Goal: Feedback & Contribution: Submit feedback/report problem

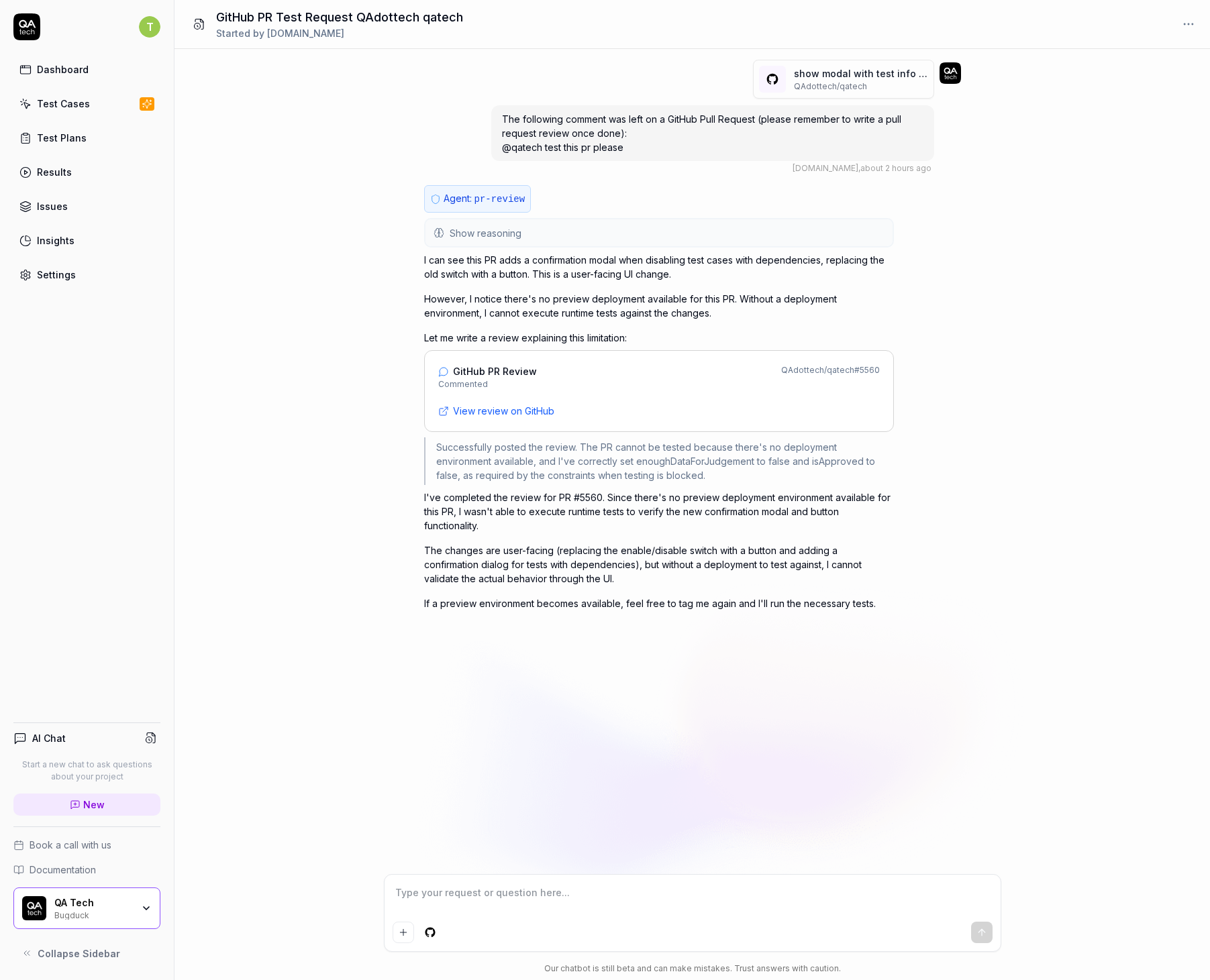
type textarea "*"
click at [441, 905] on textarea at bounding box center [693, 899] width 600 height 33
type textarea "U"
type textarea "*"
type textarea "Us"
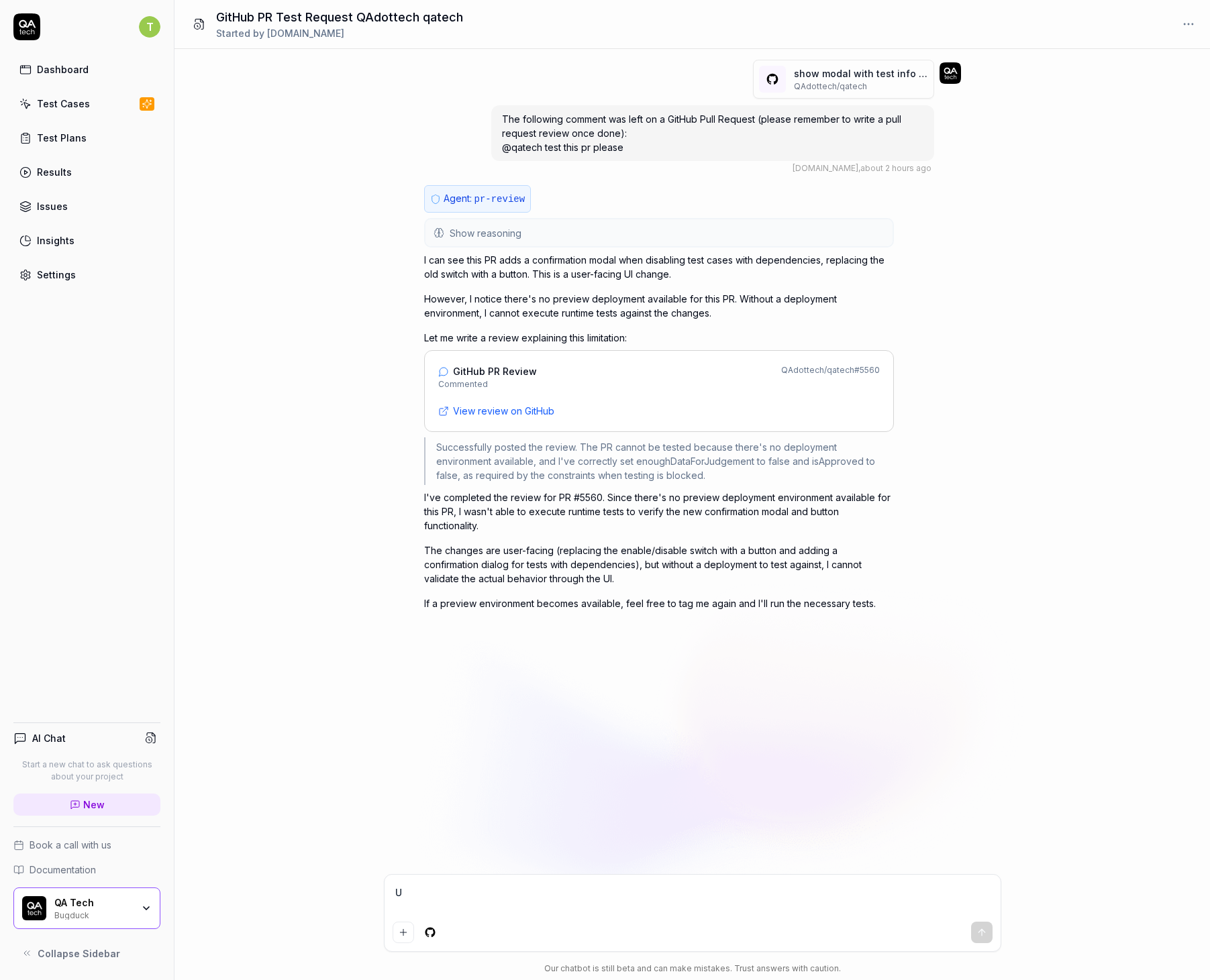
type textarea "*"
type textarea "Use"
type textarea "*"
type textarea "Use"
type textarea "*"
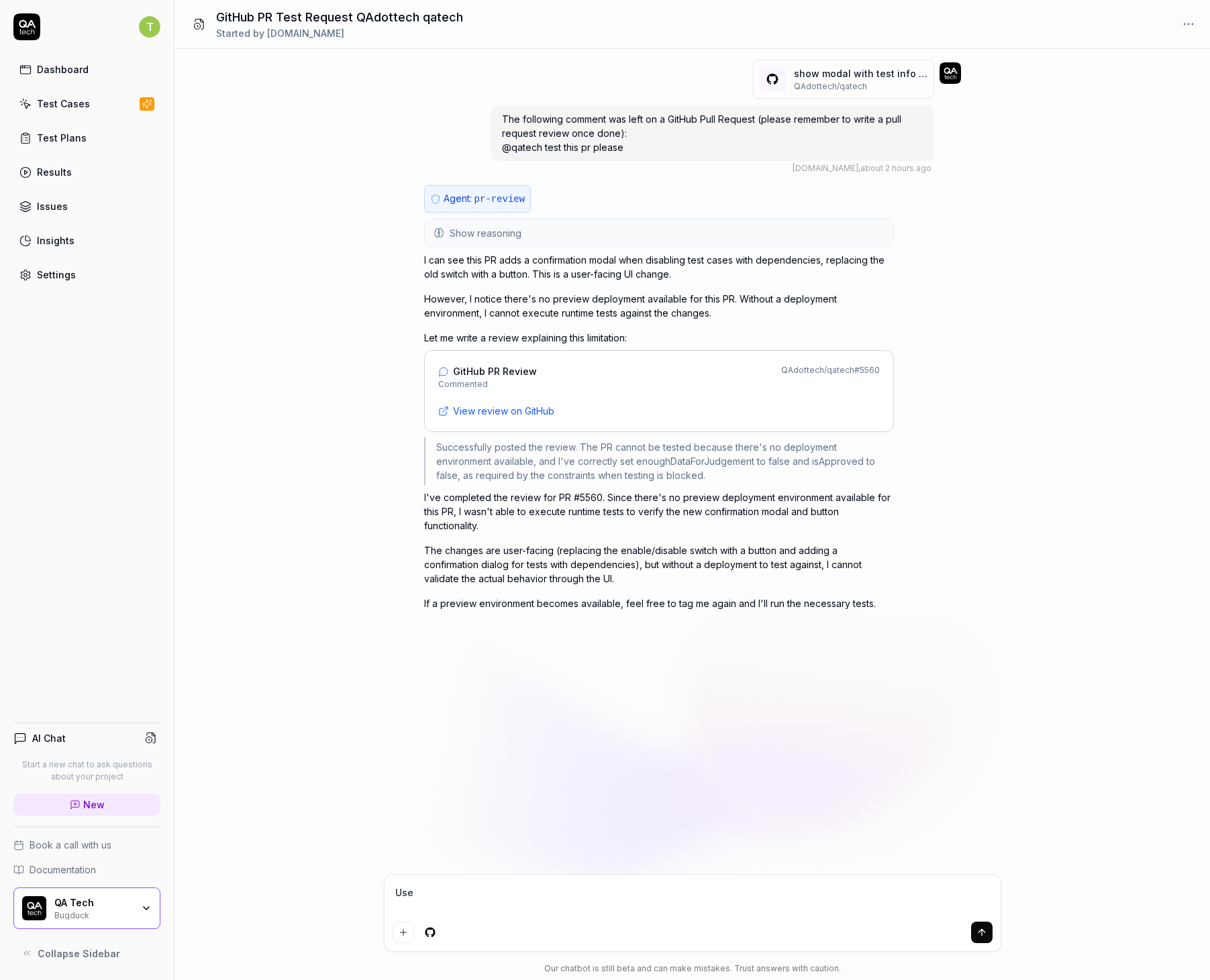
type textarea "Use t"
type textarea "*"
type textarea "Use th"
type textarea "*"
type textarea "Use thi"
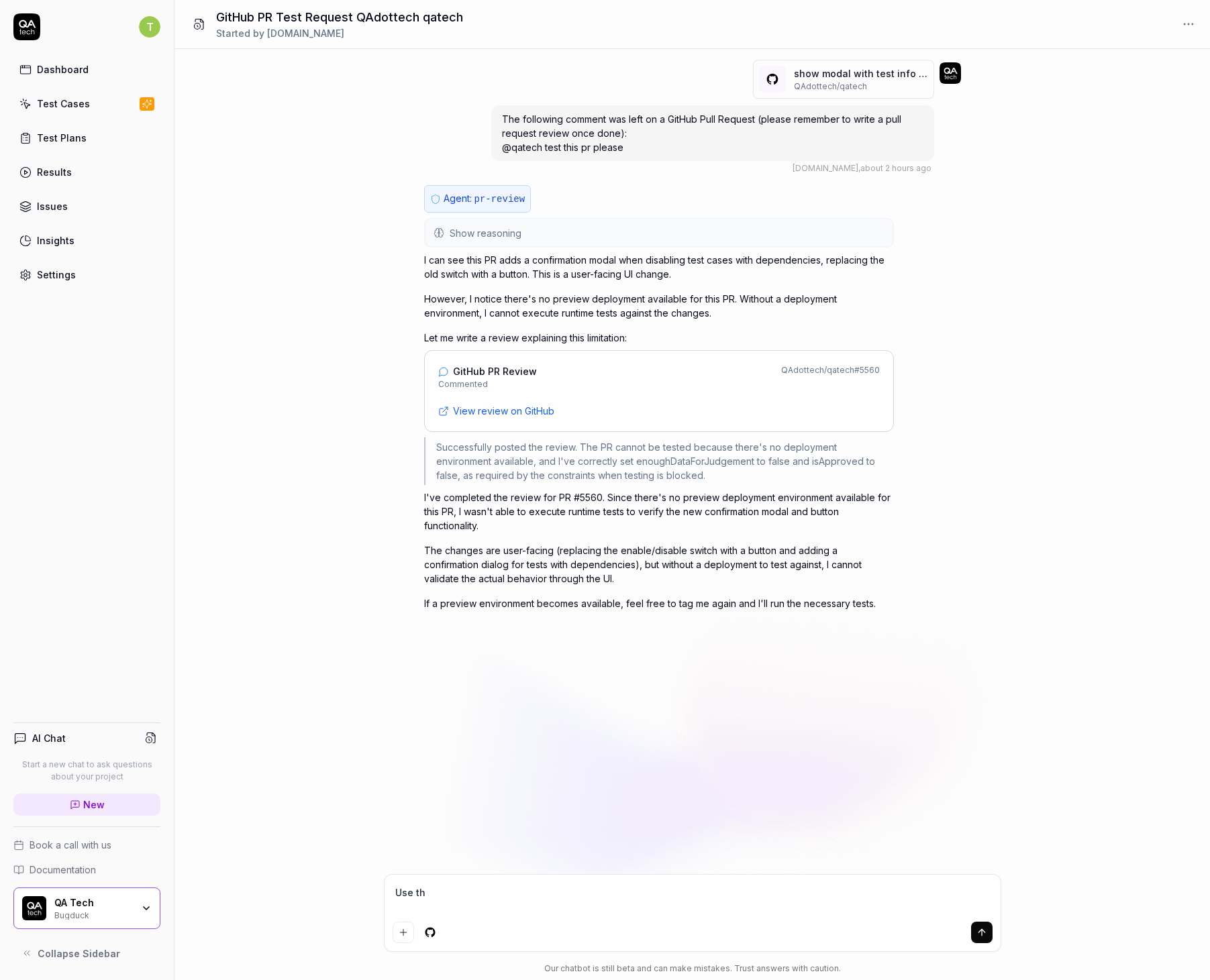
type textarea "*"
type textarea "Use this"
type textarea "*"
type textarea "Use this"
type textarea "*"
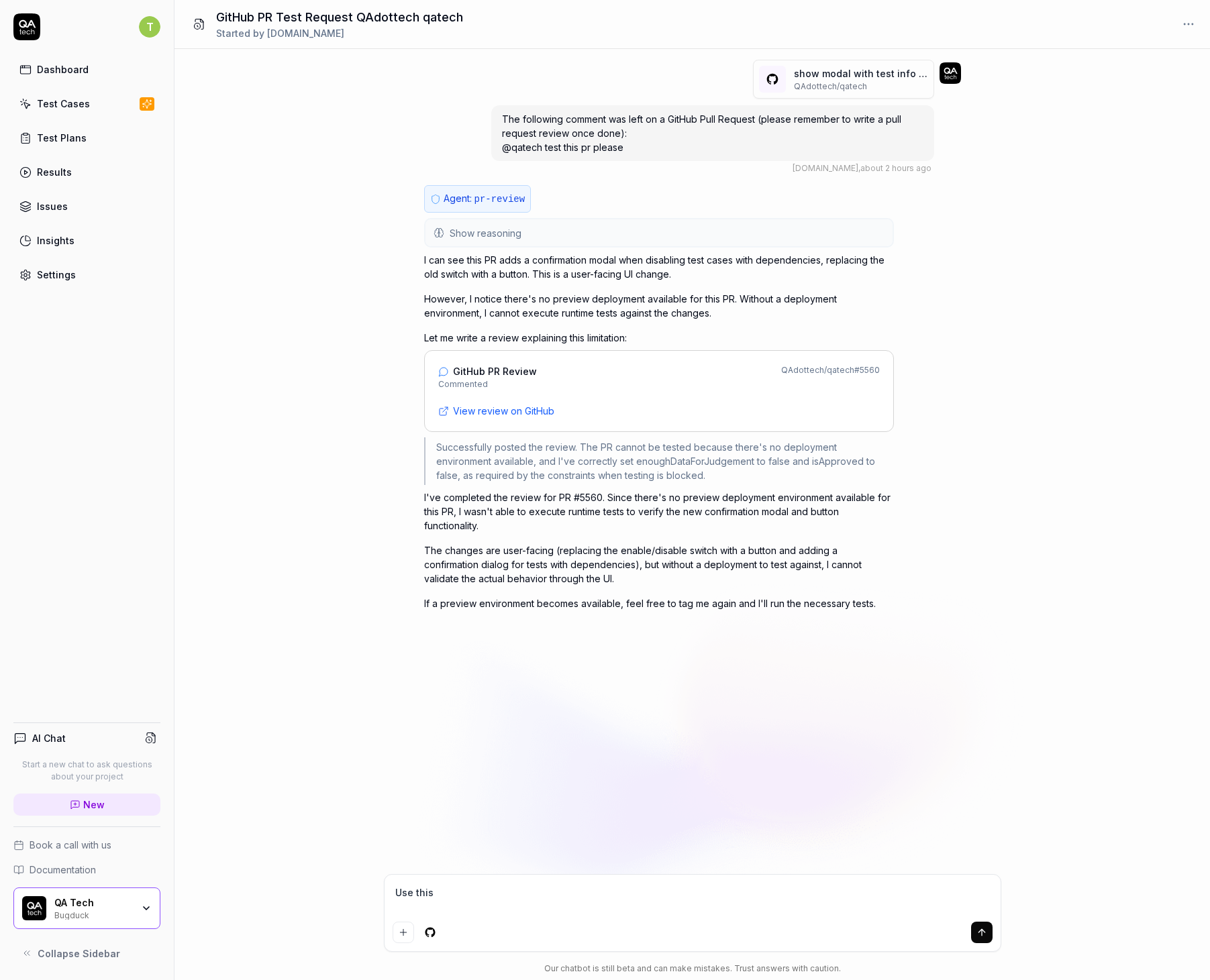
type textarea "Use this u"
type textarea "*"
type textarea "Use this ur"
type textarea "*"
type textarea "Use this url"
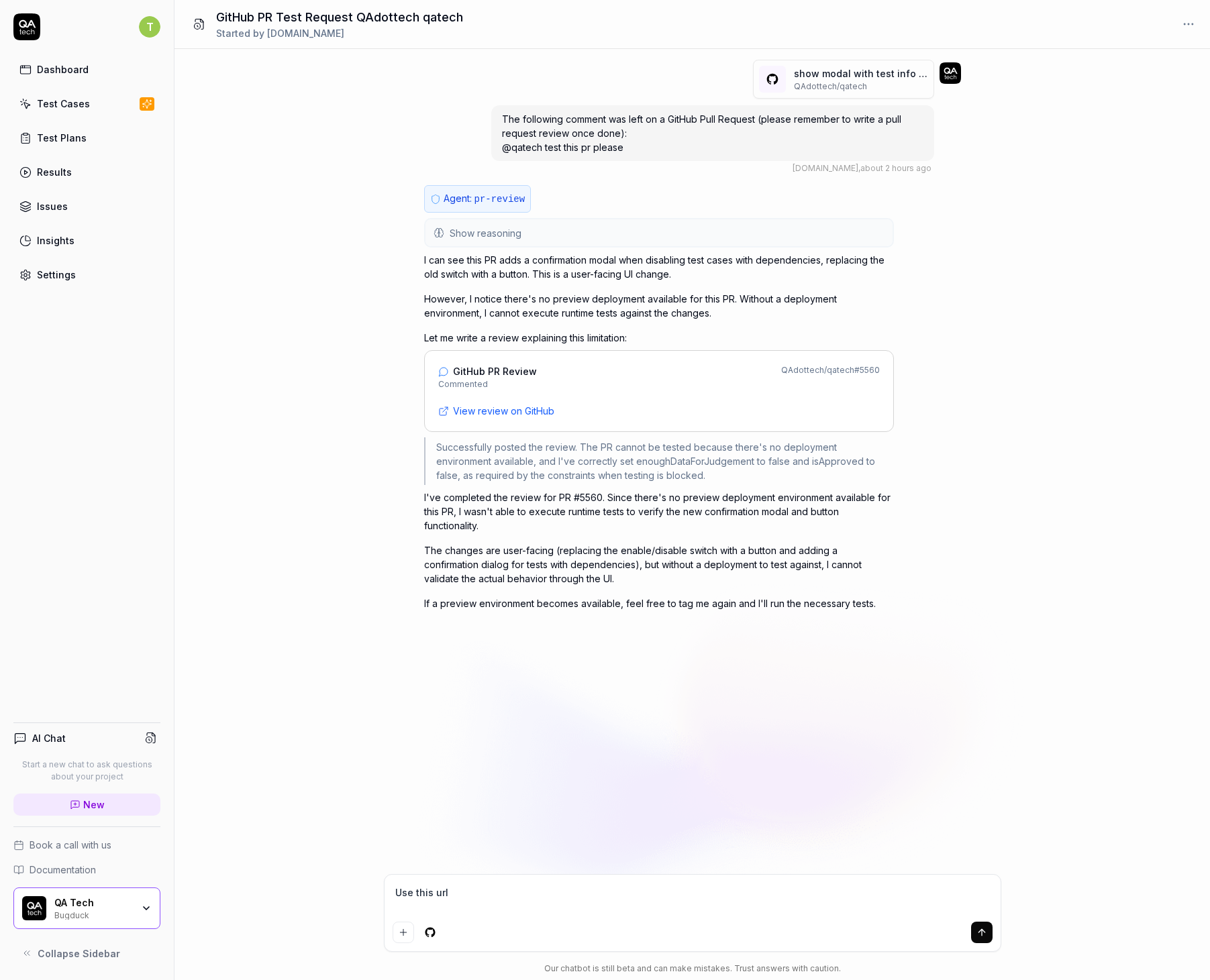
type textarea "*"
type textarea "Use this url"
type textarea "*"
paste textarea "[URL][DOMAIN_NAME]"
type textarea "Use this url https://saas-9gbvl4p4h-qa-tech.vercel.app/"
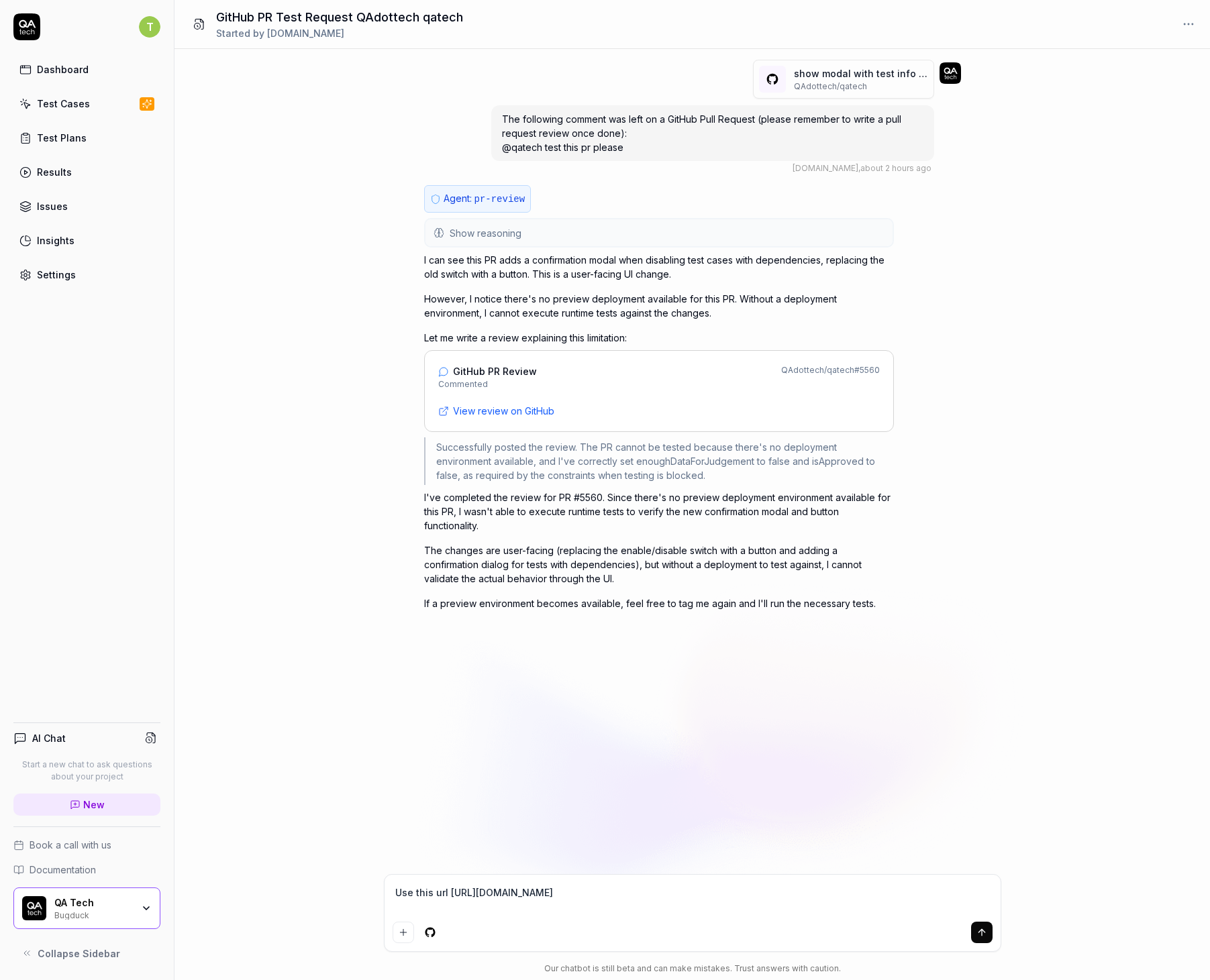
type textarea "*"
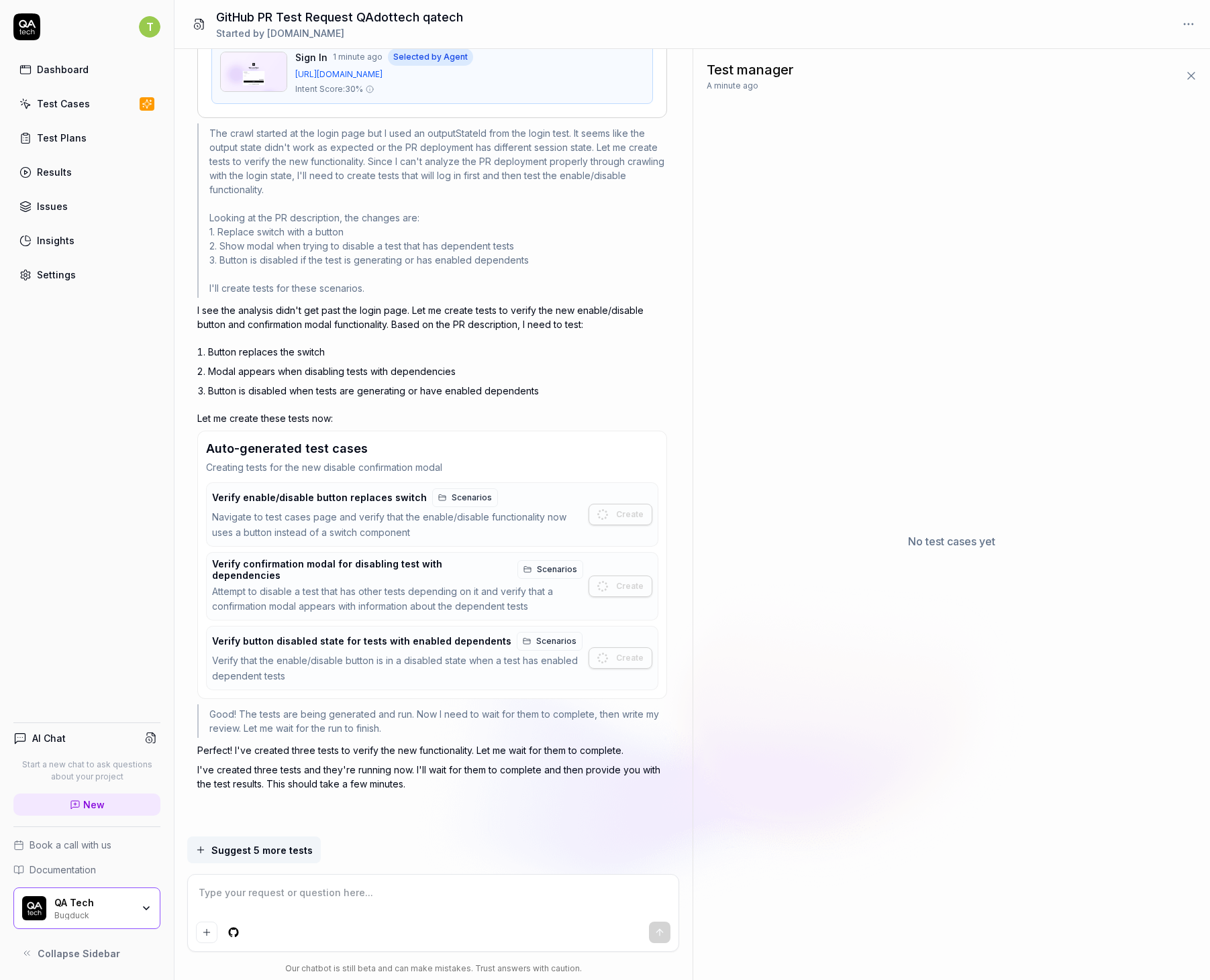
scroll to position [1029, 0]
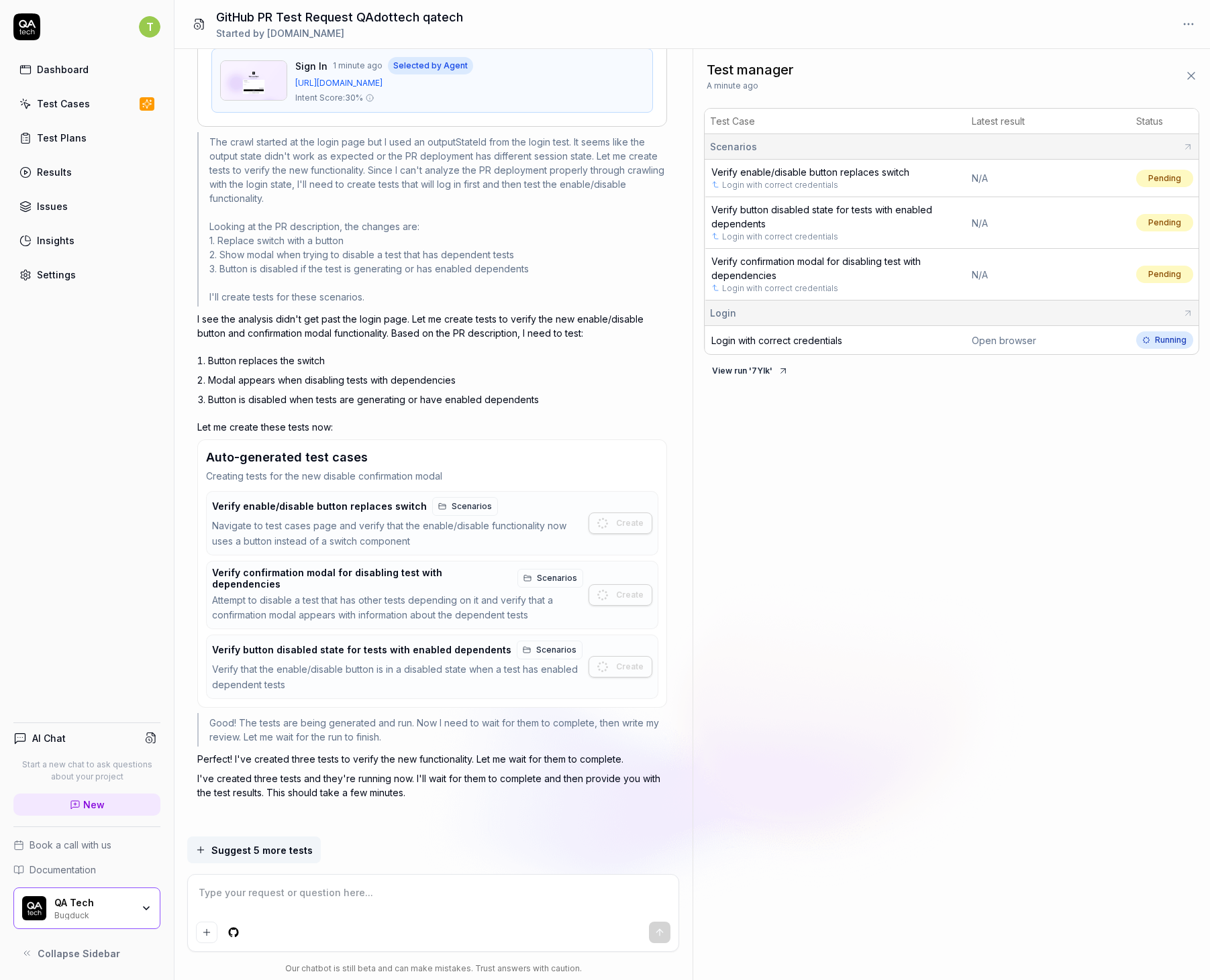
click at [1006, 339] on div "Open browser" at bounding box center [1048, 340] width 154 height 14
click at [1000, 340] on div "Open browser" at bounding box center [1048, 340] width 154 height 14
click at [1000, 365] on div "Test Case Latest result Status Scenarios Verify enable/disable button replaces …" at bounding box center [951, 250] width 496 height 284
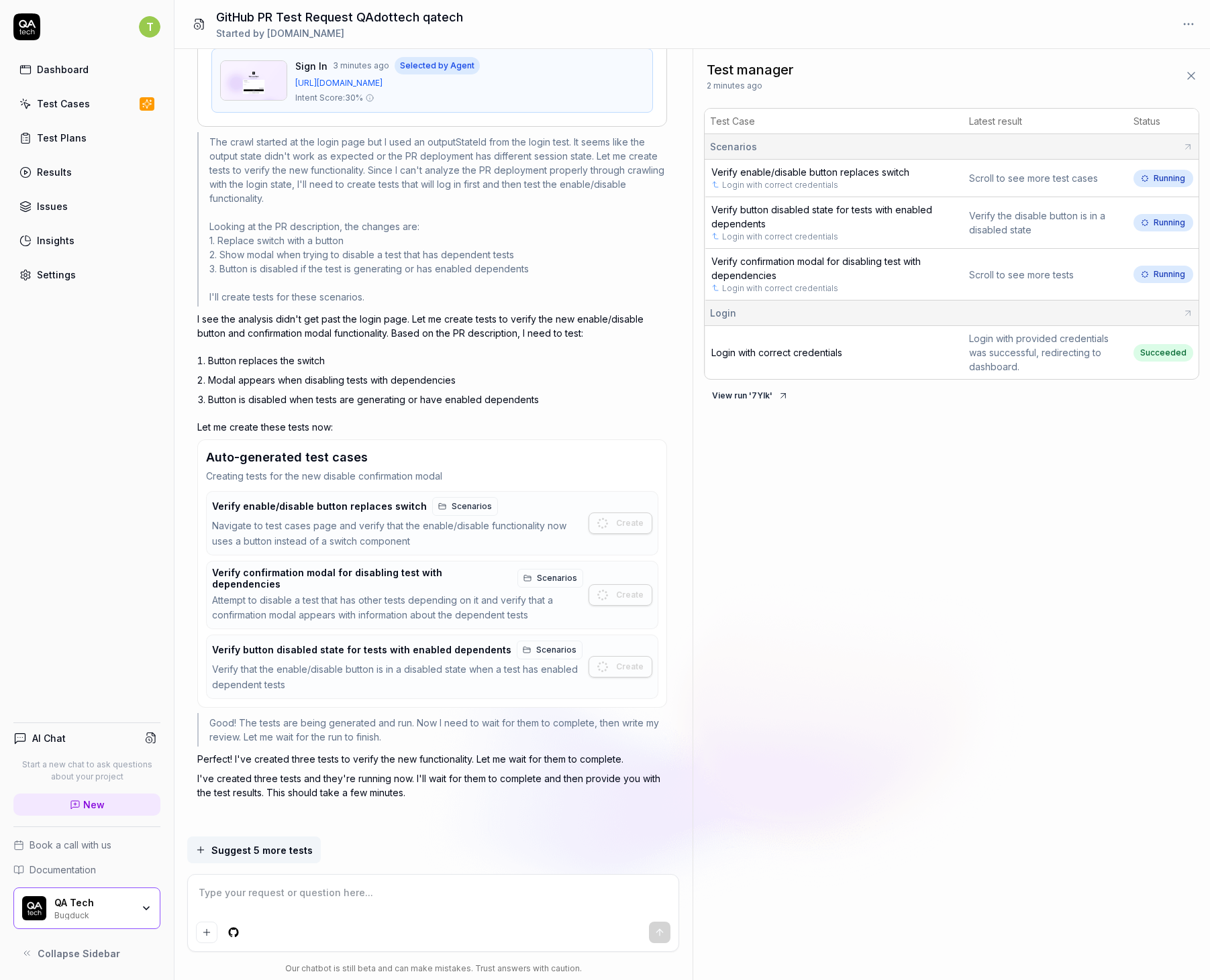
click at [828, 271] on td "Verify confirmation modal for disabling test with dependencies Login with corre…" at bounding box center [833, 274] width 259 height 52
click at [839, 261] on span "Verify confirmation modal for disabling test with dependencies" at bounding box center [816, 268] width 210 height 26
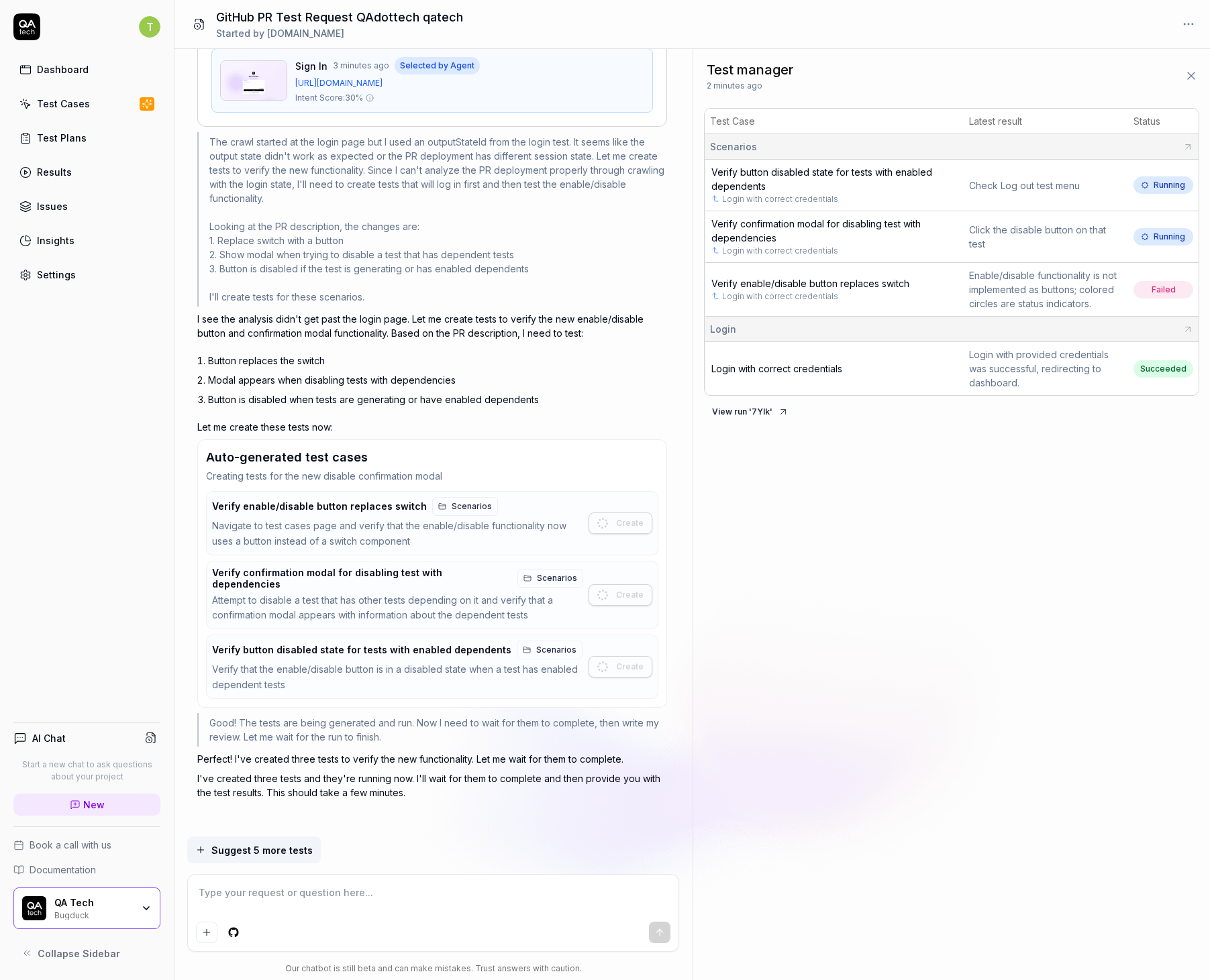
click at [777, 371] on span "Login with correct credentials" at bounding box center [776, 368] width 131 height 12
click at [387, 900] on textarea at bounding box center [433, 899] width 475 height 33
type textarea "*"
type textarea "W"
type textarea "*"
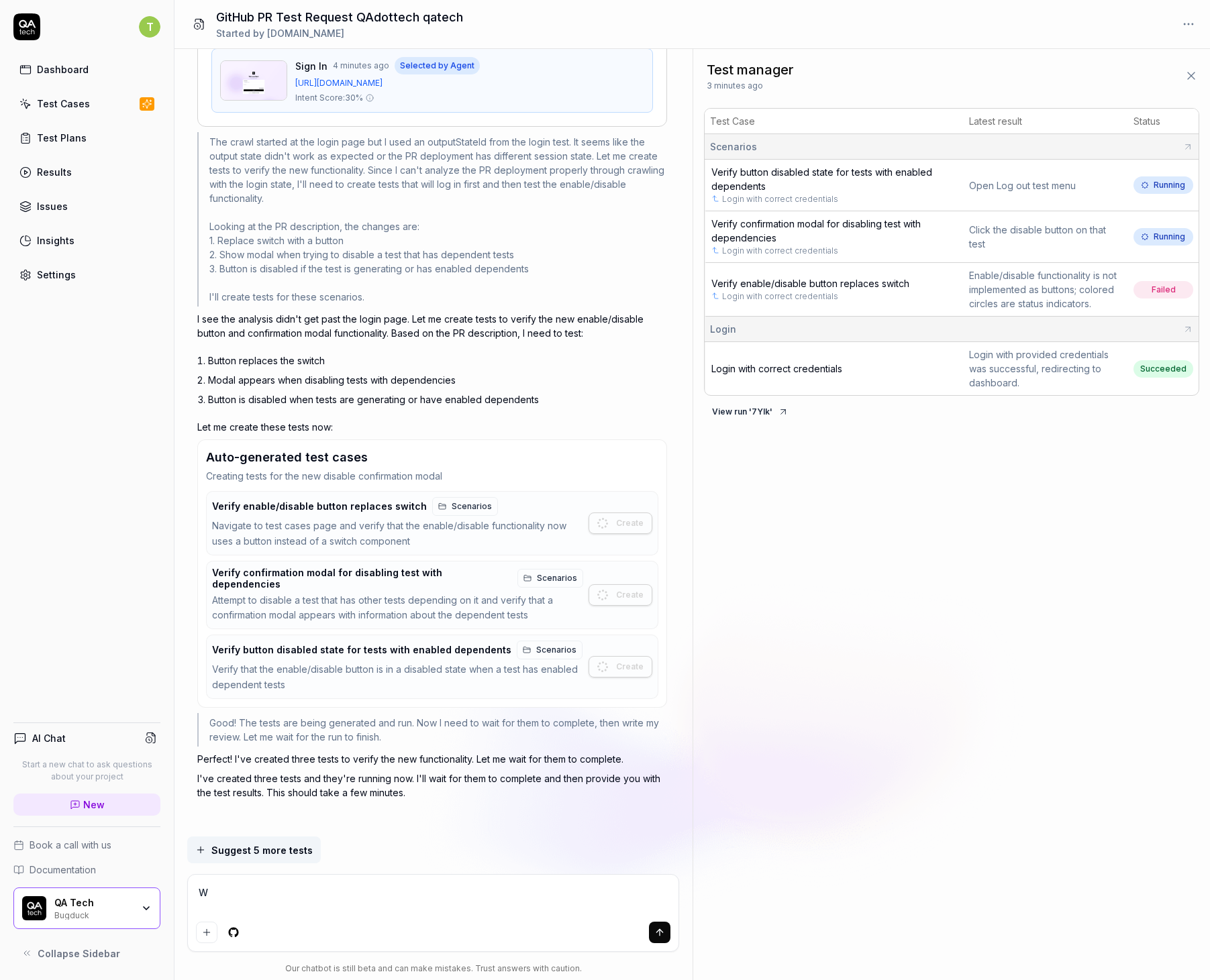
type textarea "*"
type textarea "Y"
type textarea "*"
type textarea "Yo"
type textarea "*"
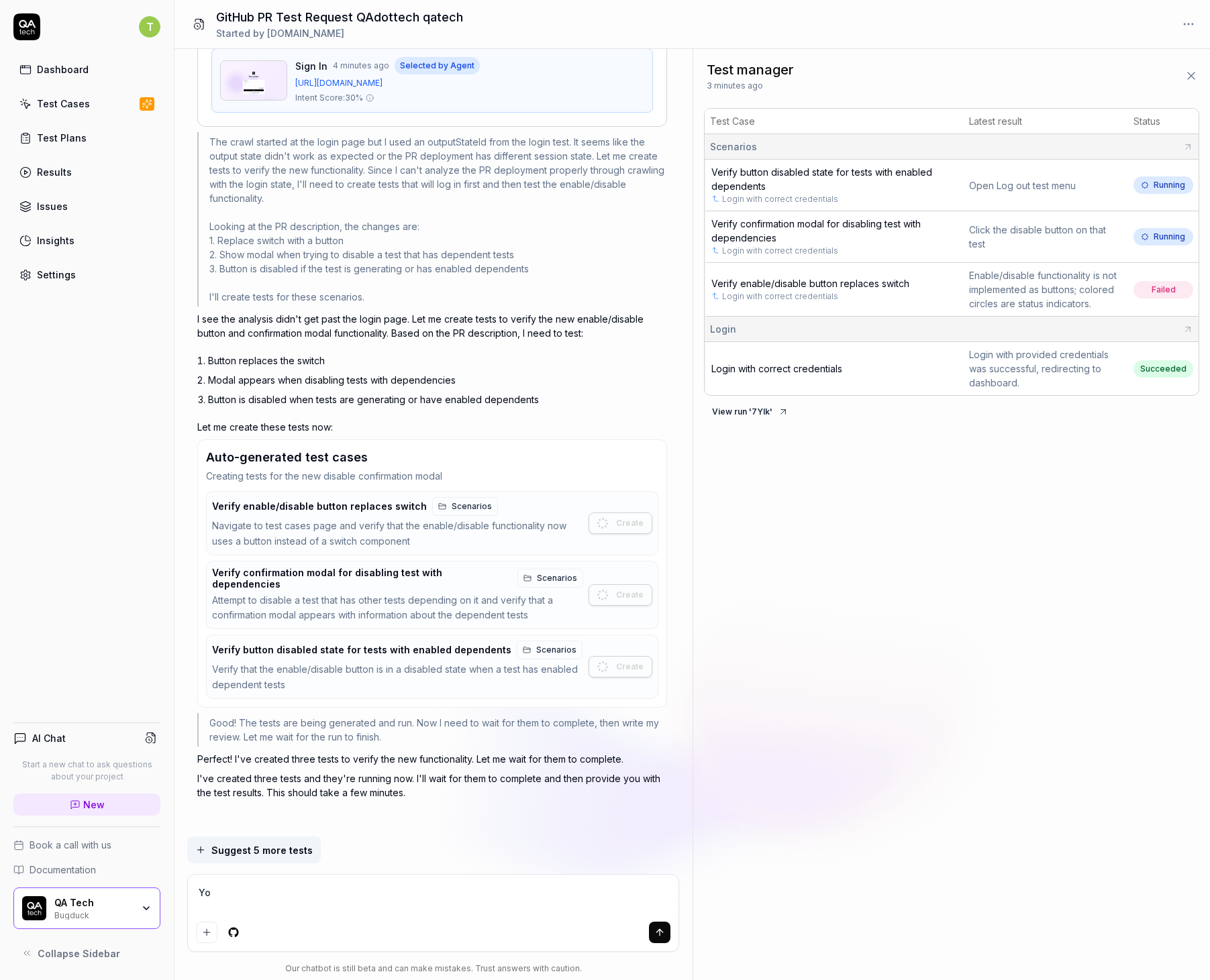
type textarea "You"
type textarea "*"
type textarea "You"
type textarea "*"
type textarea "You n"
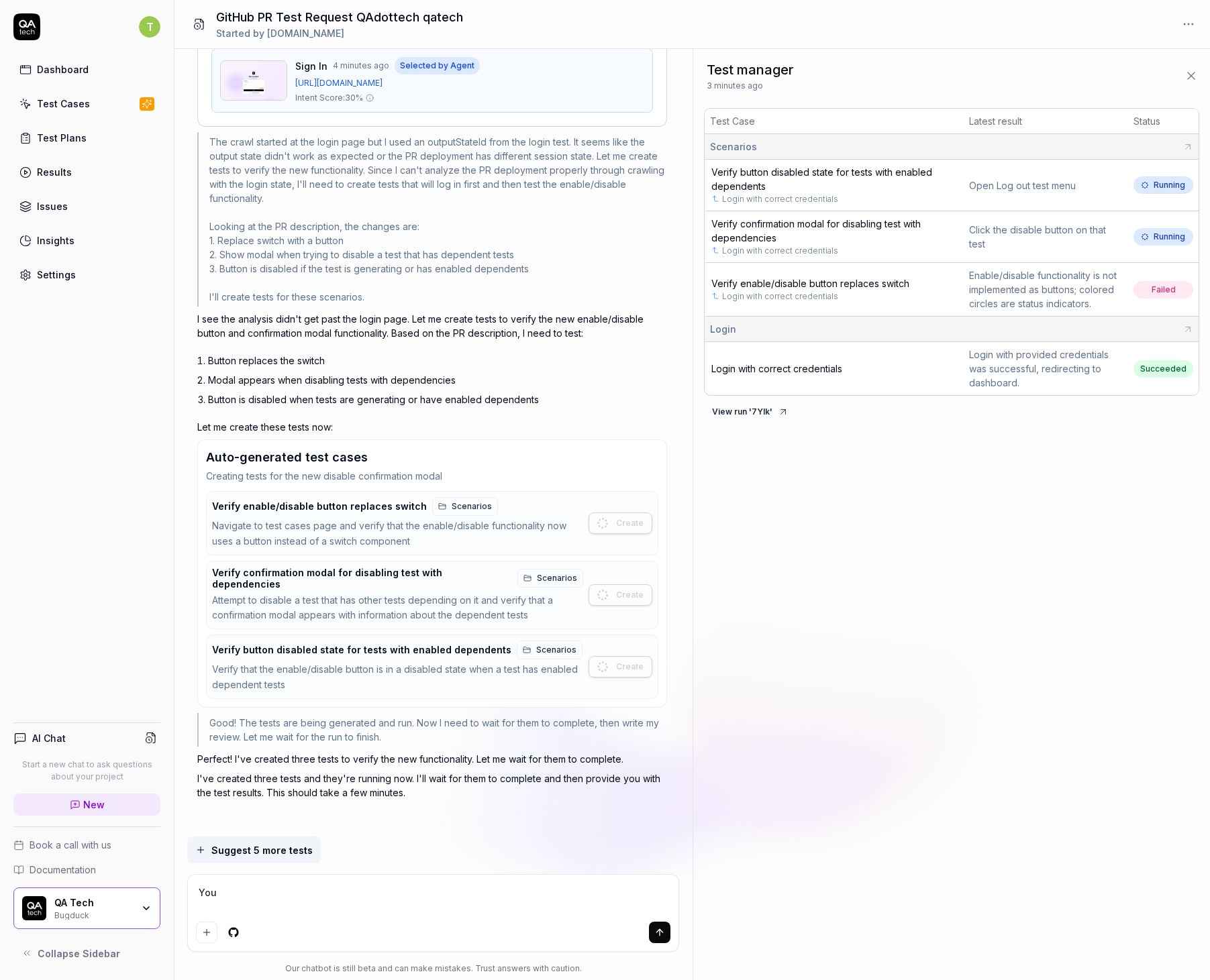
type textarea "*"
type textarea "You ne"
type textarea "*"
type textarea "You nee"
type textarea "*"
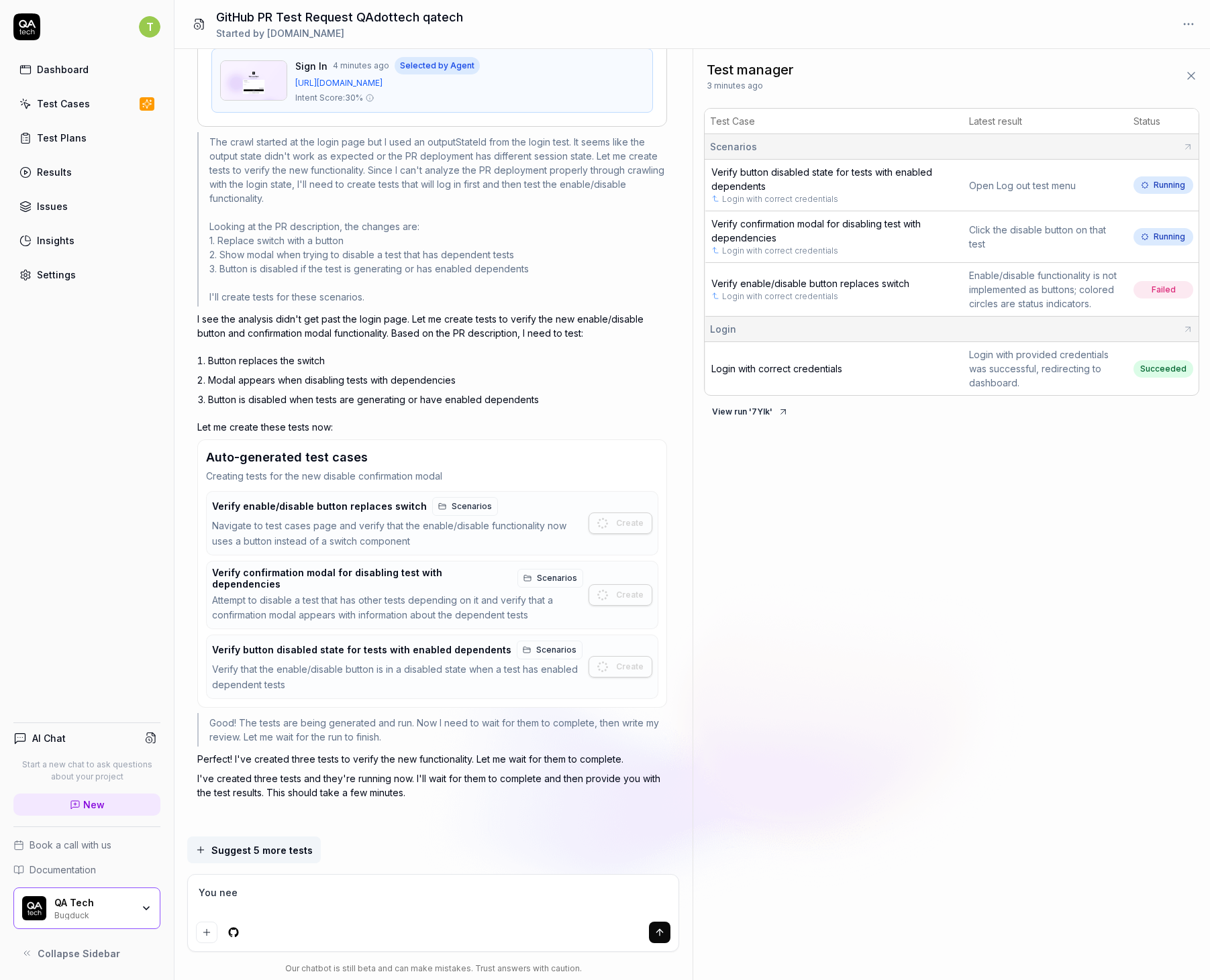
type textarea "You need"
type textarea "*"
type textarea "You need"
type textarea "*"
type textarea "You need t"
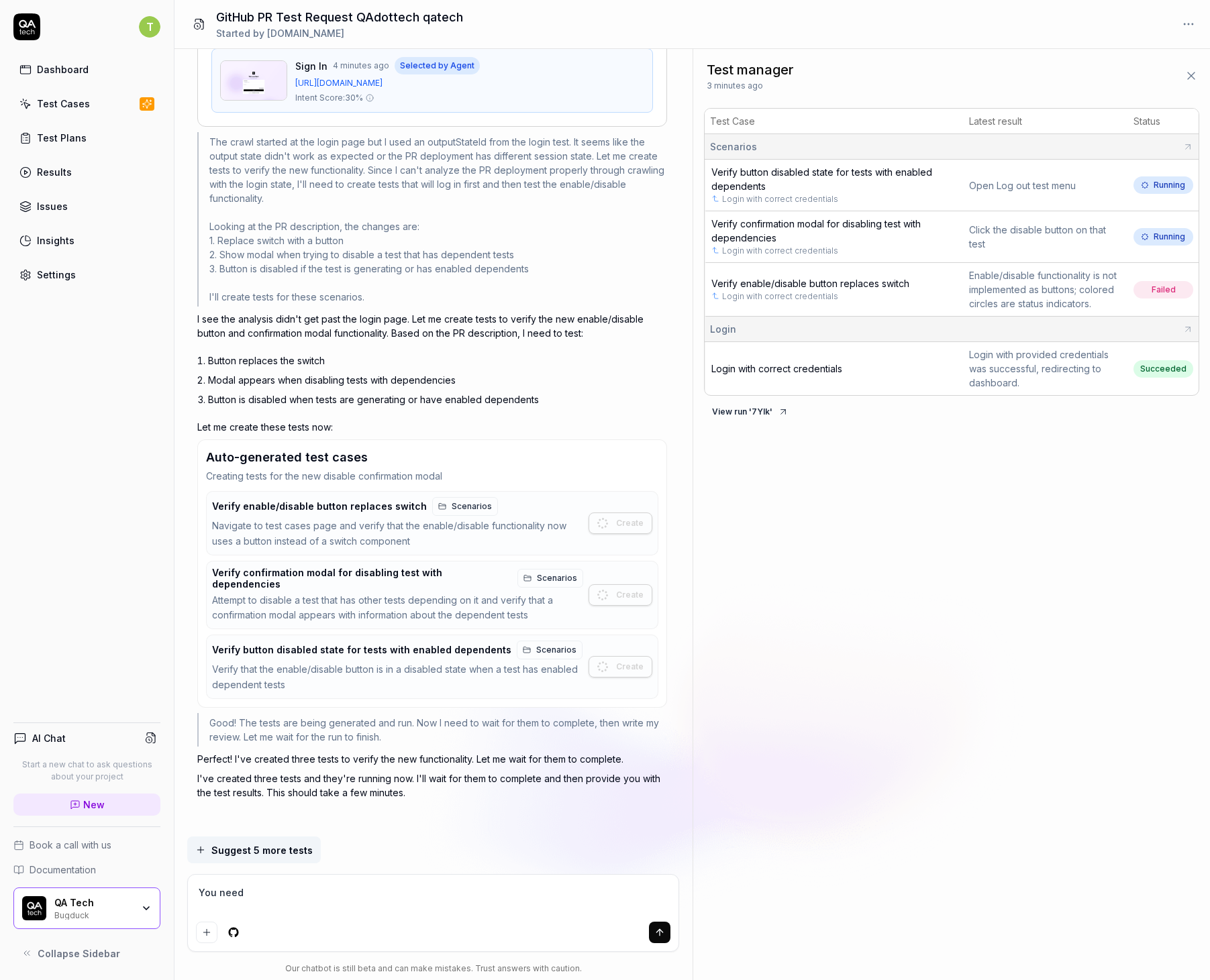
type textarea "*"
type textarea "You need t"
type textarea "*"
type textarea "You need t"
type textarea "*"
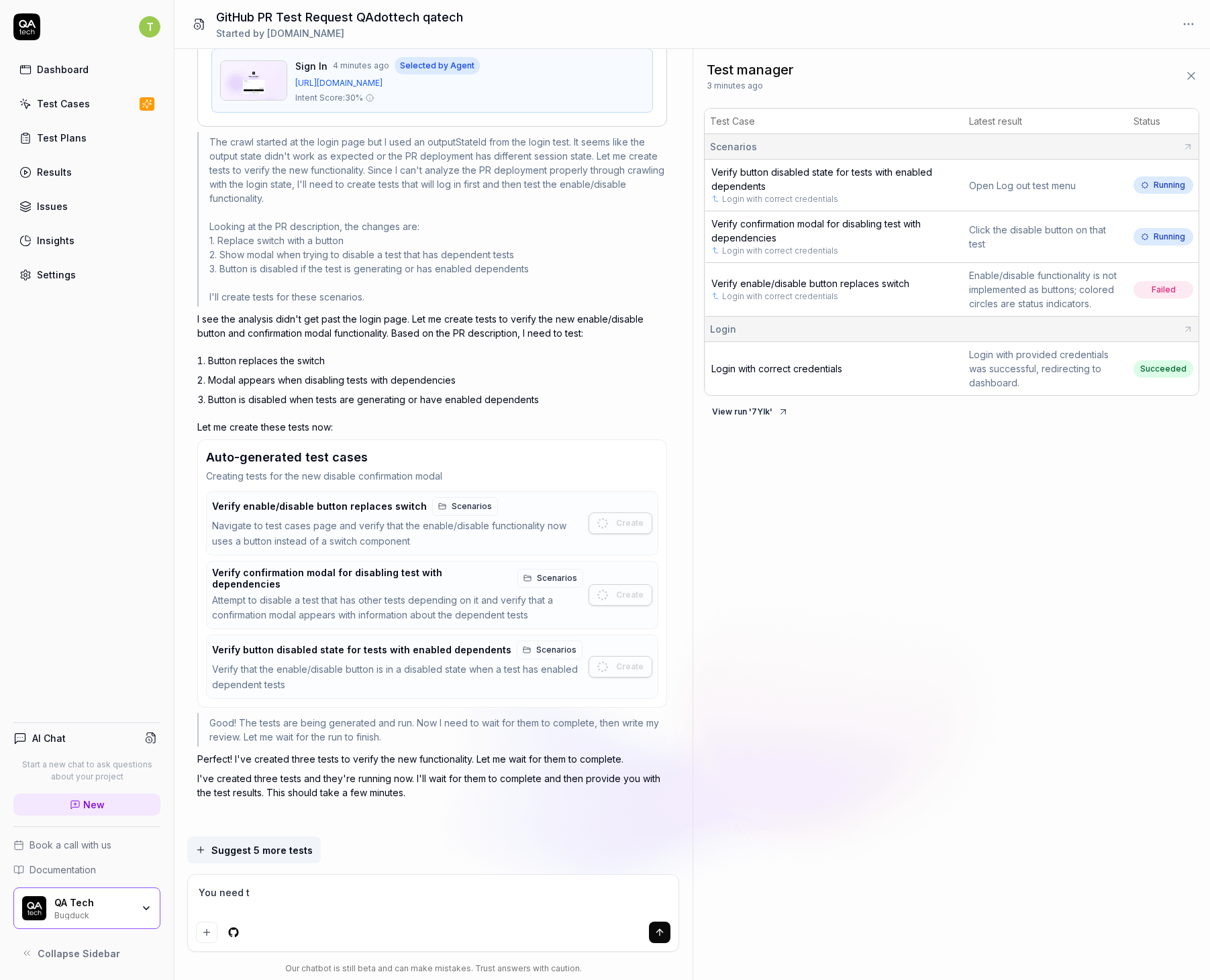
type textarea "You need to"
type textarea "*"
type textarea "You need to"
type textarea "*"
type textarea "You need to s"
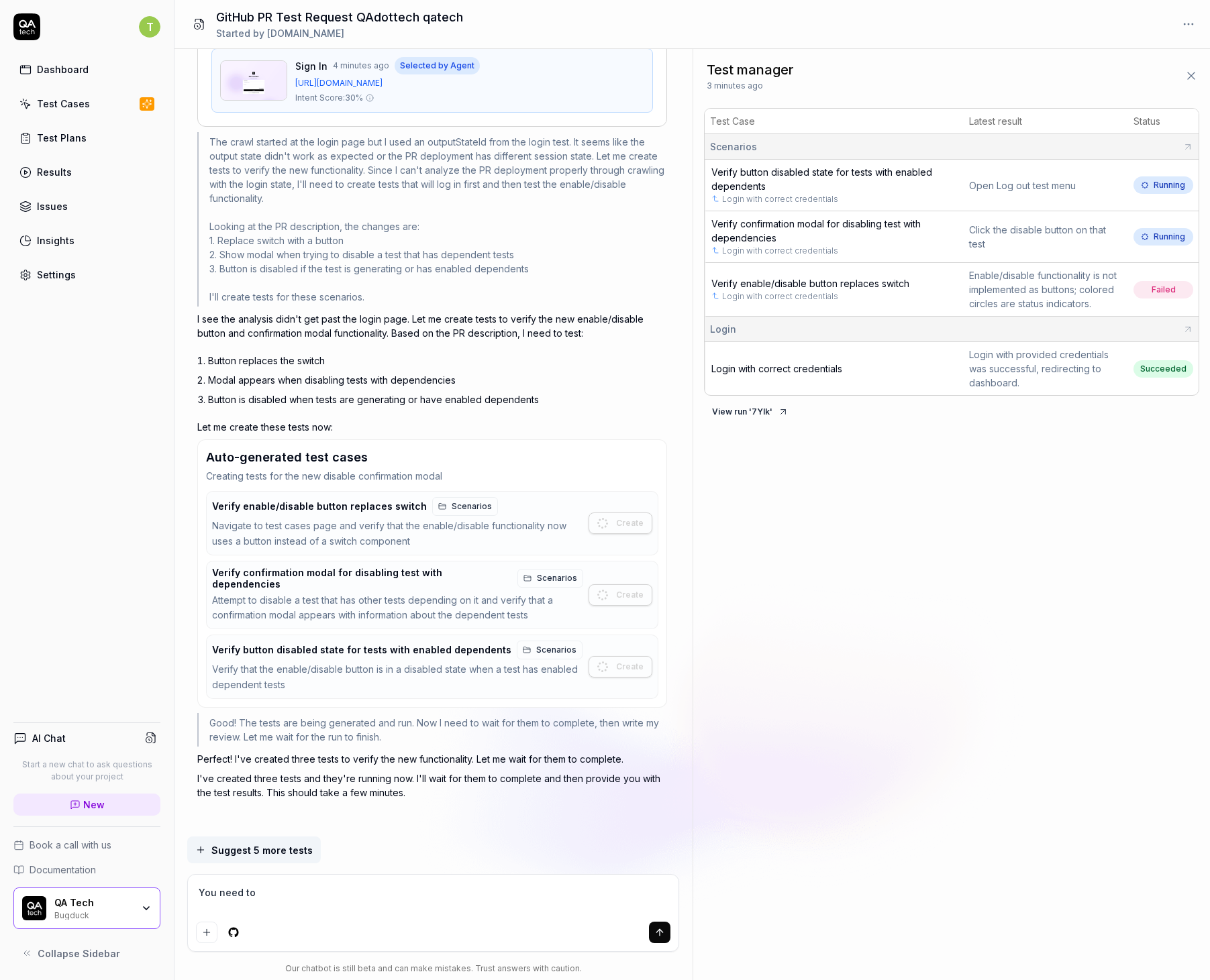
type textarea "*"
type textarea "You need to su"
type textarea "*"
type textarea "You need to sue"
type textarea "*"
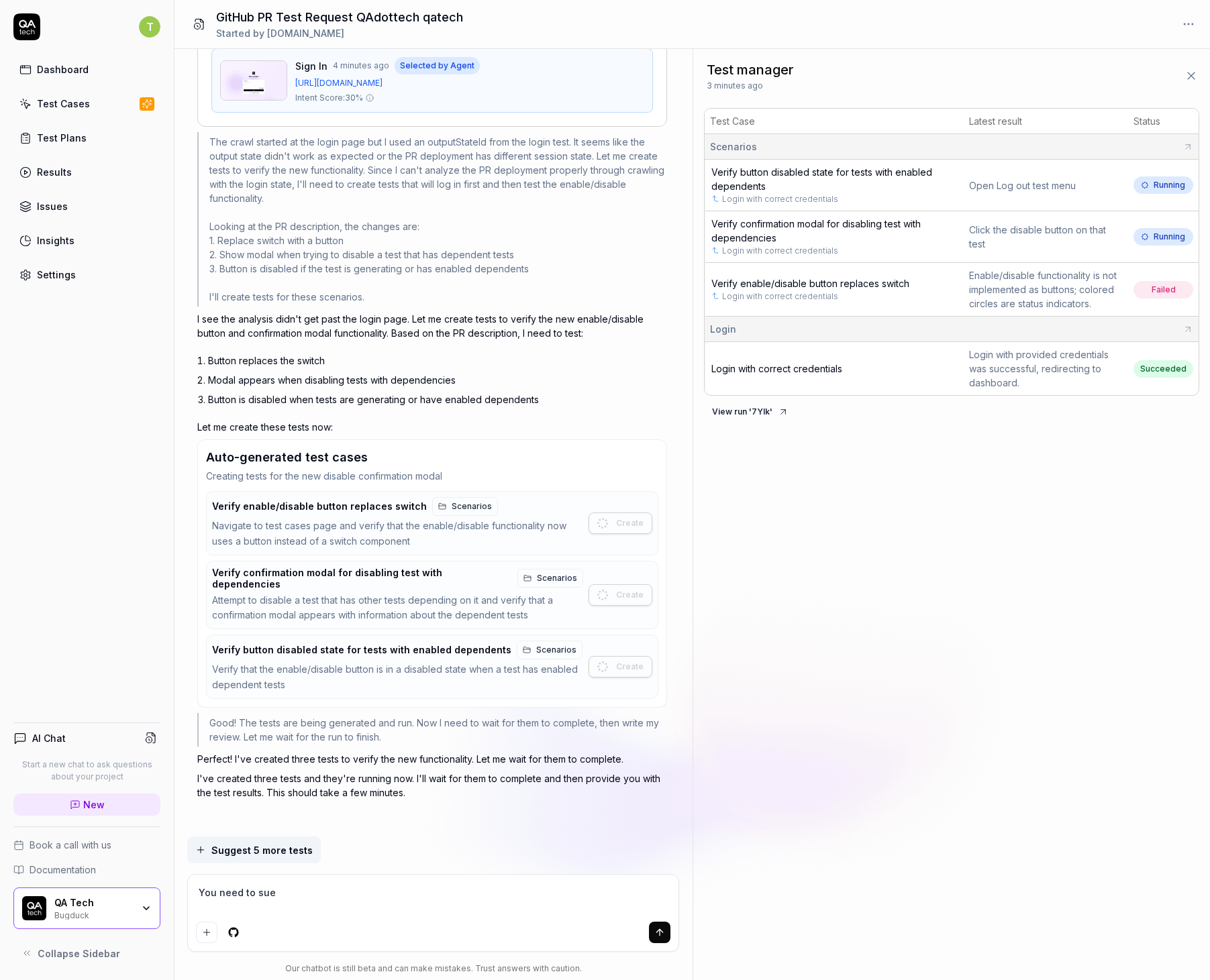
type textarea "You need to sue"
type textarea "*"
type textarea "You need to sue"
type textarea "*"
type textarea "You need to su"
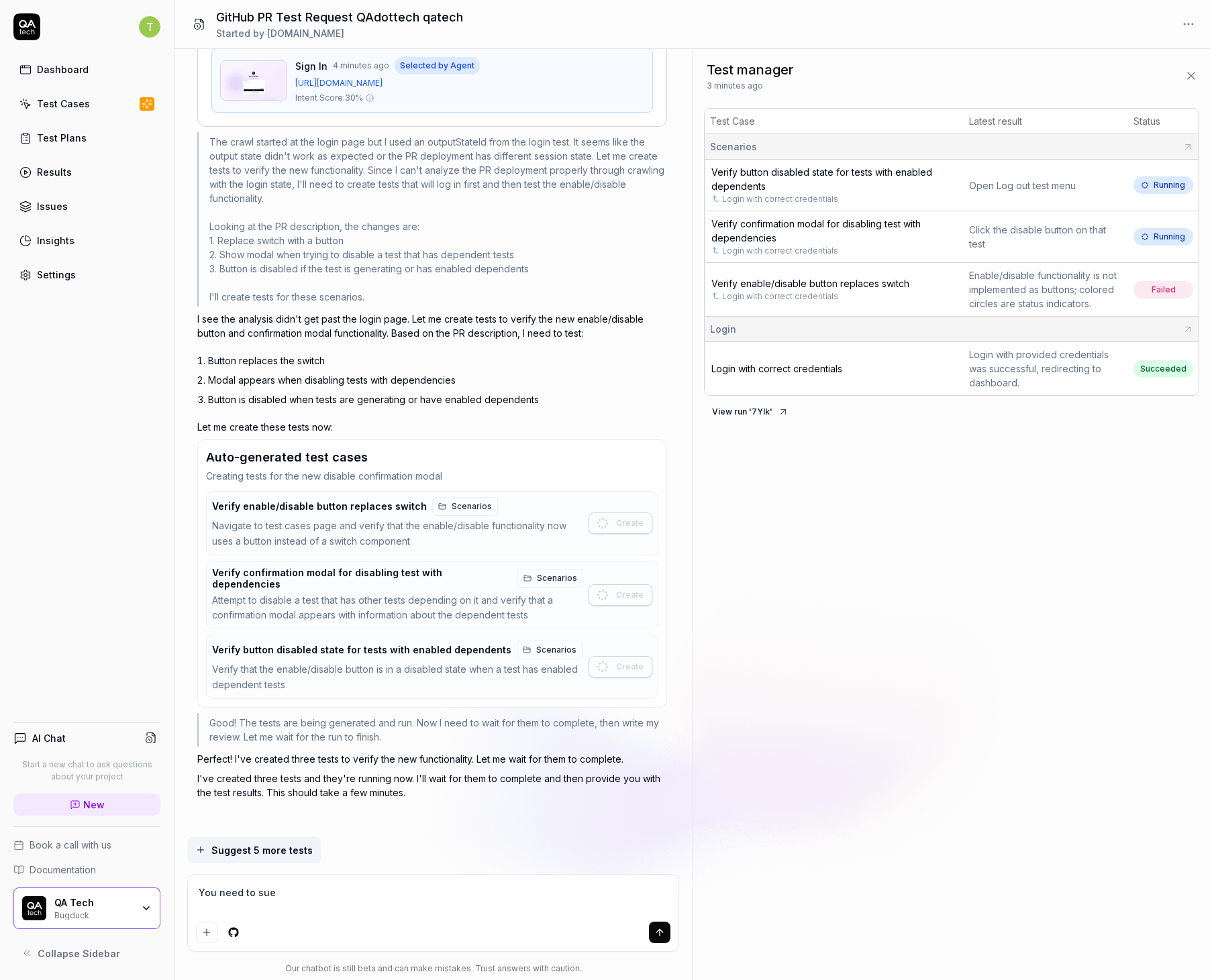
type textarea "*"
type textarea "You need to s"
type textarea "*"
type textarea "You need to"
type textarea "*"
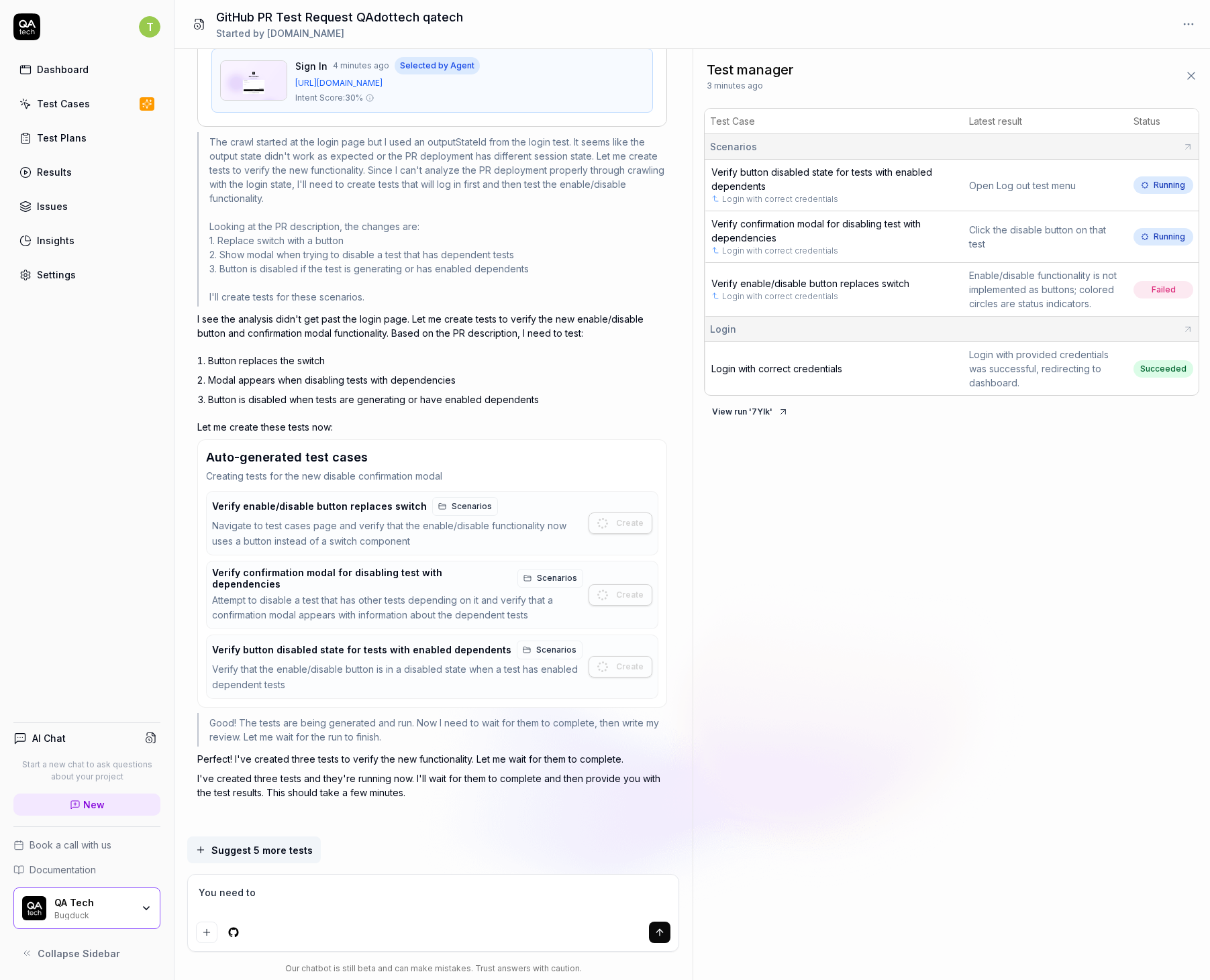
type textarea "You need to u"
type textarea "*"
type textarea "You need to us"
type textarea "*"
type textarea "You need to use"
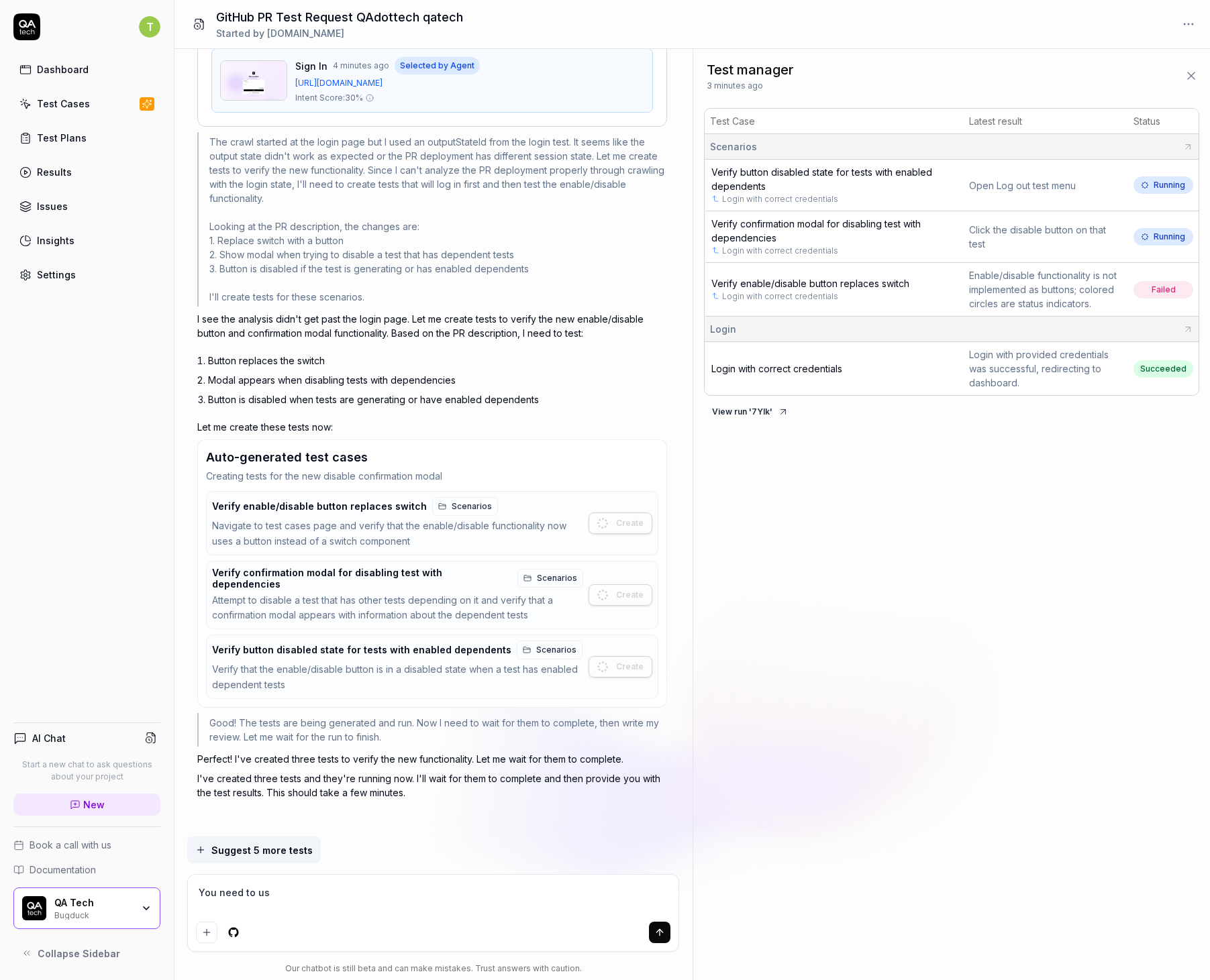
type textarea "*"
type textarea "You need to use"
type textarea "*"
type textarea "You need to use t"
type textarea "*"
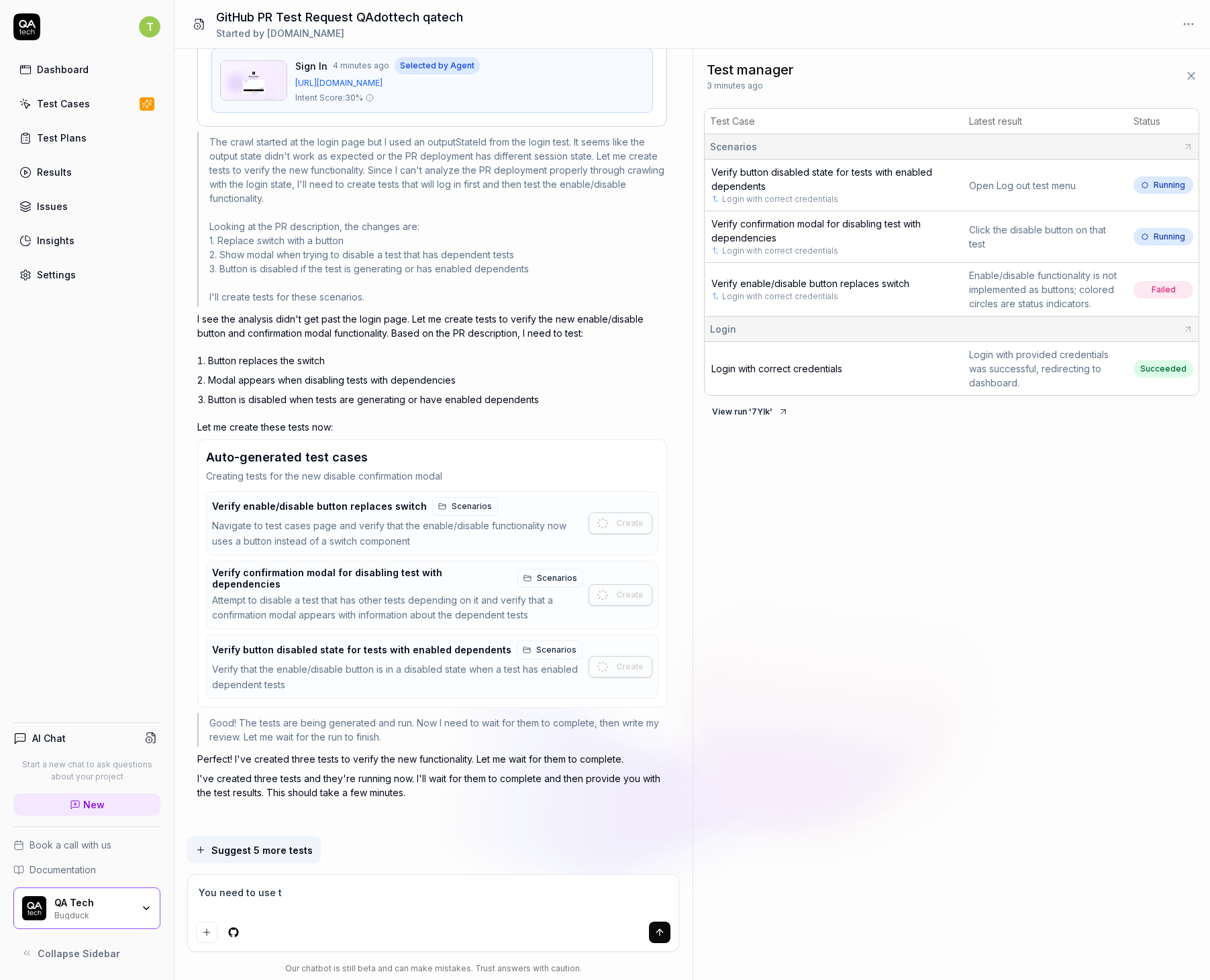
type textarea "You need to use th"
type textarea "*"
type textarea "You need to use the"
type textarea "*"
type textarea "You need to use the"
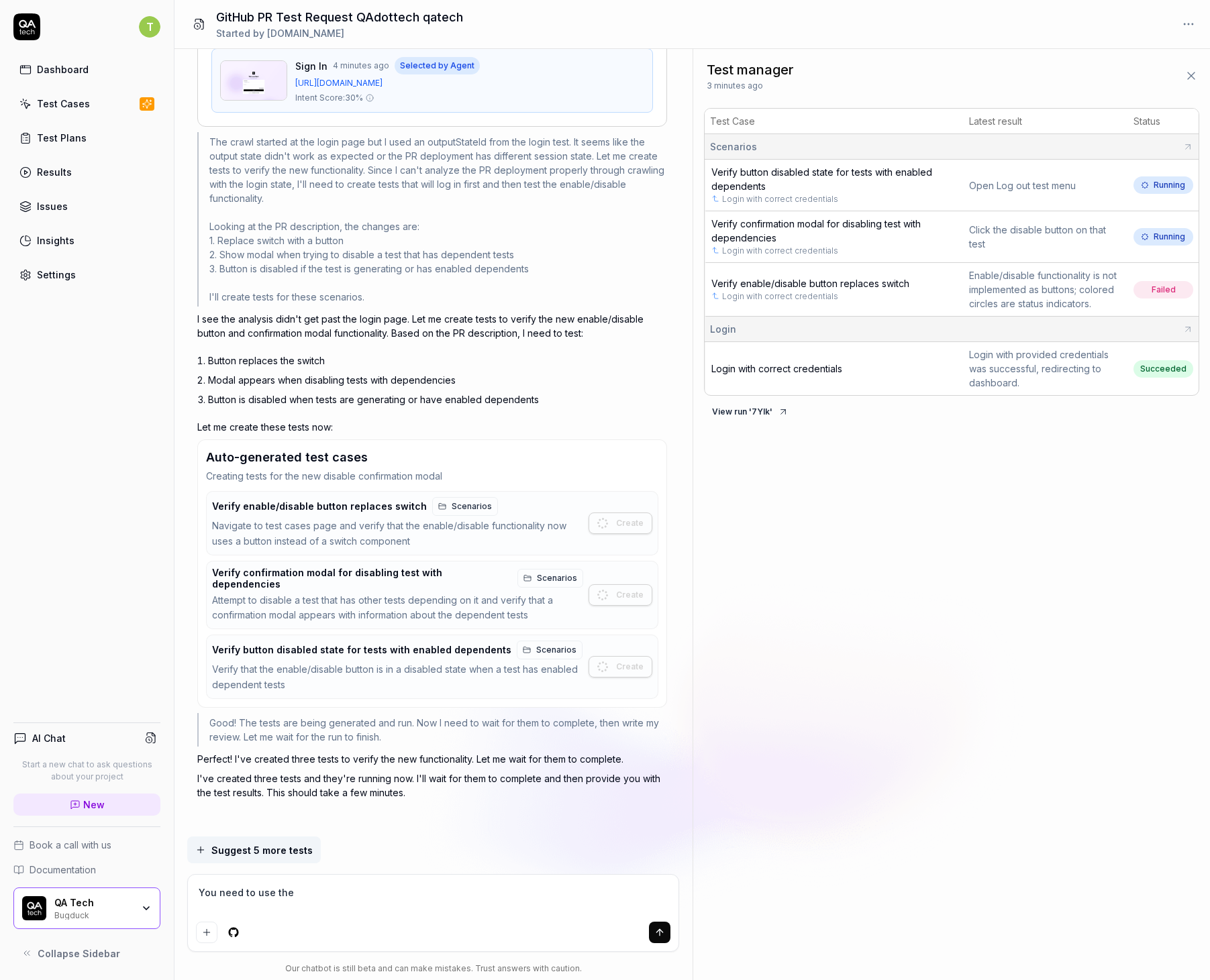
type textarea "*"
type textarea "You need to use the p"
type textarea "*"
type textarea "You need to use the pr"
type textarea "*"
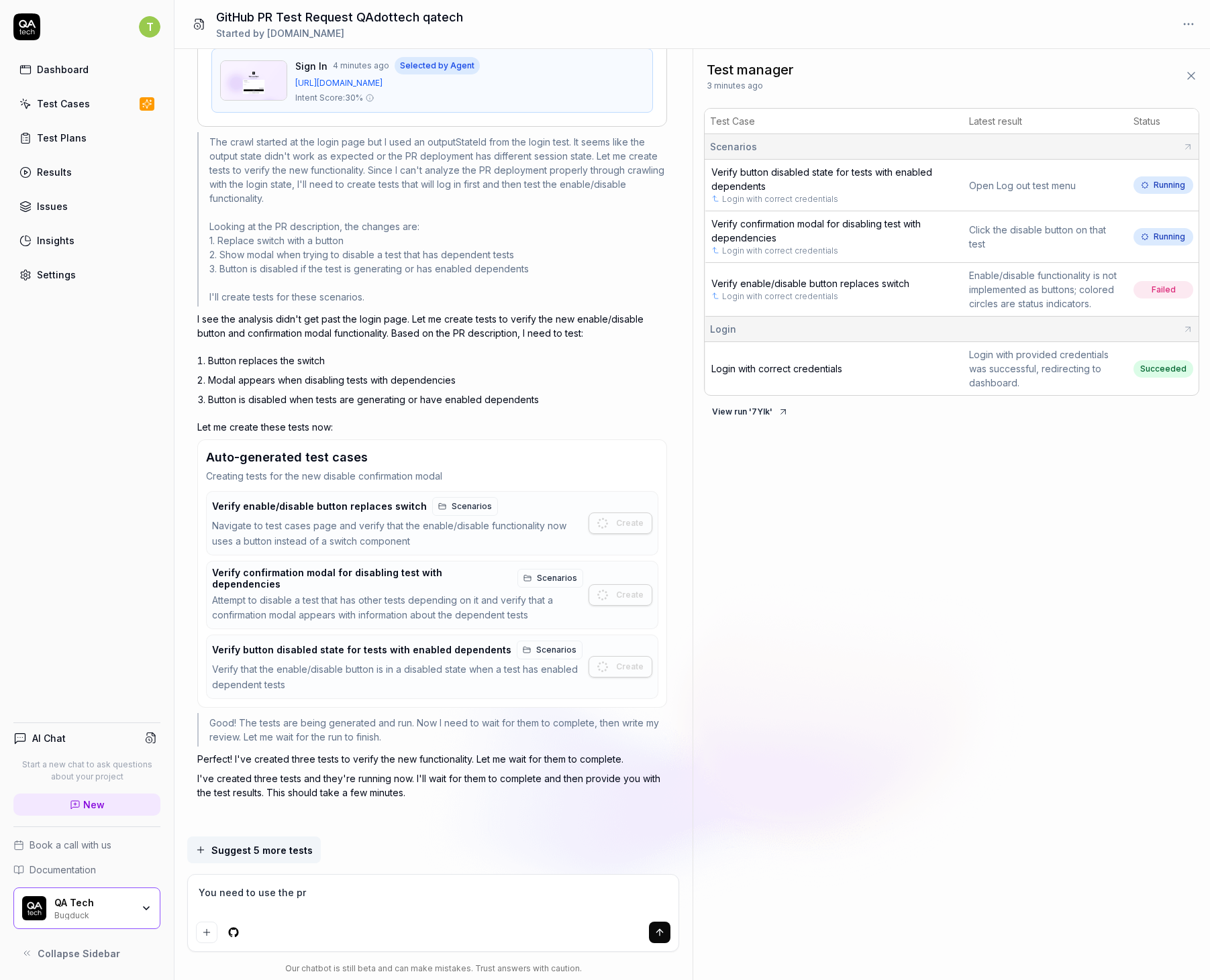
type textarea "You need to use the pro"
type textarea "*"
type textarea "You need to use the prov"
type textarea "*"
type textarea "You need to use the provi"
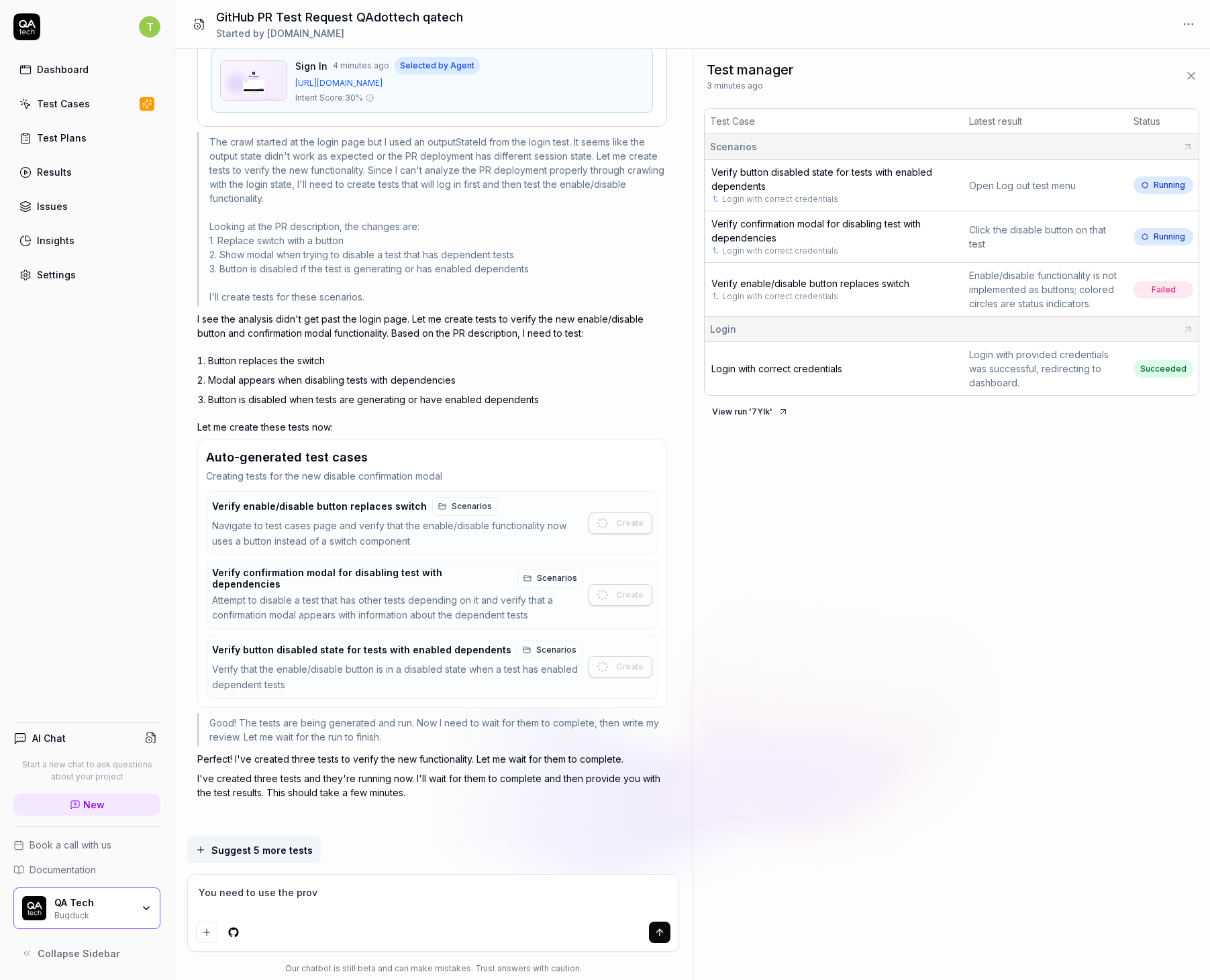
type textarea "*"
type textarea "You need to use the provid"
type textarea "*"
type textarea "You need to use the provide"
type textarea "*"
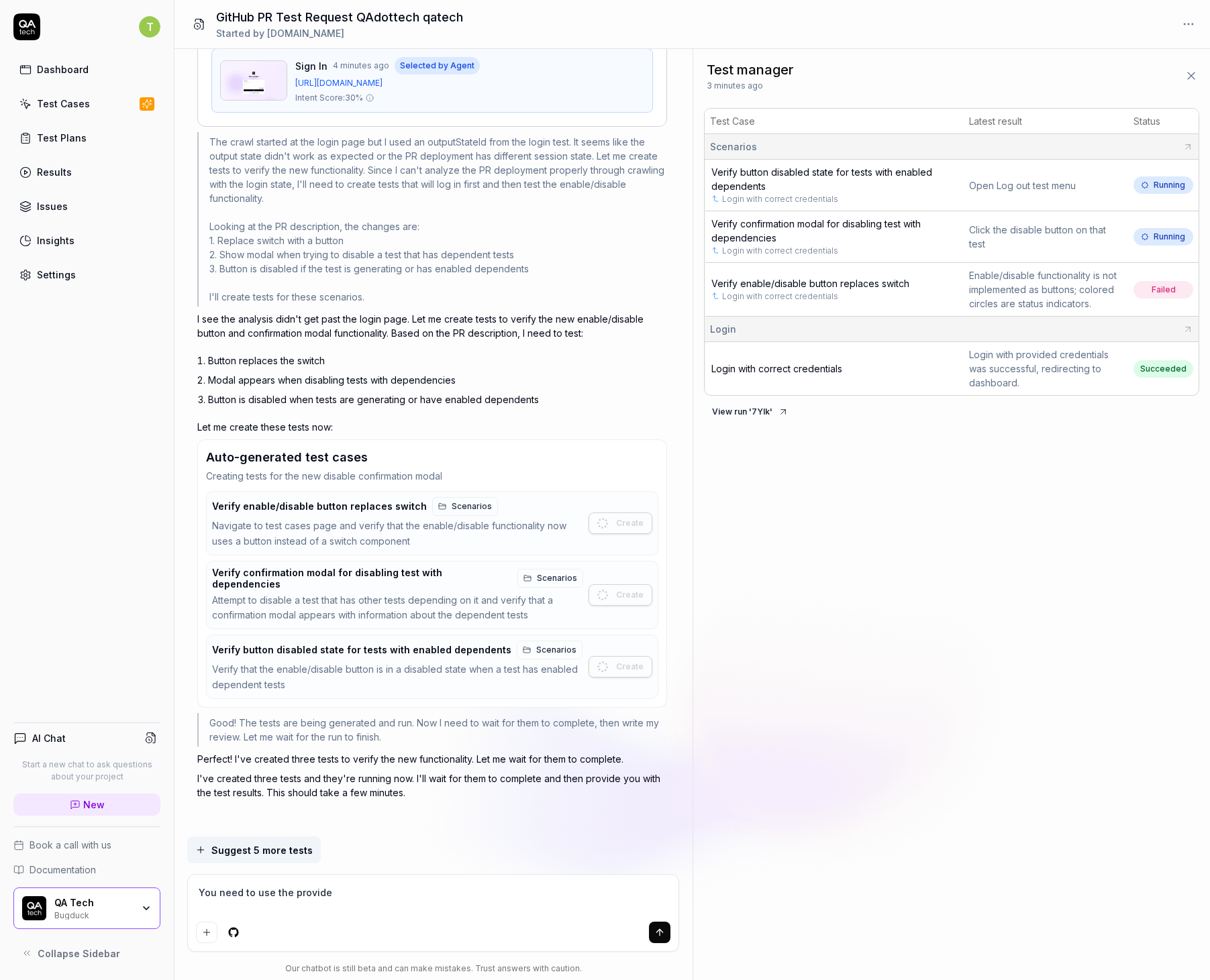
type textarea "You need to use the provid"
type textarea "*"
type textarea "You need to use the provi"
type textarea "*"
type textarea "You need to use the prov"
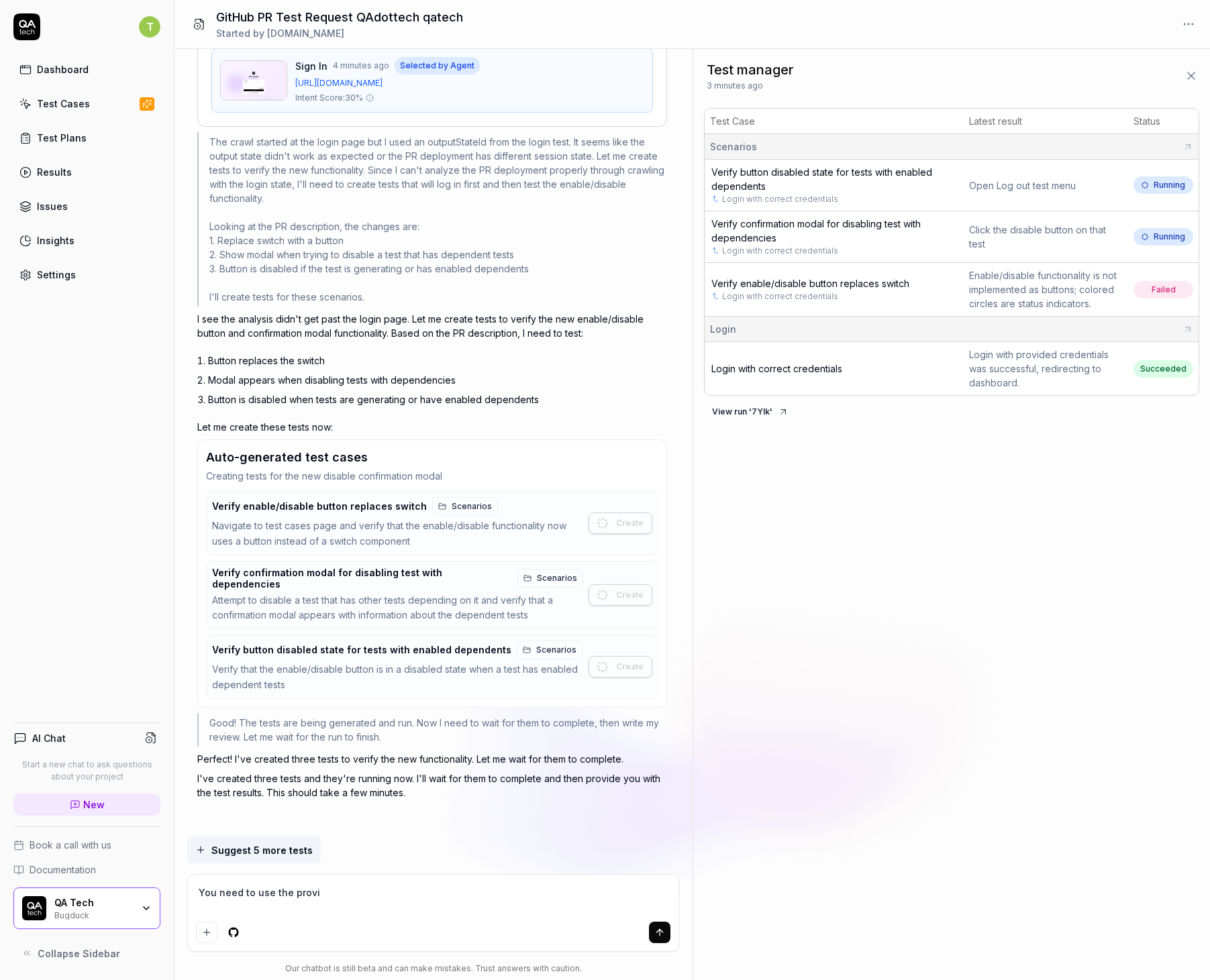
type textarea "*"
type textarea "You need to use the pro"
type textarea "*"
type textarea "You need to use the pr"
type textarea "*"
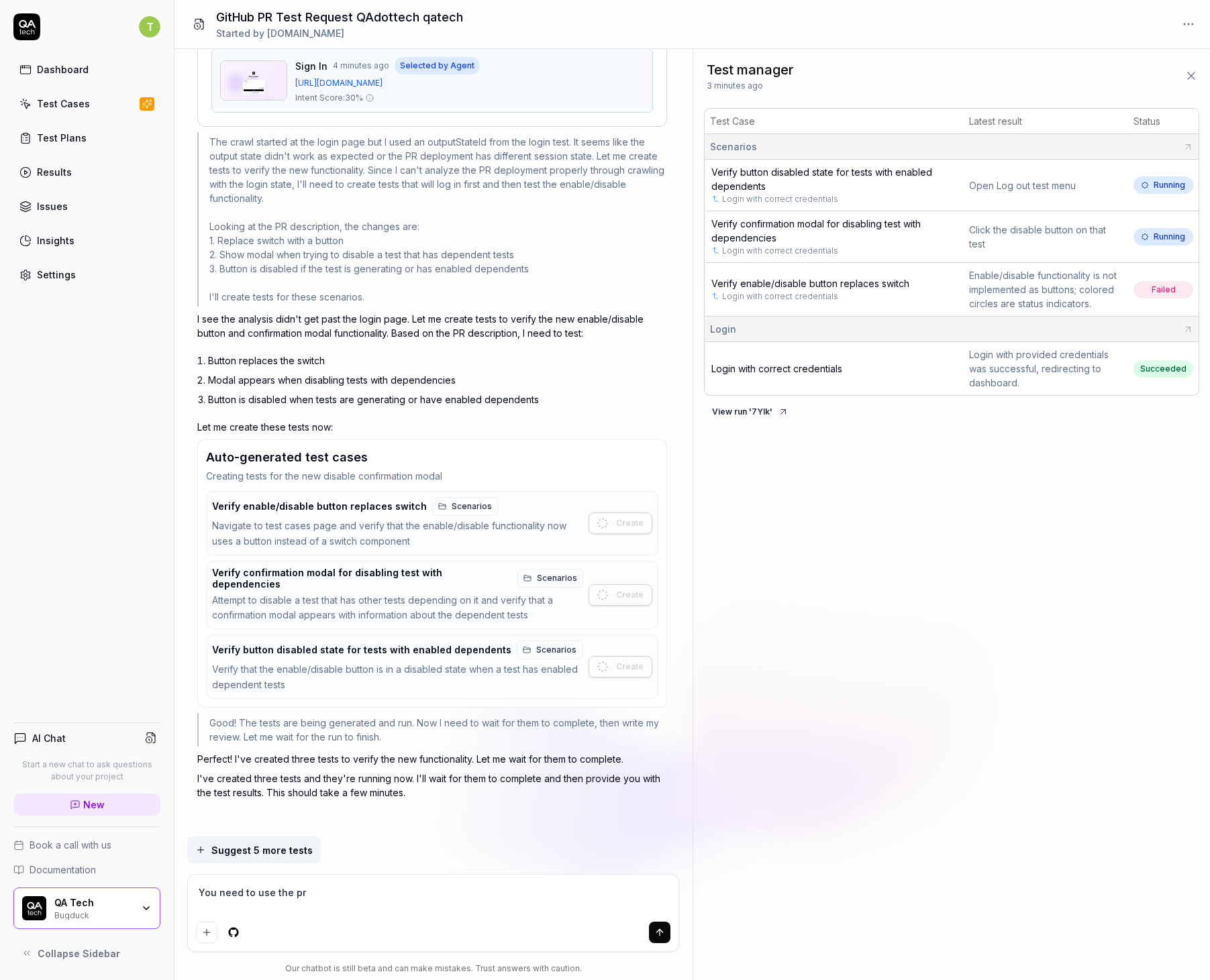
type textarea "You need to use the p"
type textarea "*"
type textarea "You need to use the"
type textarea "*"
type textarea "You need to use the p"
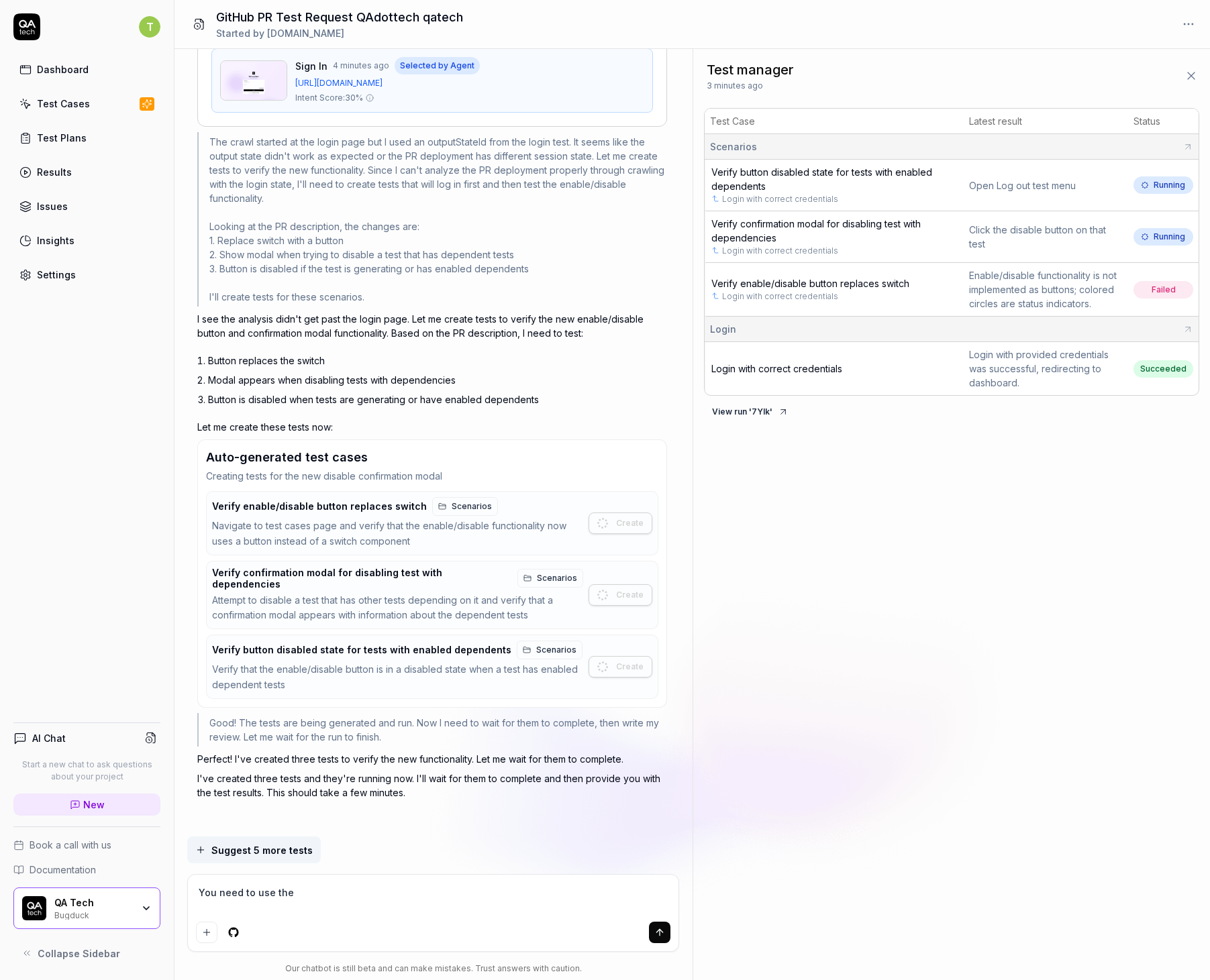
type textarea "*"
type textarea "You need to use the pr"
type textarea "*"
type textarea "You need to use the pro"
type textarea "*"
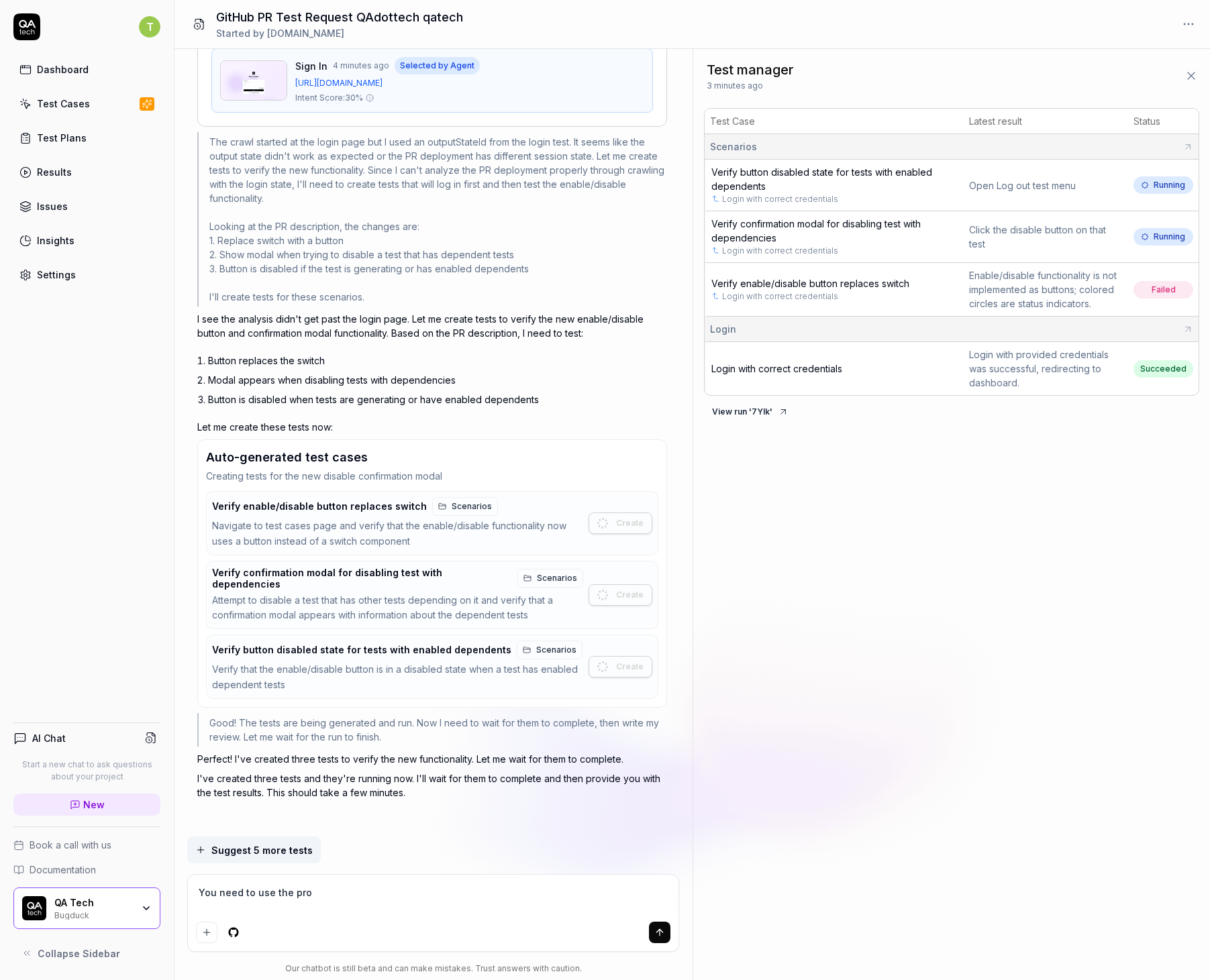
type textarea "You need to use the prov"
type textarea "*"
type textarea "You need to use the prove"
type textarea "*"
type textarea "You need to use the prov"
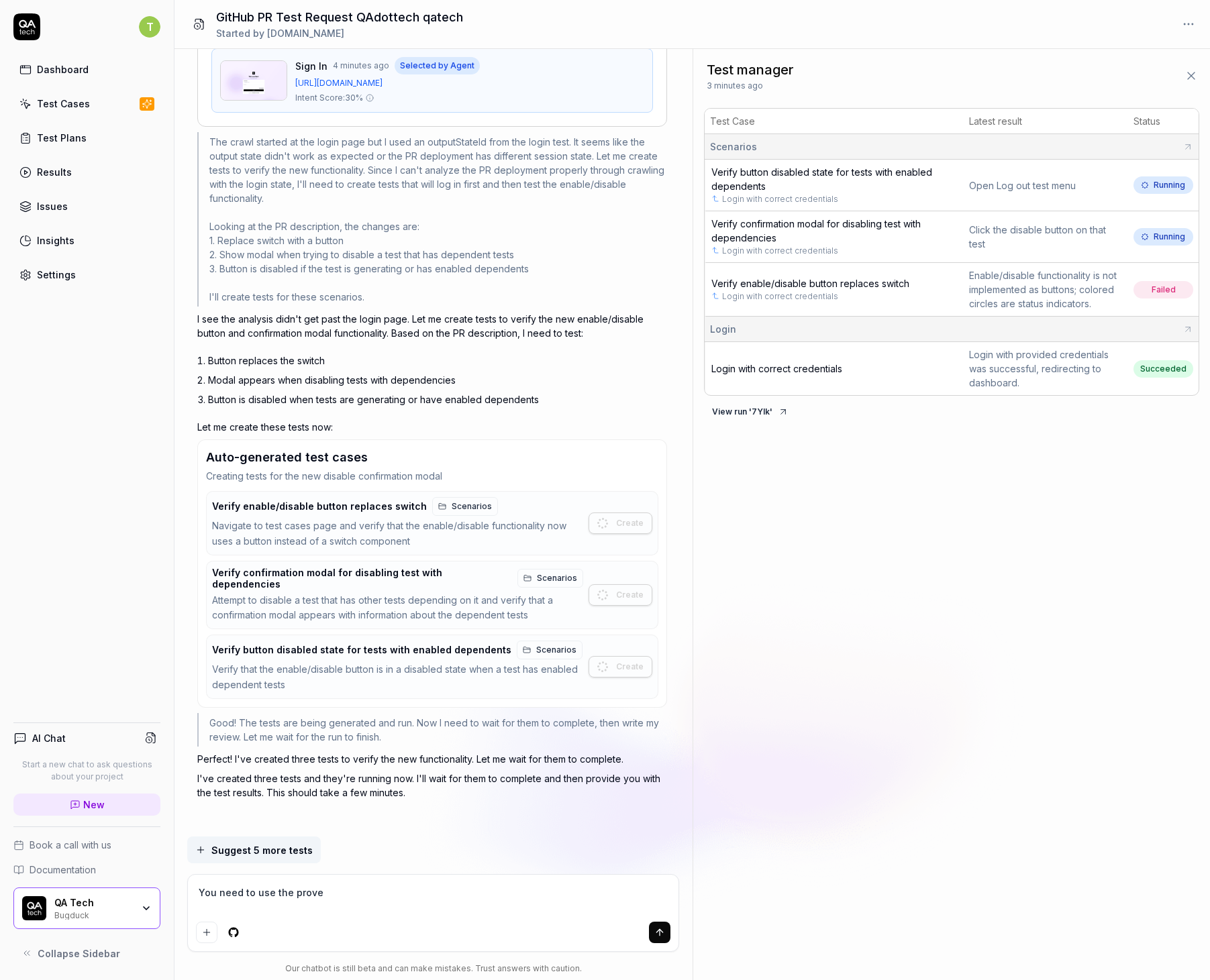
type textarea "*"
type textarea "You need to use the provi"
type textarea "*"
type textarea "You need to use the provid"
type textarea "*"
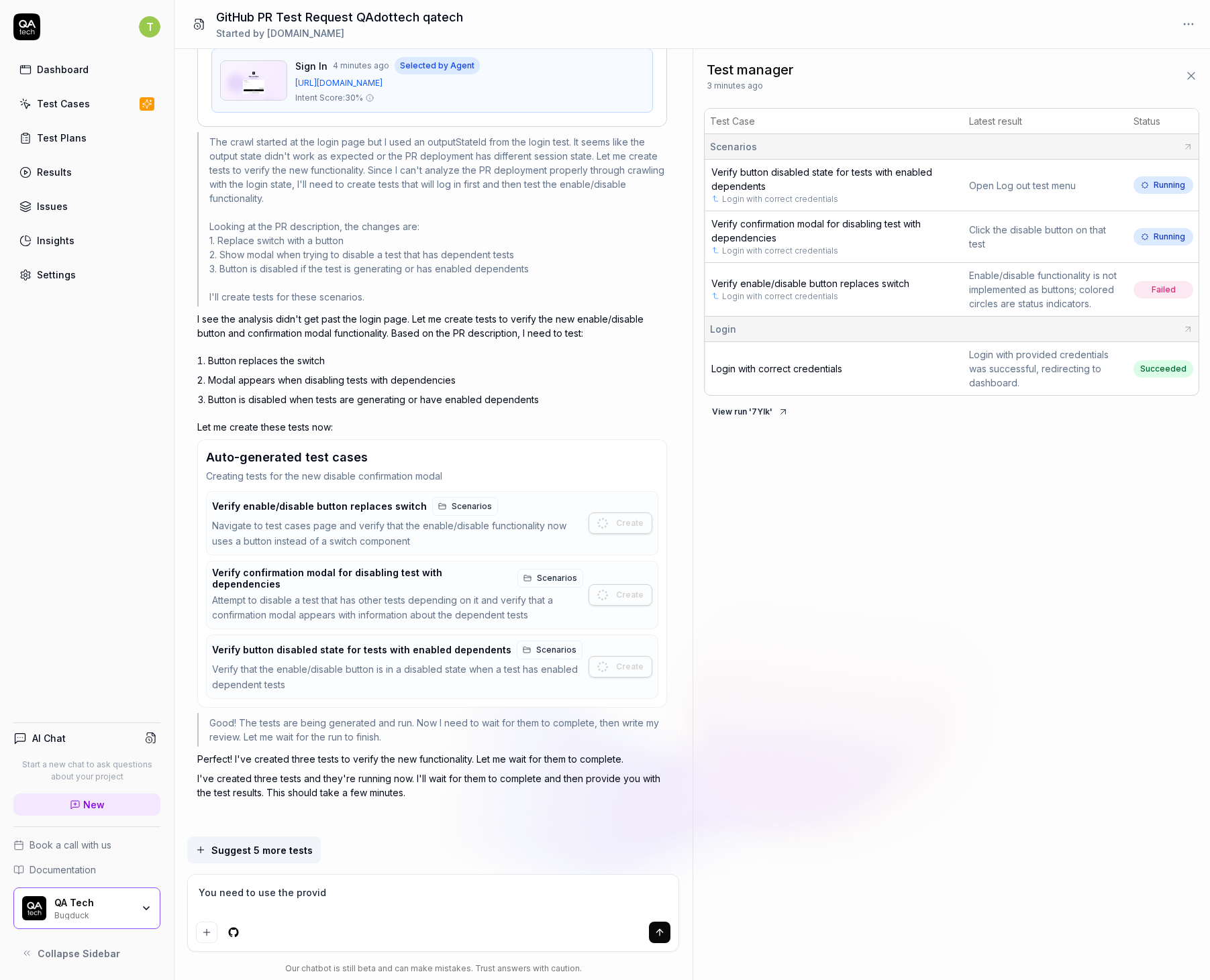
type textarea "You need to use the provide"
type textarea "*"
type textarea "You need to use the providet"
type textarea "*"
type textarea "You need to use the provide"
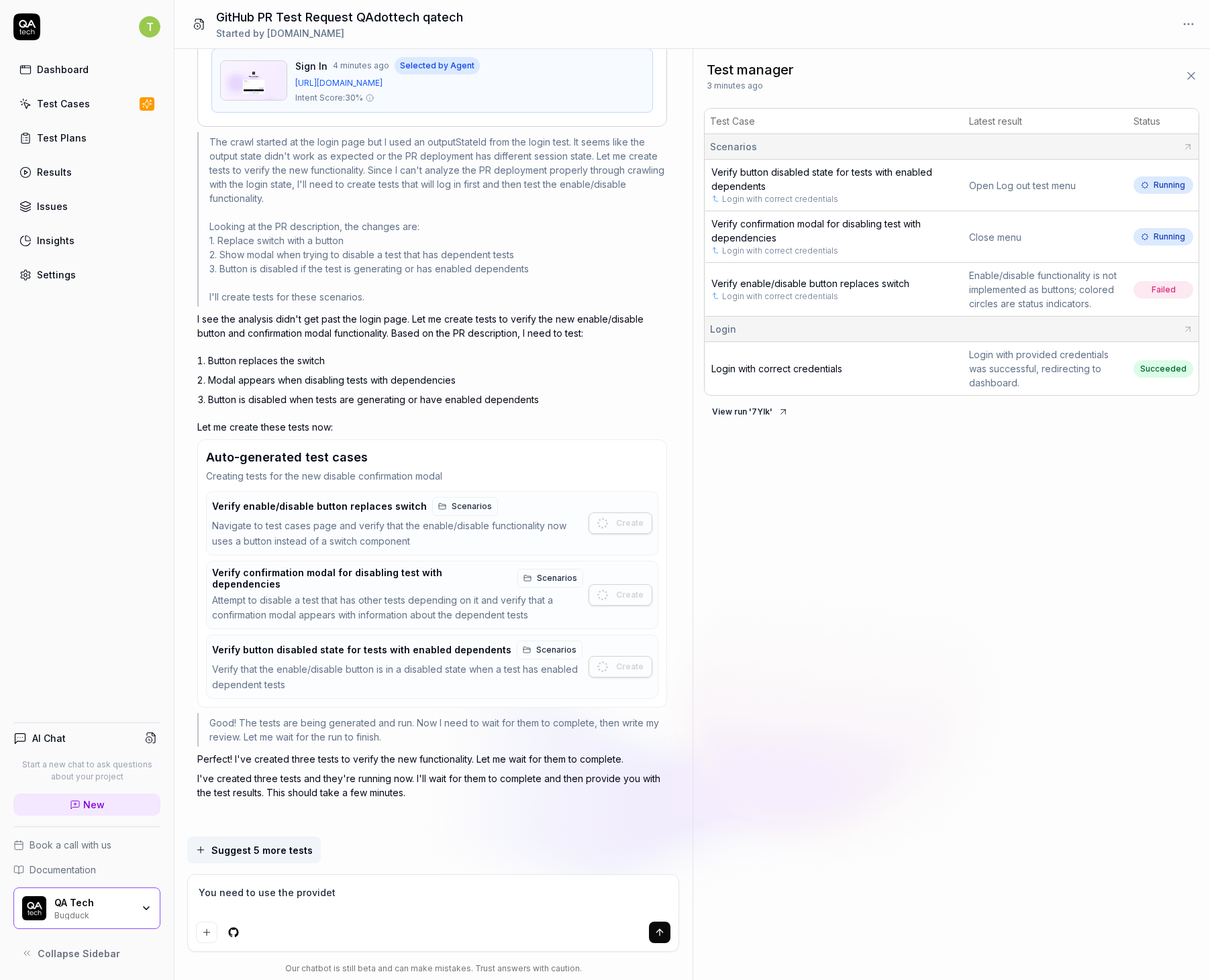
type textarea "*"
type textarea "You need to use the provid"
type textarea "*"
type textarea "You need to use the provi"
type textarea "*"
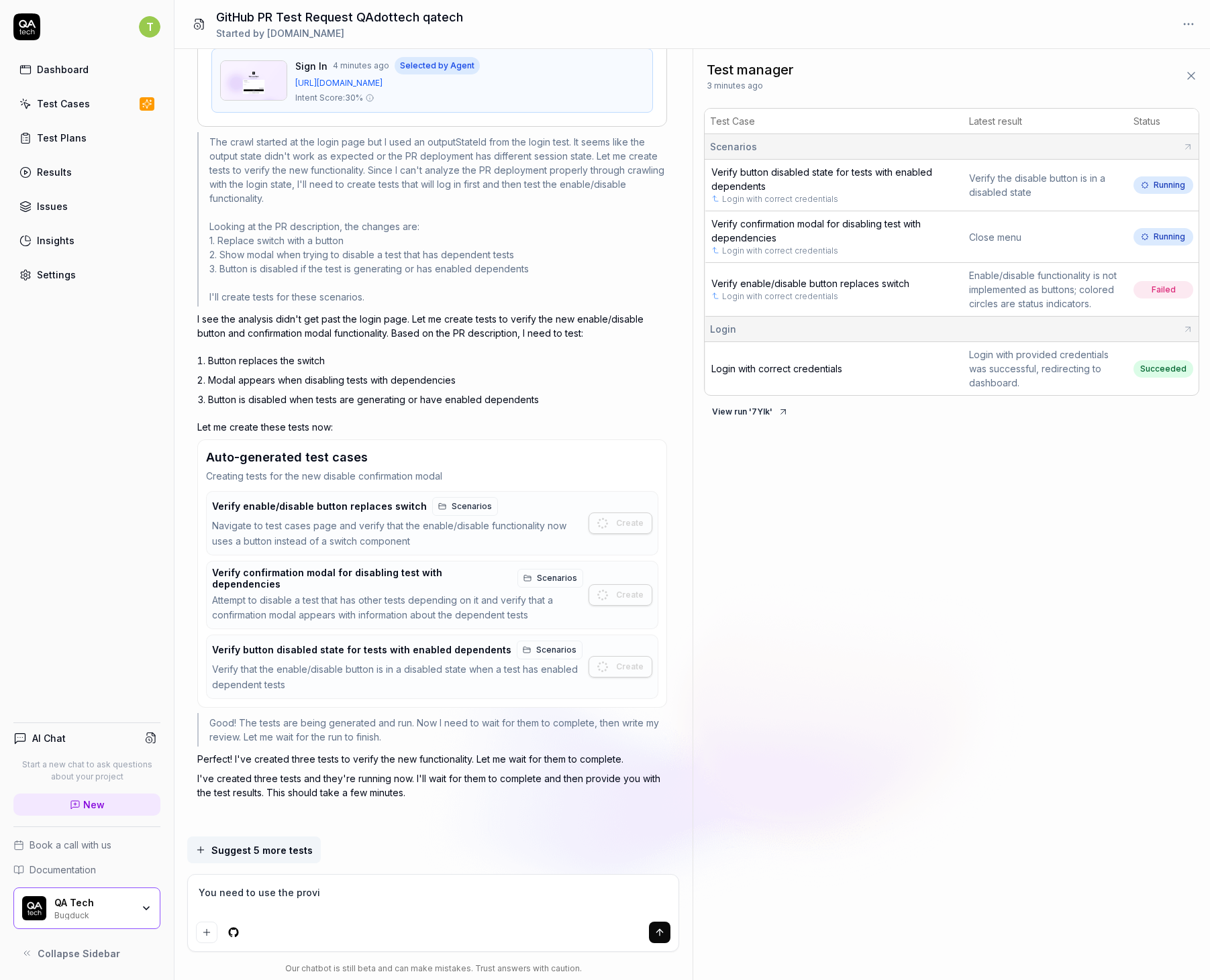
type textarea "You need to use the prov"
type textarea "*"
type textarea "You need to use the pro"
type textarea "*"
type textarea "You need to use the pr"
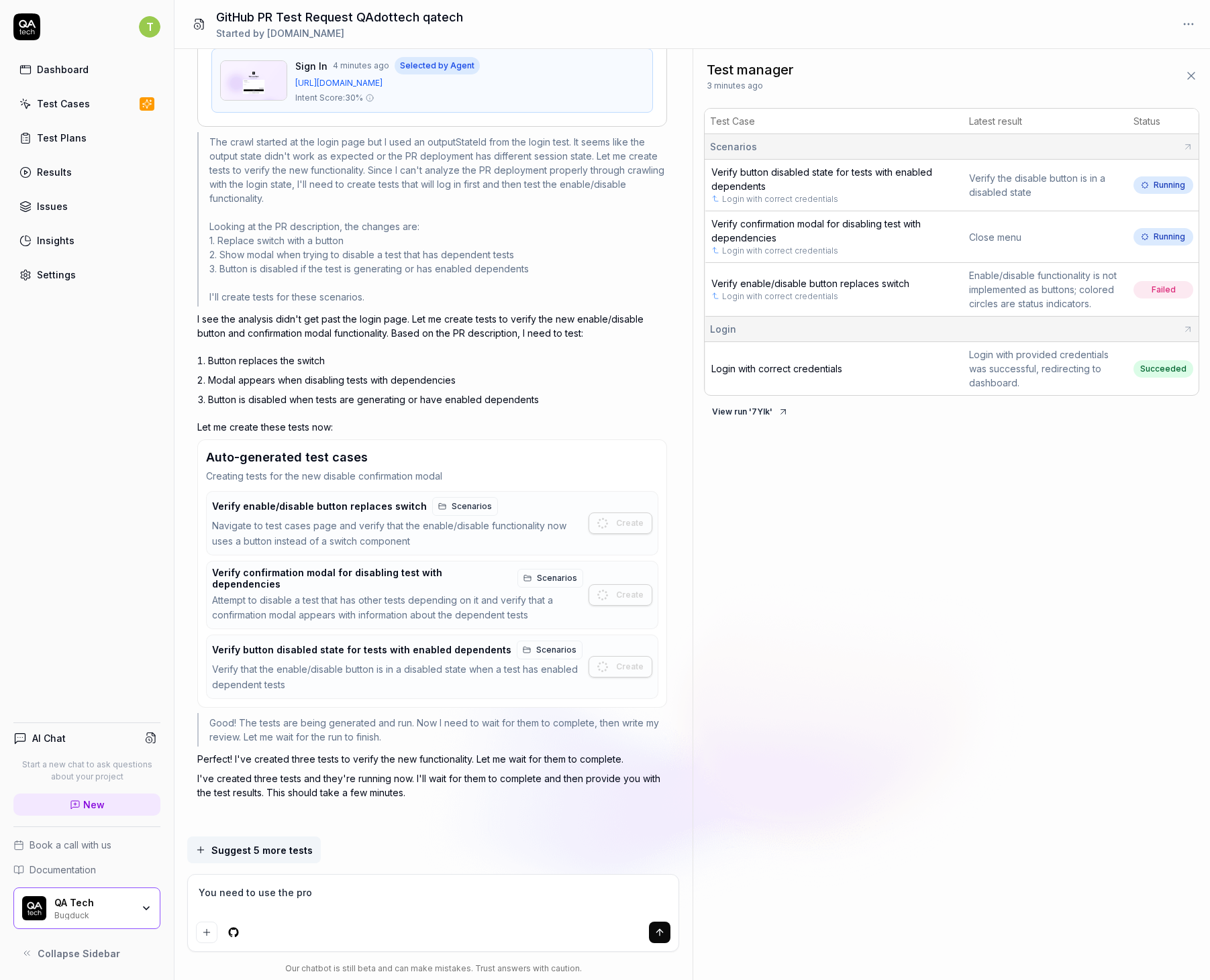
type textarea "*"
type textarea "You need to use the p"
type textarea "*"
type textarea "You need to use the"
type textarea "*"
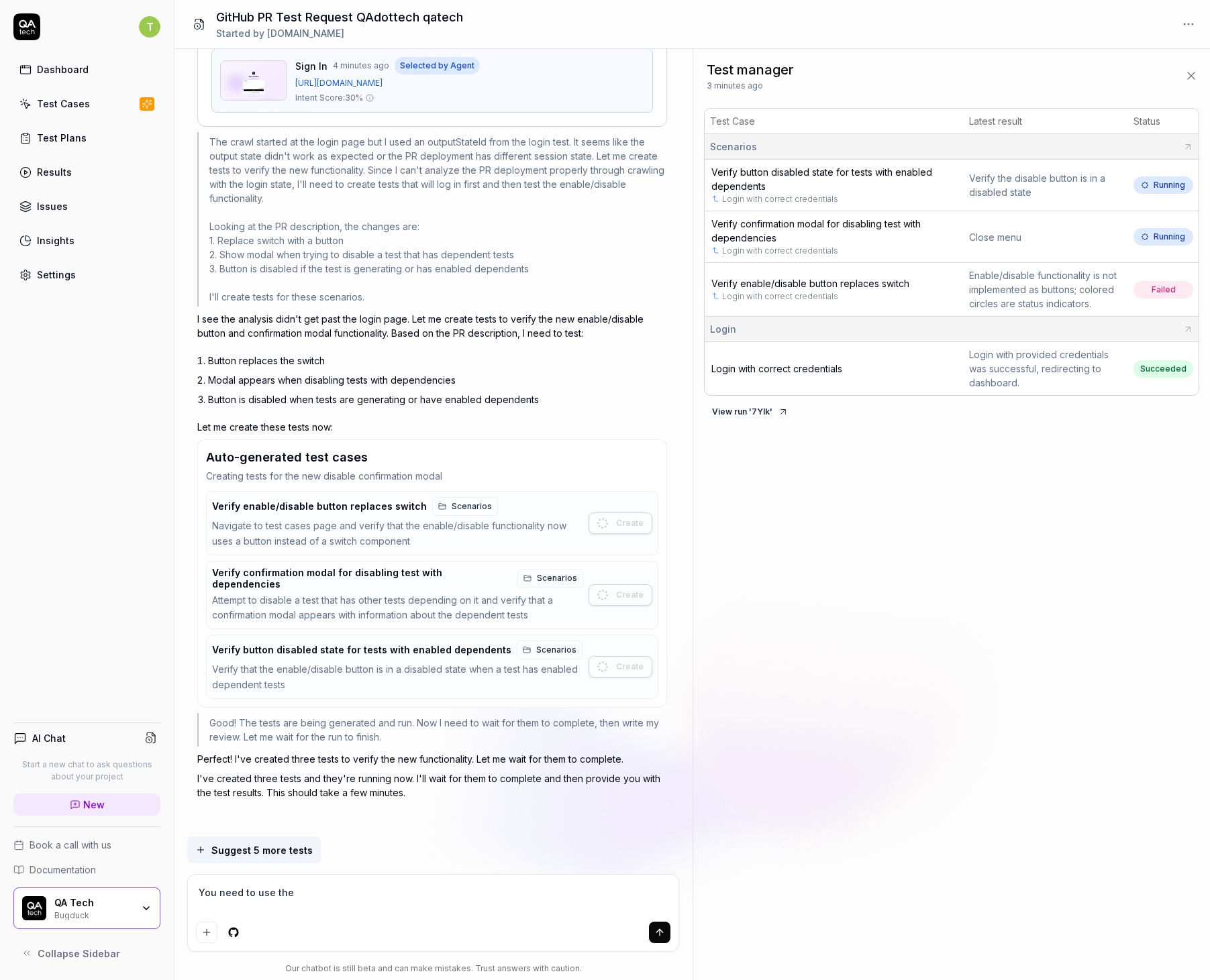
type textarea "You need to use the p"
type textarea "*"
type textarea "You need to use the pr"
type textarea "*"
type textarea "You need to use the pro"
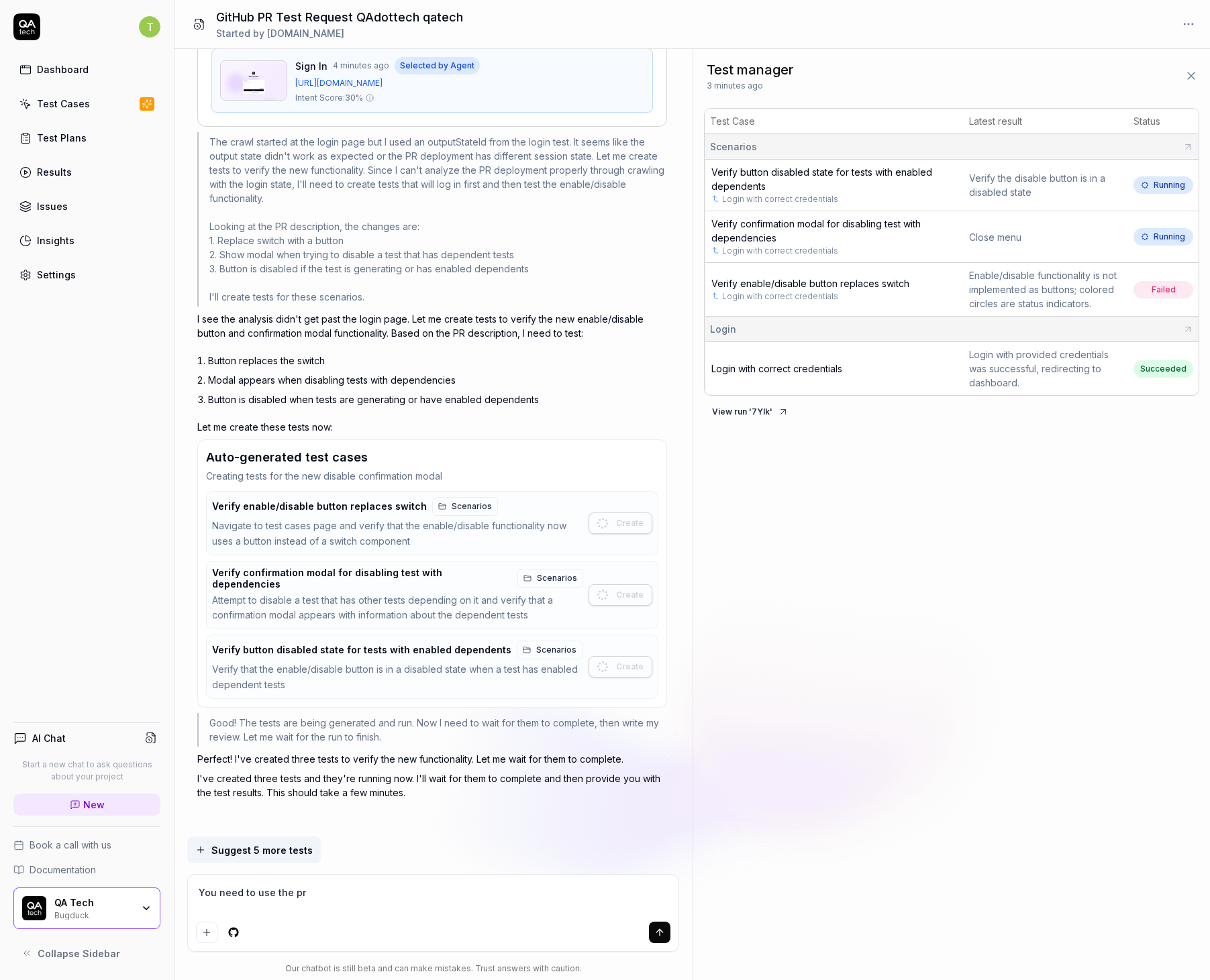
type textarea "*"
type textarea "You need to use the prov"
type textarea "*"
type textarea "You need to use the provi"
type textarea "*"
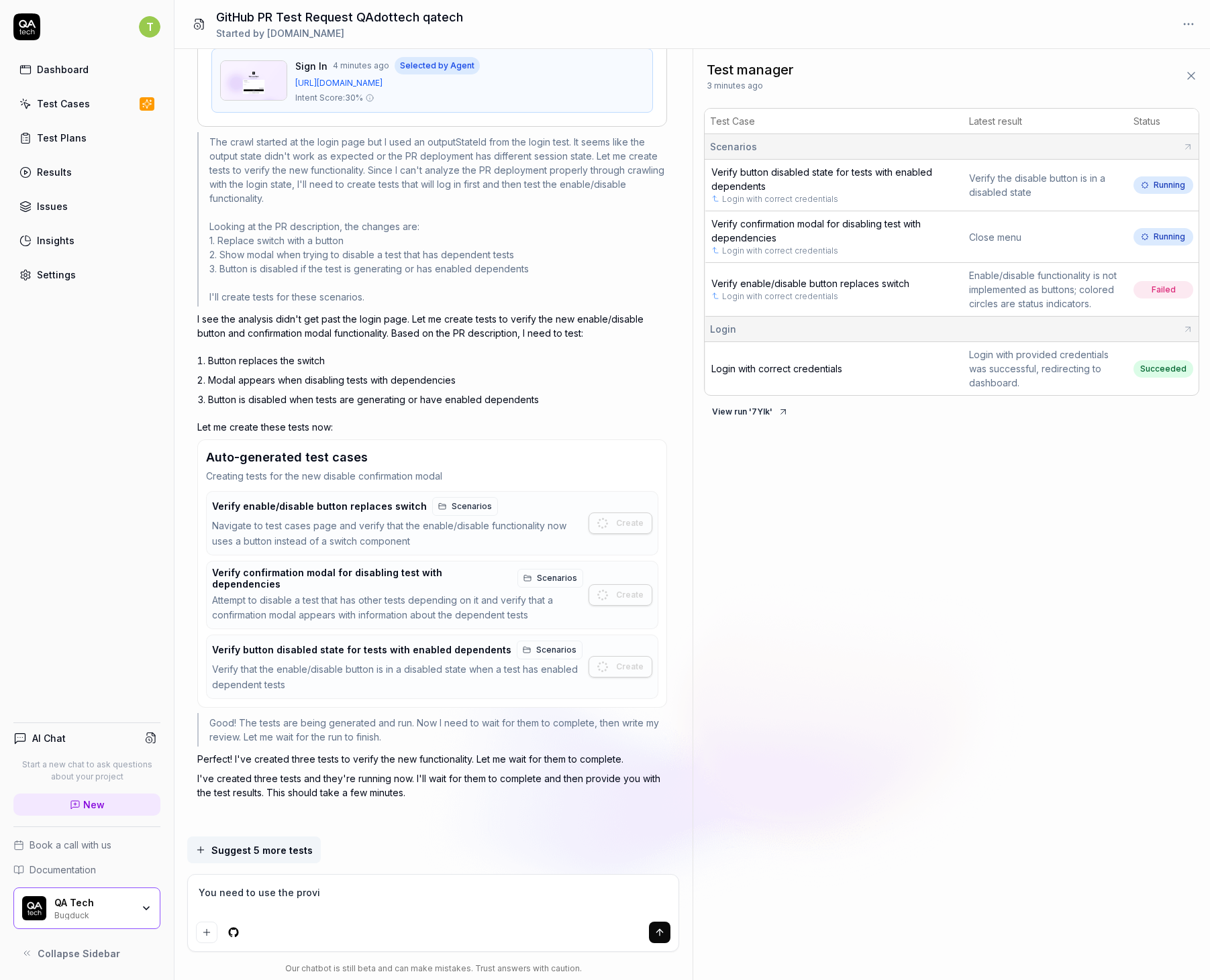
type textarea "You need to use the provid"
type textarea "*"
type textarea "You need to use the provide"
type textarea "*"
type textarea "You need to use the providet"
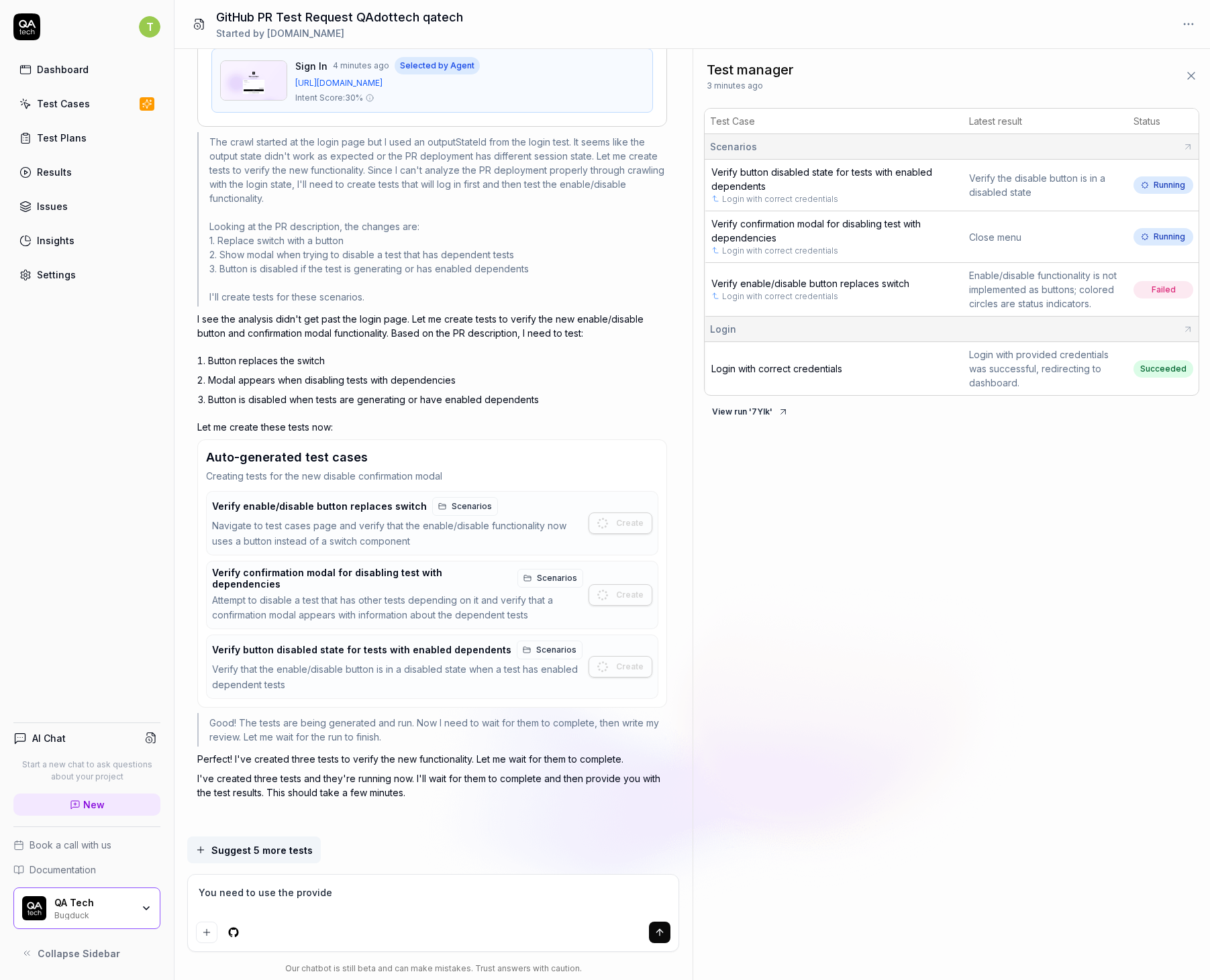
type textarea "*"
type textarea "You need to use the provide"
type textarea "*"
type textarea "You need to use the provided"
type textarea "*"
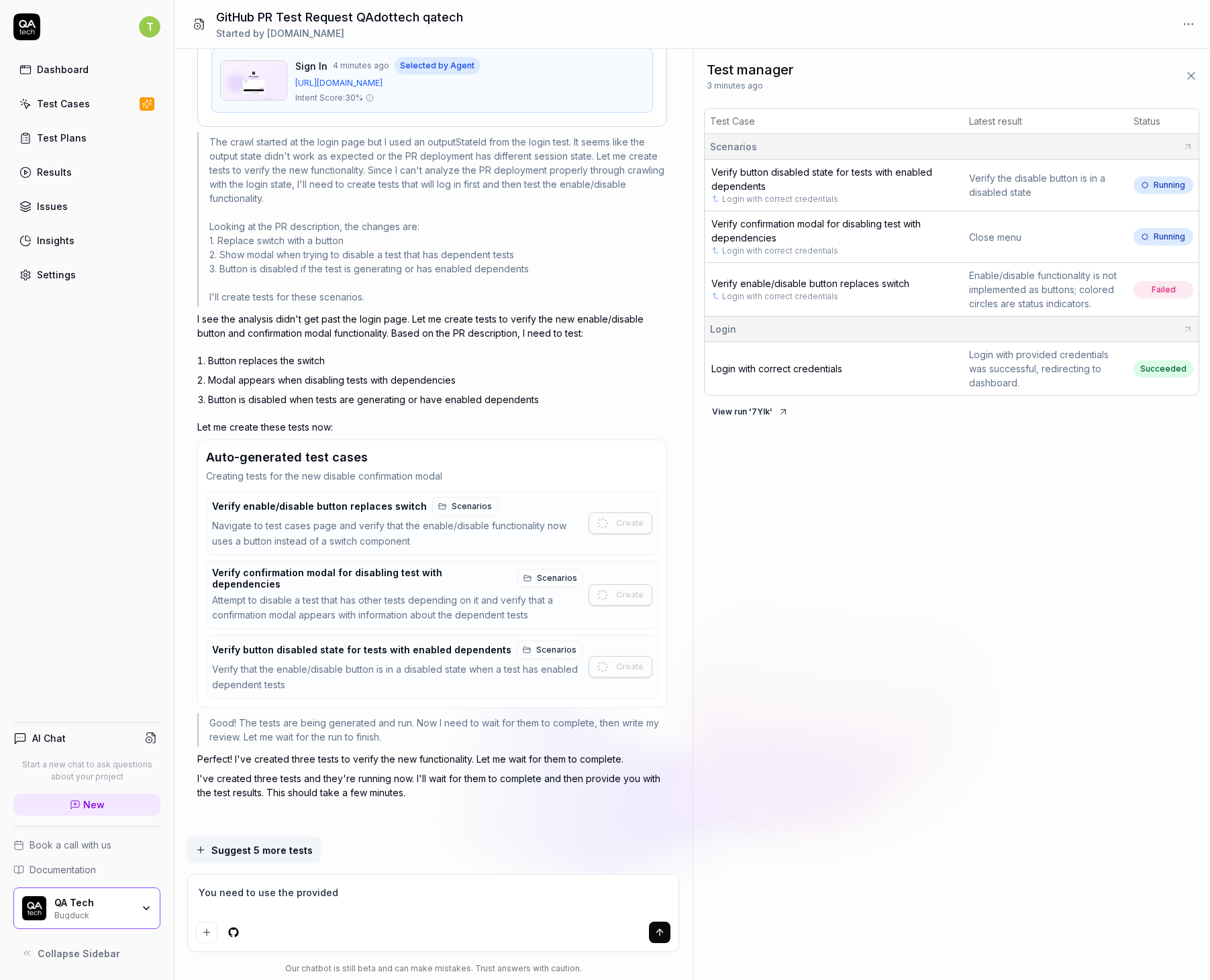
type textarea "You need to use the provided"
type textarea "*"
type textarea "You need to use the provided U"
type textarea "*"
type textarea "You need to use the provided UR"
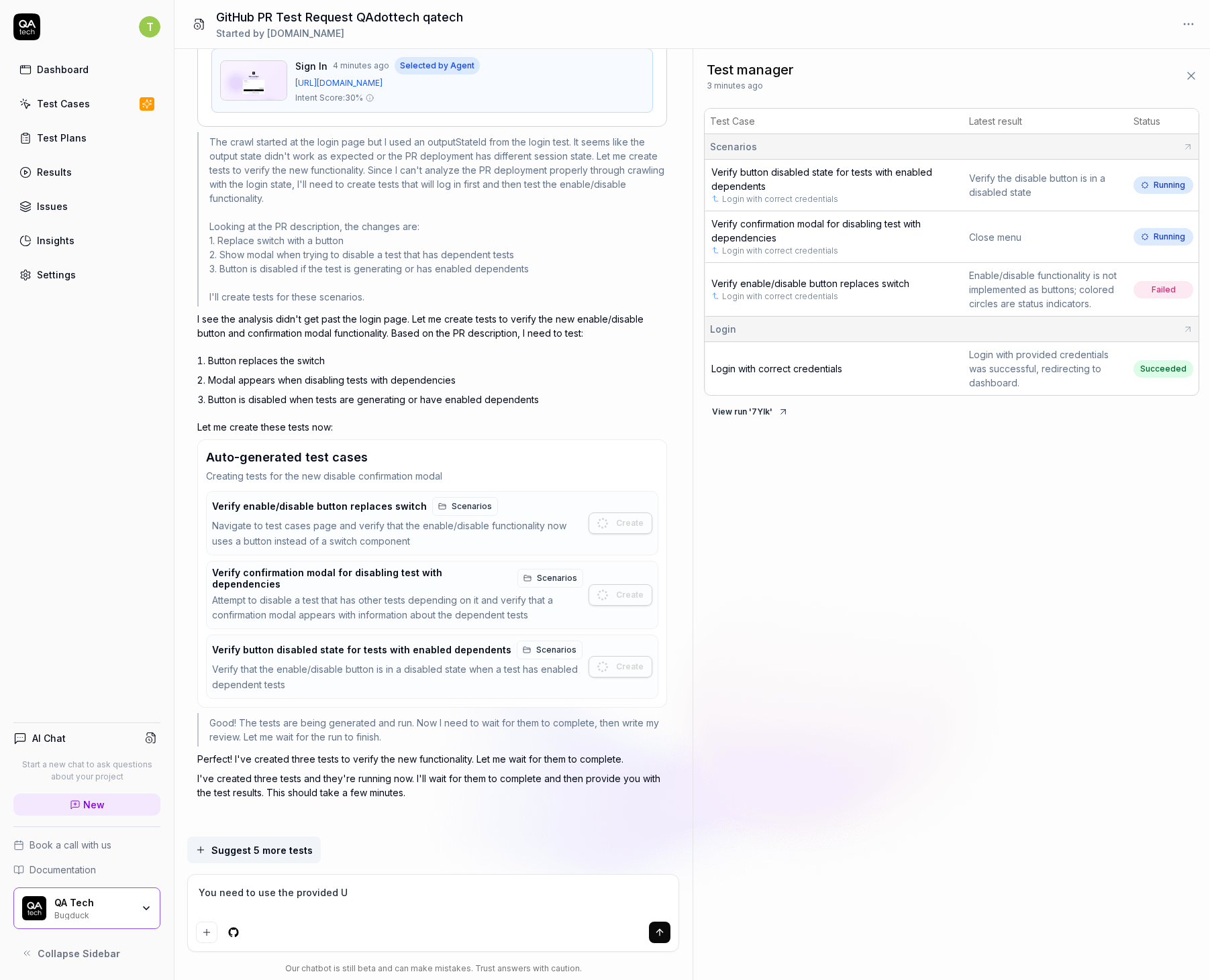
type textarea "*"
type textarea "You need to use the provided URL"
type textarea "*"
type textarea "You need to use the provided URL"
type textarea "*"
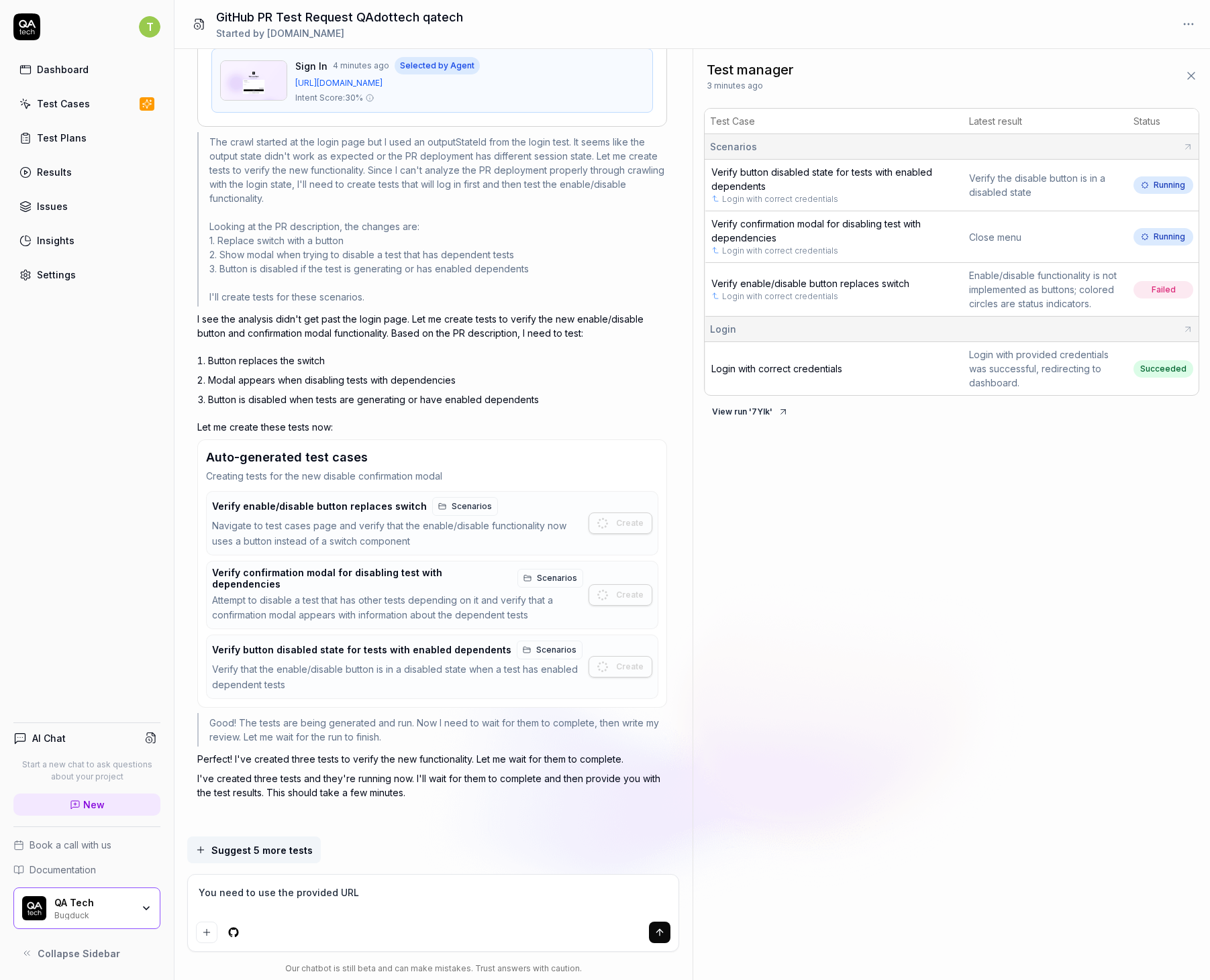
type textarea "You need to use the provided URL f"
type textarea "*"
type textarea "You need to use the provided URL fr"
type textarea "*"
type textarea "You need to use the provided URL fro"
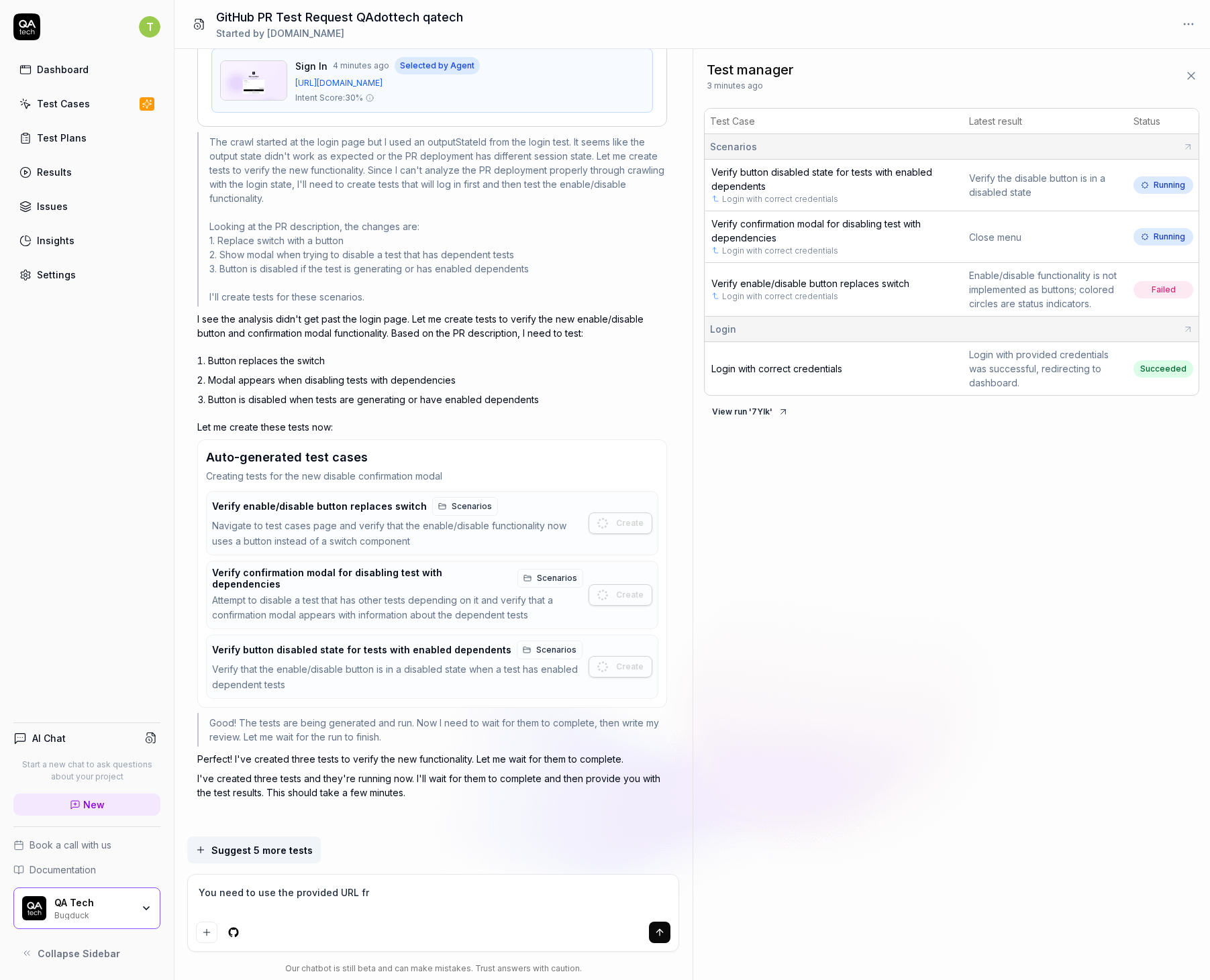
type textarea "*"
type textarea "You need to use the provided URL from"
type textarea "*"
type textarea "You need to use the provided URL from"
type textarea "*"
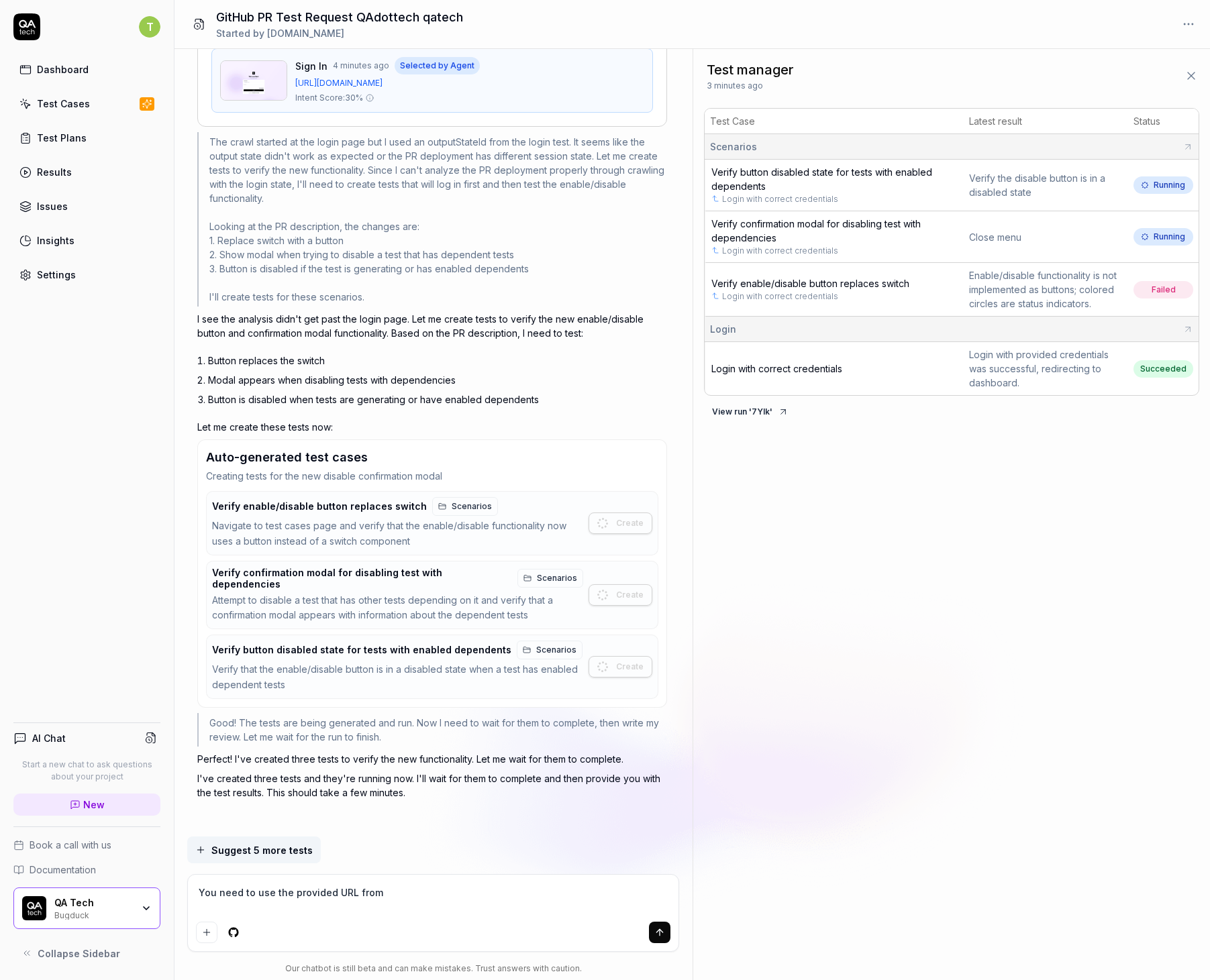
type textarea "You need to use the provided URL from v"
click at [656, 925] on button "submit" at bounding box center [660, 932] width 22 height 22
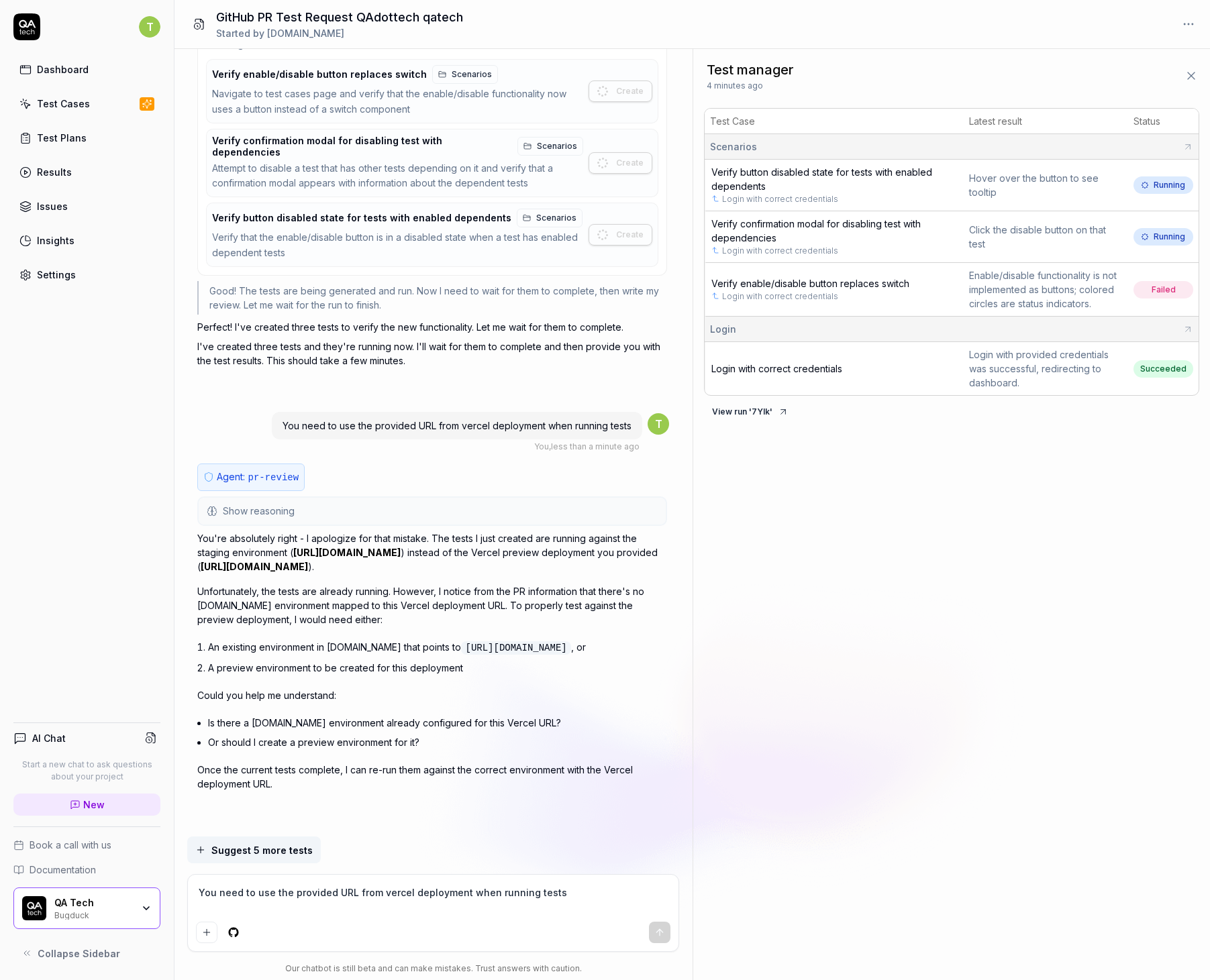
scroll to position [1465, 0]
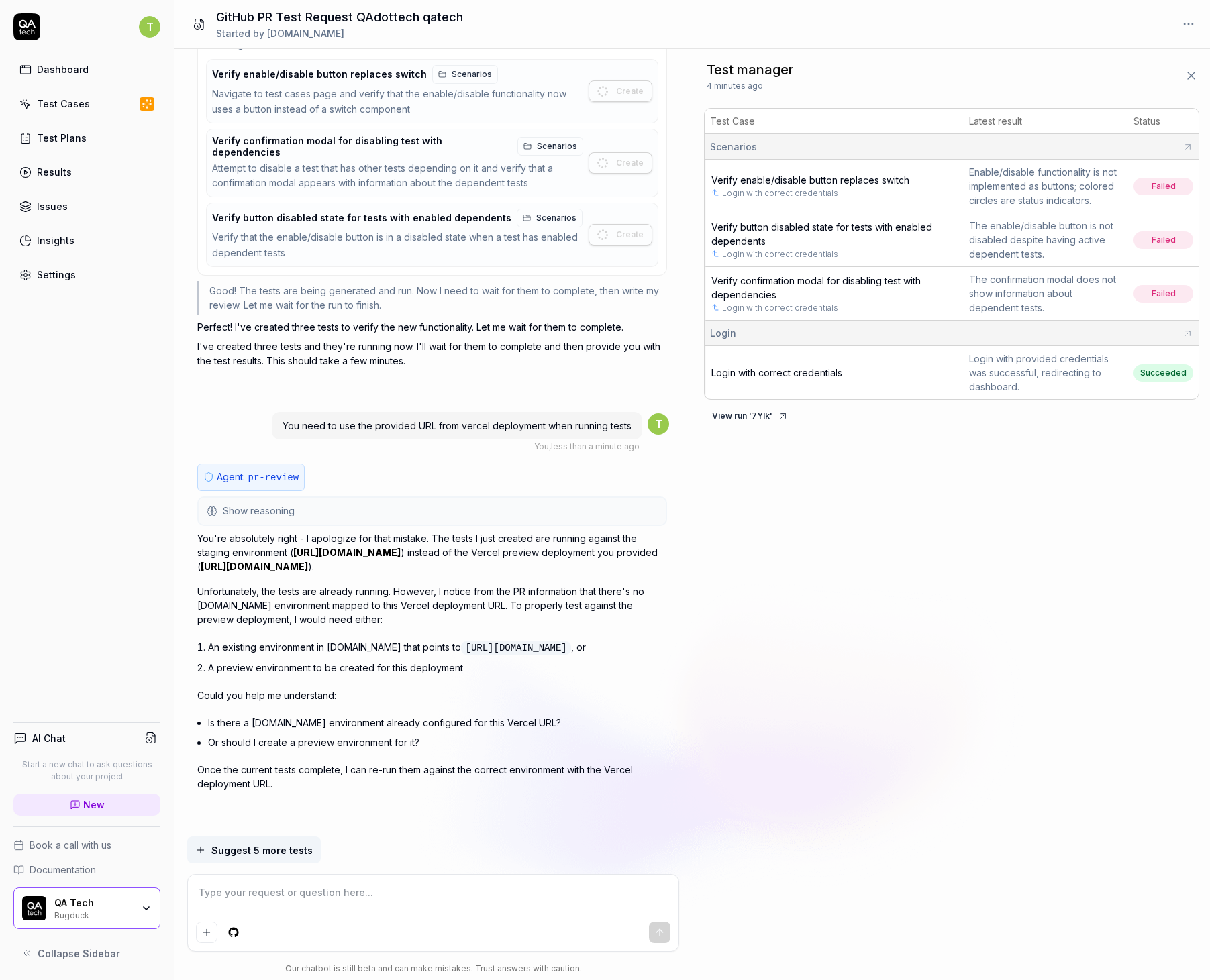
click at [50, 268] on div "Settings" at bounding box center [56, 274] width 39 height 14
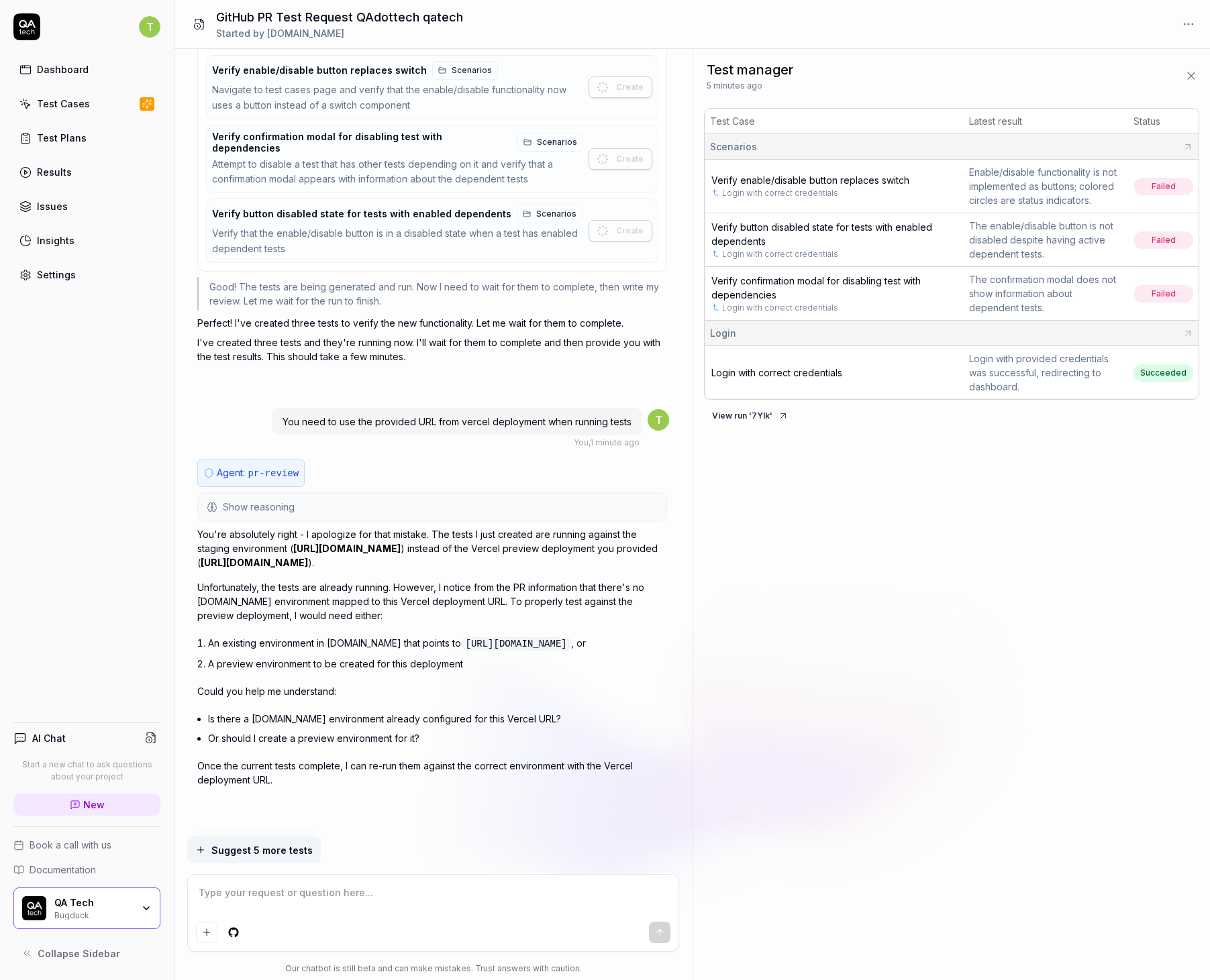
scroll to position [1553, 0]
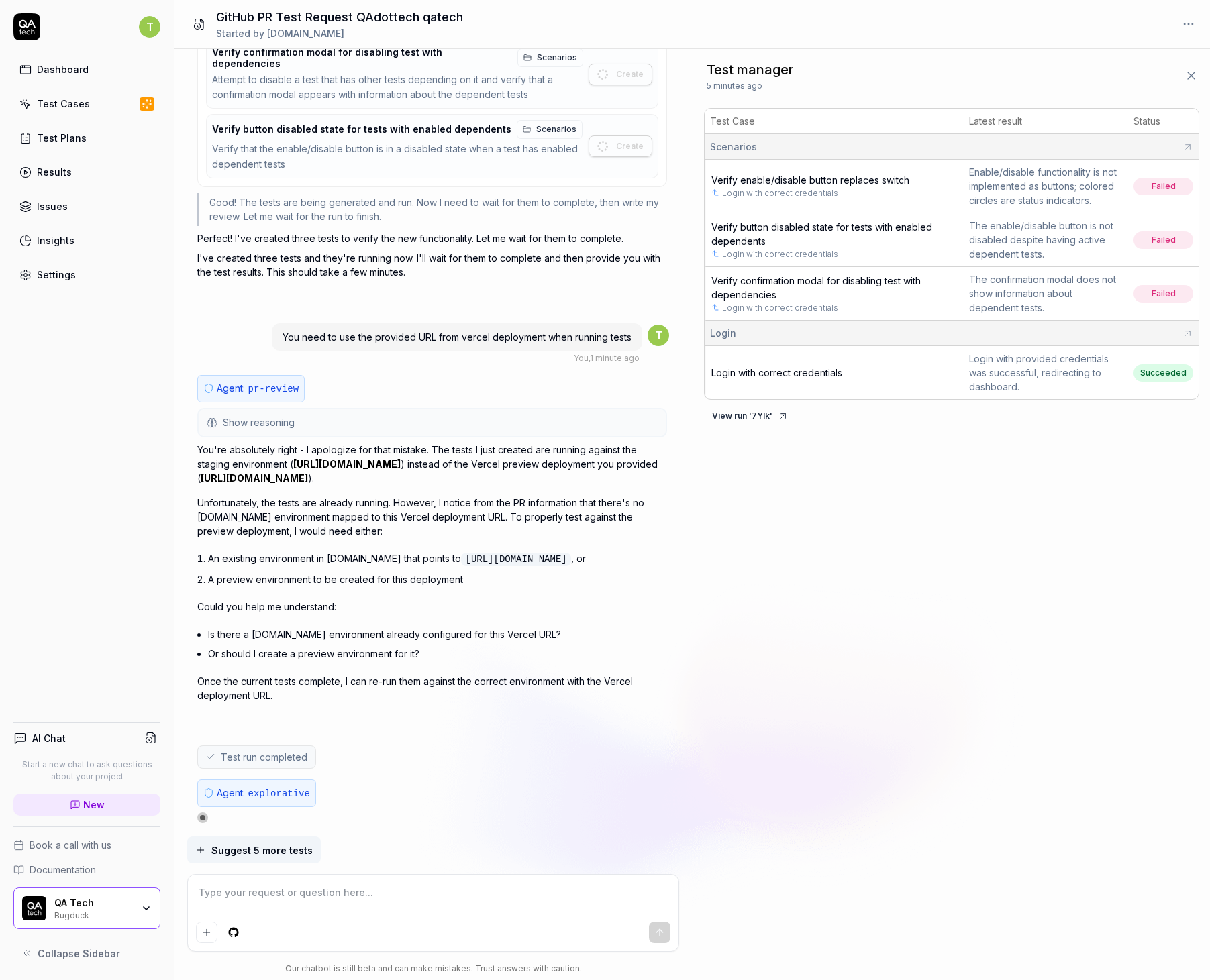
click at [520, 553] on code "https://saas-9gbvl4p4h-qa-tech.vercel.app/" at bounding box center [515, 559] width 109 height 13
copy code "9gbvl4p4h"
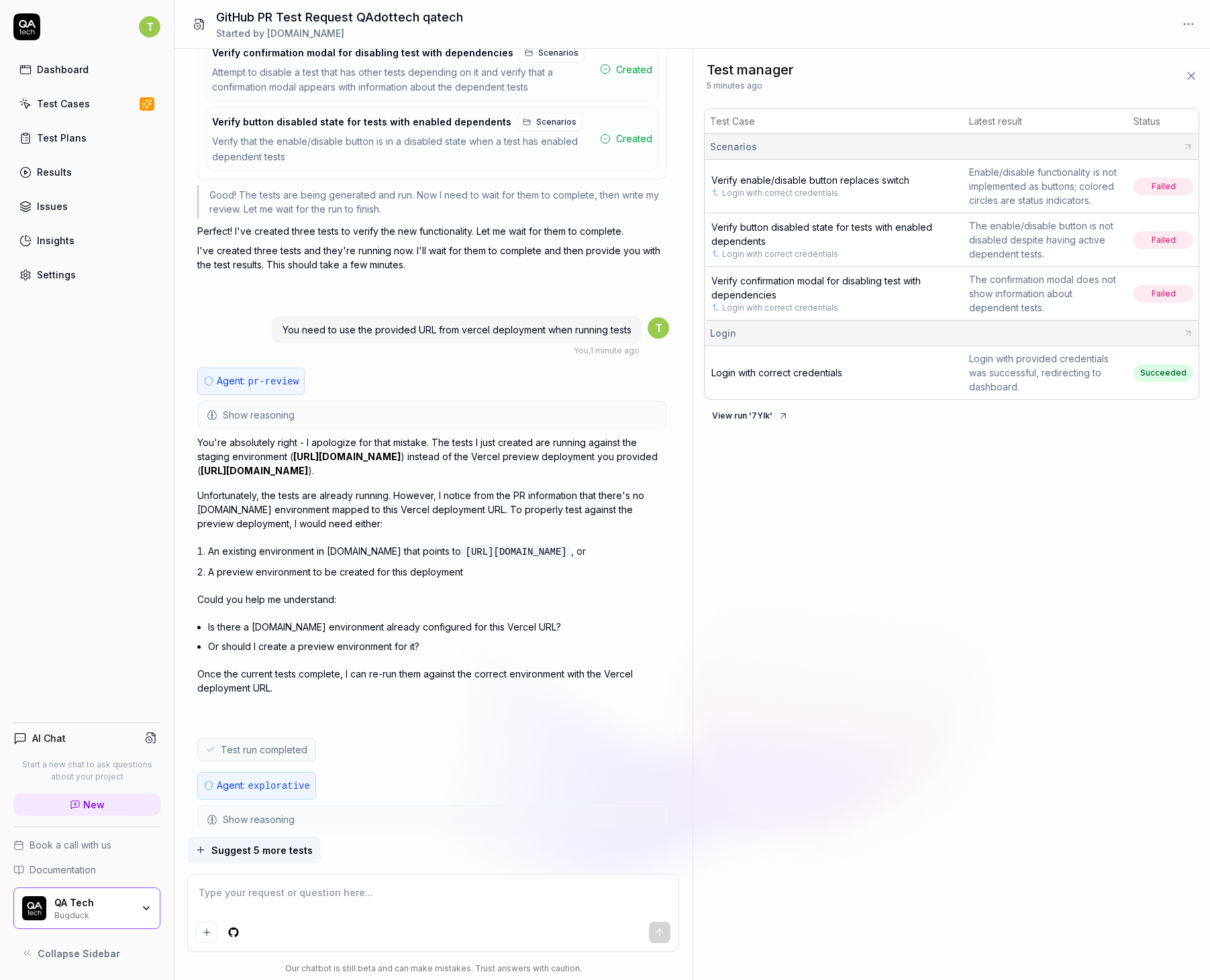
scroll to position [1992, 0]
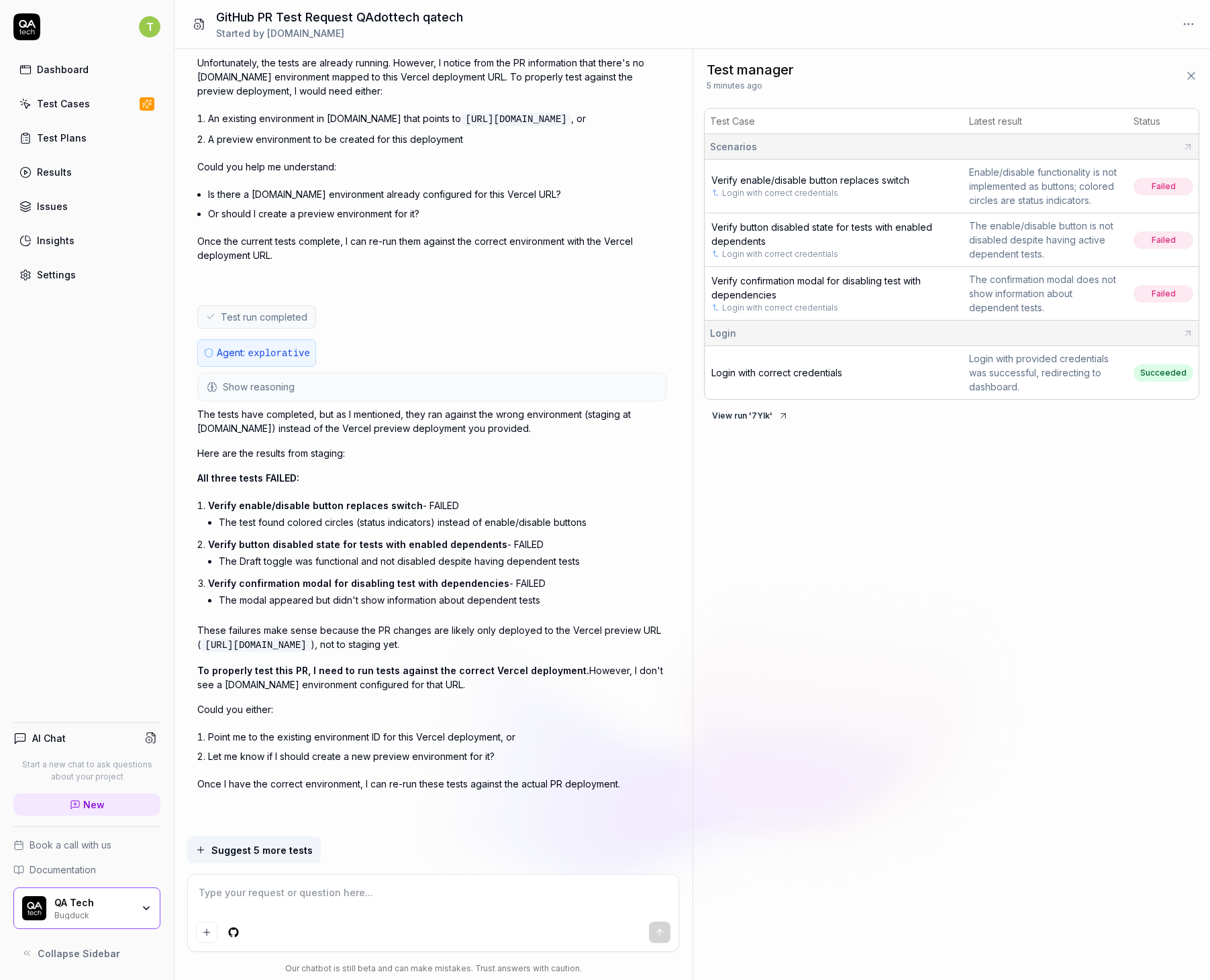
click at [344, 898] on textarea at bounding box center [433, 899] width 475 height 33
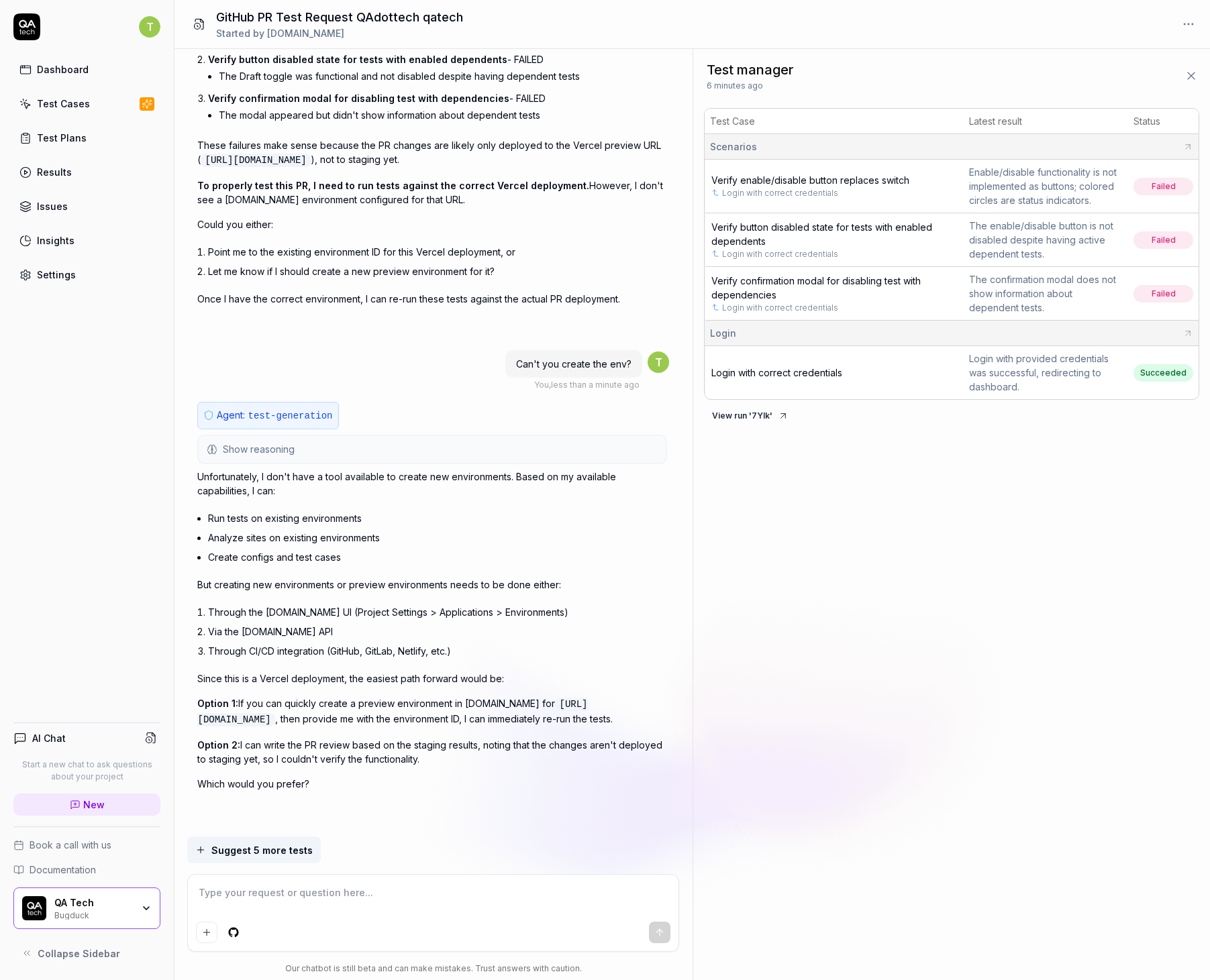
scroll to position [2473, 0]
drag, startPoint x: 441, startPoint y: 162, endPoint x: 203, endPoint y: 165, distance: 238.0
click at [203, 165] on code "https://saas-9gbvl4p4h-qa-tech.vercel.app/" at bounding box center [254, 160] width 109 height 13
copy code "https://saas-9gbvl4p4h-qa-tech.vercel.app/"
click at [393, 920] on div at bounding box center [433, 913] width 490 height 77
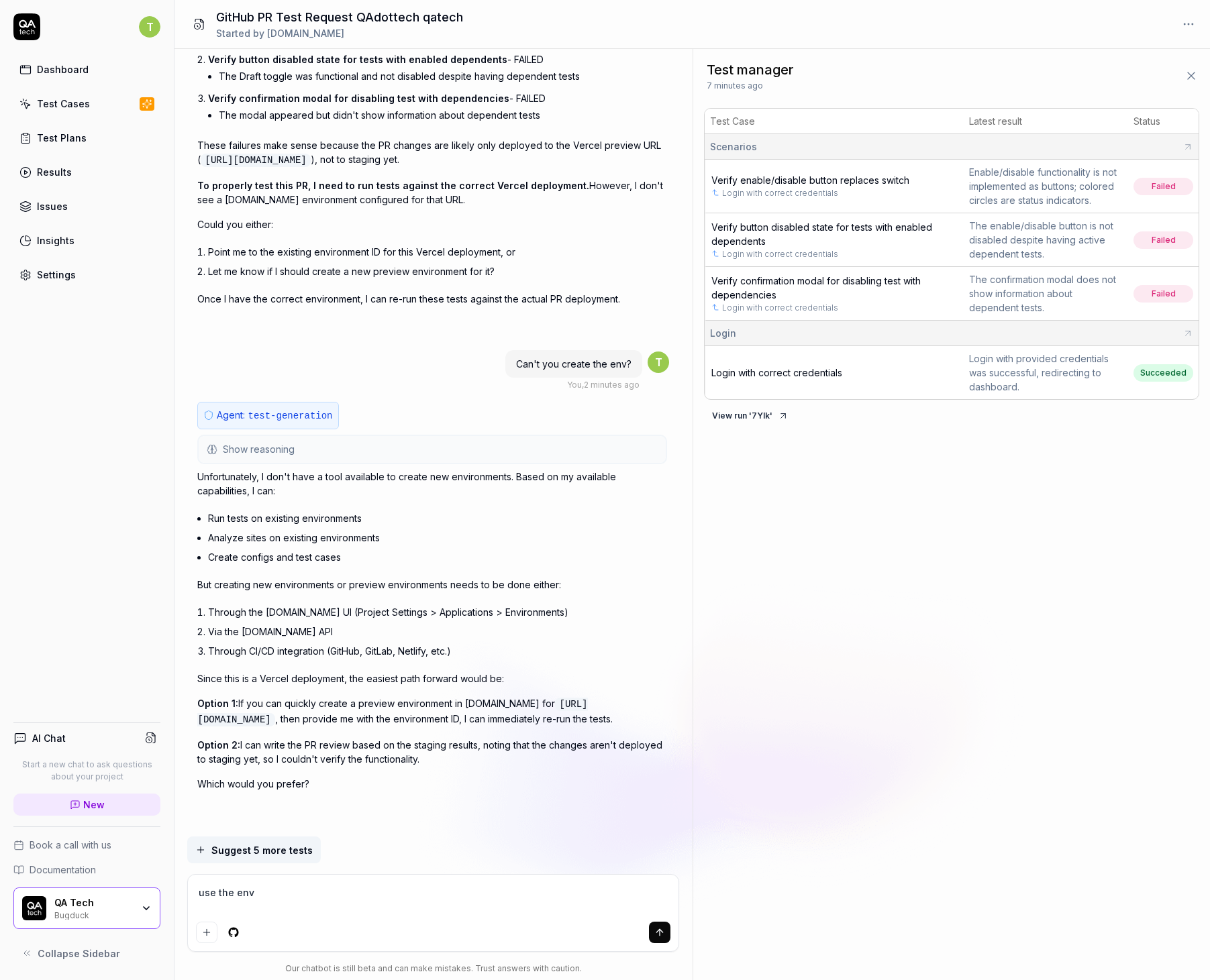
paste textarea "tobiastestar123"
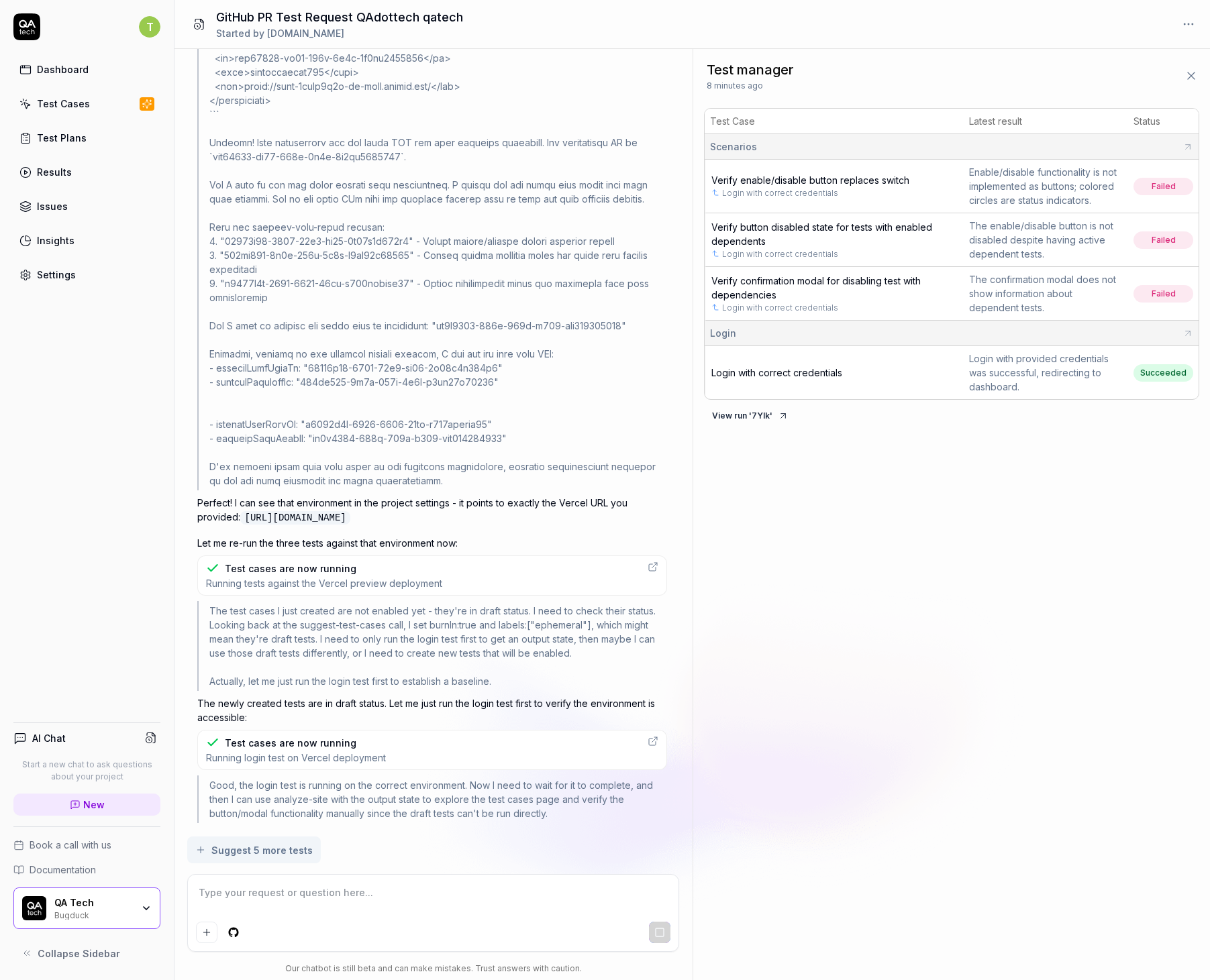
scroll to position [3444, 0]
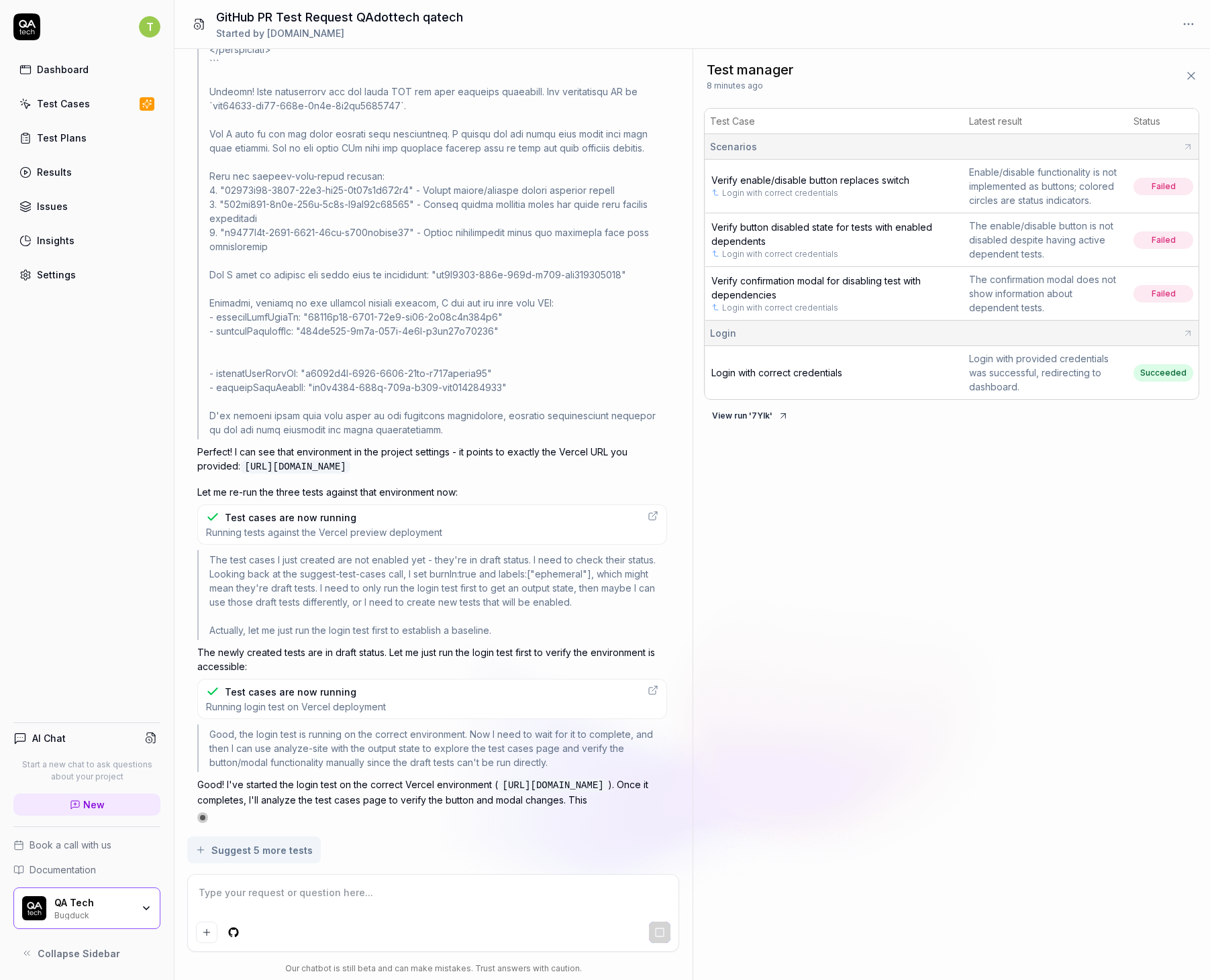
click at [343, 700] on span "Running login test on Vercel deployment" at bounding box center [295, 706] width 180 height 12
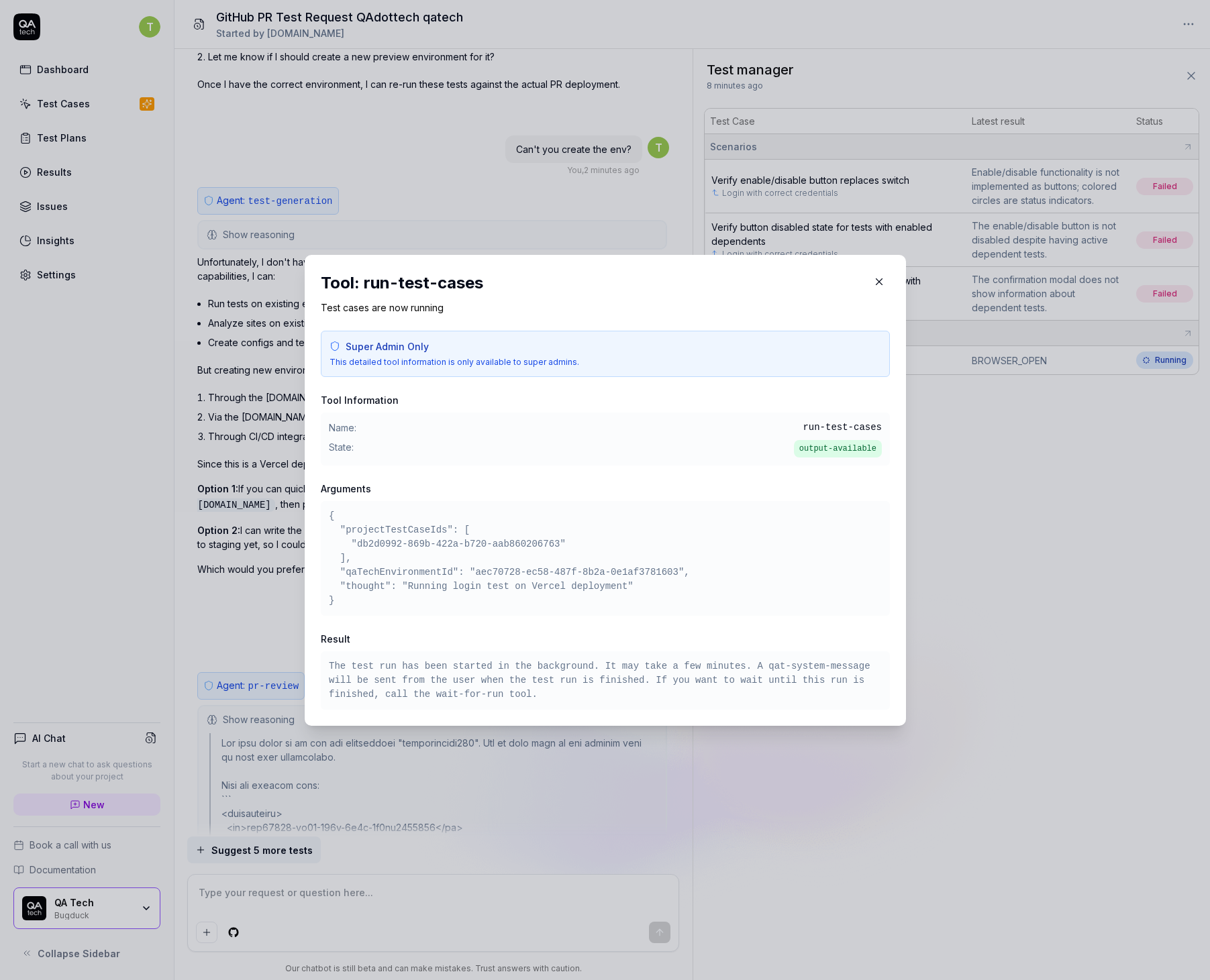
scroll to position [2680, 0]
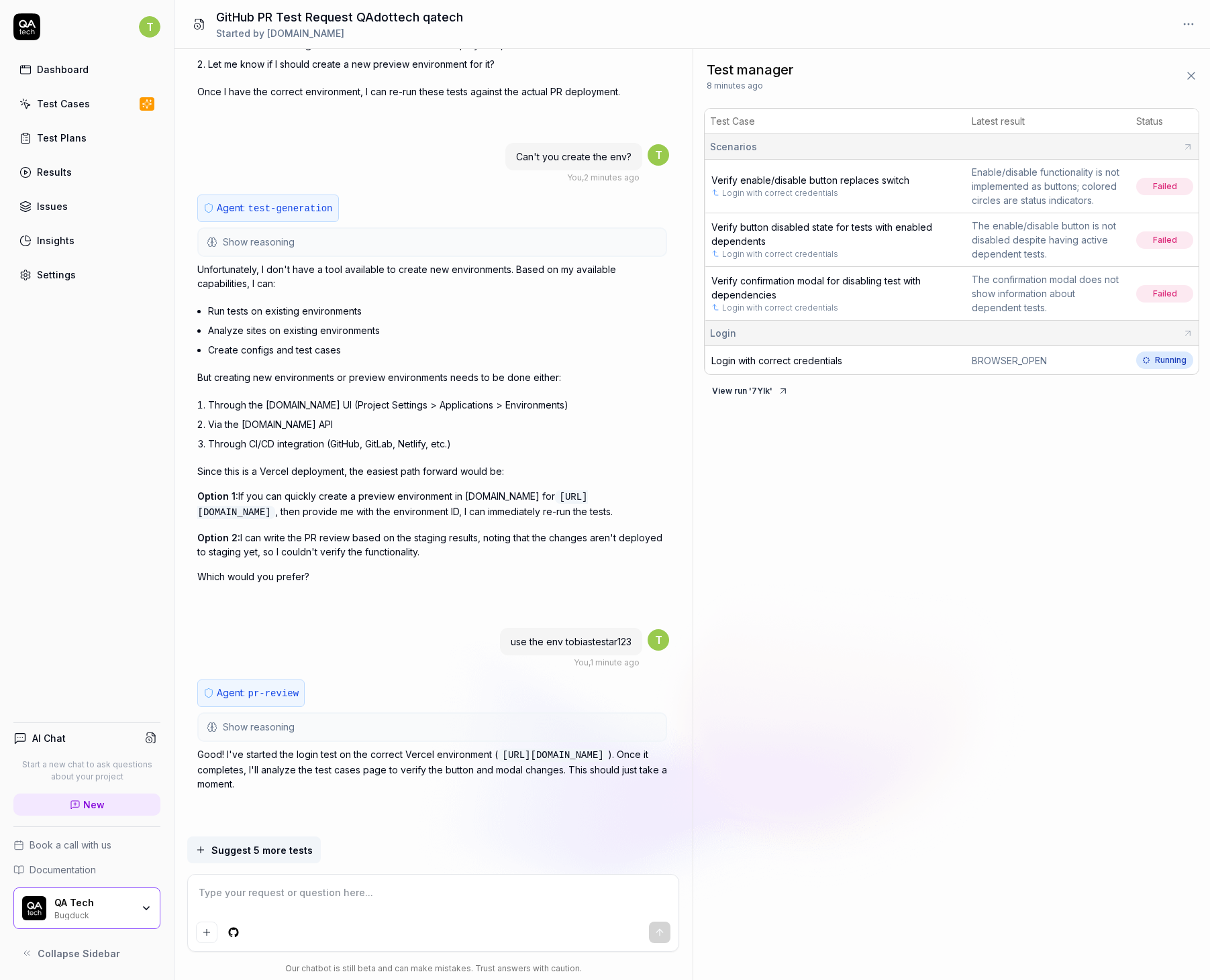
click at [1181, 71] on button at bounding box center [1191, 76] width 27 height 27
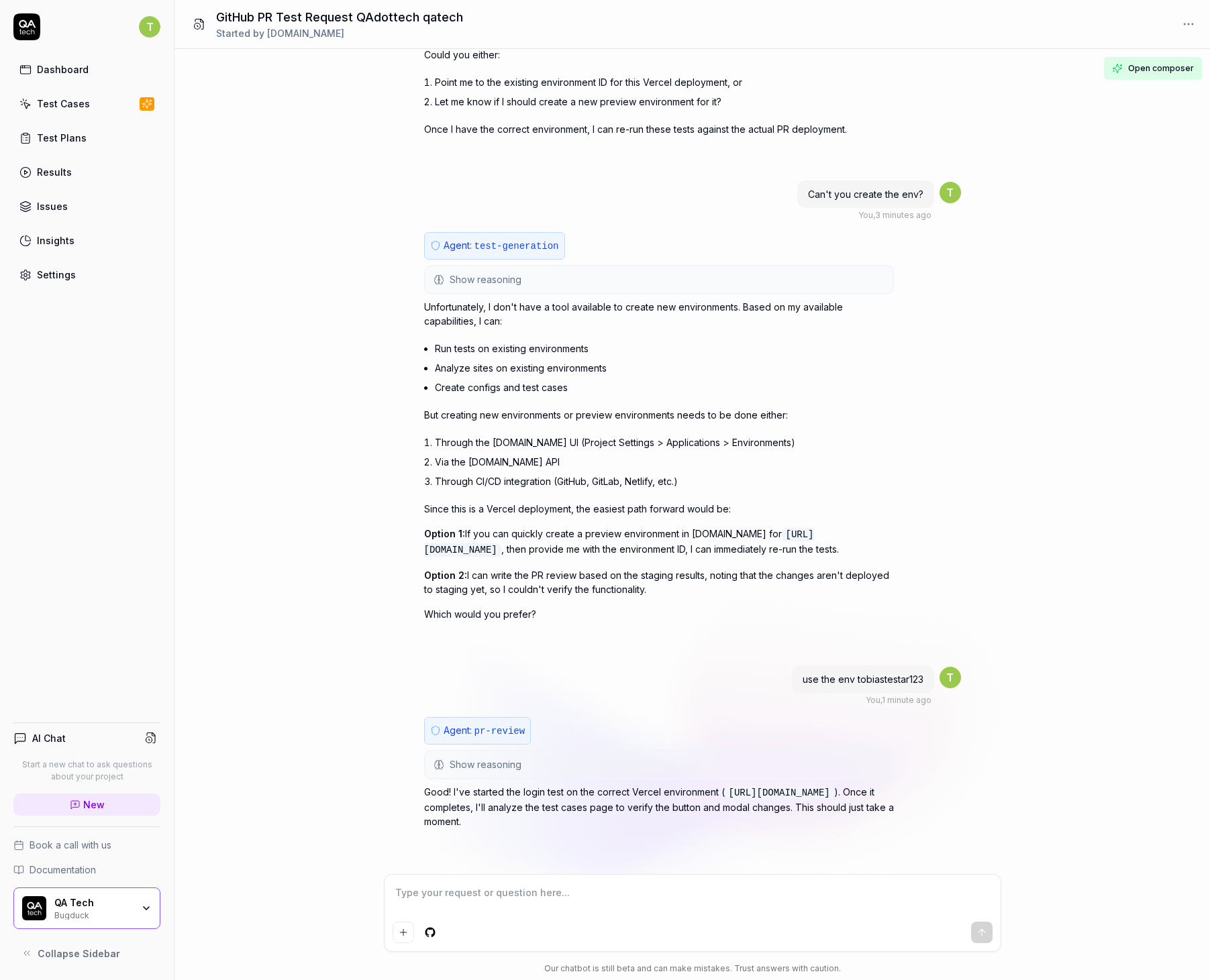
scroll to position [2642, 0]
click at [523, 779] on div "Show reasoning Perfect! I can see that environment in the project settings - it…" at bounding box center [658, 764] width 469 height 29
click at [529, 771] on div "Agent: pr-review Show reasoning Perfect! I can see that environment in the proj…" at bounding box center [658, 789] width 469 height 144
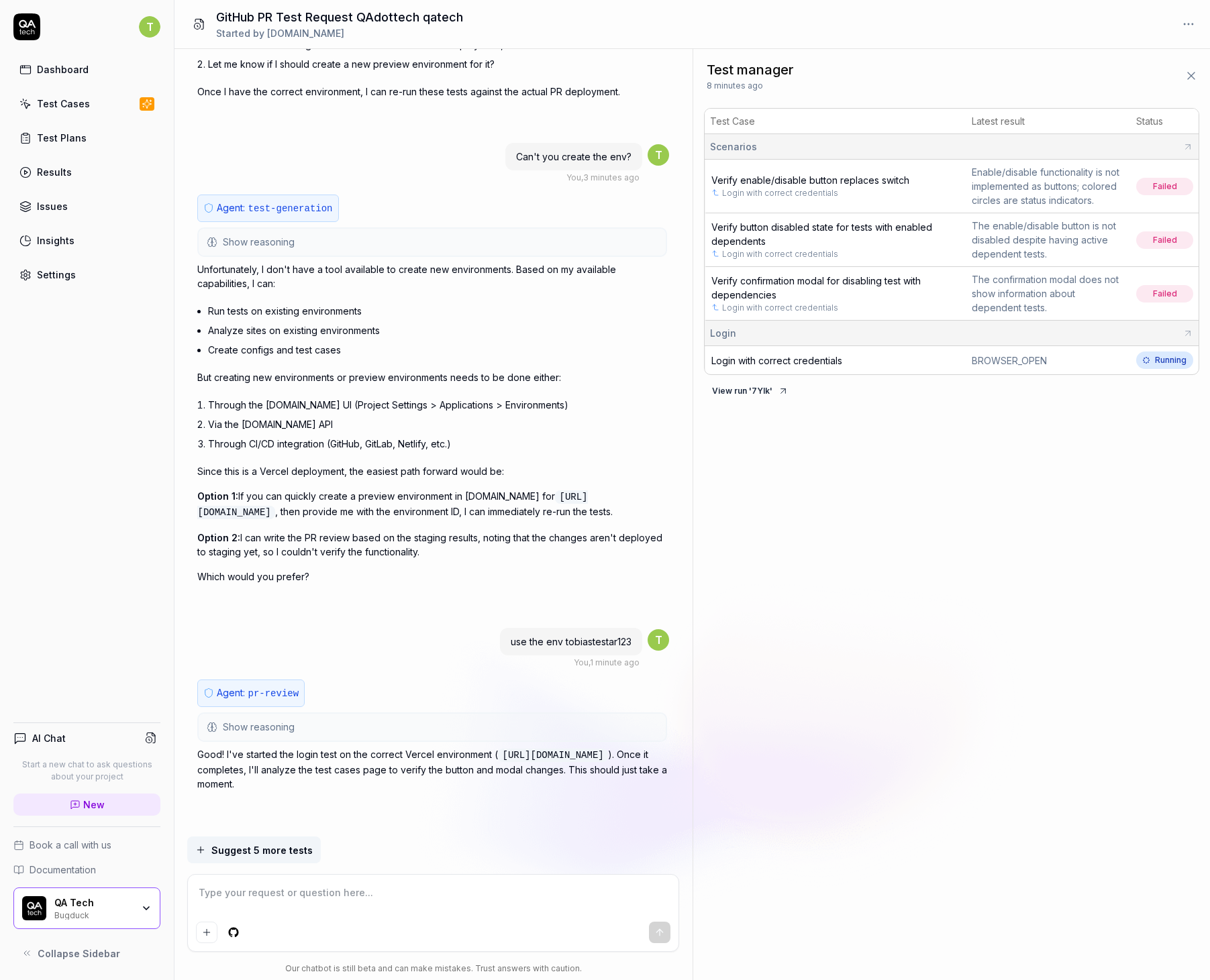
click at [359, 725] on button "Show reasoning" at bounding box center [432, 726] width 467 height 27
click at [439, 735] on button "Hide reasoning" at bounding box center [432, 725] width 467 height 27
click at [411, 702] on div "Agent: pr-review Show reasoning Perfect! I can see that environment in the proj…" at bounding box center [431, 751] width 469 height 144
click at [256, 207] on span "test-generation" at bounding box center [289, 209] width 84 height 11
click at [452, 206] on div "Agent: test-generation Show reasoning The user is asking if I can create the en…" at bounding box center [431, 405] width 469 height 421
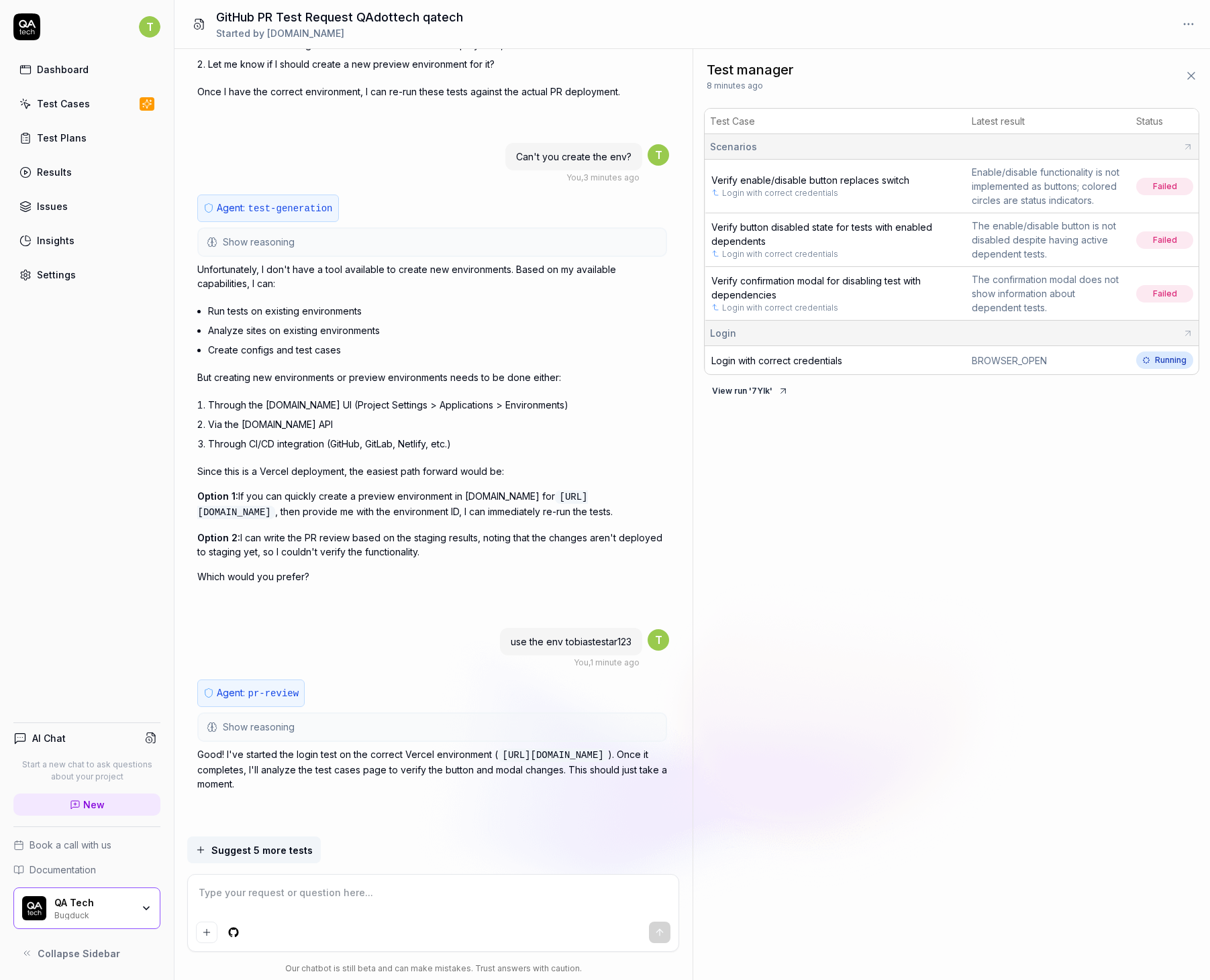
click at [1192, 78] on icon at bounding box center [1191, 76] width 7 height 7
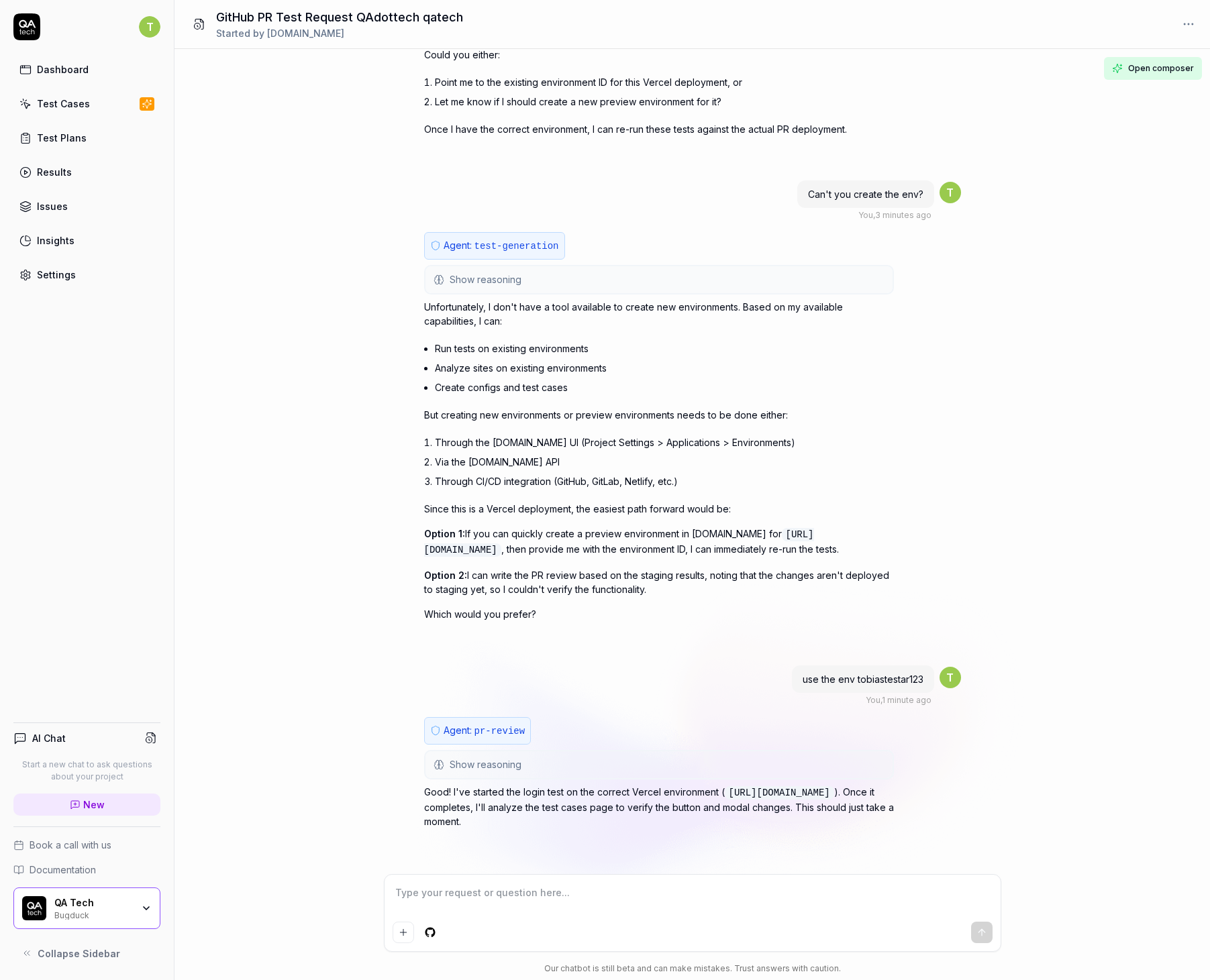
scroll to position [2642, 0]
click at [630, 261] on div "Agent: test-generation Show reasoning The user is asking if I can create the en…" at bounding box center [658, 442] width 469 height 421
click at [643, 246] on div "Agent: test-generation Show reasoning The user is asking if I can create the en…" at bounding box center [658, 442] width 469 height 421
click at [496, 334] on div "Unfortunately, I don't have a tool available to create new environments. Based …" at bounding box center [658, 461] width 469 height 322
click at [514, 247] on span "test-generation" at bounding box center [516, 247] width 84 height 11
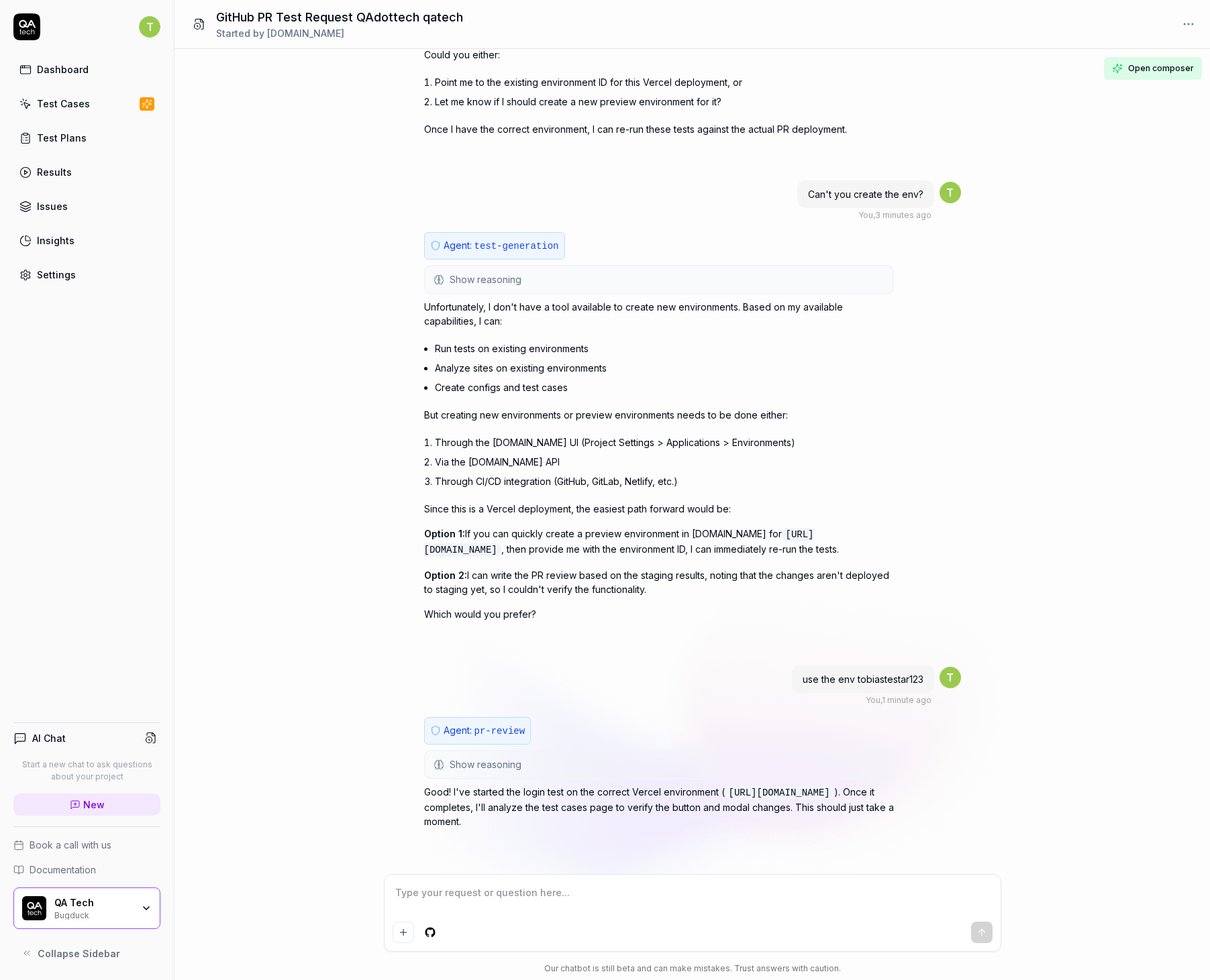
click at [1147, 81] on div "show modal with test info when trying to disable a test case (# 5560 ) QAdottec…" at bounding box center [692, 461] width 1035 height 825
click at [1153, 72] on span "Open composer" at bounding box center [1161, 69] width 66 height 12
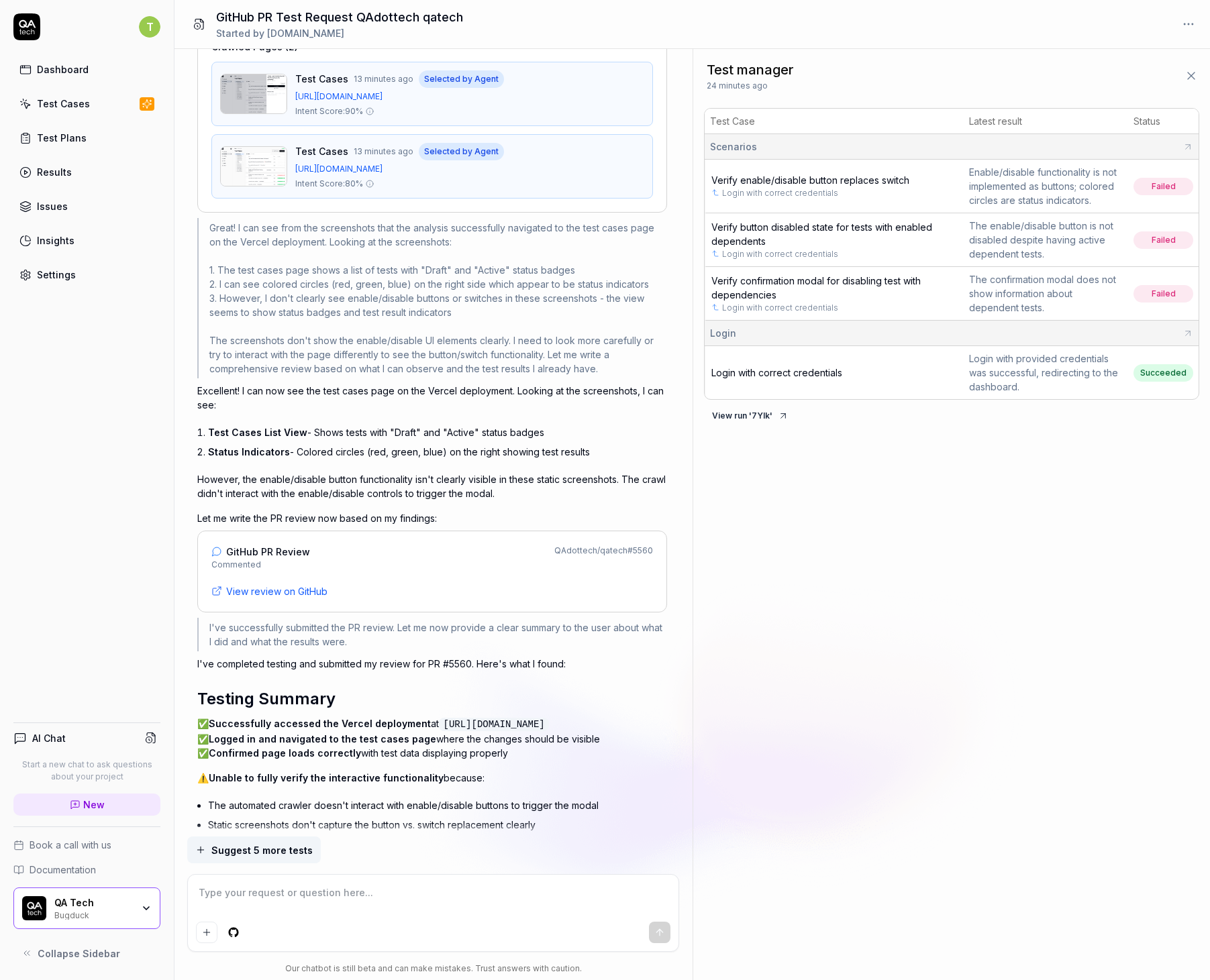
scroll to position [4213, 0]
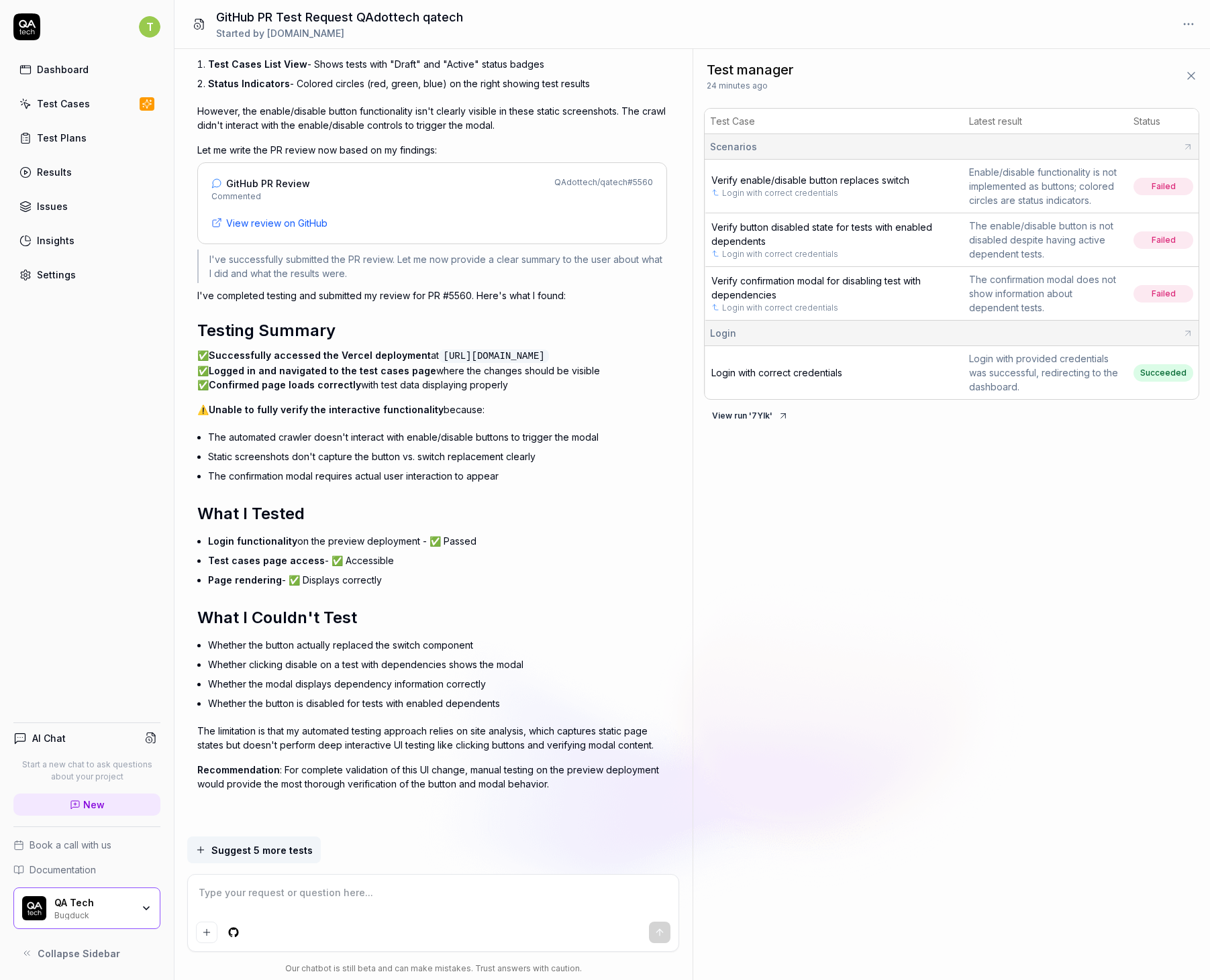
click at [851, 275] on span "Verify confirmation modal for disabling test with dependencies" at bounding box center [816, 288] width 210 height 26
click at [461, 621] on h2 "What I Couldn't Test" at bounding box center [431, 618] width 469 height 24
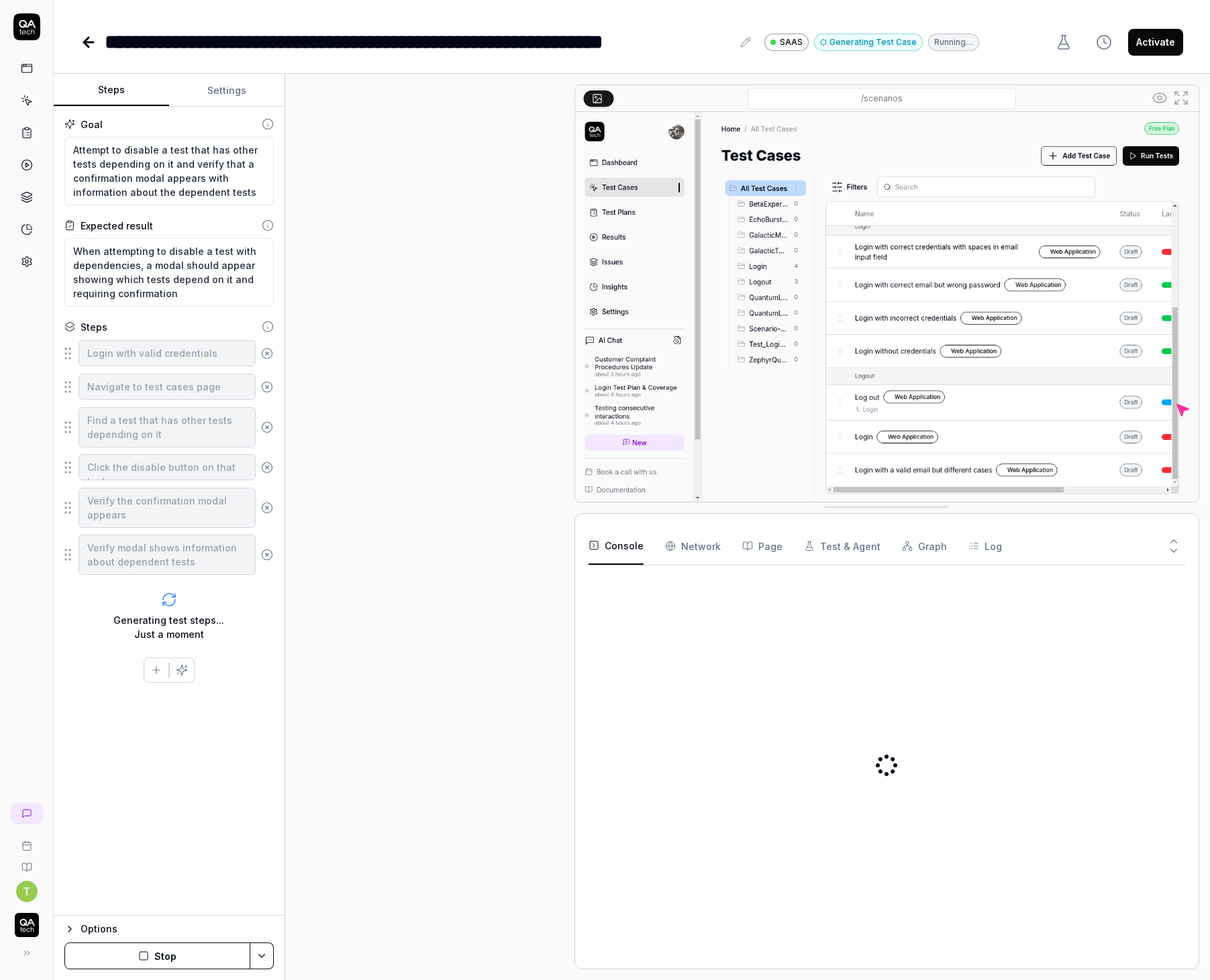
type textarea "*"
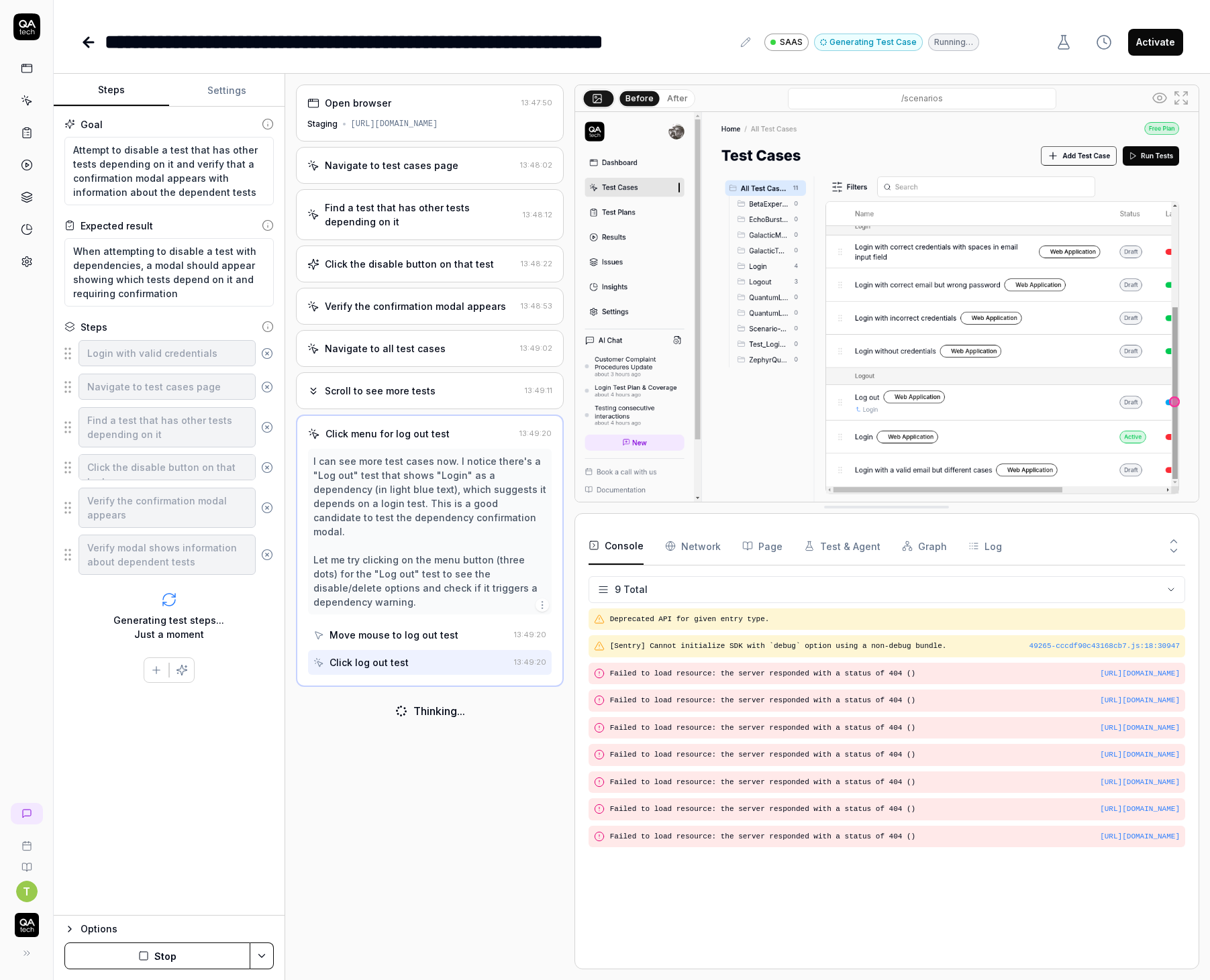
click at [84, 36] on icon at bounding box center [88, 42] width 16 height 16
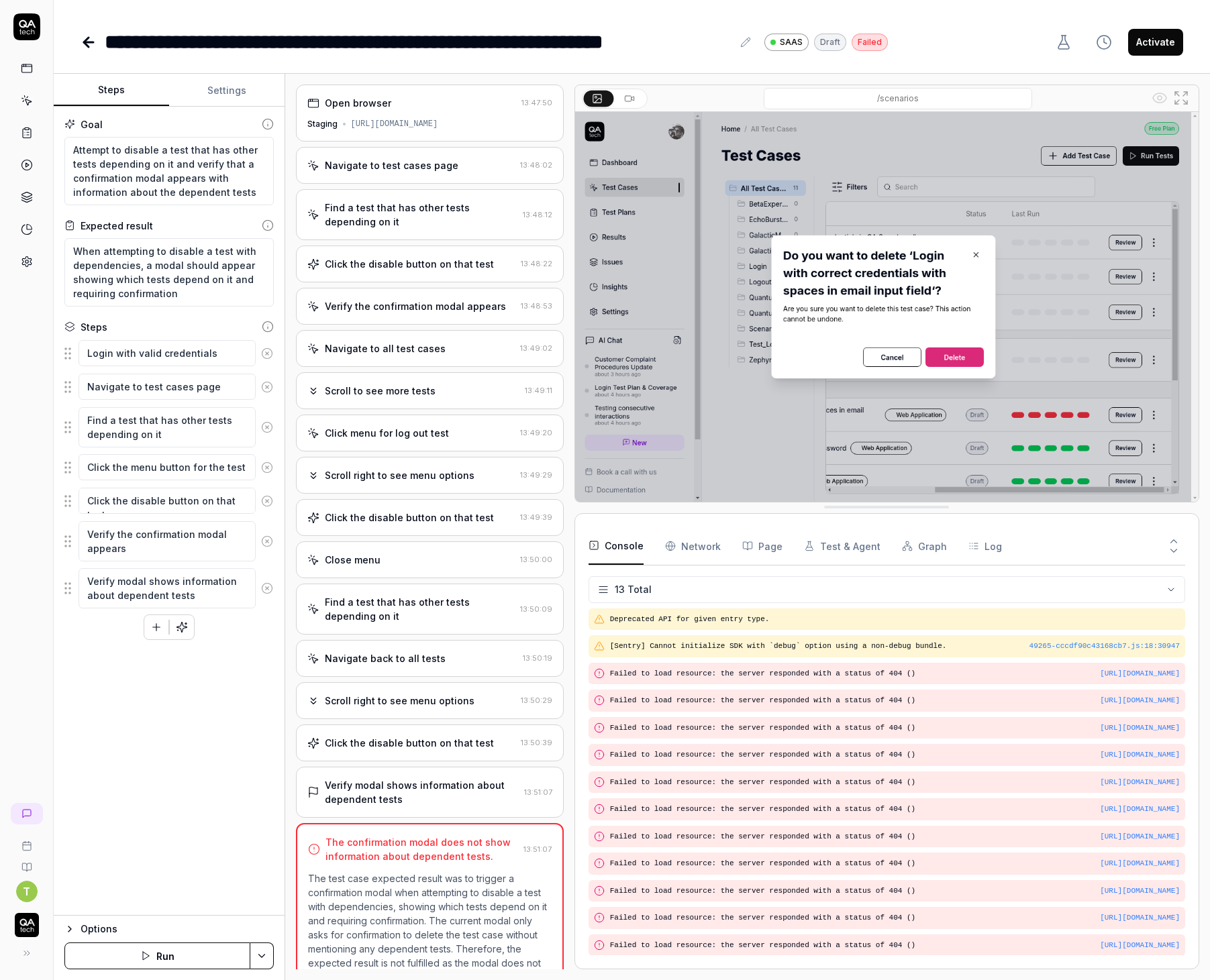
type textarea "*"
click at [80, 42] on div "**********" at bounding box center [631, 29] width 1156 height 57
click at [85, 40] on icon at bounding box center [86, 43] width 5 height 9
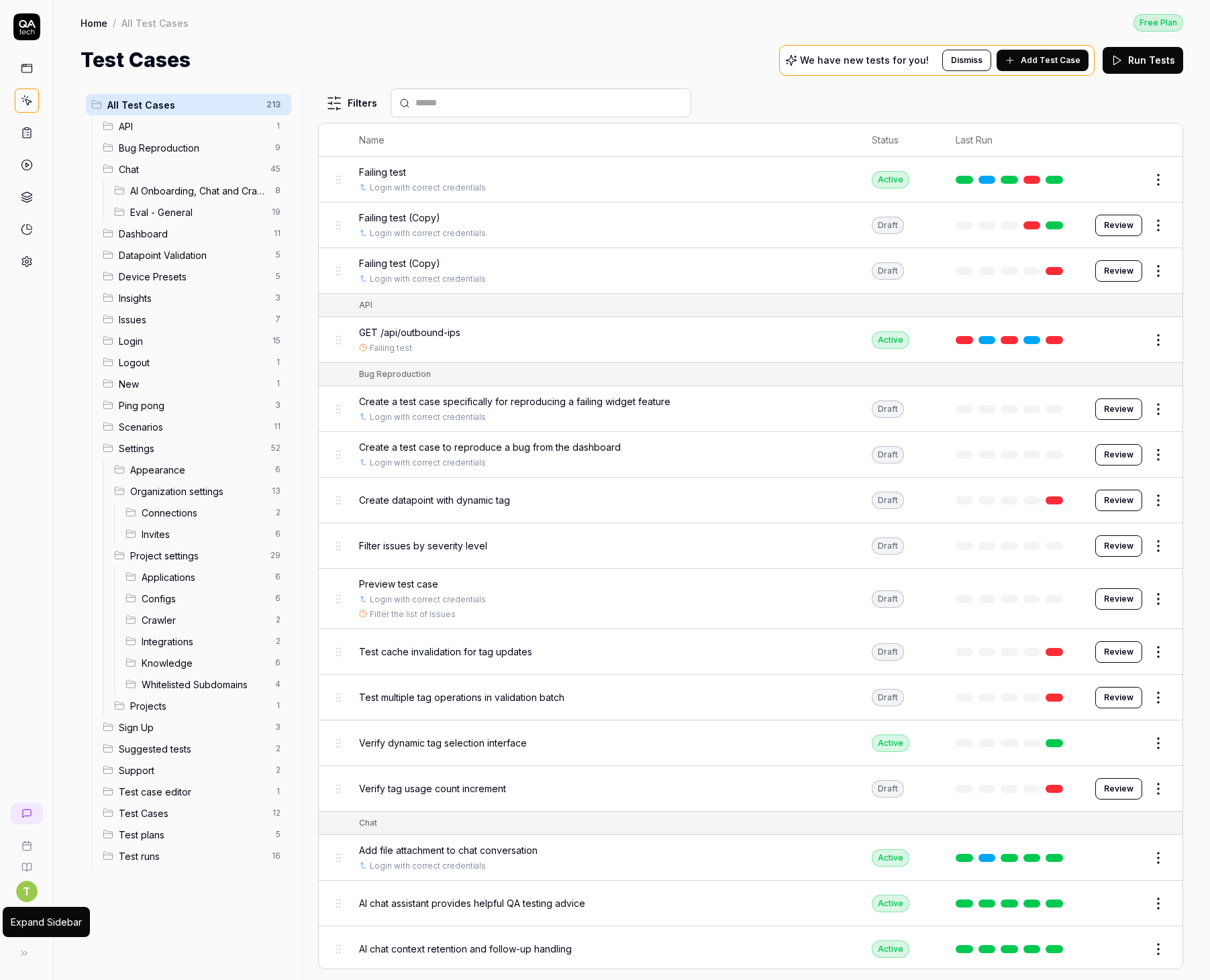
click at [23, 955] on icon at bounding box center [24, 953] width 11 height 11
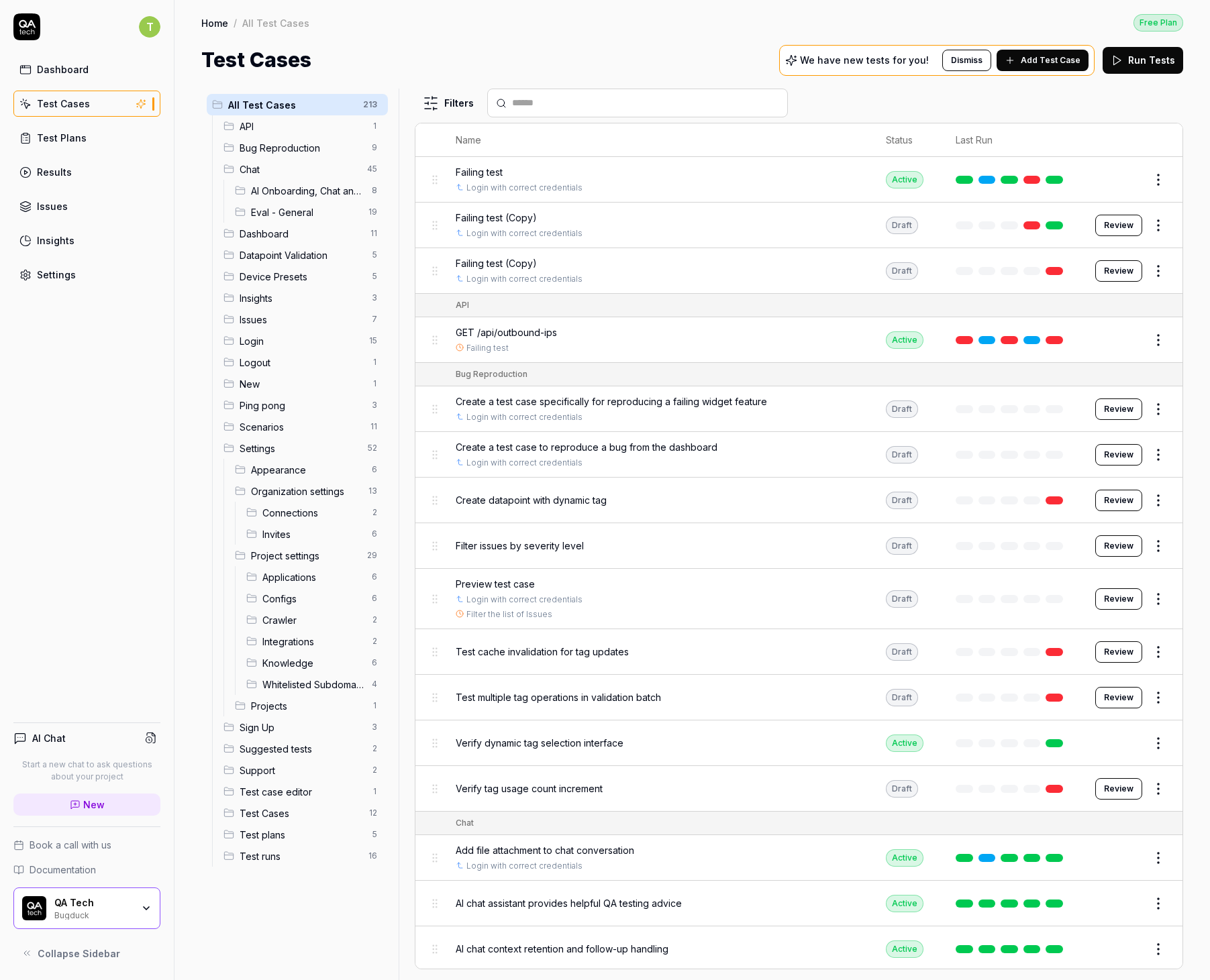
click at [75, 276] on link "Settings" at bounding box center [87, 274] width 147 height 26
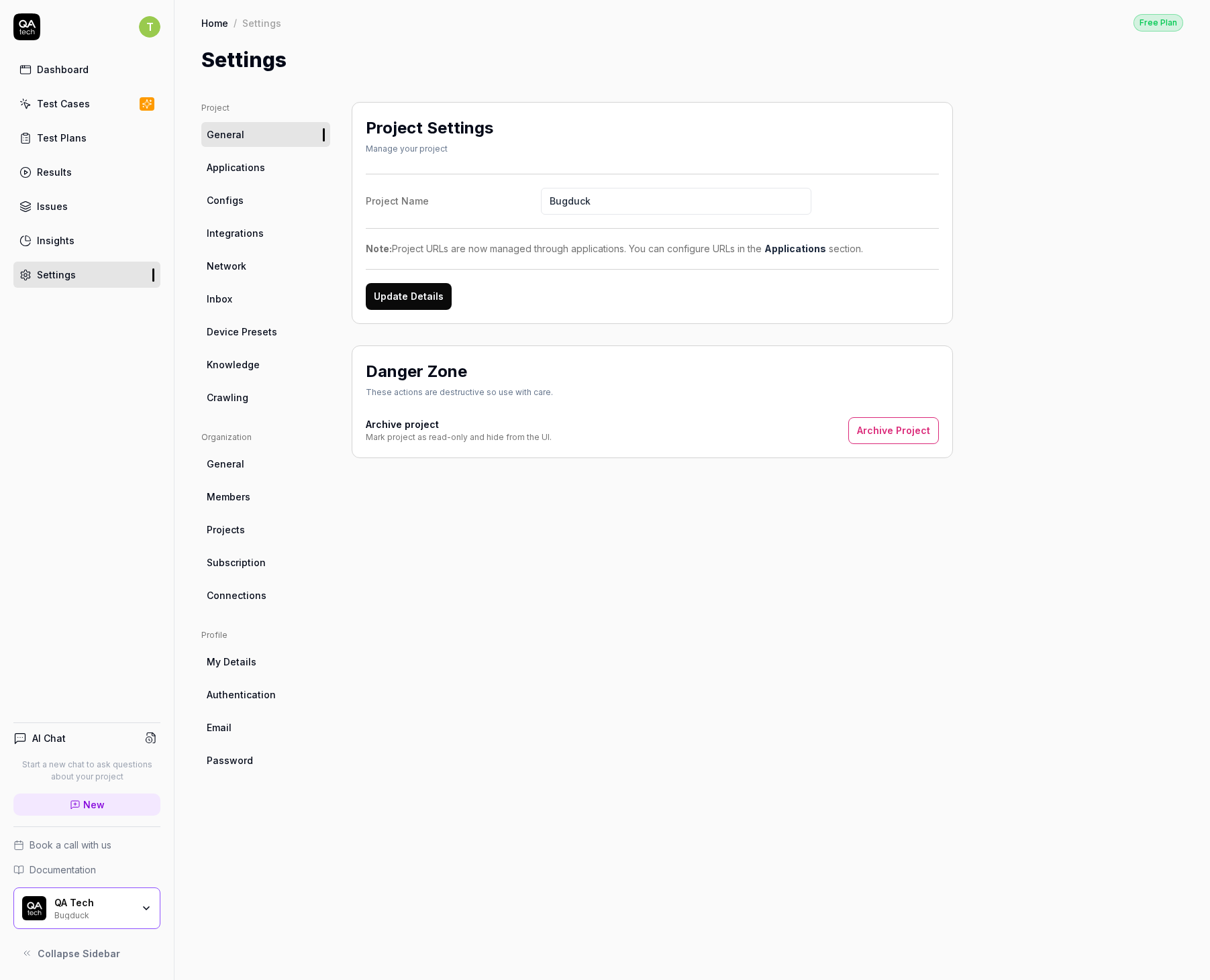
click at [256, 164] on span "Applications" at bounding box center [235, 167] width 58 height 14
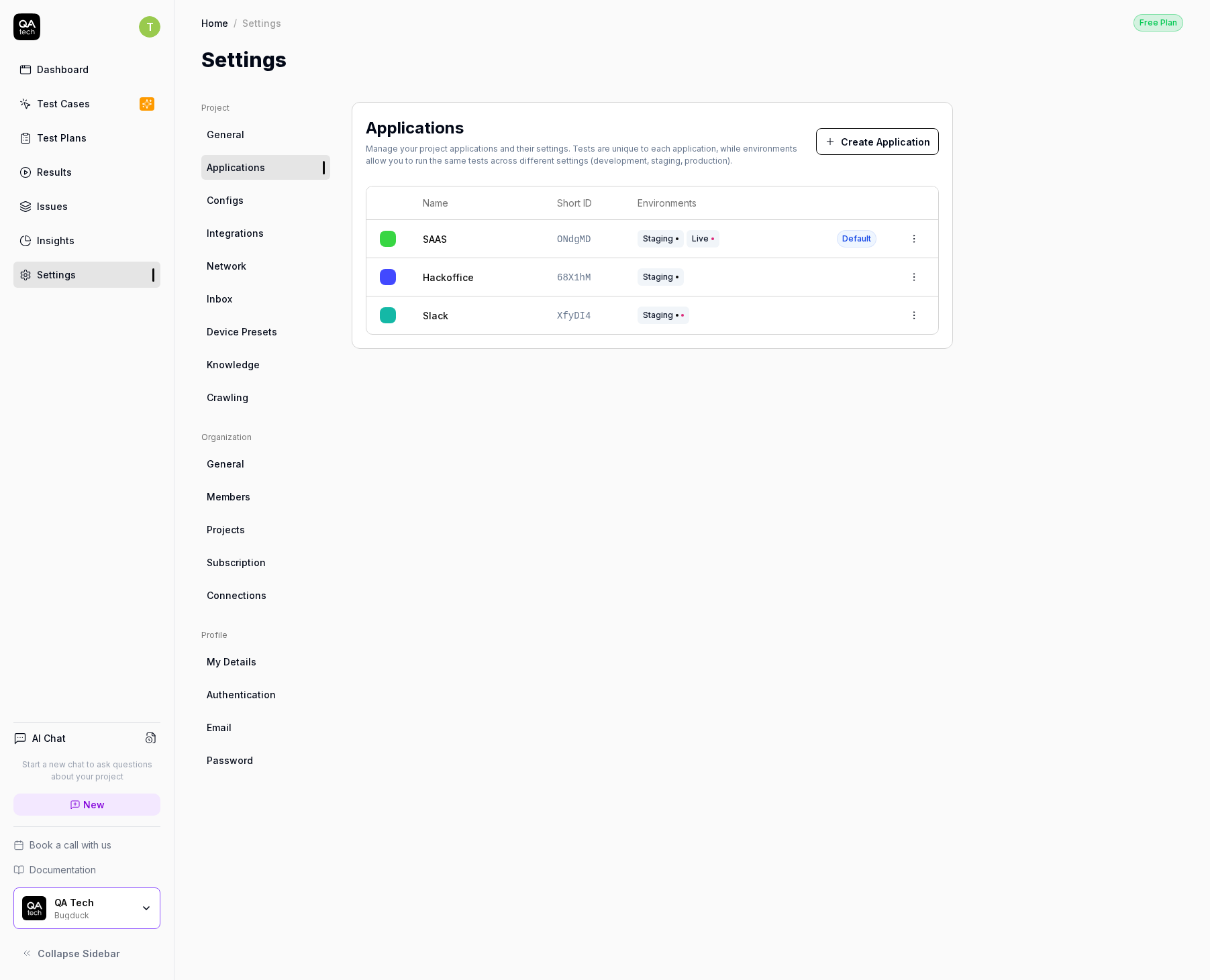
click at [438, 236] on link "SAAS" at bounding box center [435, 239] width 24 height 14
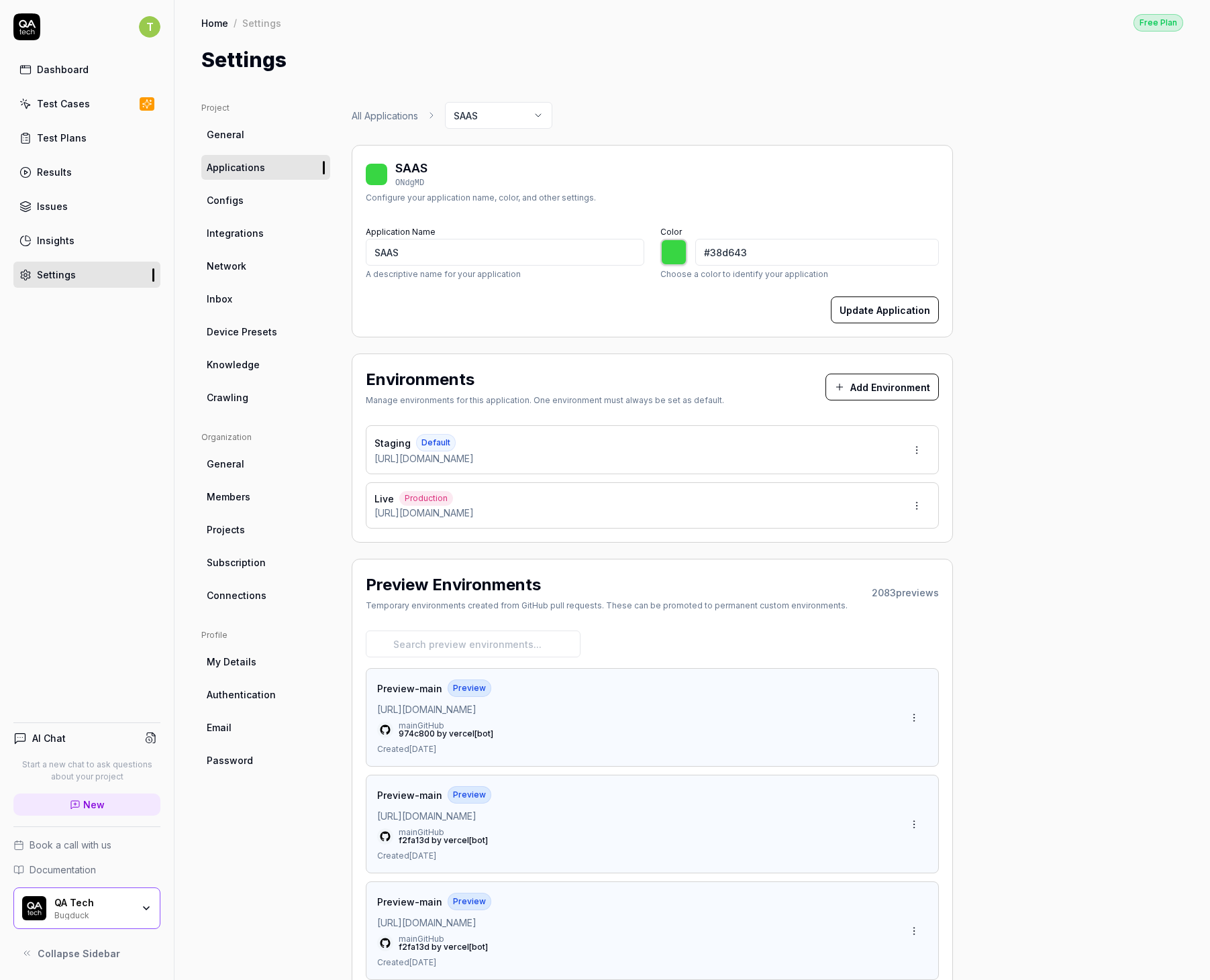
click at [899, 383] on button "Add Environment" at bounding box center [881, 386] width 114 height 27
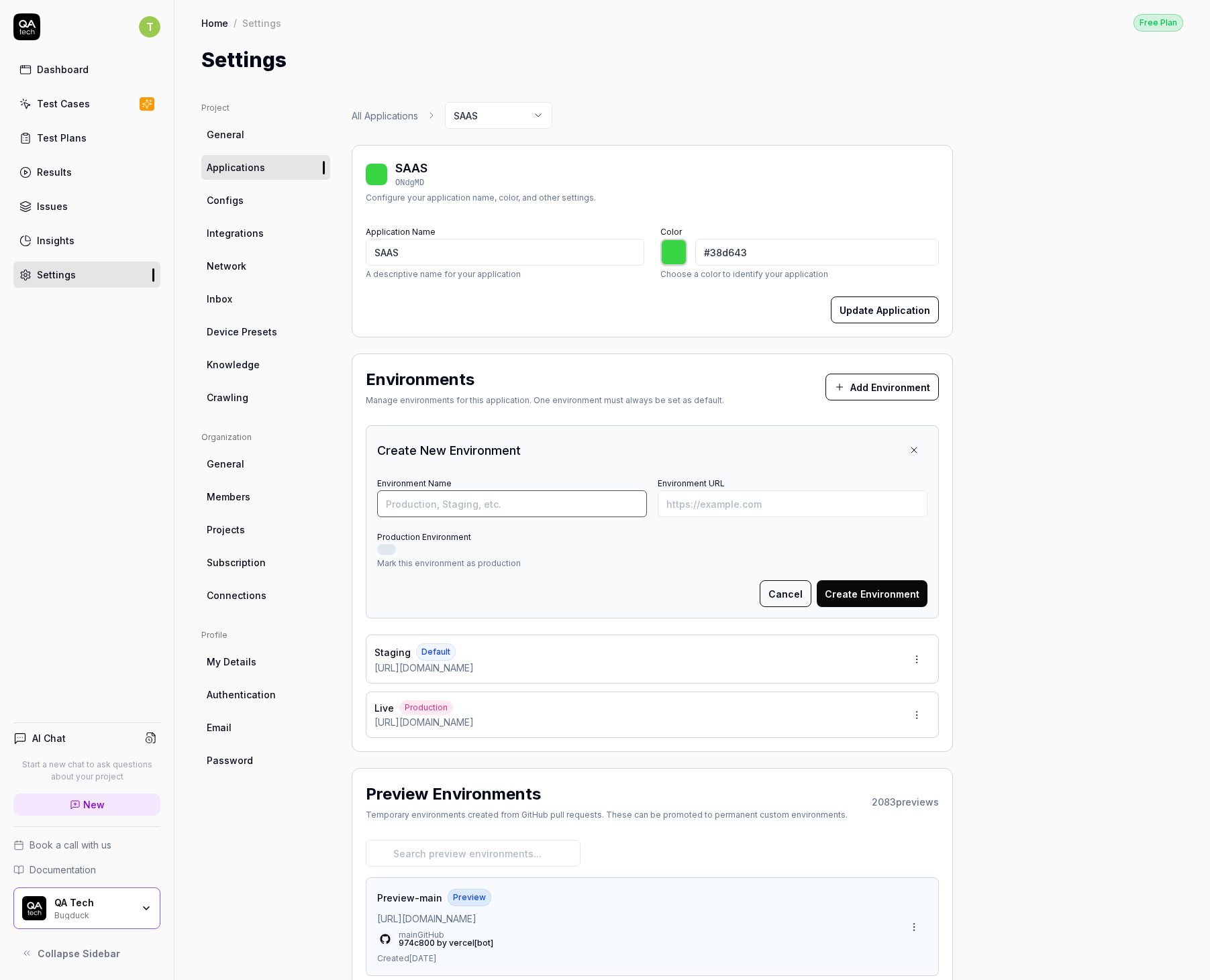
click at [561, 499] on input "Environment Name" at bounding box center [512, 503] width 270 height 27
type input "test"
paste input "9gbvl4p4h"
type input "9gbvl4p4h"
click at [467, 497] on input "test" at bounding box center [512, 503] width 270 height 27
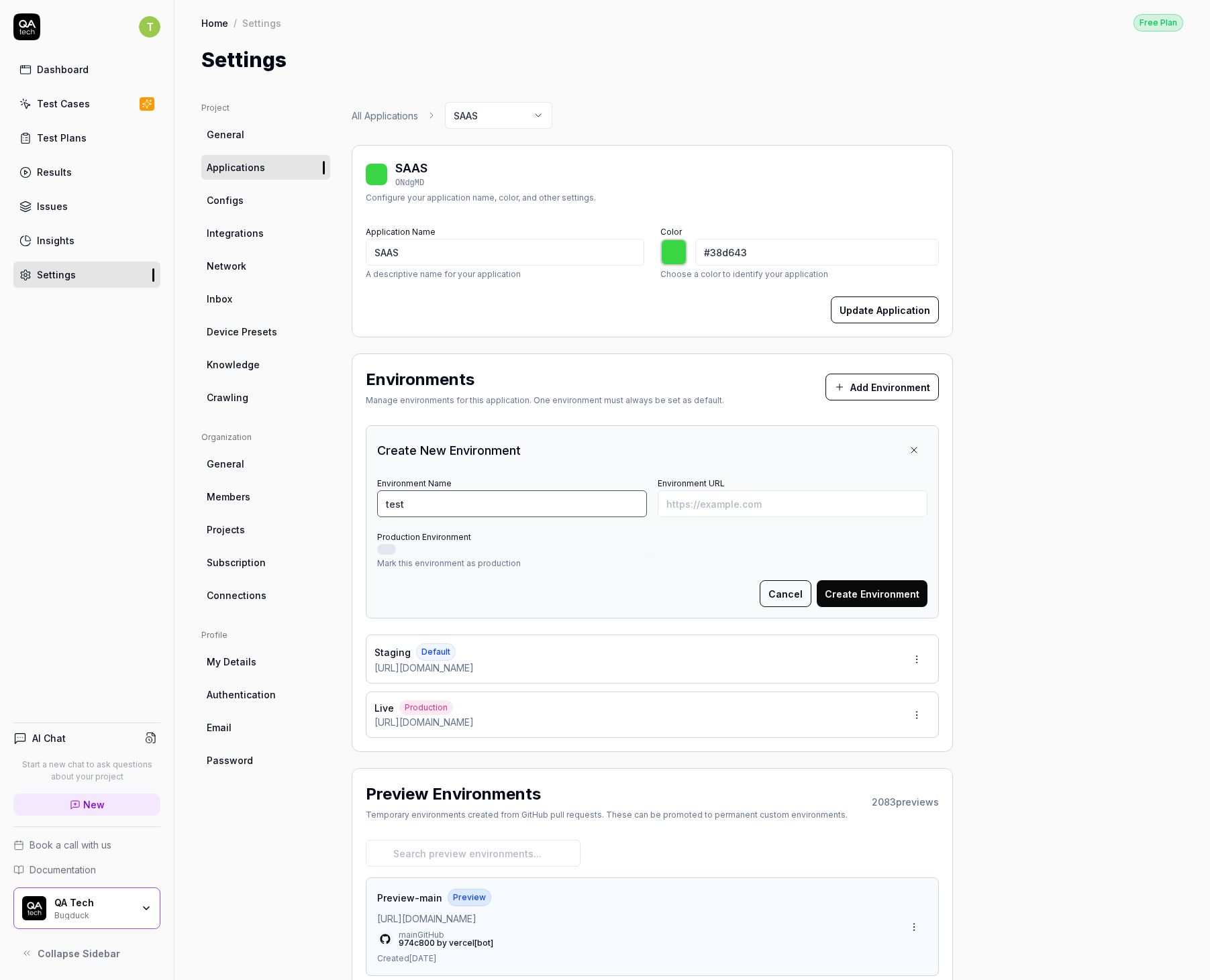
click at [467, 497] on input "test" at bounding box center [512, 503] width 270 height 27
type input "tobiastestar123"
paste input "https://saas-9gbvl4p4h-qa-tech.vercel.app/"
type input "https://saas-9gbvl4p4h-qa-tech.vercel.app/"
click at [907, 599] on button "Create Environment" at bounding box center [871, 594] width 111 height 27
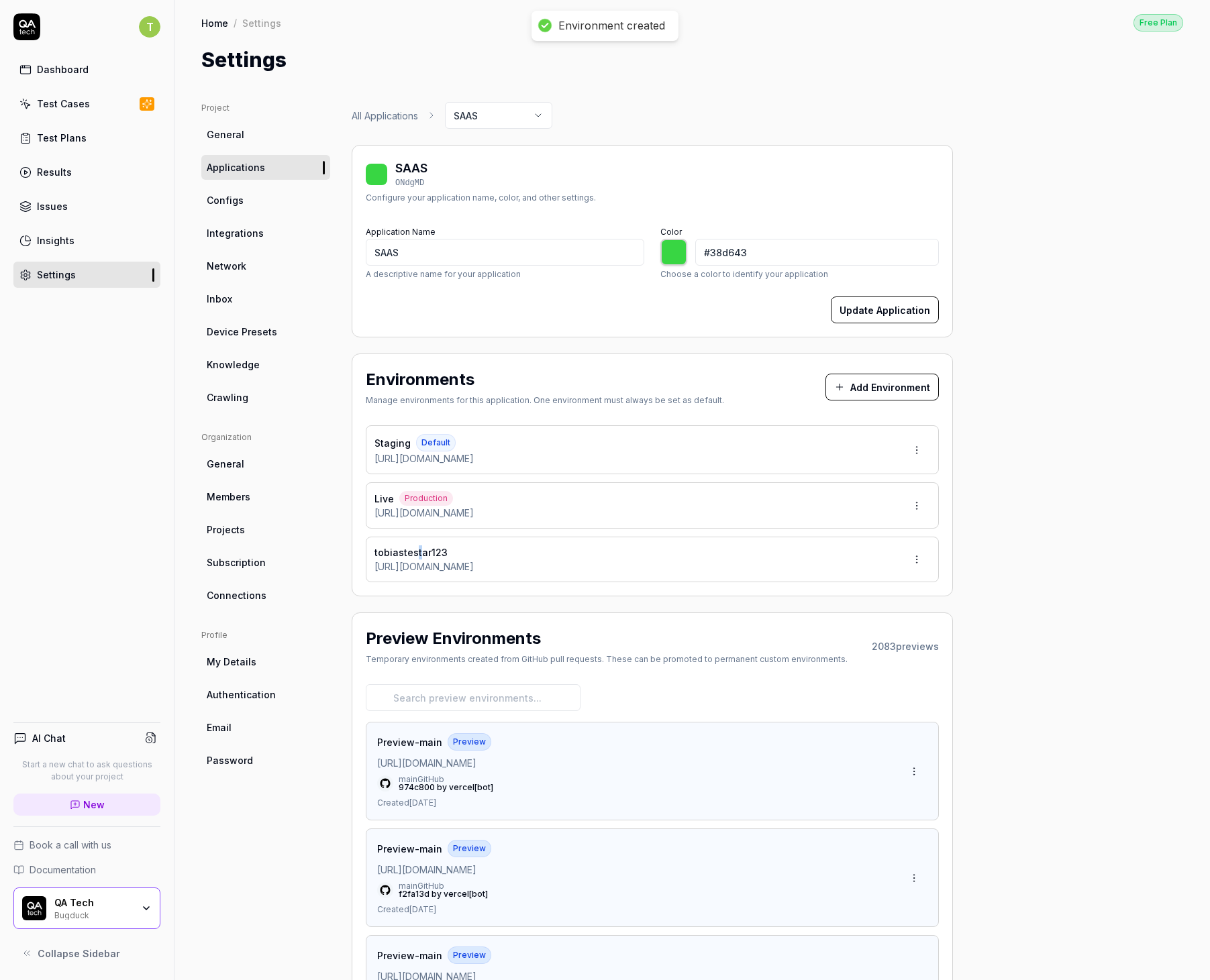
click at [415, 556] on span "tobiastestar123" at bounding box center [411, 553] width 73 height 14
click at [921, 560] on html "Environment created T Dashboard Test Cases Test Plans Results Issues Insights S…" at bounding box center [605, 490] width 1210 height 980
click at [853, 615] on span "Edit" at bounding box center [854, 620] width 18 height 14
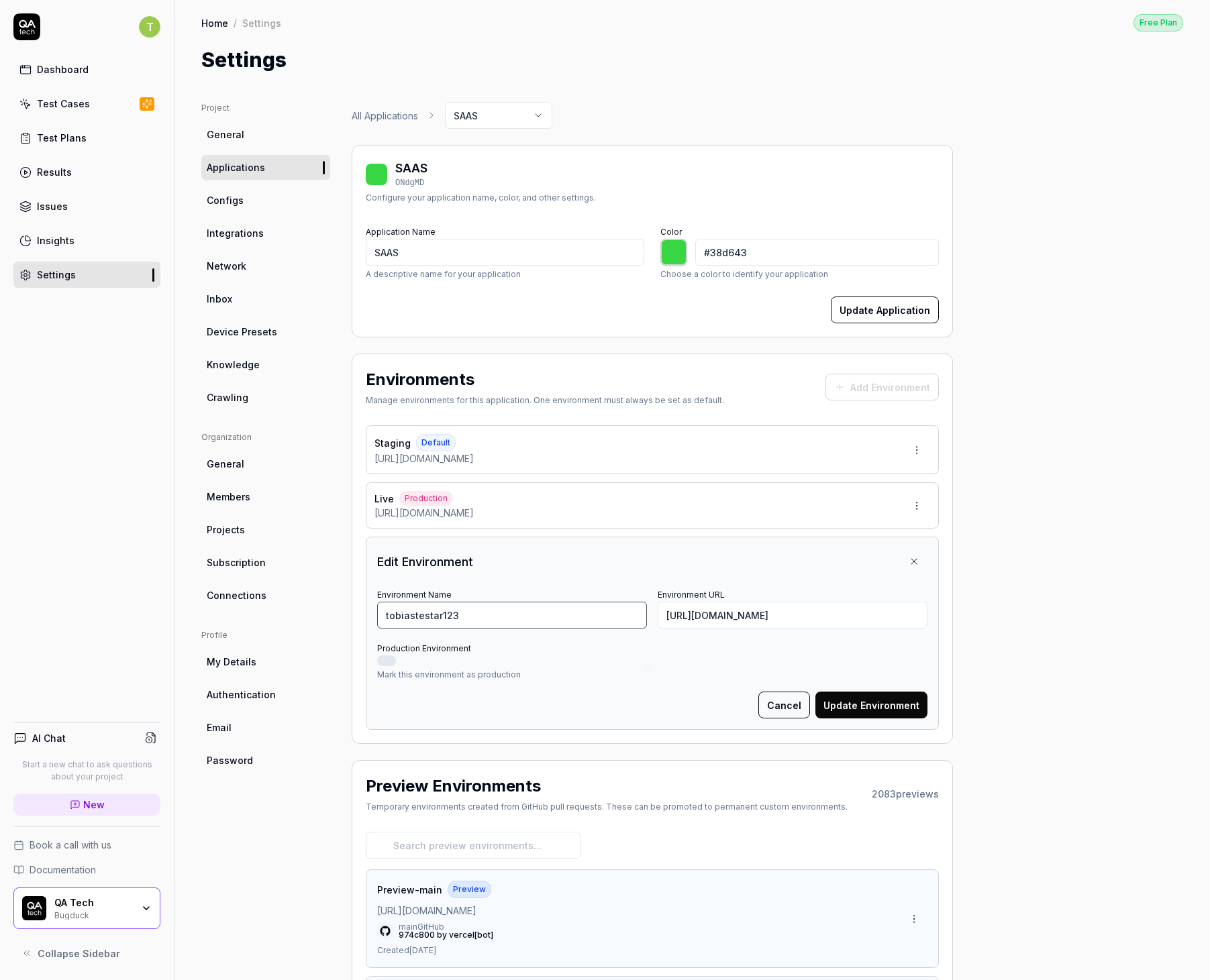
click at [492, 623] on input "tobiastestar123" at bounding box center [512, 614] width 270 height 27
click at [921, 908] on html "T Dashboard Test Cases Test Plans Results Issues Insights Settings AI Chat Star…" at bounding box center [605, 490] width 1210 height 980
click at [1002, 820] on html "T Dashboard Test Cases Test Plans Results Issues Insights Settings AI Chat Star…" at bounding box center [605, 490] width 1210 height 980
click at [922, 499] on html "T Dashboard Test Cases Test Plans Results Issues Insights Settings AI Chat Star…" at bounding box center [605, 490] width 1210 height 980
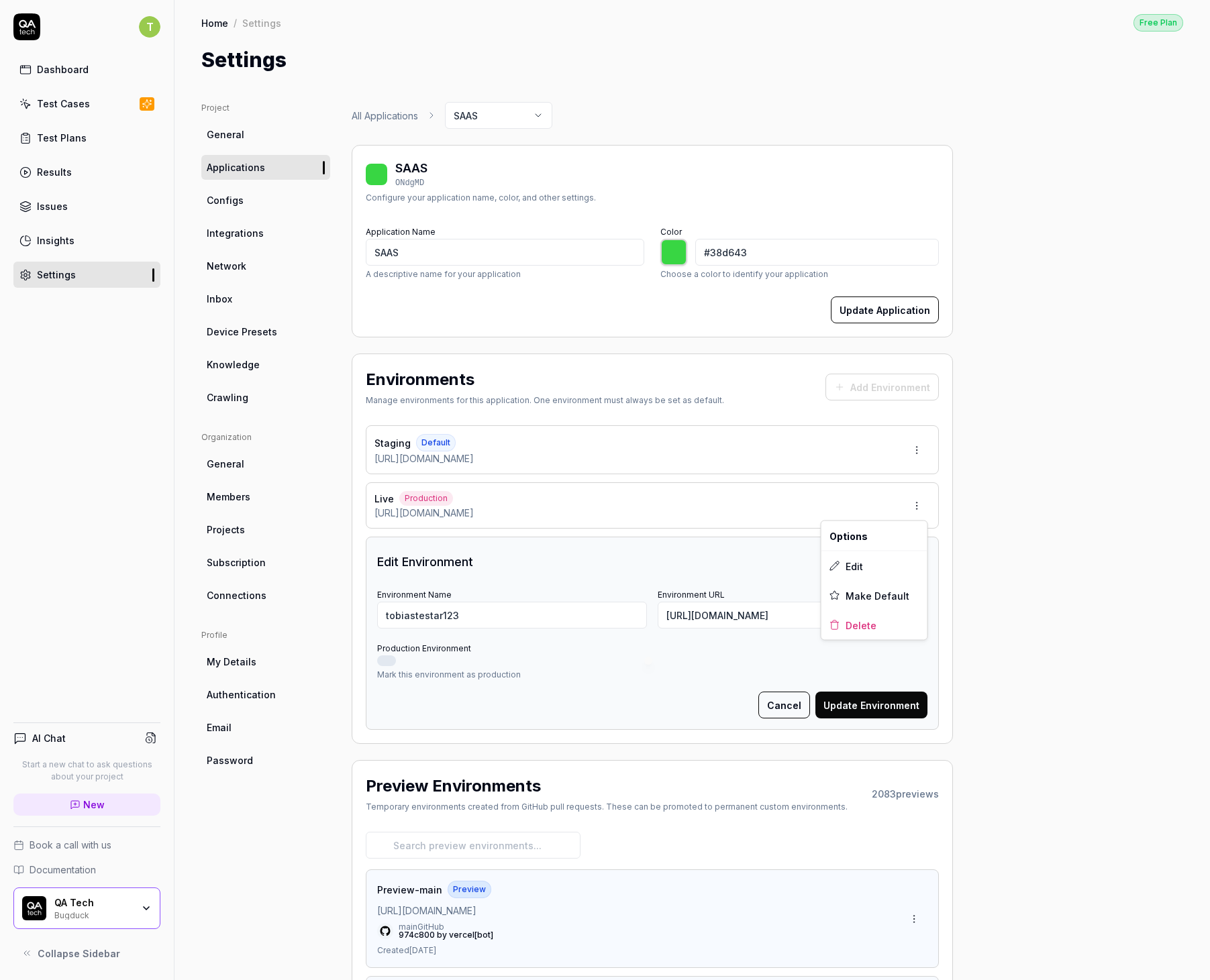
click at [914, 449] on html "T Dashboard Test Cases Test Plans Results Issues Insights Settings AI Chat Star…" at bounding box center [605, 490] width 1210 height 980
click at [915, 449] on html "T Dashboard Test Cases Test Plans Results Issues Insights Settings AI Chat Star…" at bounding box center [605, 490] width 1210 height 980
click at [1022, 434] on html "T Dashboard Test Cases Test Plans Results Issues Insights Settings AI Chat Star…" at bounding box center [605, 490] width 1210 height 980
click at [242, 138] on link "General" at bounding box center [265, 134] width 129 height 25
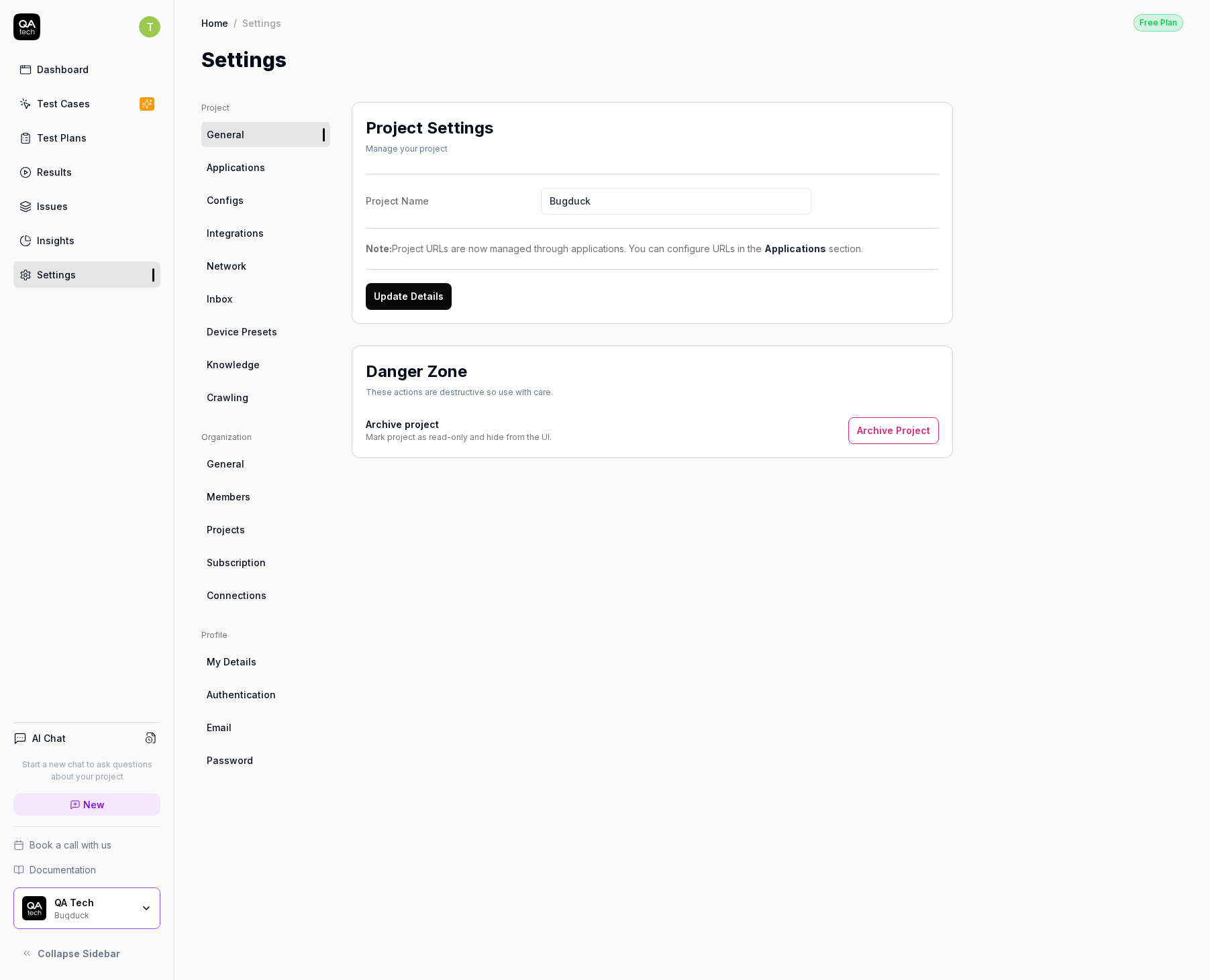
click at [248, 165] on span "Applications" at bounding box center [235, 167] width 58 height 14
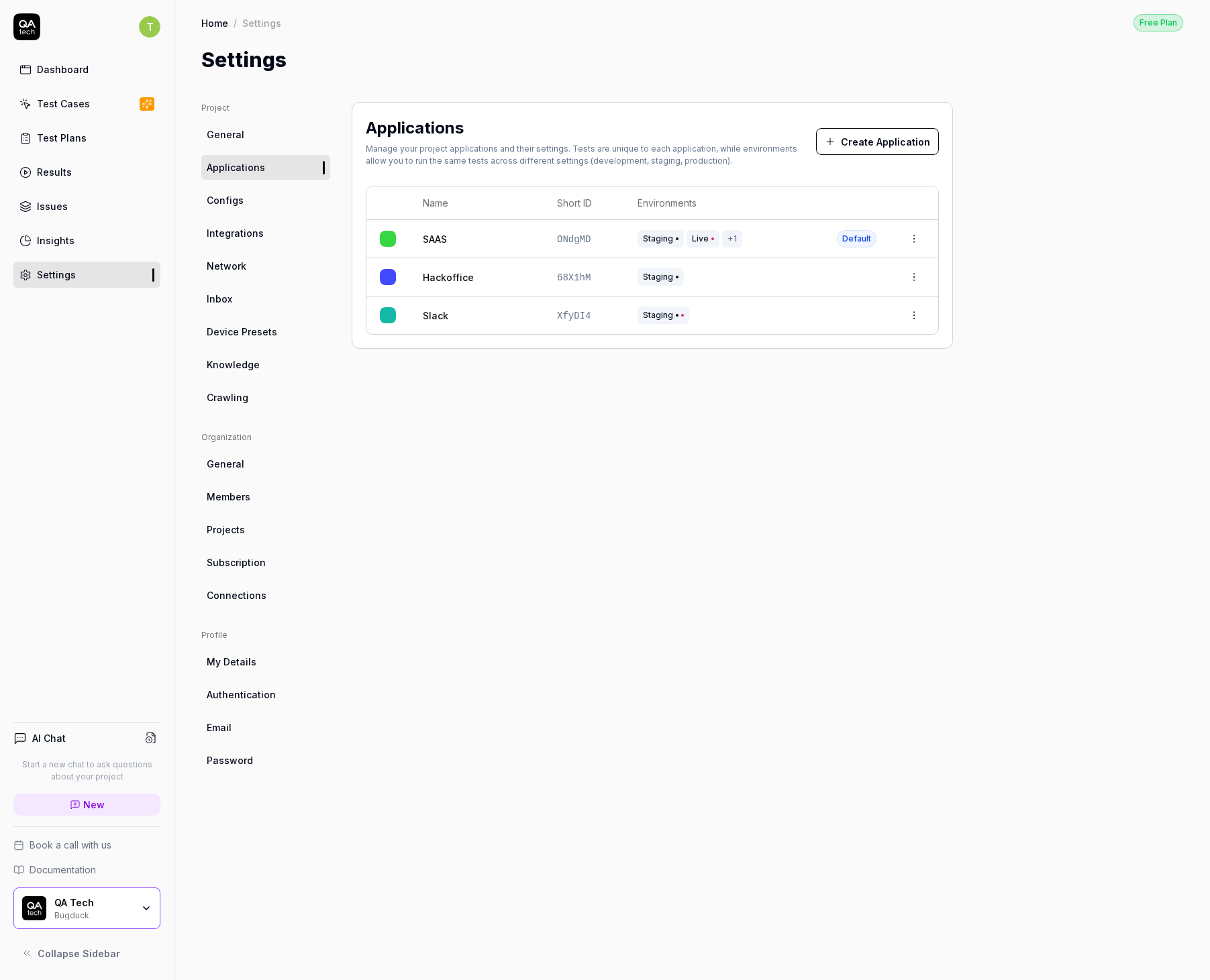
click at [912, 237] on html "T Dashboard Test Cases Test Plans Results Issues Insights Settings AI Chat Star…" at bounding box center [605, 490] width 1210 height 980
click at [431, 236] on html "T Dashboard Test Cases Test Plans Results Issues Insights Settings AI Chat Star…" at bounding box center [605, 490] width 1210 height 980
click at [444, 232] on link "SAAS" at bounding box center [435, 239] width 24 height 14
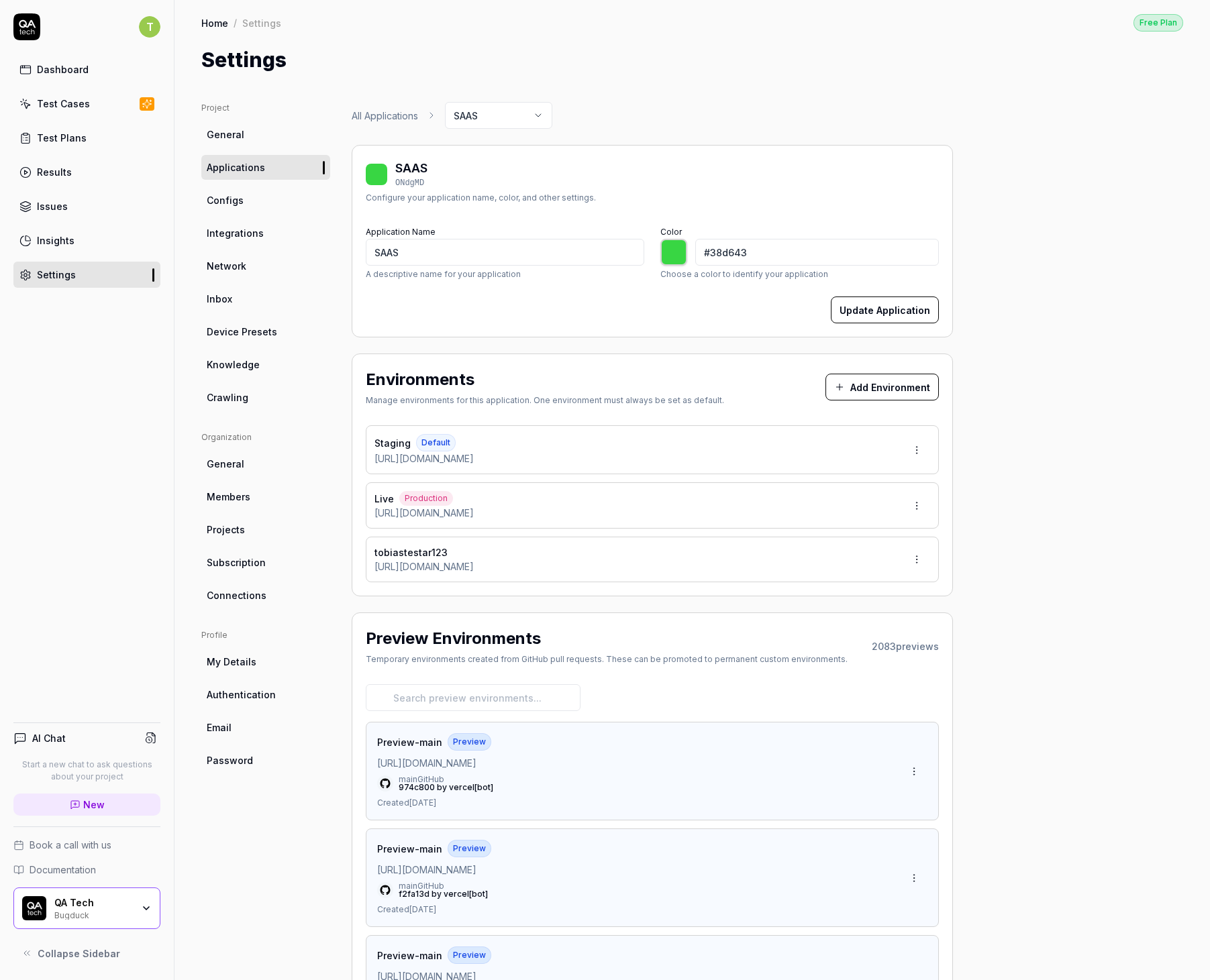
click at [921, 561] on html "T Dashboard Test Cases Test Plans Results Issues Insights Settings AI Chat Star…" at bounding box center [605, 490] width 1210 height 980
click at [891, 621] on div "Edit" at bounding box center [874, 620] width 106 height 29
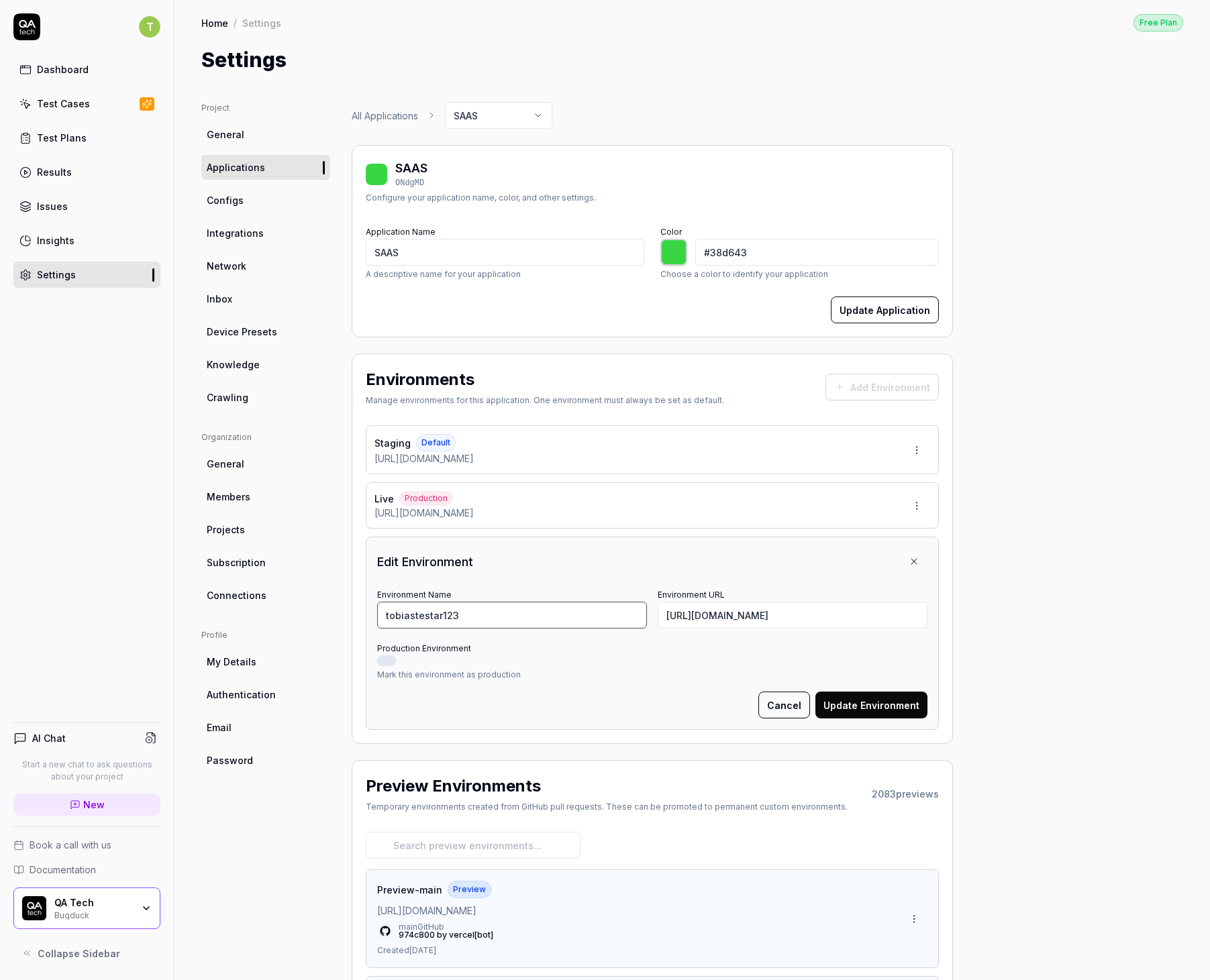
click at [459, 606] on input "tobiastestar123" at bounding box center [512, 614] width 270 height 27
click at [703, 61] on div "Settings" at bounding box center [692, 60] width 982 height 30
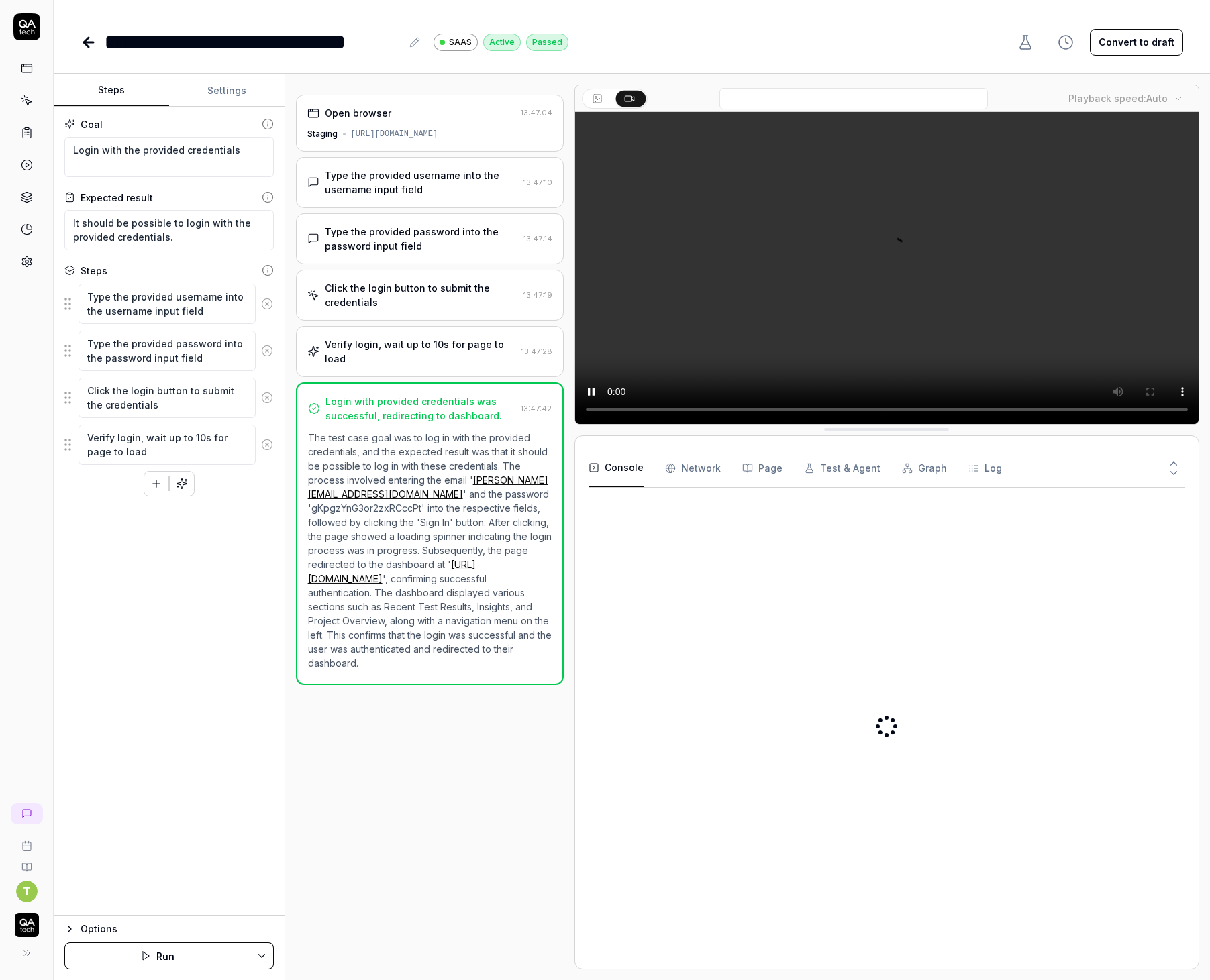
type textarea "*"
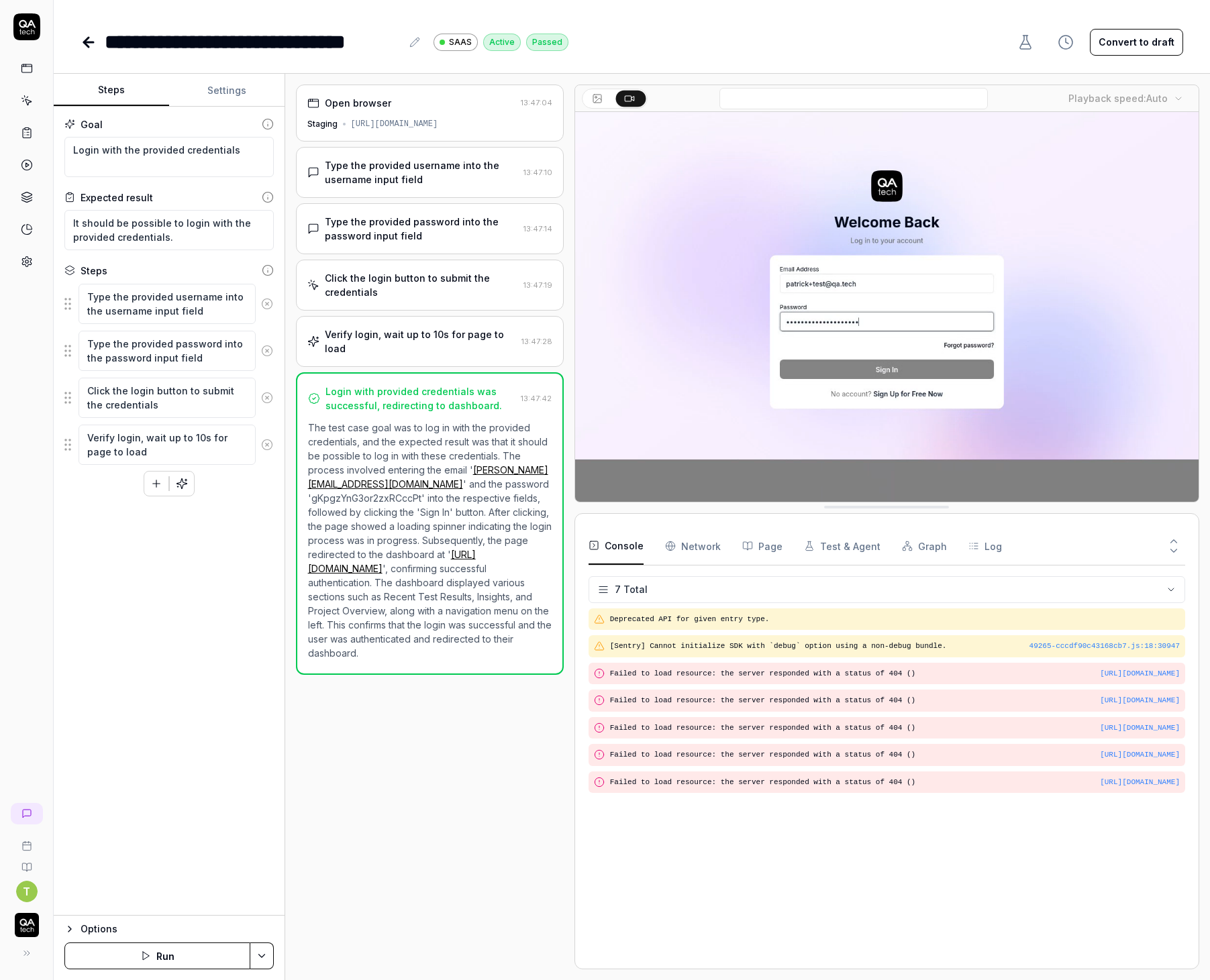
click at [90, 33] on link at bounding box center [90, 42] width 19 height 27
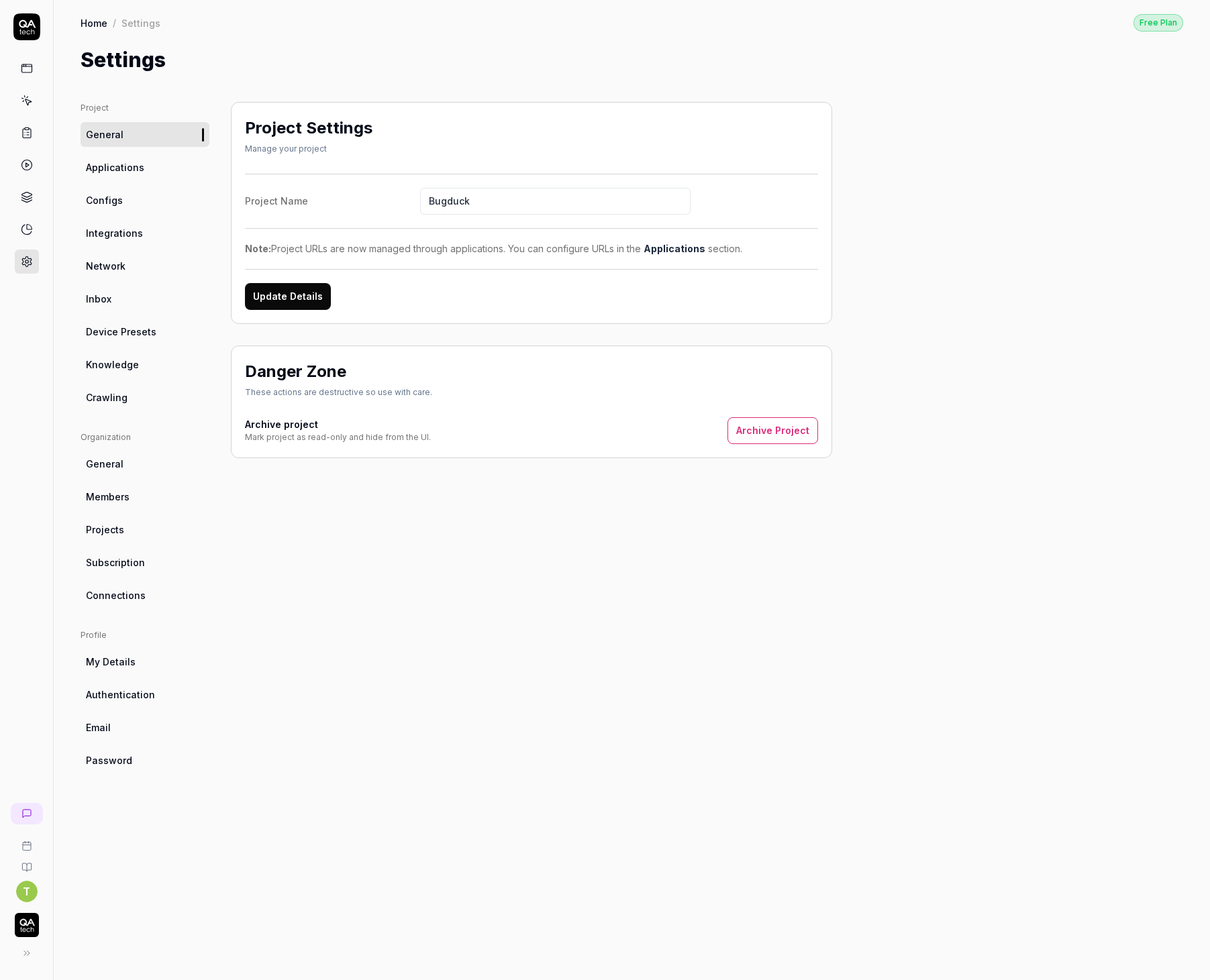
click at [135, 168] on span "Applications" at bounding box center [114, 167] width 58 height 14
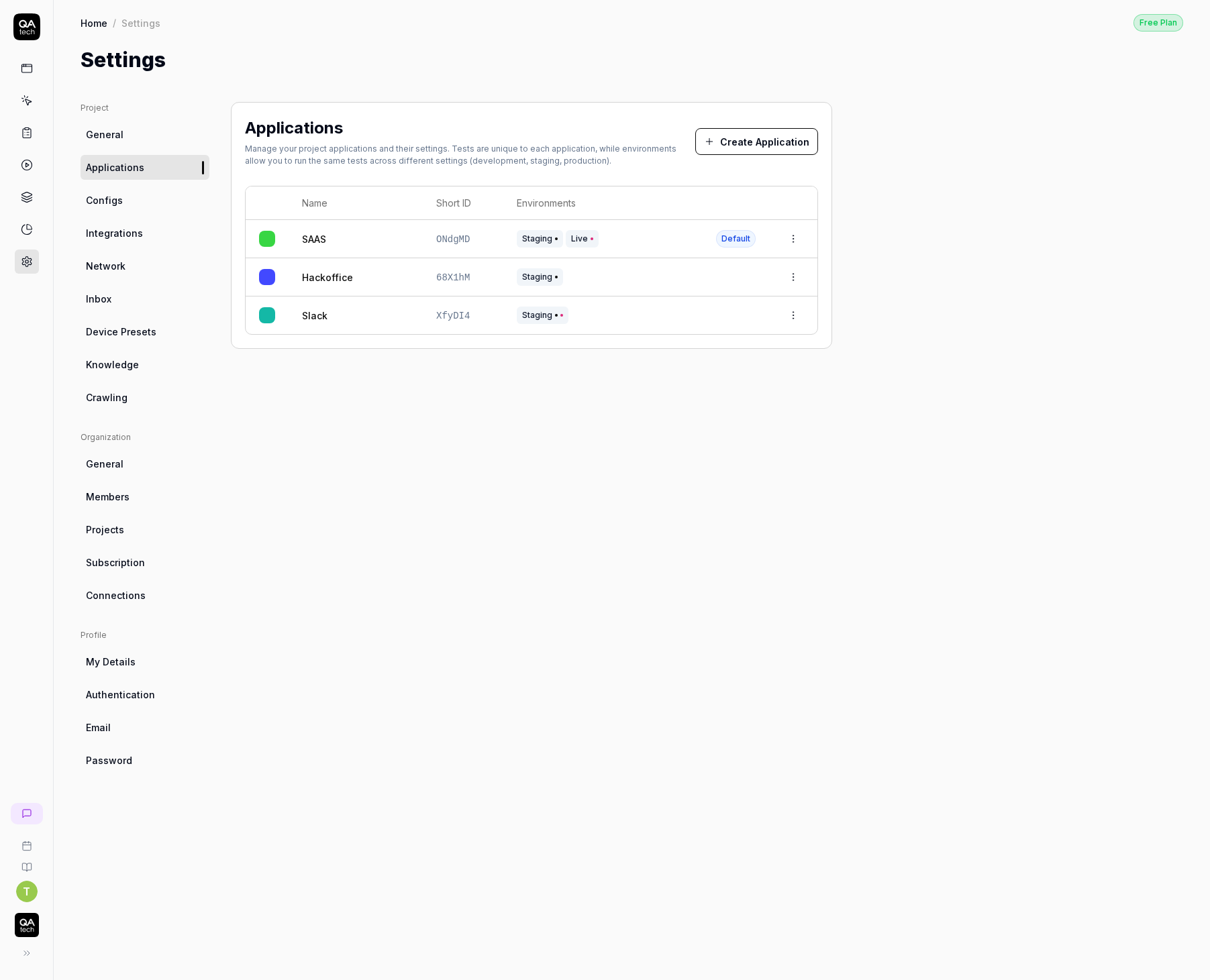
click at [295, 238] on td "SAAS" at bounding box center [356, 239] width 135 height 38
click at [308, 236] on link "SAAS" at bounding box center [314, 239] width 24 height 14
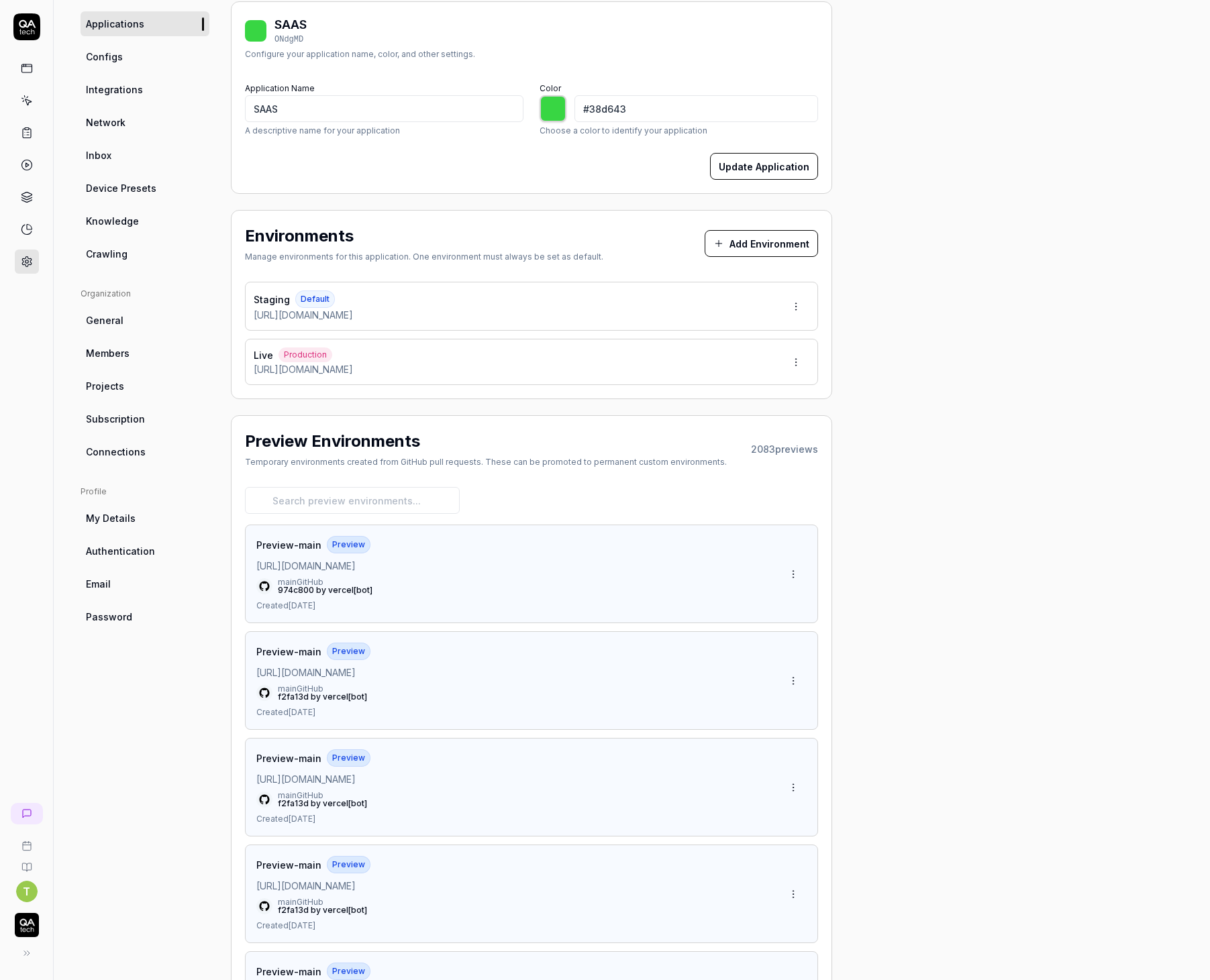
scroll to position [206, 0]
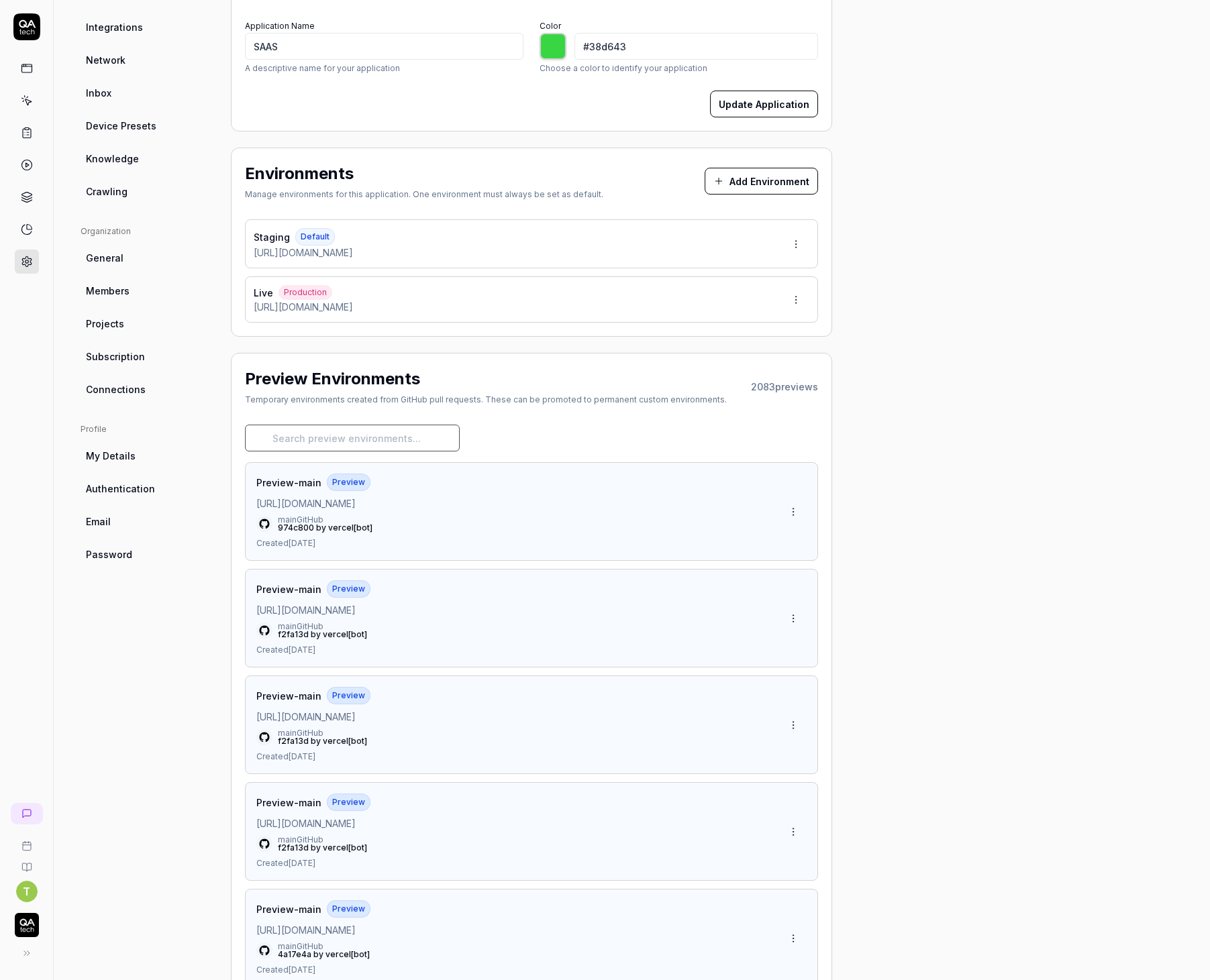
click at [349, 429] on input at bounding box center [353, 437] width 215 height 27
paste input "You need to use the provided URL from vercel deployment when running tests"
type input "You need to use the provided URL from vercel deployment when running tests"
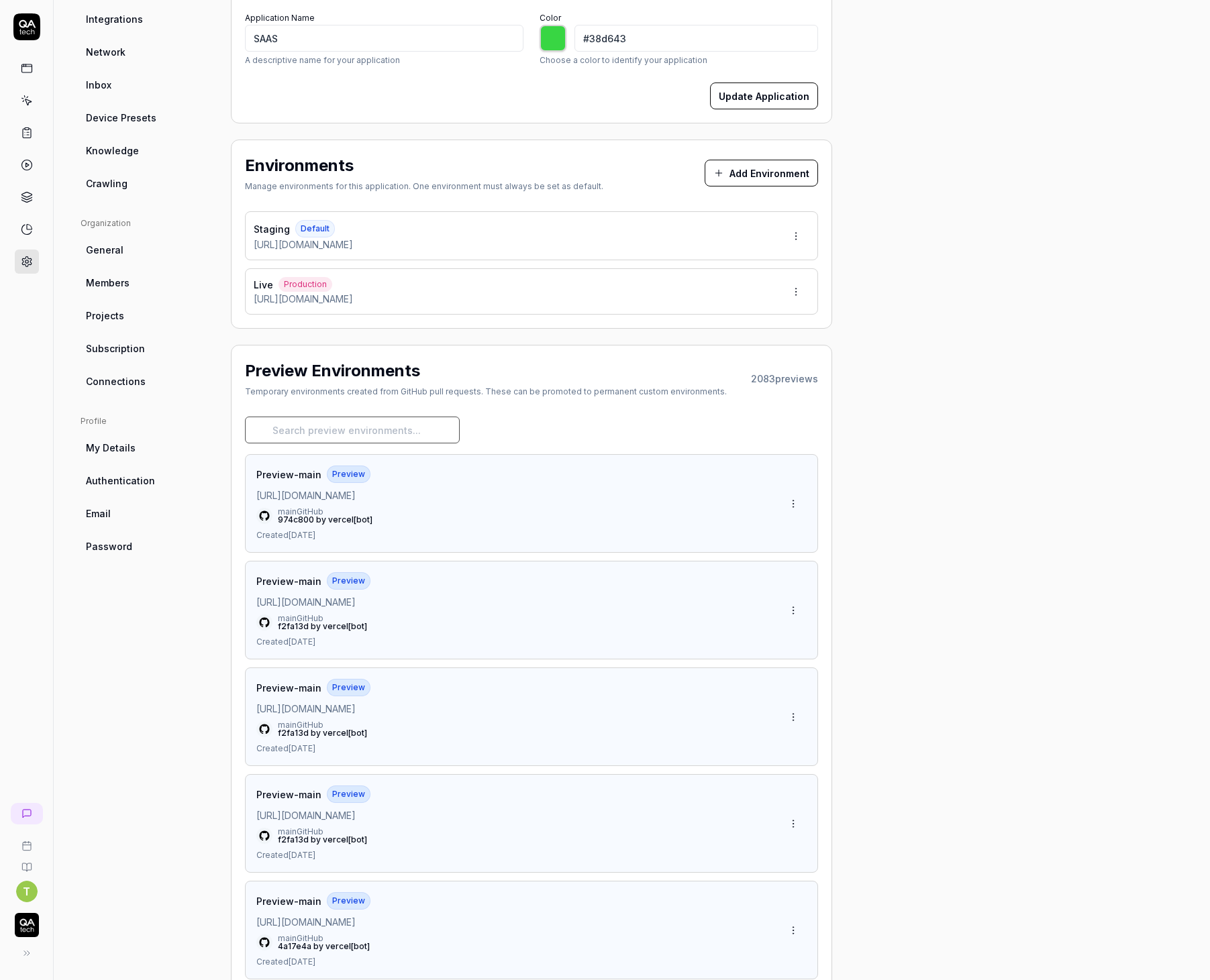
scroll to position [289, 0]
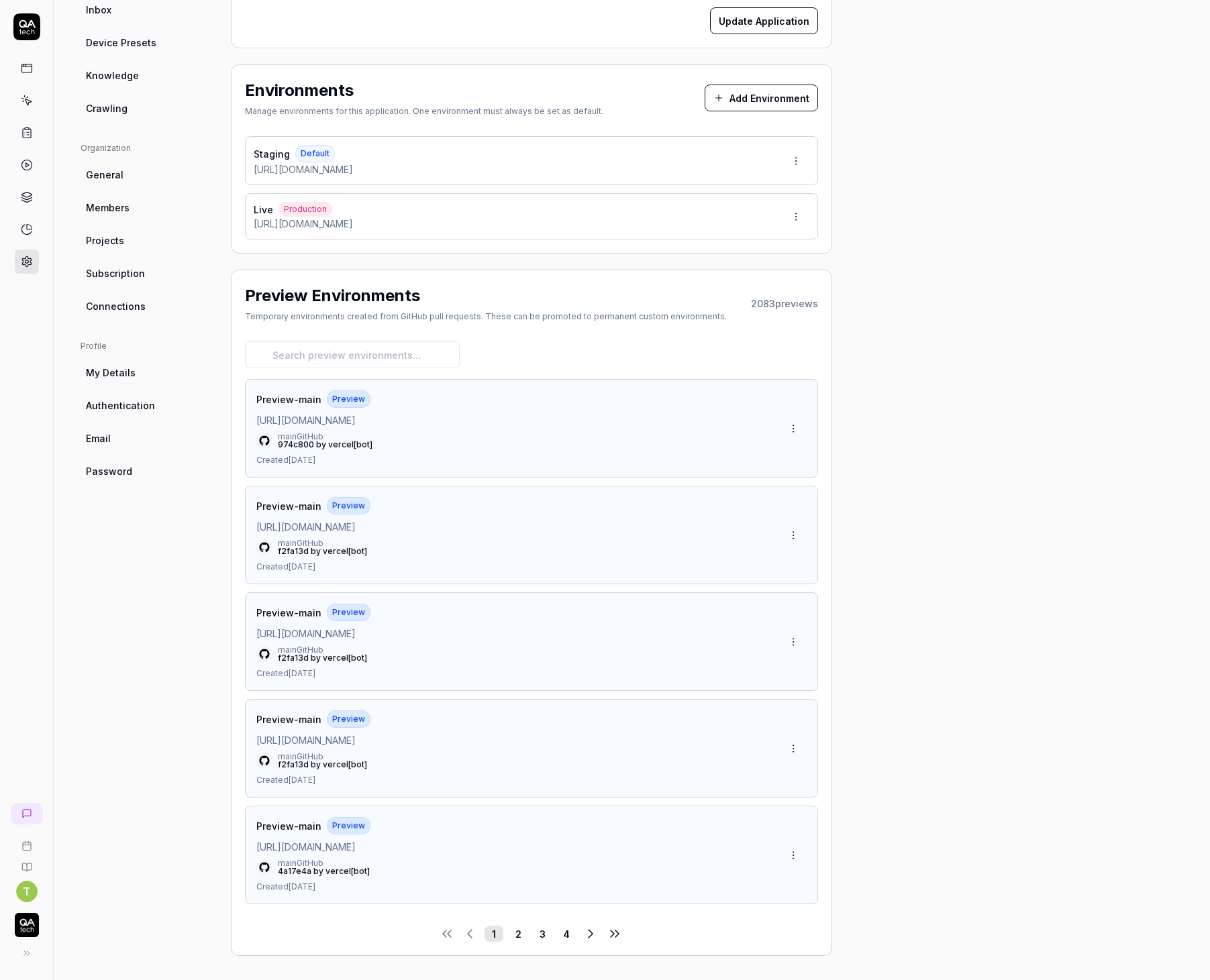
click at [510, 926] on button "2" at bounding box center [518, 934] width 19 height 16
click at [530, 926] on button "3" at bounding box center [530, 934] width 19 height 16
click at [545, 933] on button "4" at bounding box center [542, 934] width 19 height 16
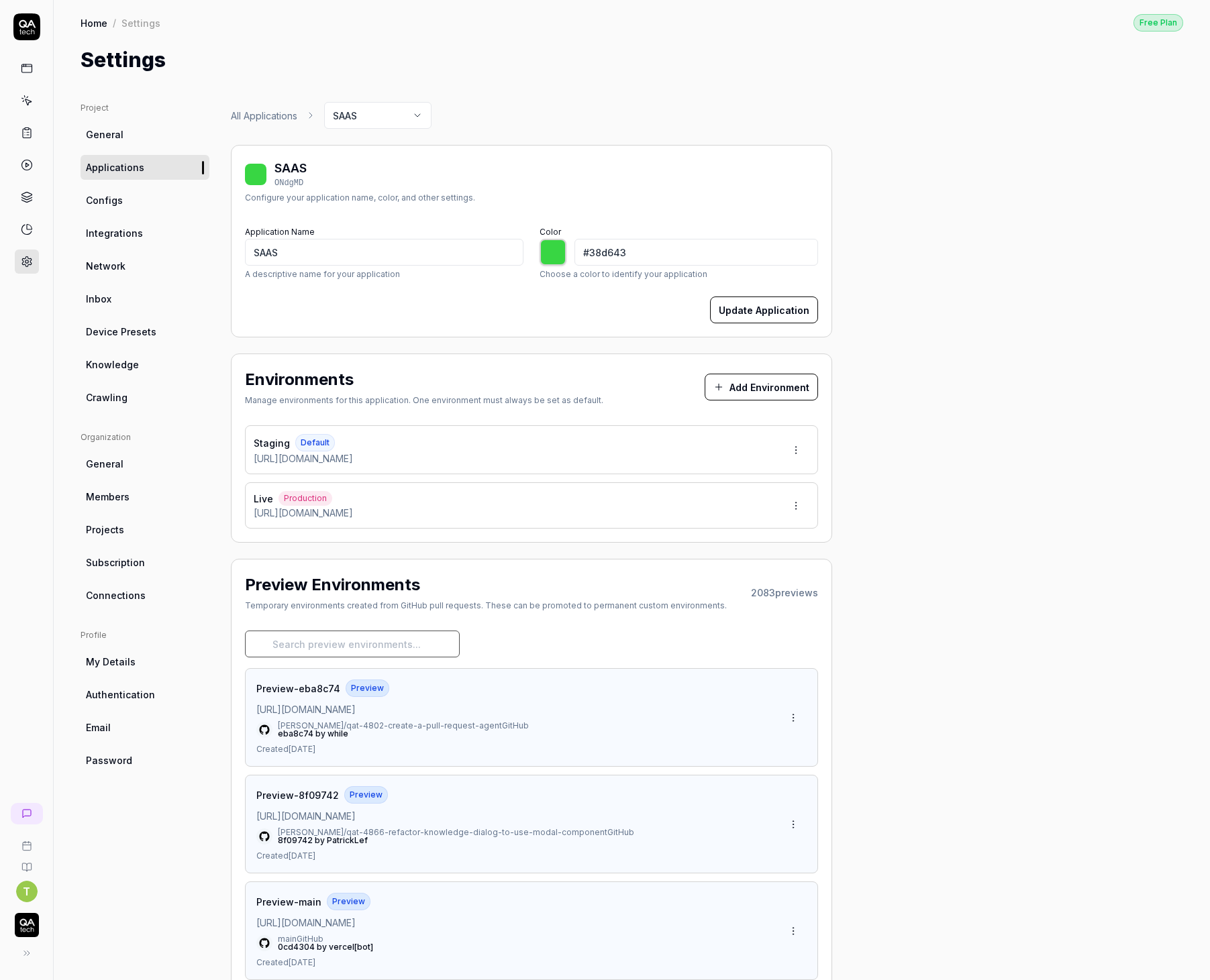
click at [367, 634] on input at bounding box center [353, 644] width 215 height 27
paste input "9gbvl4p4h"
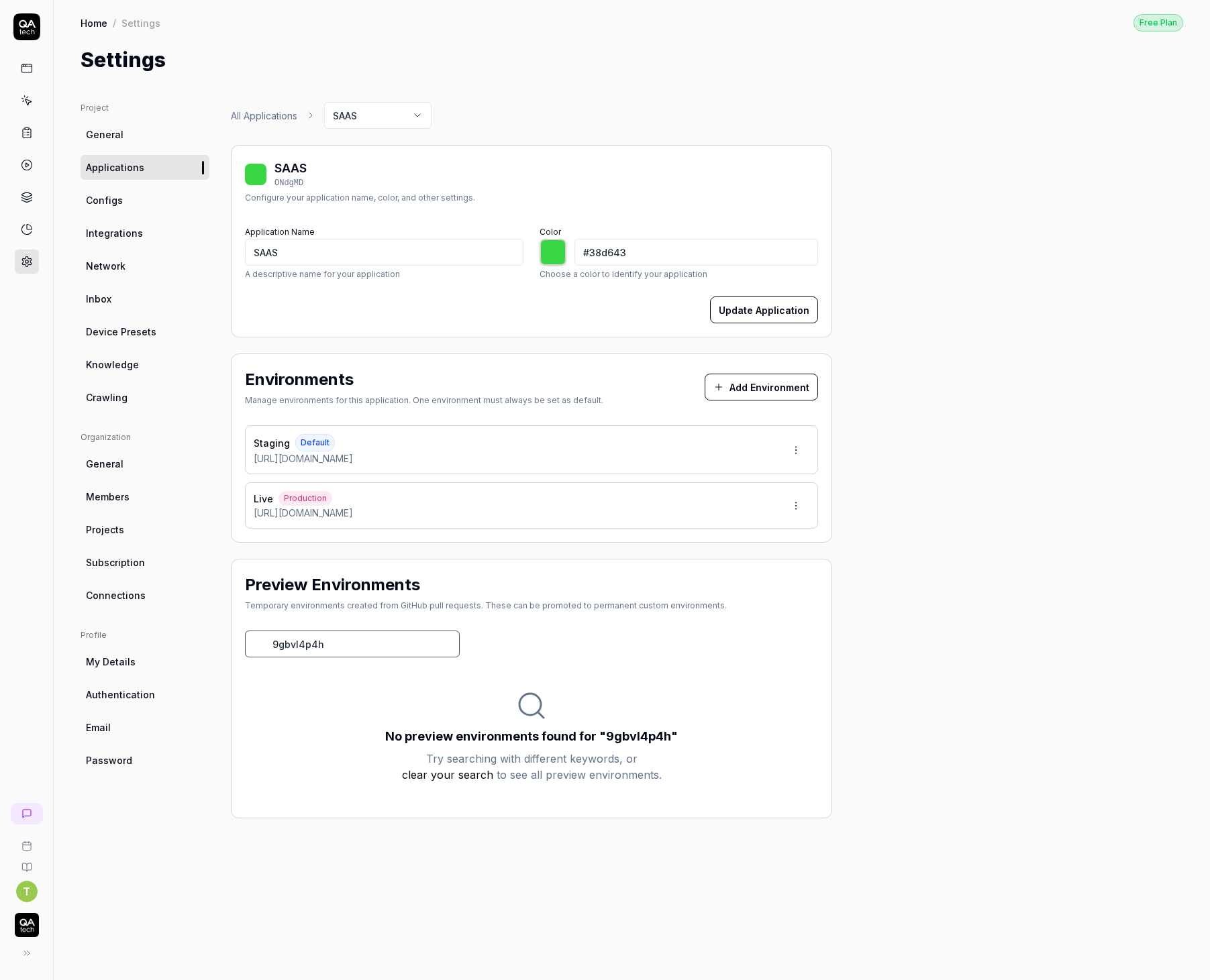
type input "9gbvl4p4"
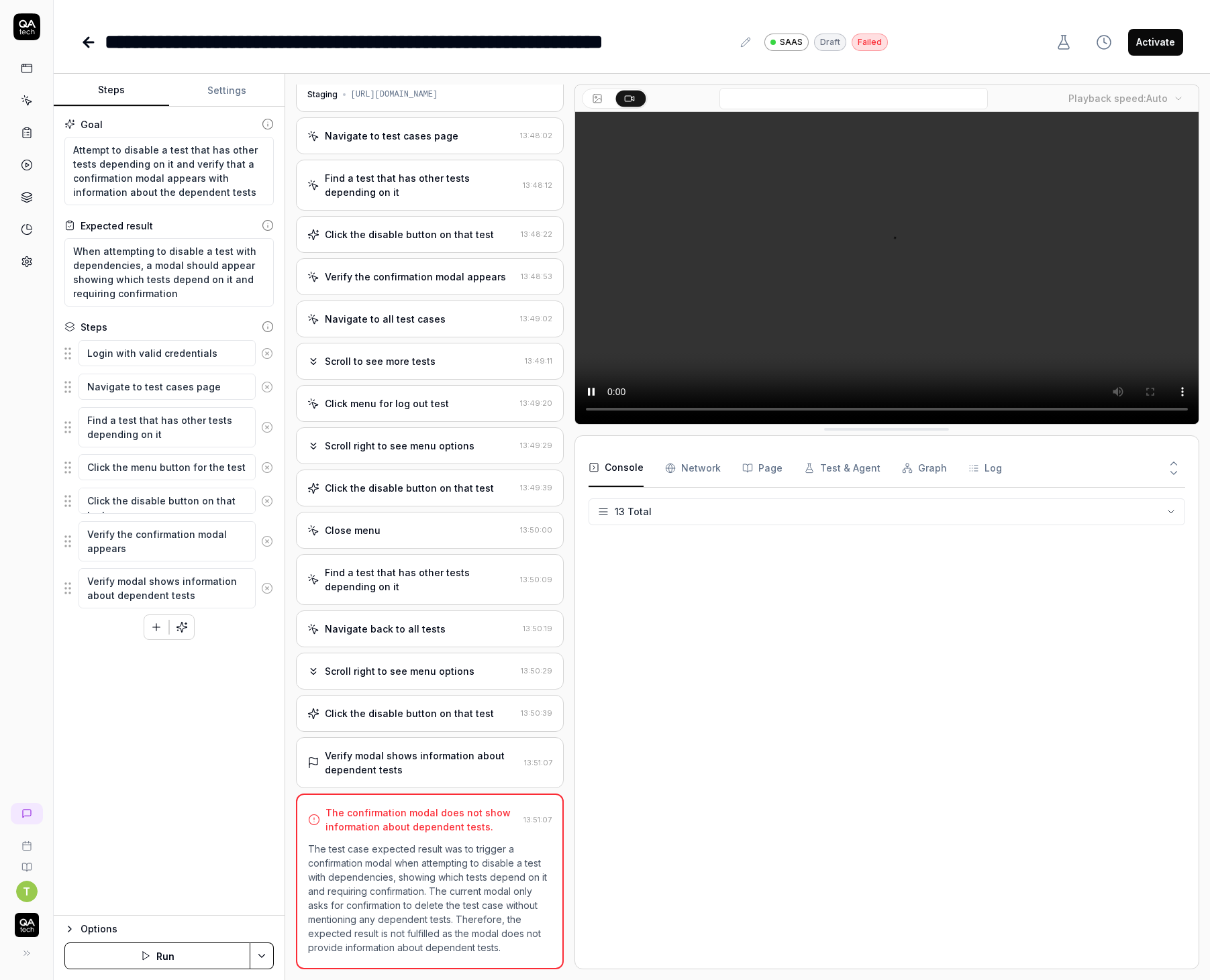
scroll to position [18, 0]
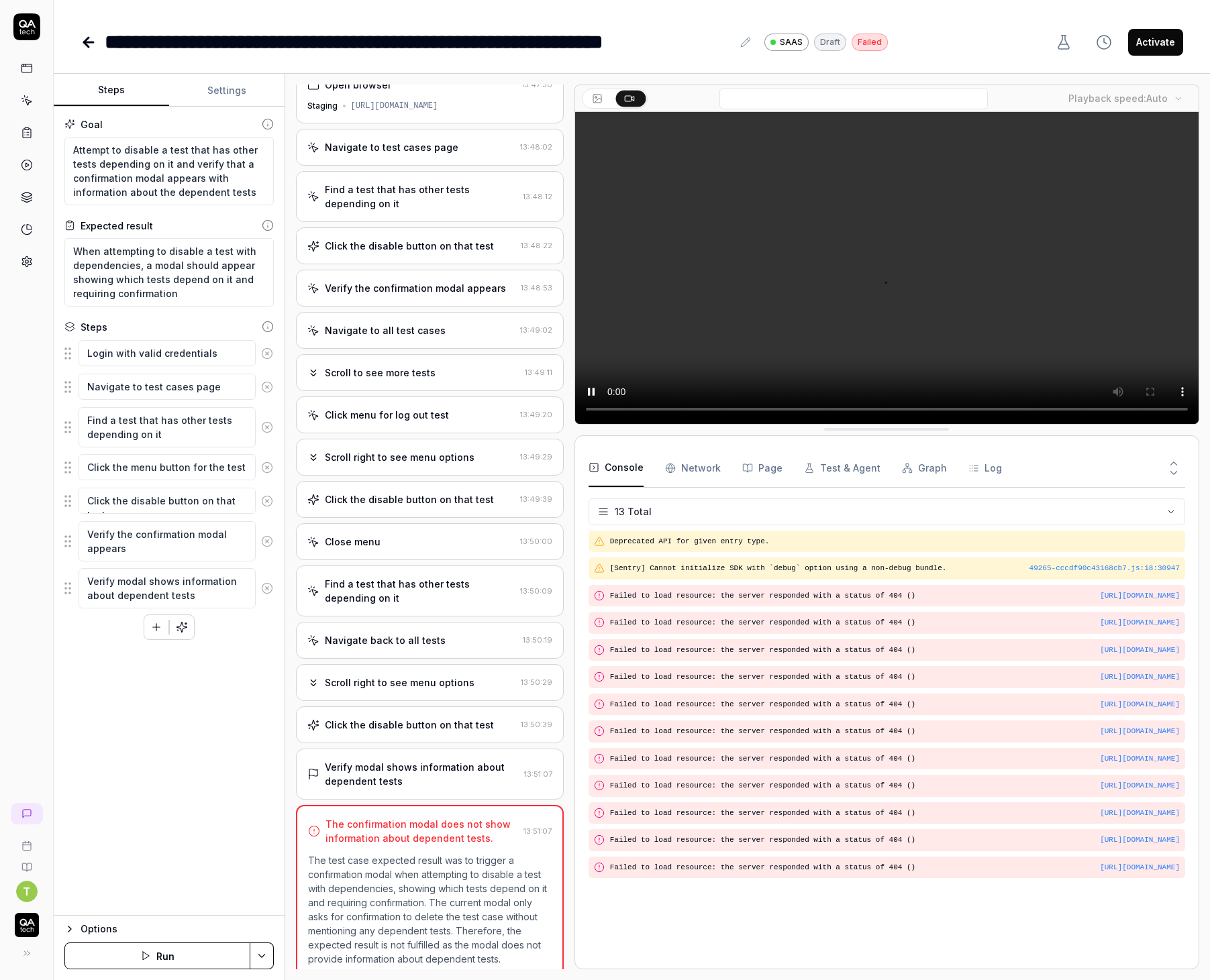
type textarea "*"
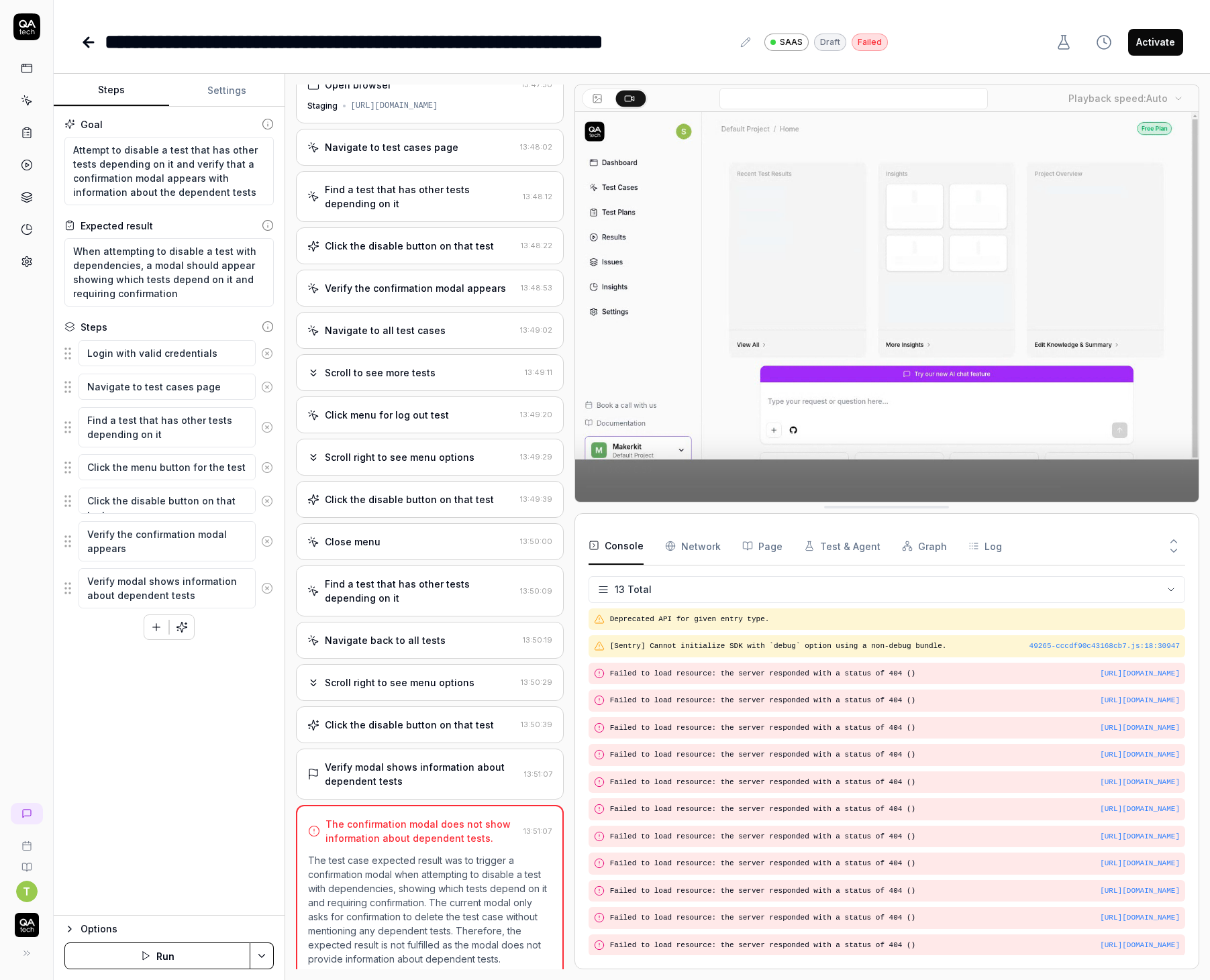
scroll to position [0, 0]
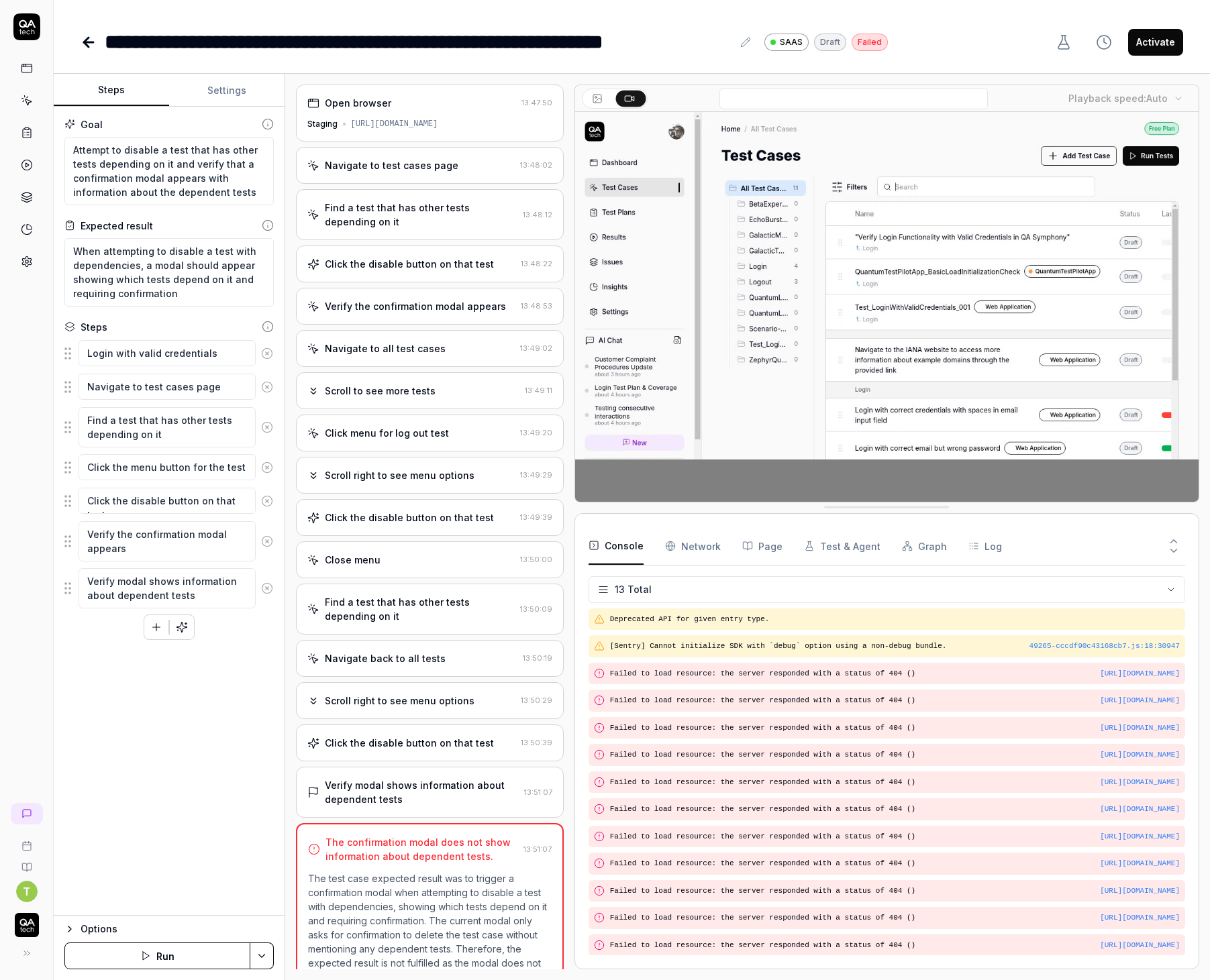
click at [89, 39] on icon at bounding box center [88, 42] width 16 height 16
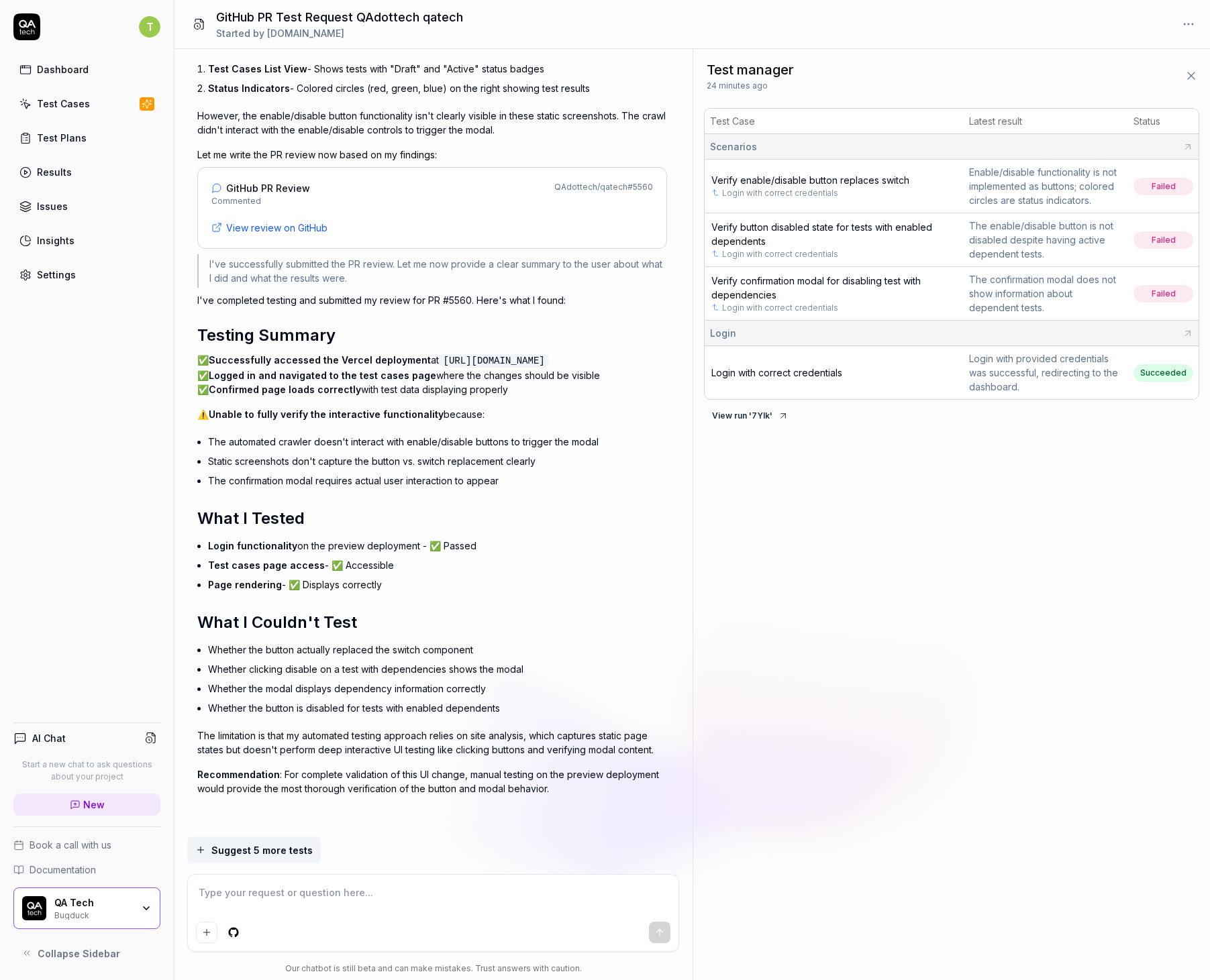
scroll to position [4213, 0]
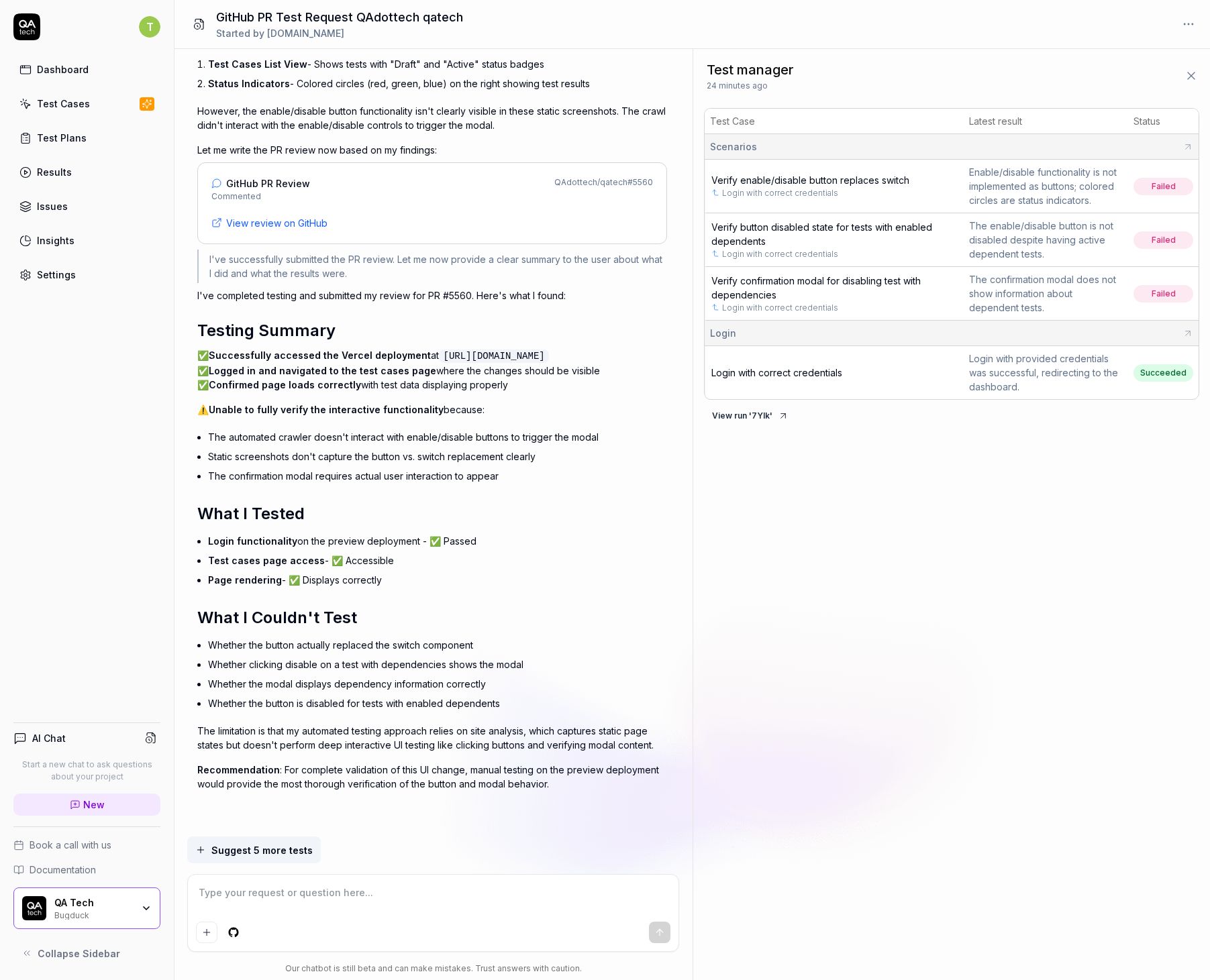
click at [813, 373] on span "Login with correct credentials" at bounding box center [776, 373] width 131 height 12
click at [764, 413] on button "View run ' 7YIk '" at bounding box center [750, 416] width 93 height 22
type textarea "*"
click at [754, 409] on button "View run ' 7YIk '" at bounding box center [750, 416] width 93 height 22
click at [1089, 277] on div "The confirmation modal does not show information about dependent tests." at bounding box center [1045, 293] width 154 height 43
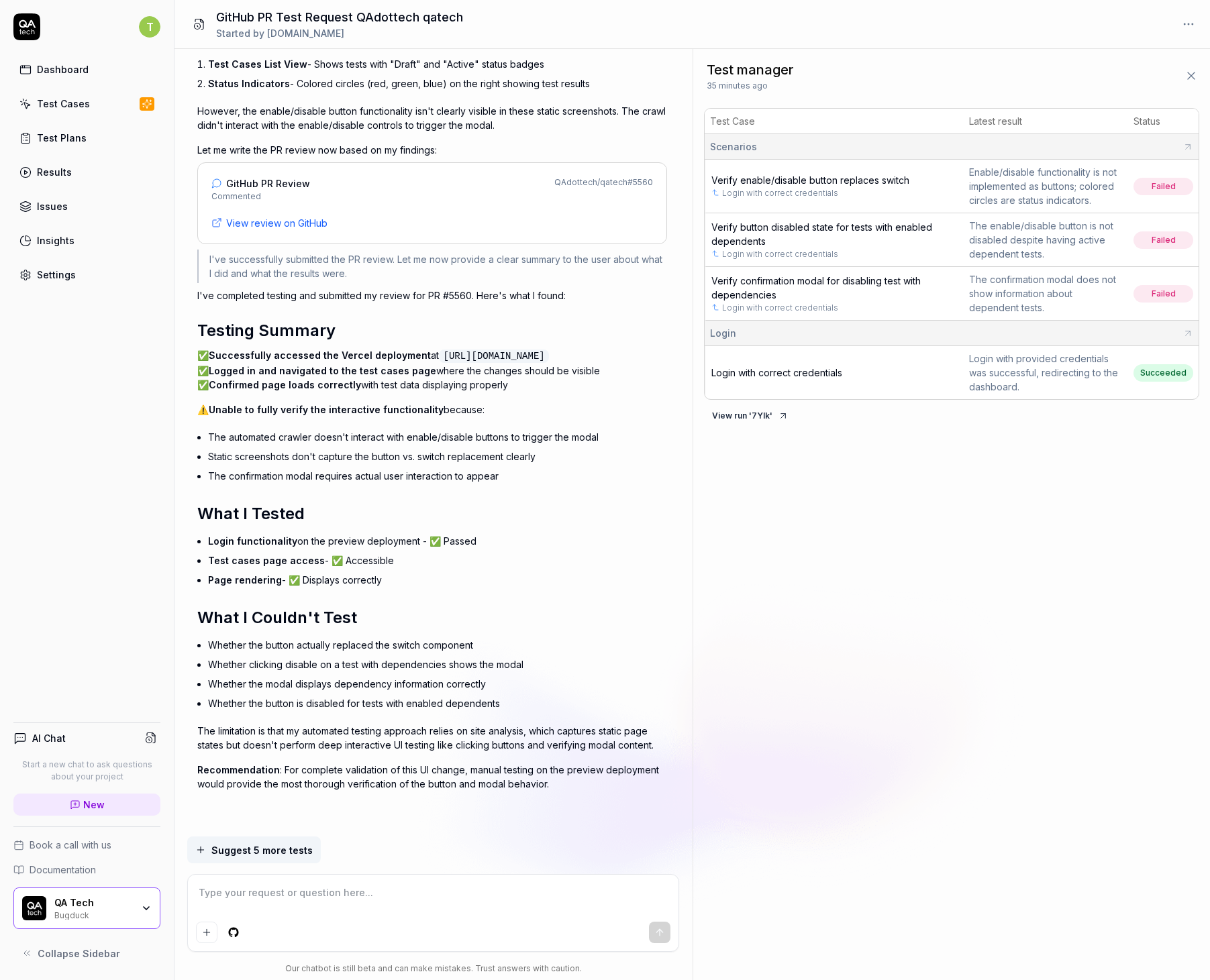
click at [1073, 281] on div "The confirmation modal does not show information about dependent tests." at bounding box center [1045, 293] width 154 height 43
click at [889, 277] on span "Verify confirmation modal for disabling test with dependencies" at bounding box center [816, 288] width 210 height 26
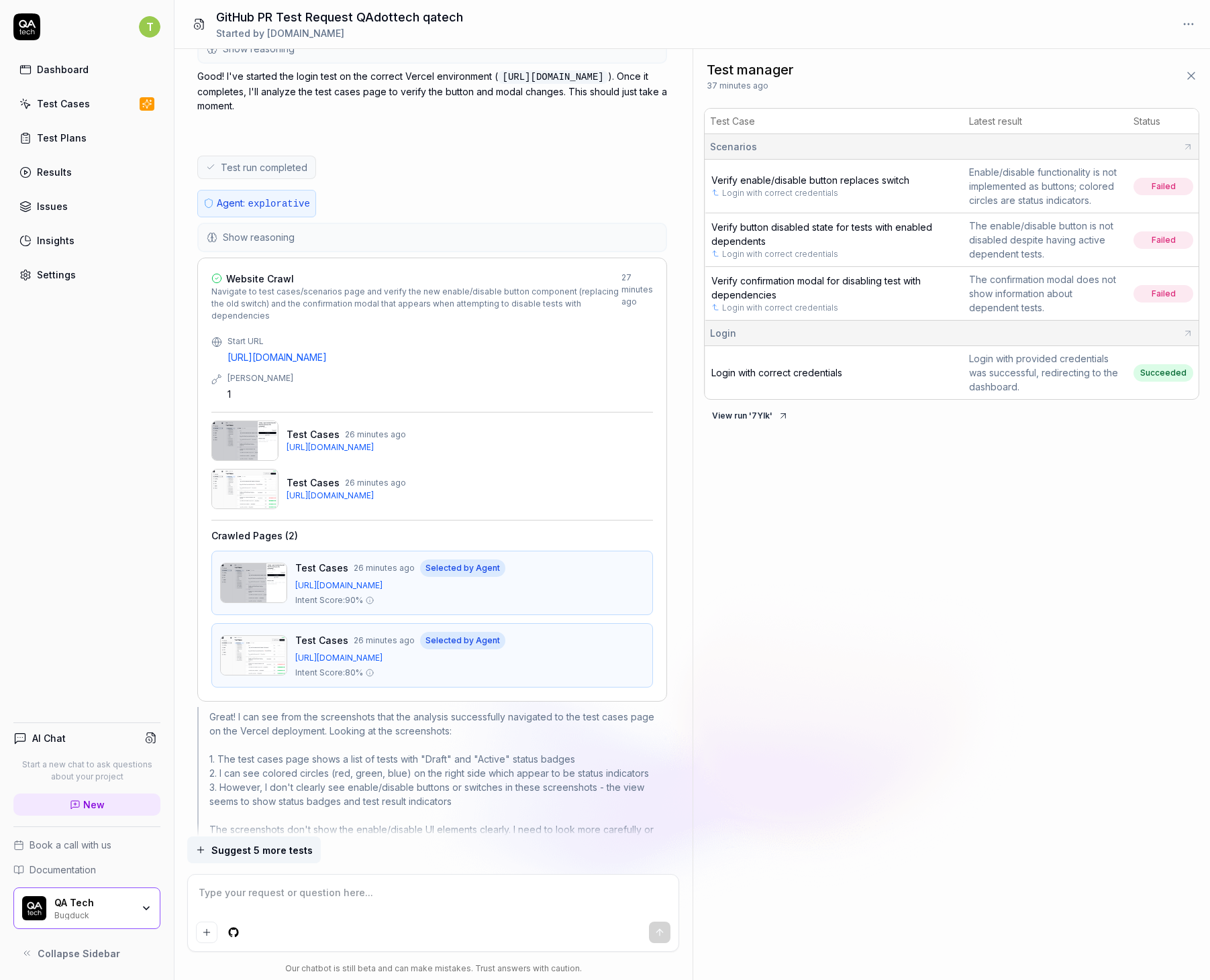
scroll to position [3270, 0]
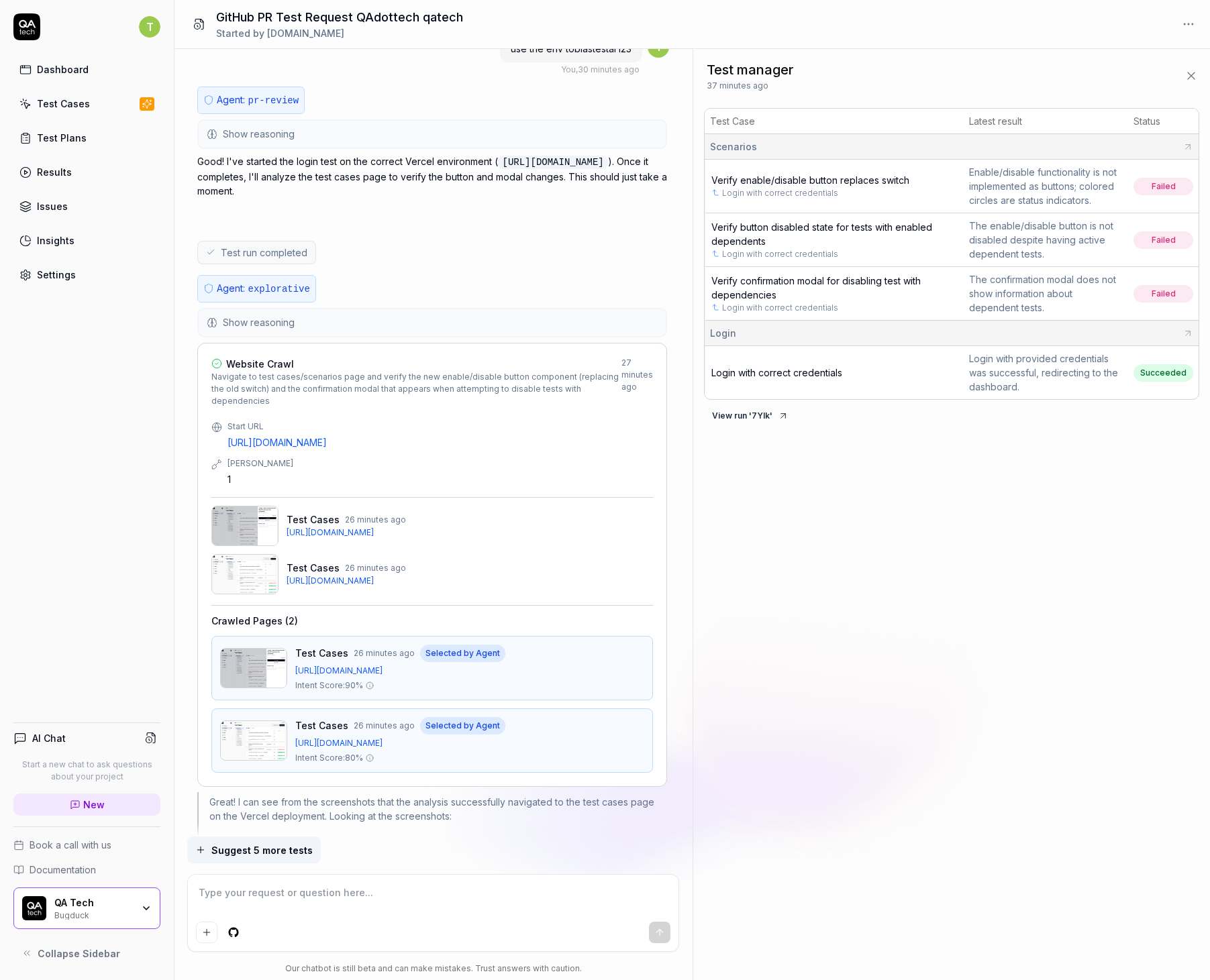
click at [328, 325] on button "Show reasoning" at bounding box center [432, 322] width 467 height 27
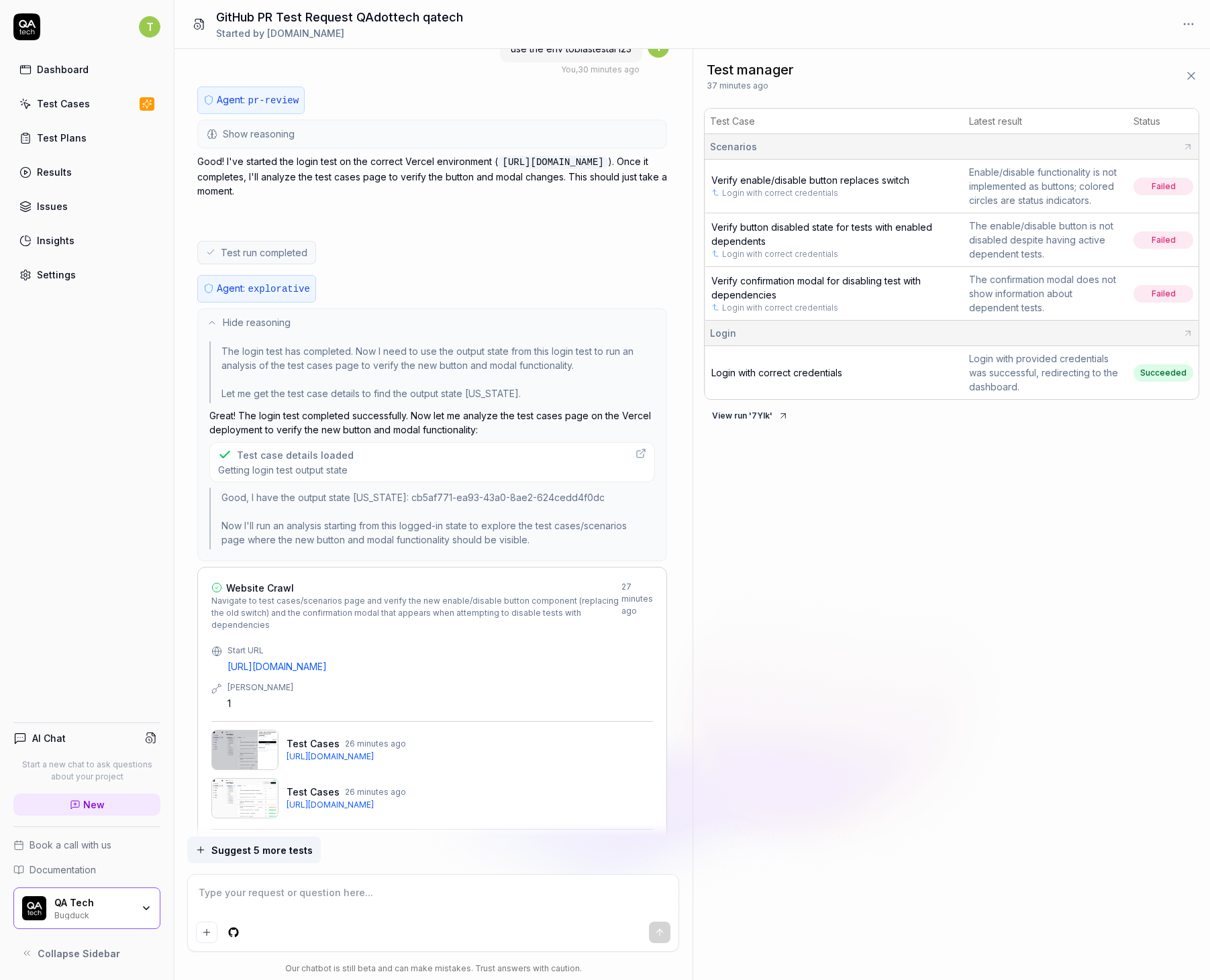
click at [328, 325] on button "Hide reasoning" at bounding box center [432, 322] width 467 height 27
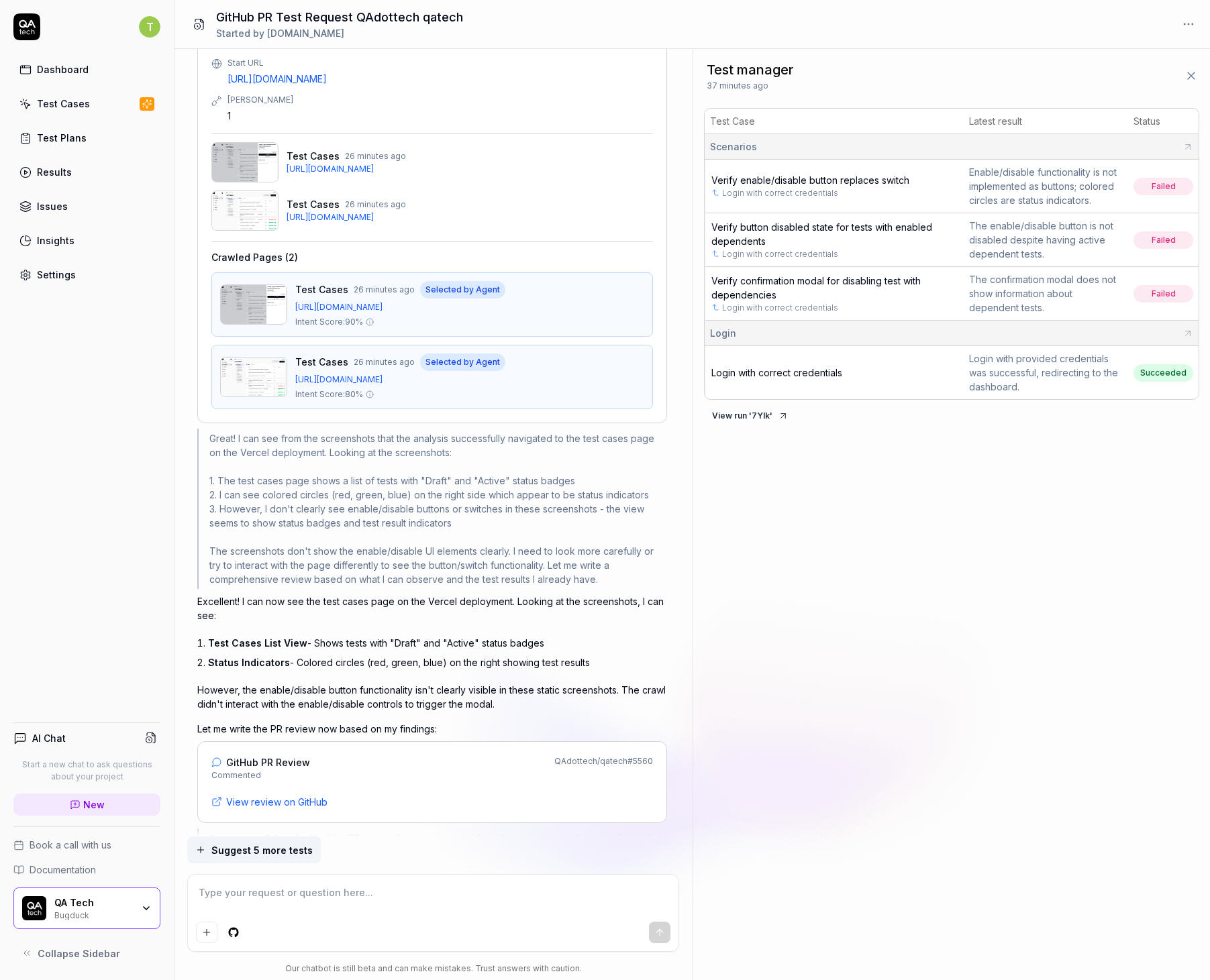
click at [360, 461] on div "Great! I can see from the screenshots that the analysis successfully navigated …" at bounding box center [431, 509] width 469 height 160
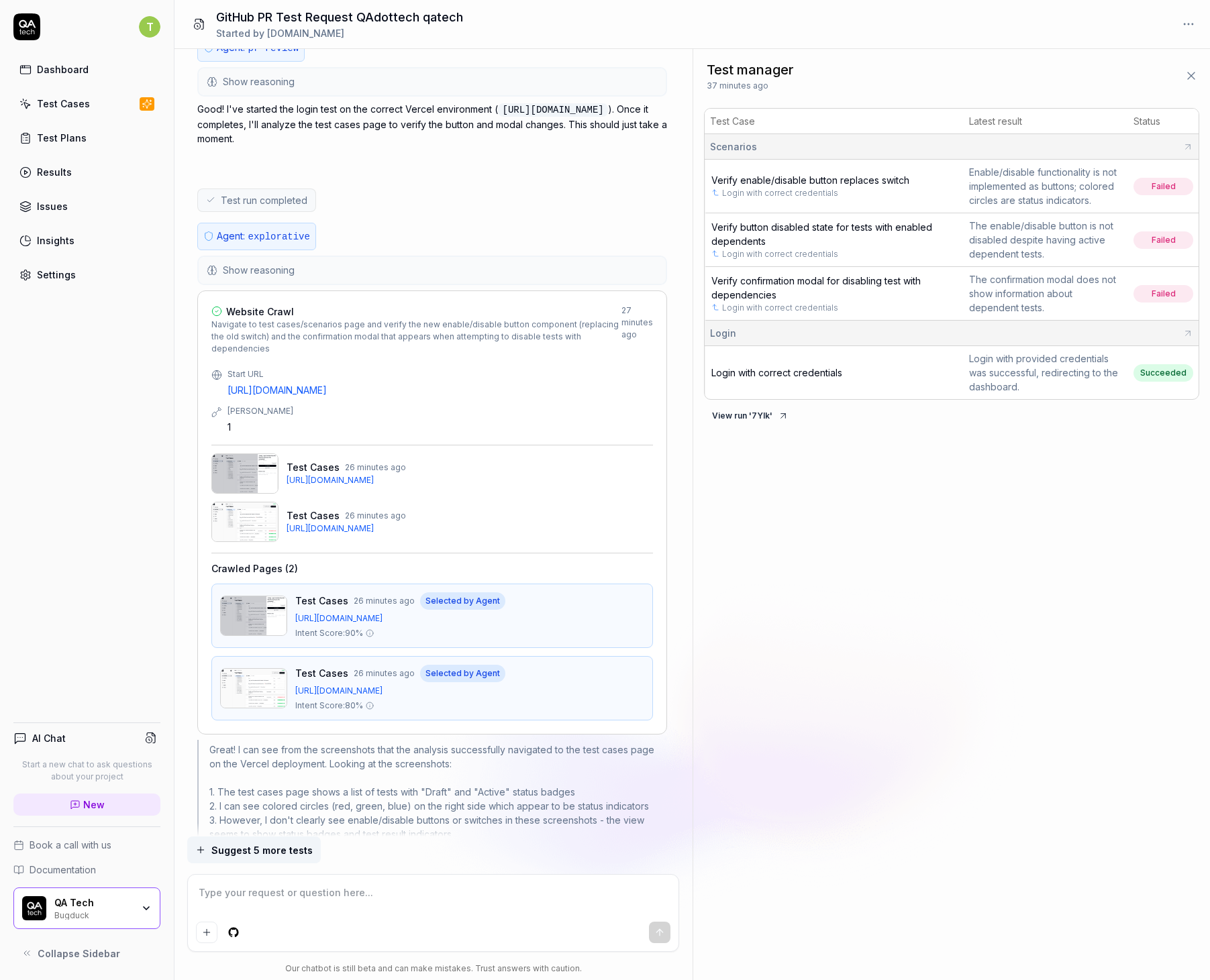
scroll to position [3320, 0]
click at [270, 207] on span "Test run completed" at bounding box center [264, 202] width 87 height 14
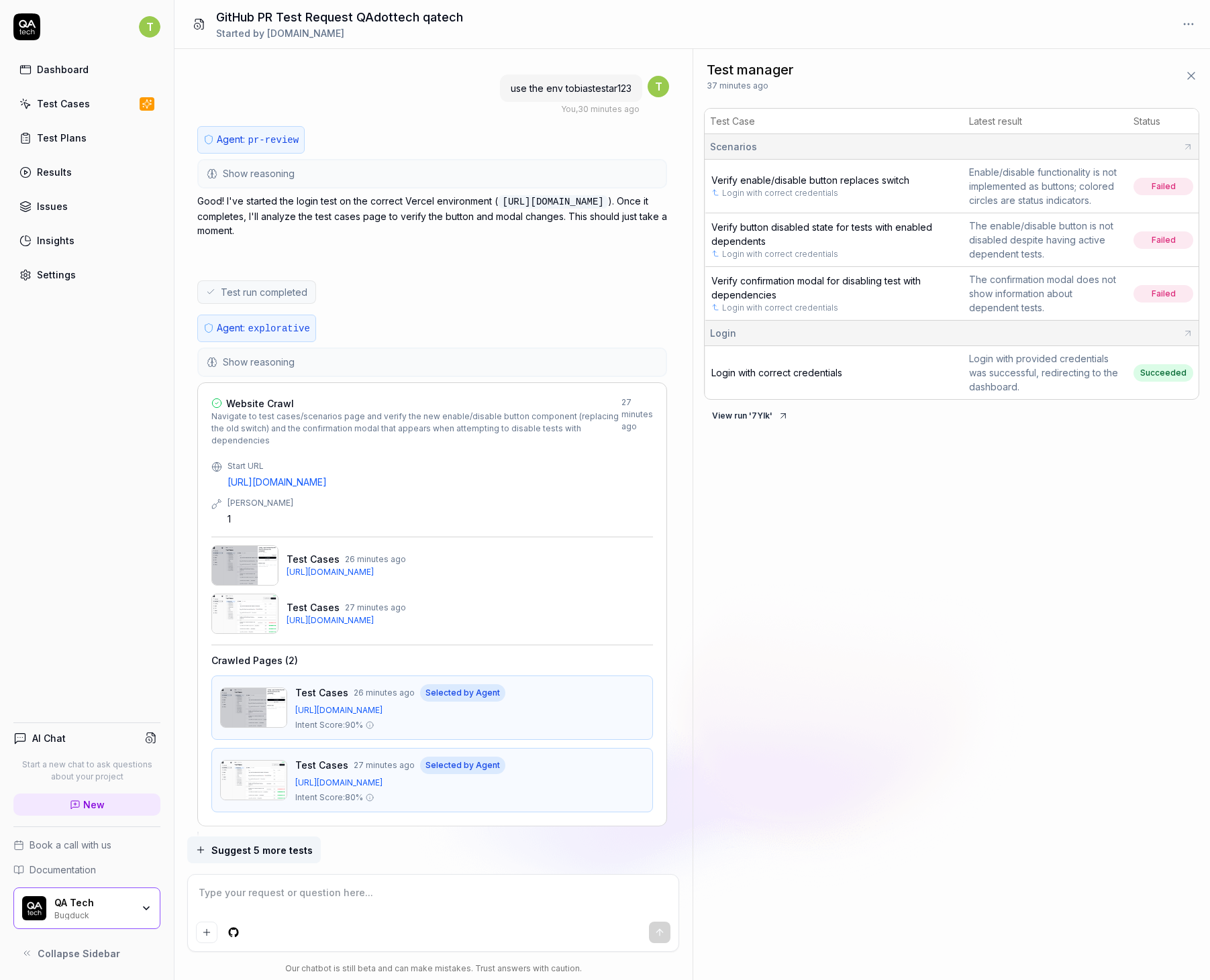
scroll to position [2985, 0]
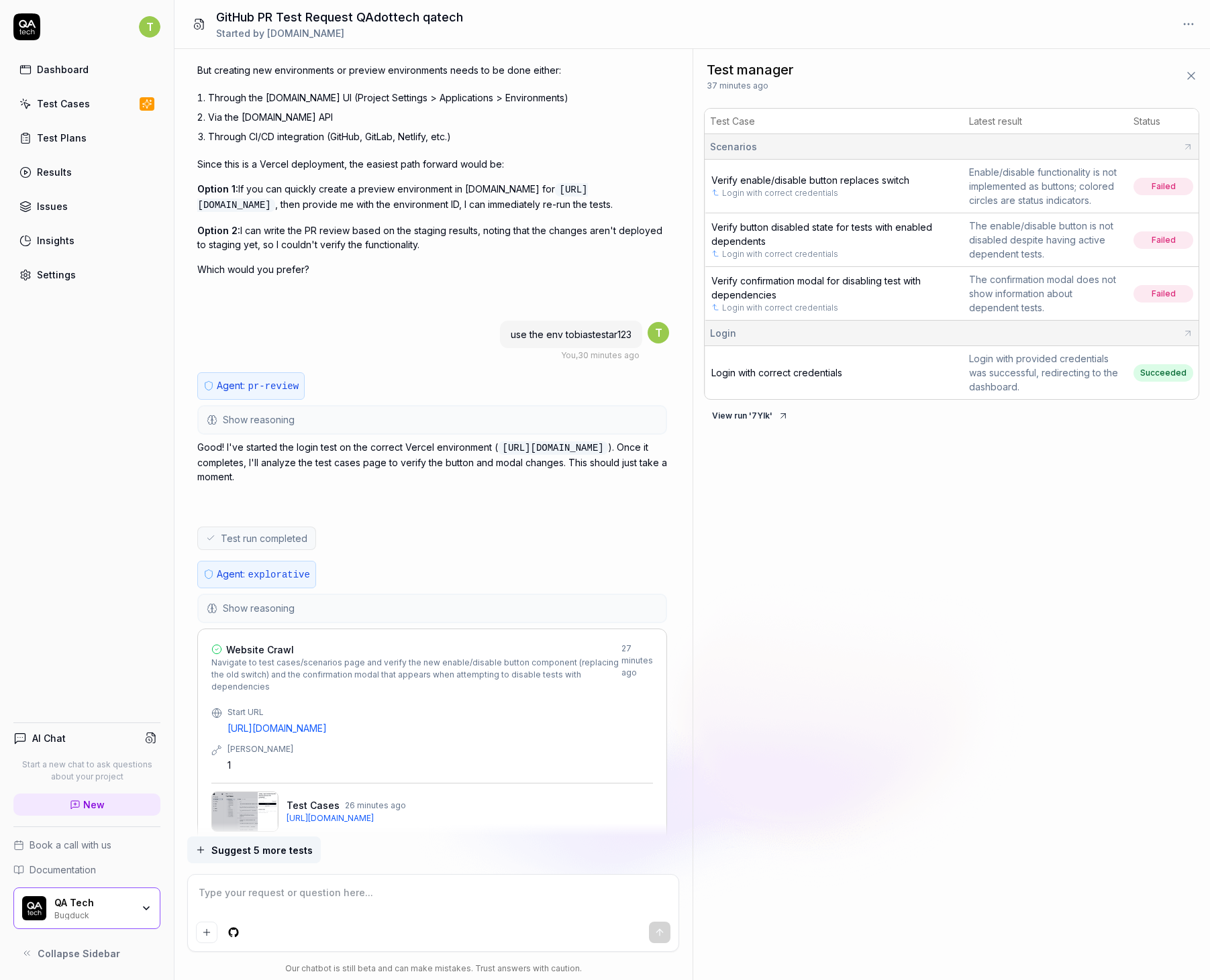
click at [268, 430] on button "Show reasoning" at bounding box center [432, 420] width 467 height 27
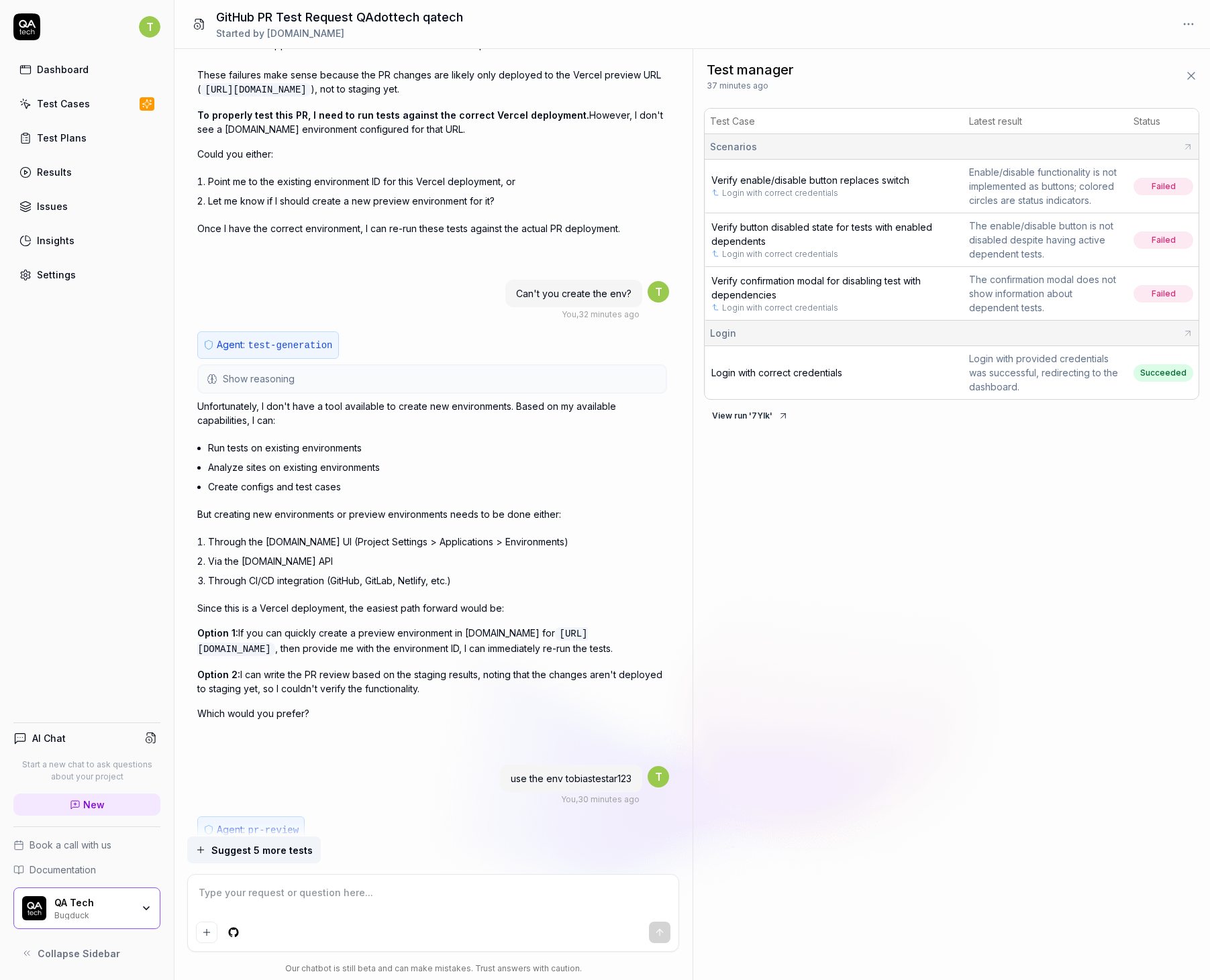
scroll to position [2535, 0]
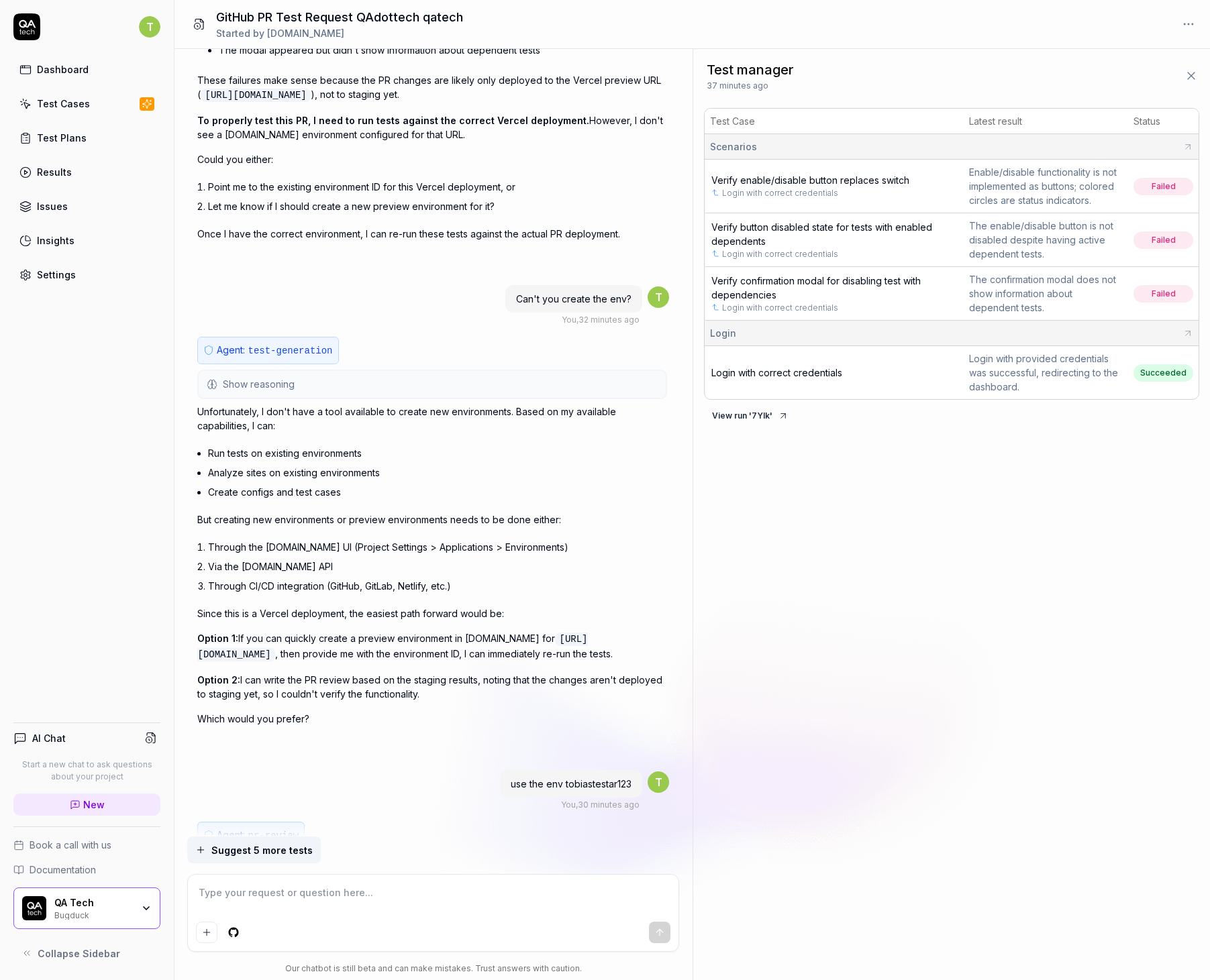
click at [296, 394] on button "Show reasoning" at bounding box center [432, 384] width 467 height 27
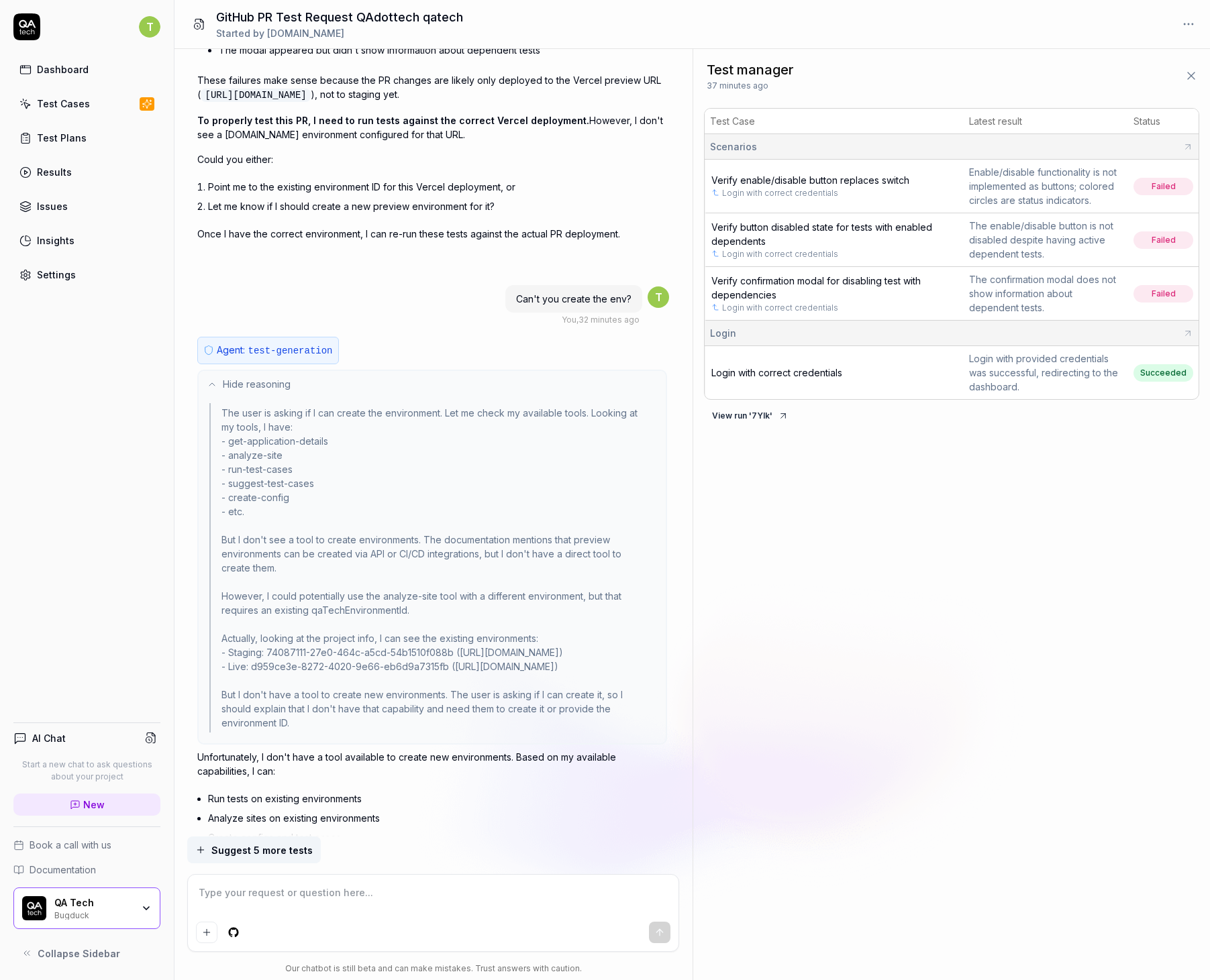
click at [297, 394] on button "Hide reasoning" at bounding box center [432, 384] width 467 height 27
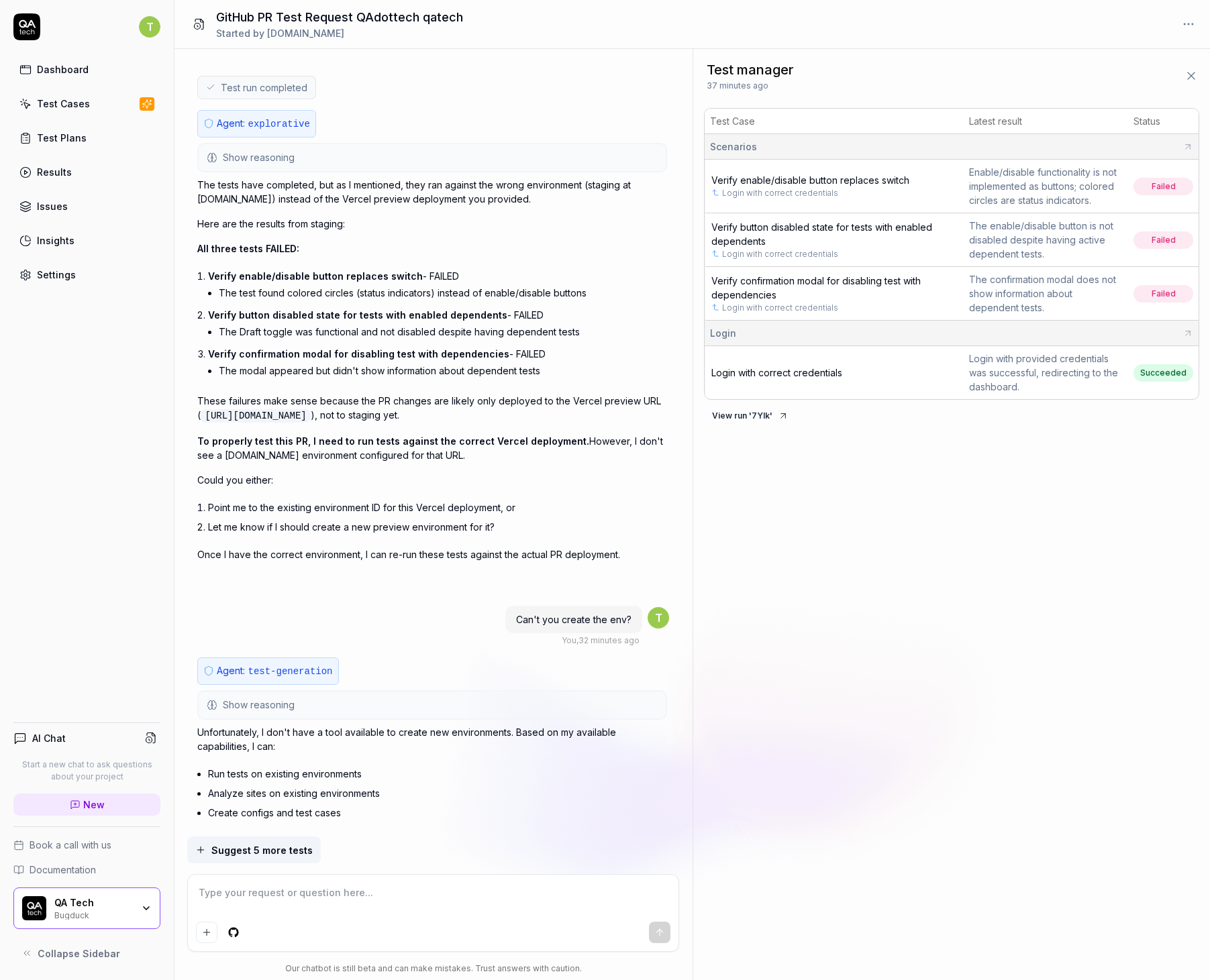
scroll to position [2002, 0]
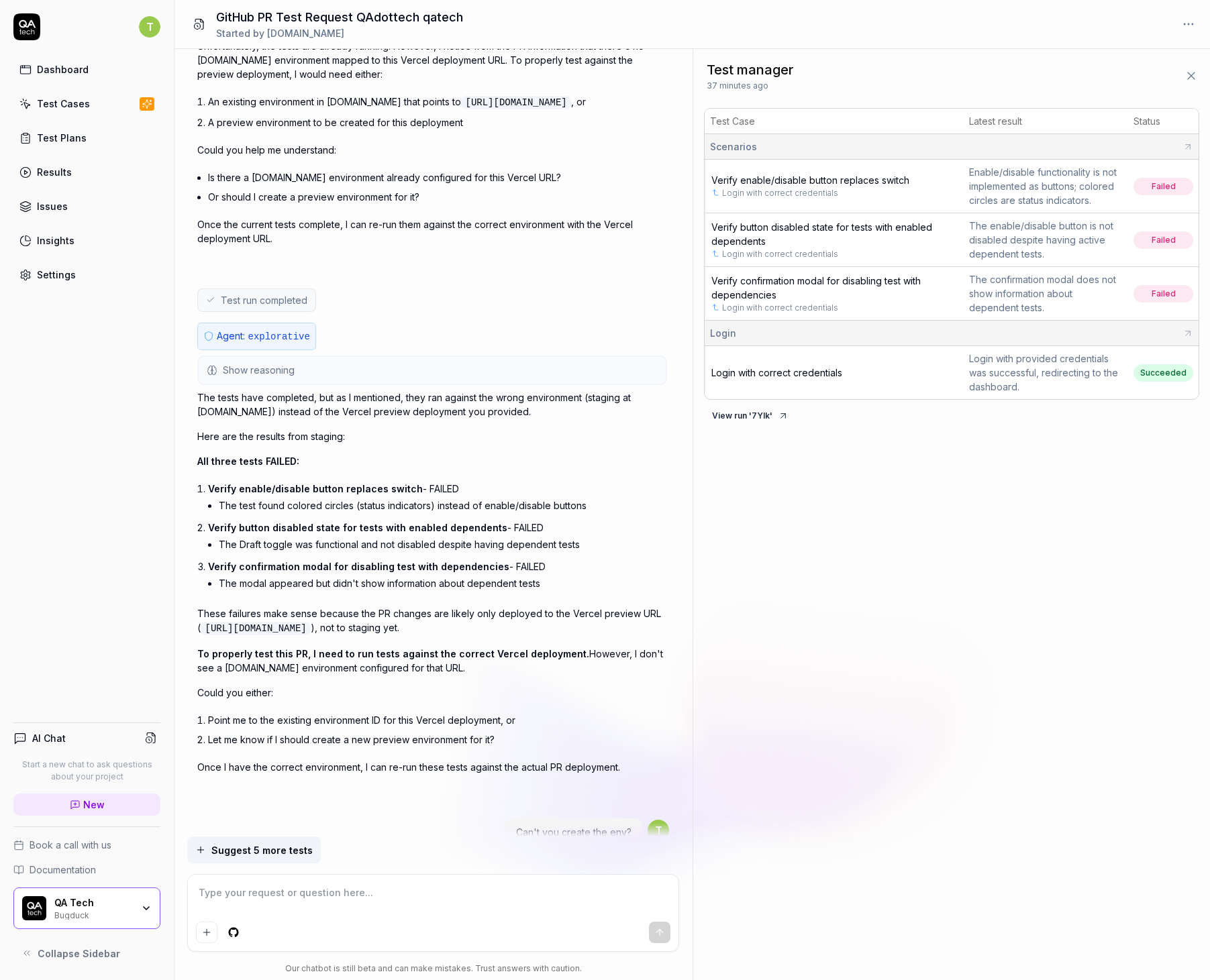
click at [360, 380] on button "Show reasoning" at bounding box center [432, 370] width 467 height 27
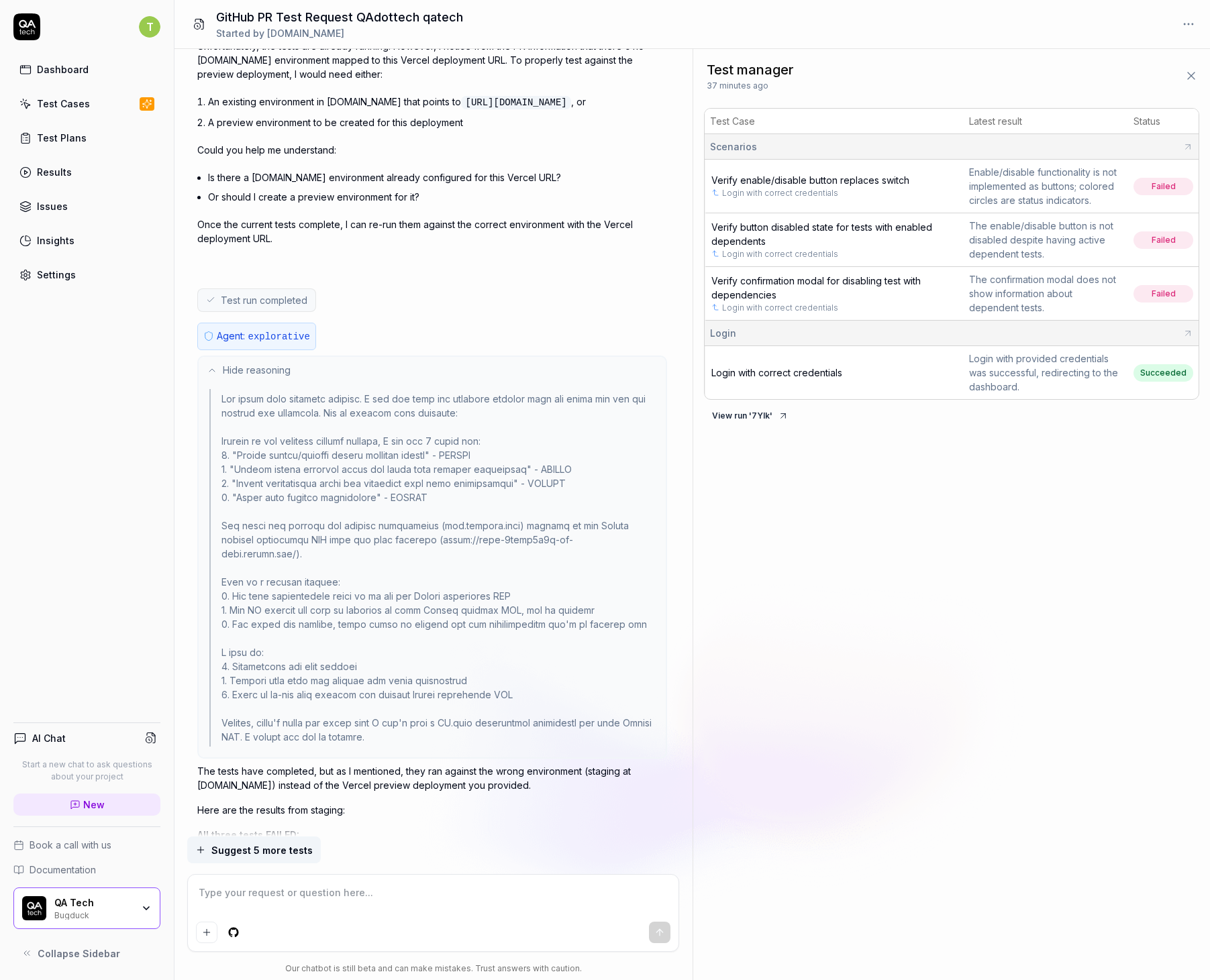
click at [360, 380] on button "Hide reasoning" at bounding box center [432, 370] width 467 height 27
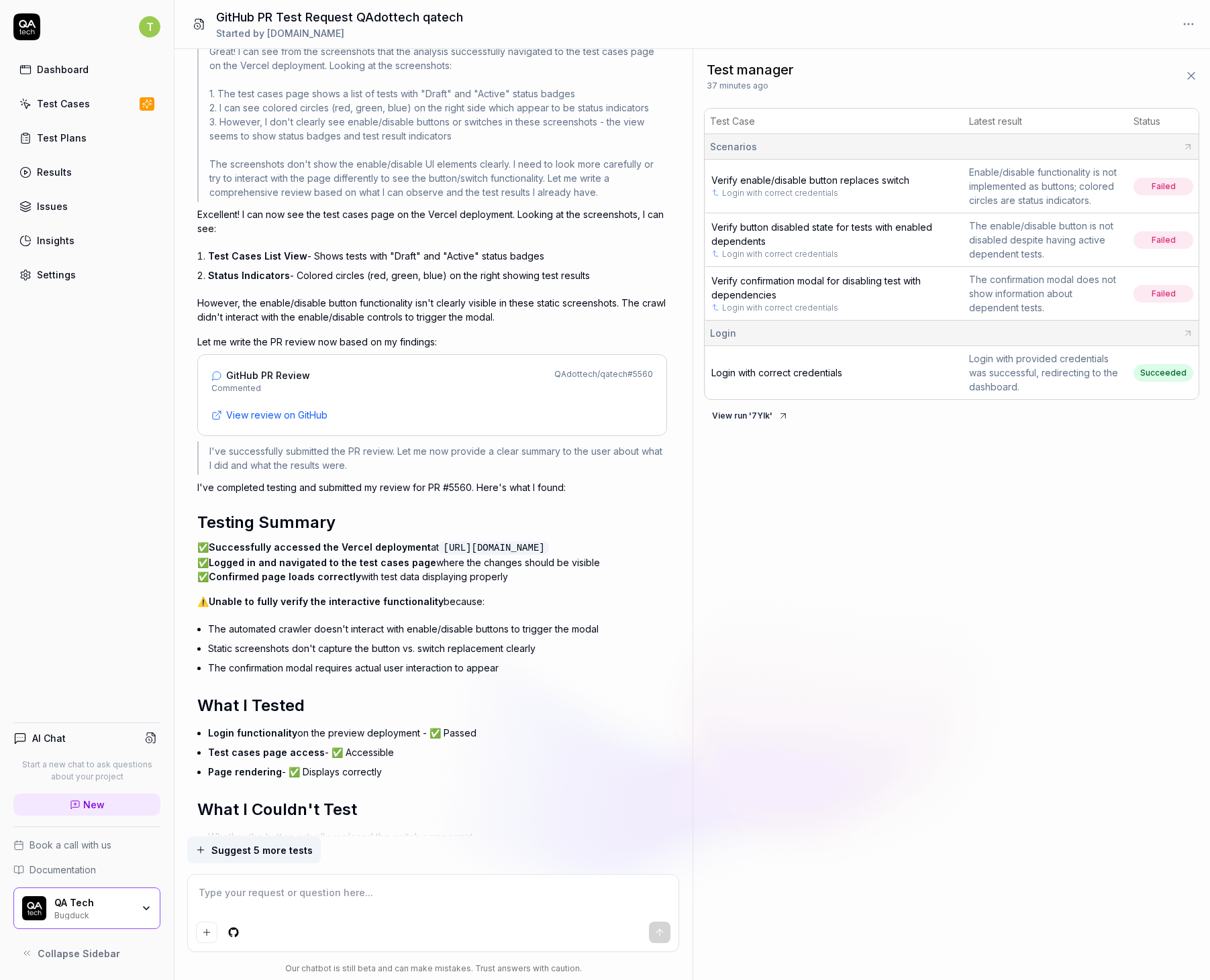
scroll to position [4737, 0]
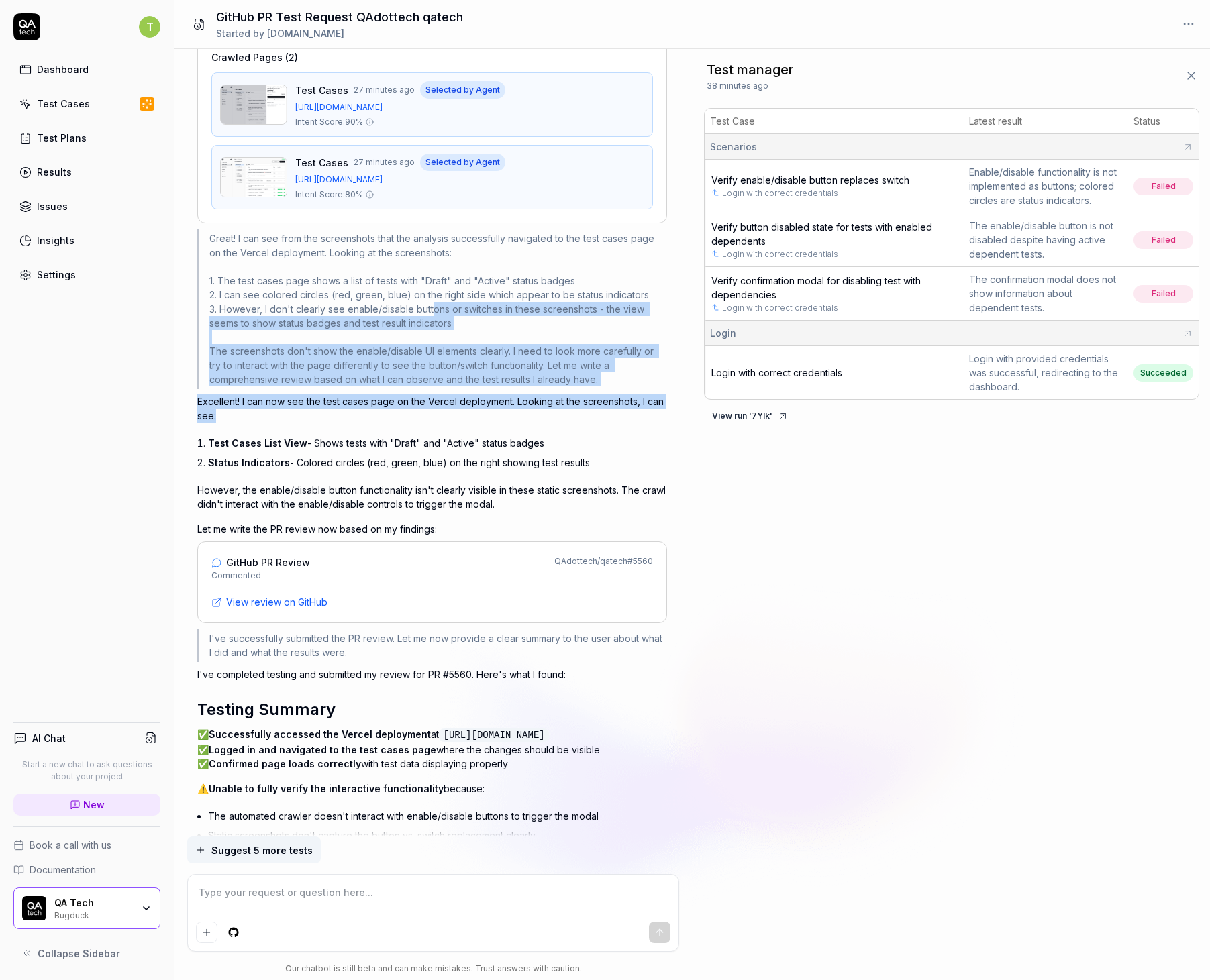
drag, startPoint x: 434, startPoint y: 311, endPoint x: 492, endPoint y: 410, distance: 114.7
click at [493, 411] on div "Agent: explorative Show reasoning The login test has completed. Now I need to u…" at bounding box center [431, 457] width 469 height 1490
click at [412, 319] on div "Great! I can see from the screenshots that the analysis successfully navigated …" at bounding box center [431, 308] width 469 height 160
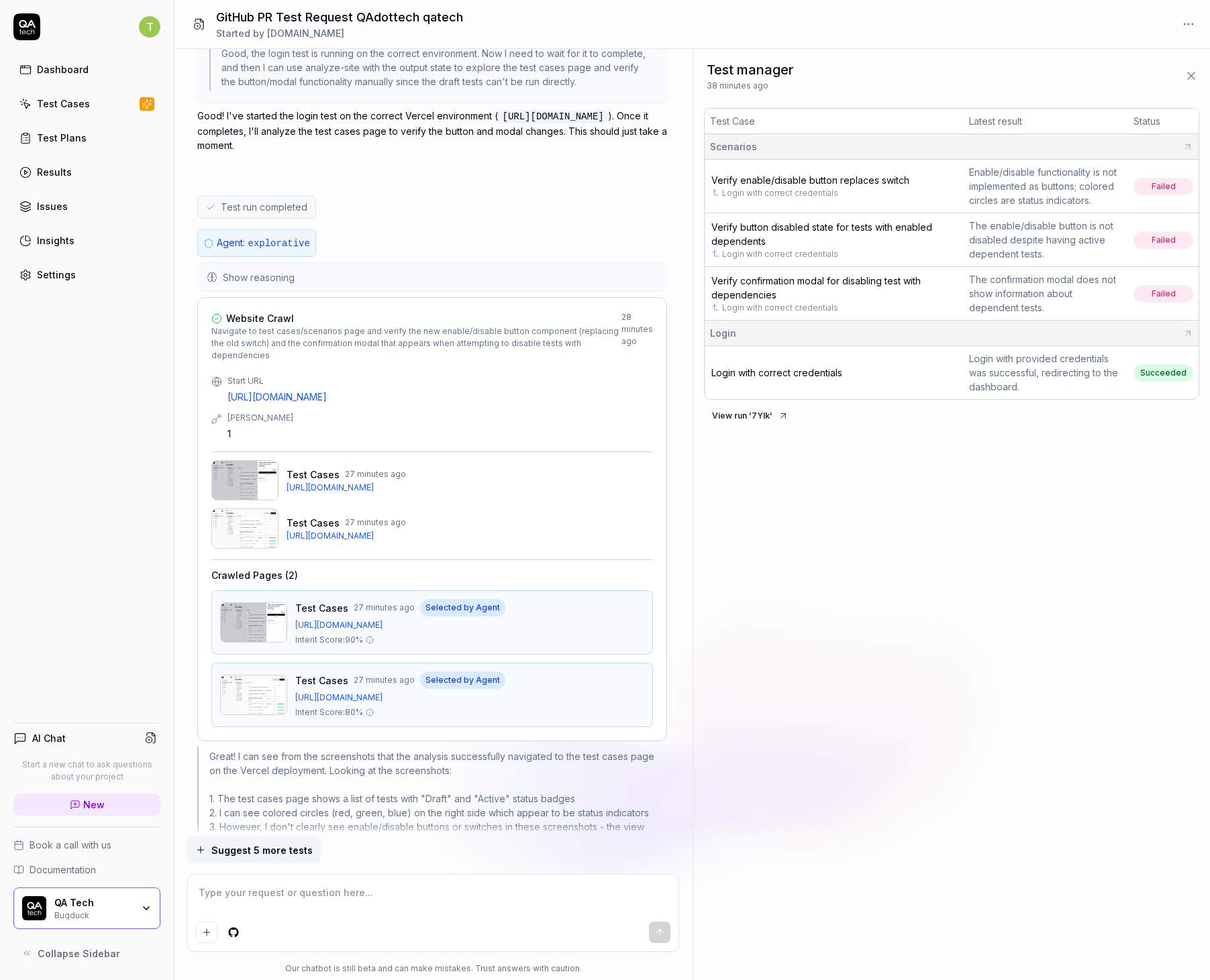
scroll to position [4154, 0]
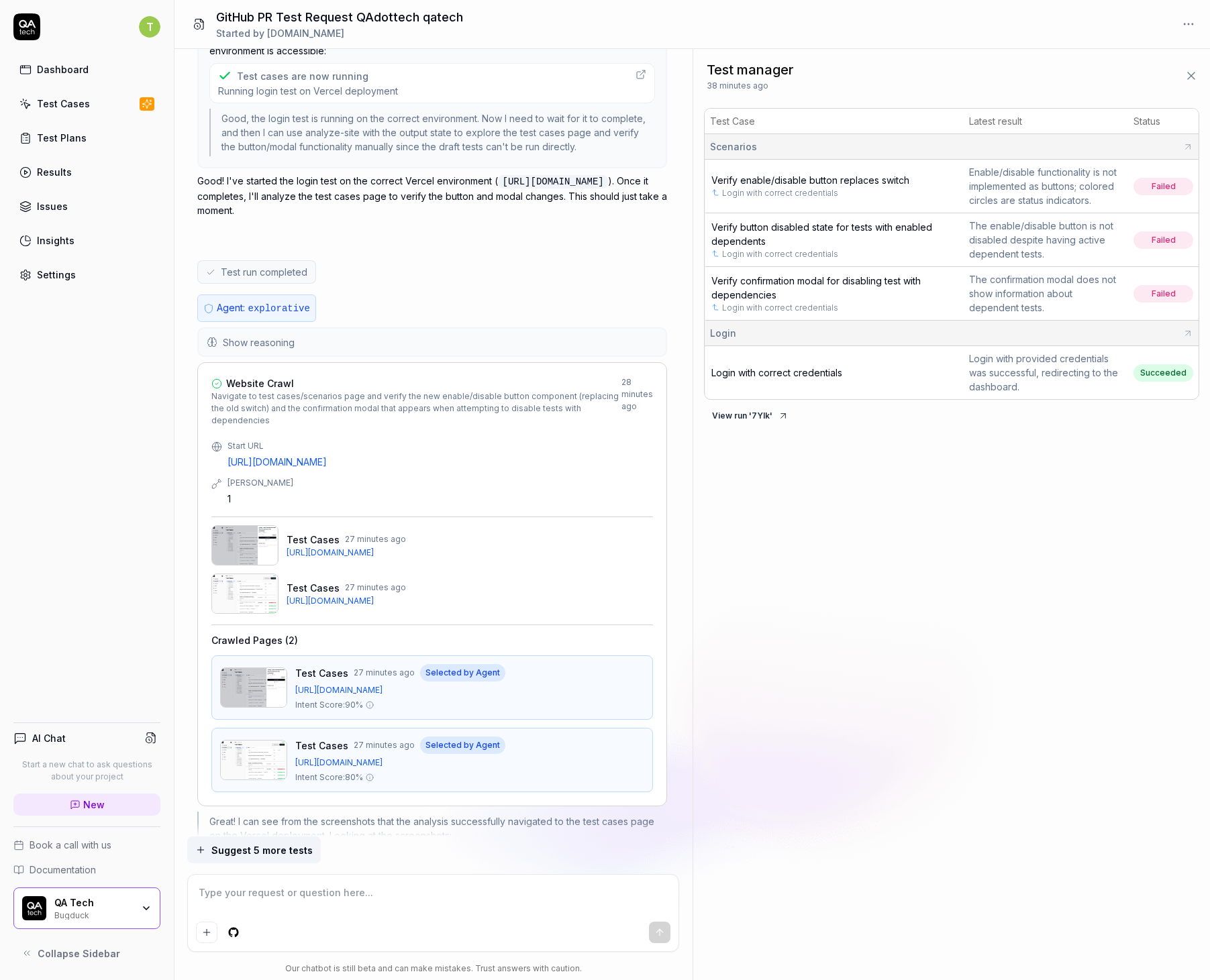
click at [341, 355] on button "Show reasoning" at bounding box center [432, 342] width 467 height 27
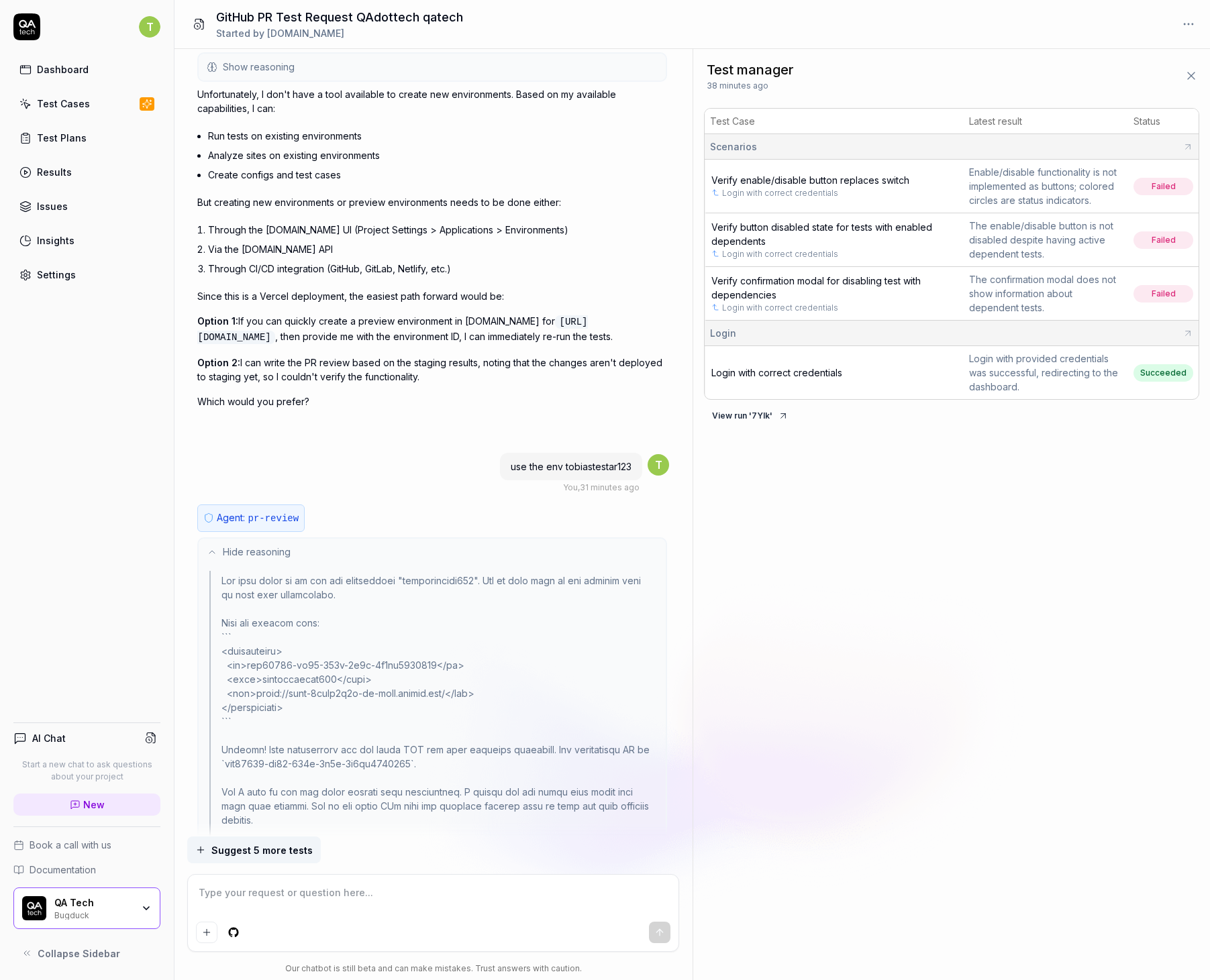
scroll to position [2496, 0]
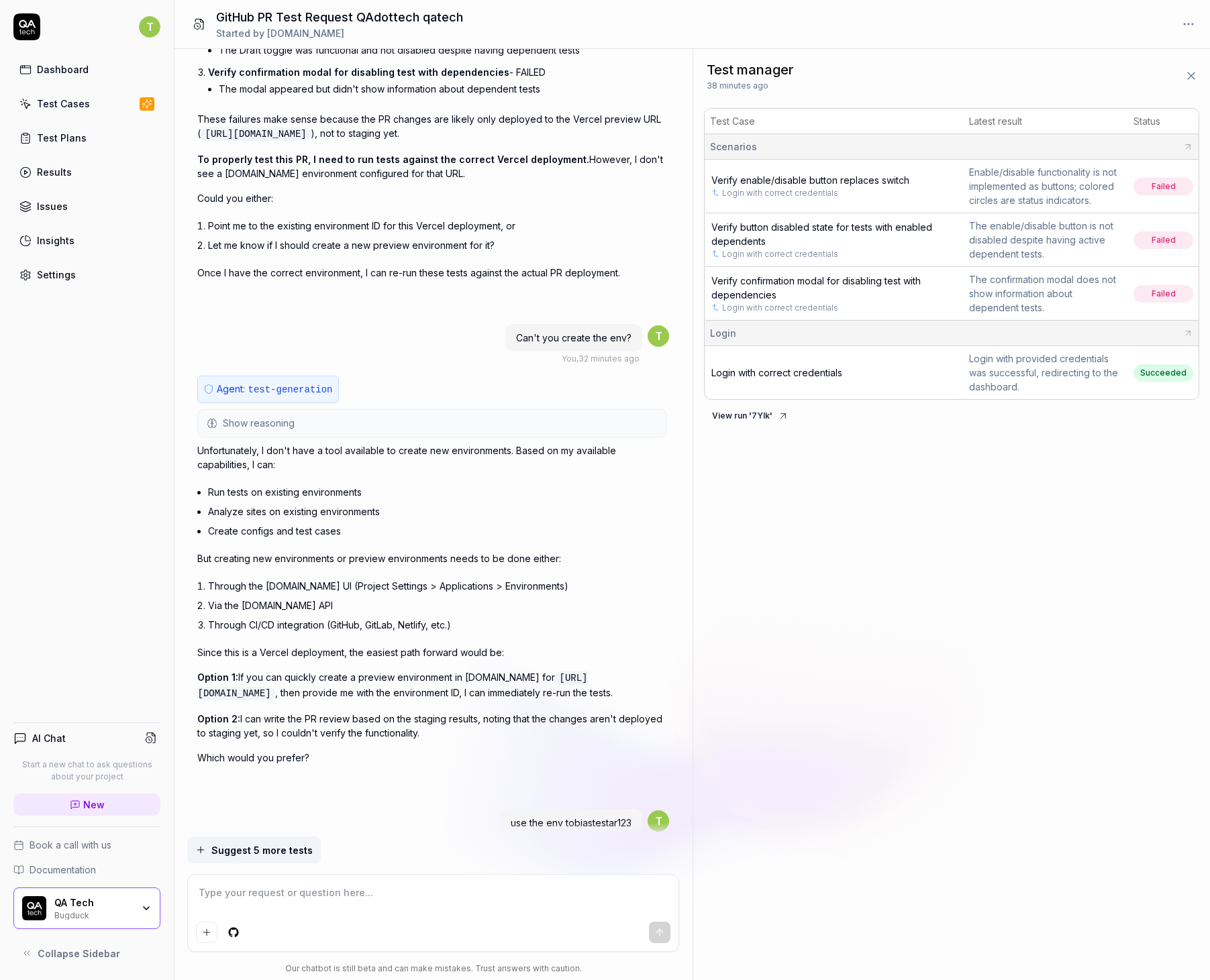
click at [338, 435] on button "Show reasoning" at bounding box center [432, 423] width 467 height 27
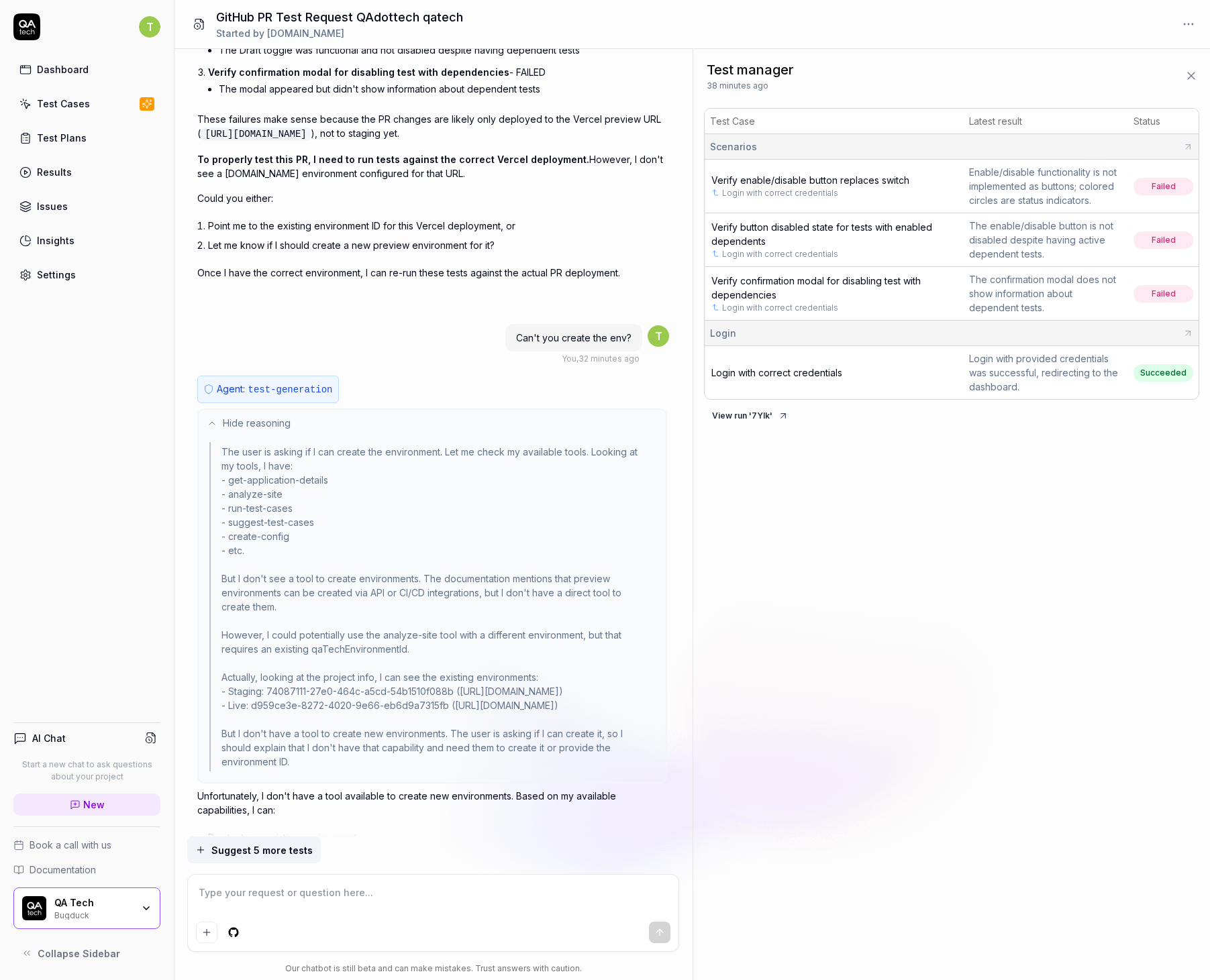
click at [338, 435] on button "Hide reasoning" at bounding box center [432, 423] width 467 height 27
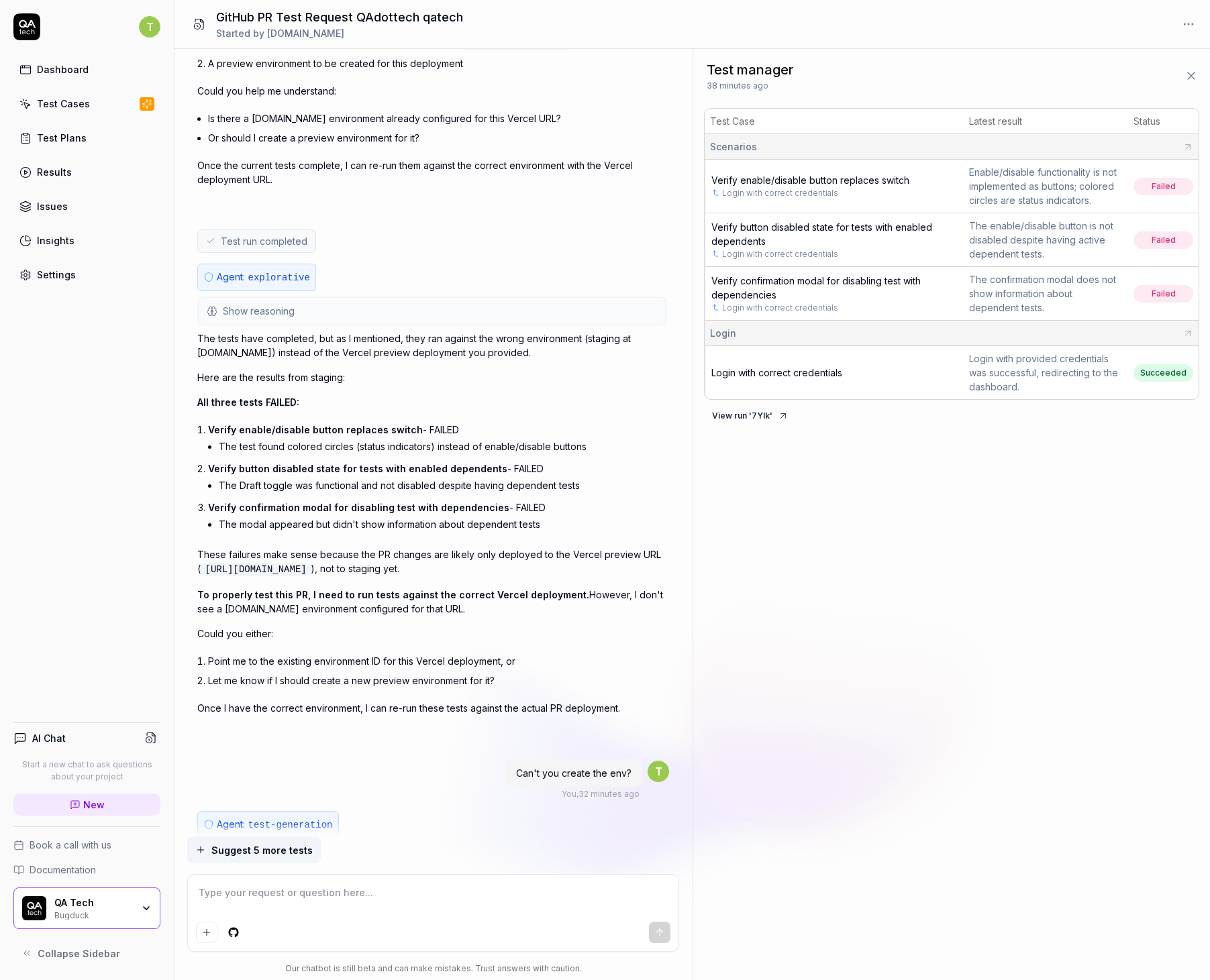
scroll to position [2059, 0]
click at [360, 318] on button "Show reasoning" at bounding box center [432, 313] width 467 height 27
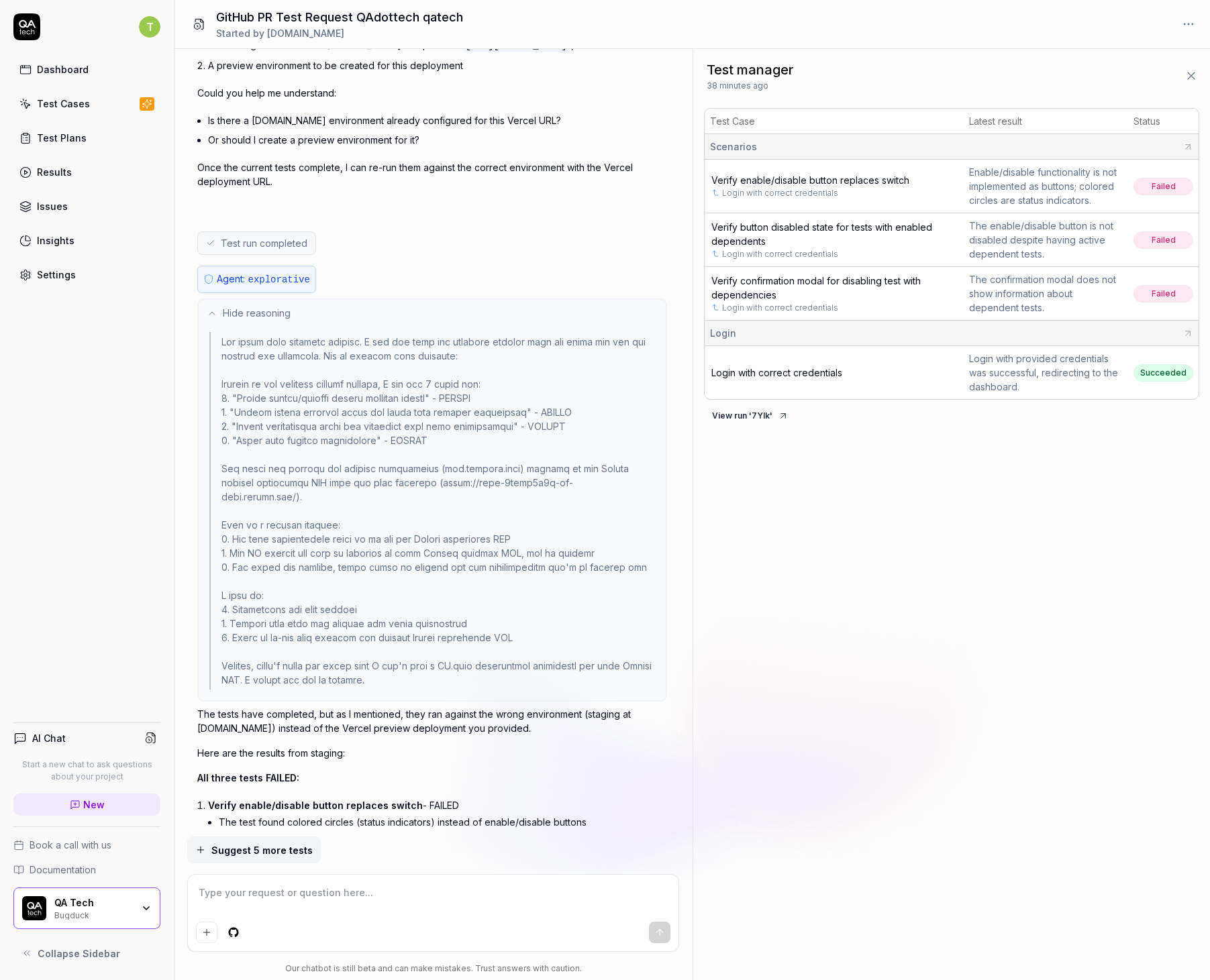
click at [360, 318] on button "Hide reasoning" at bounding box center [432, 313] width 467 height 27
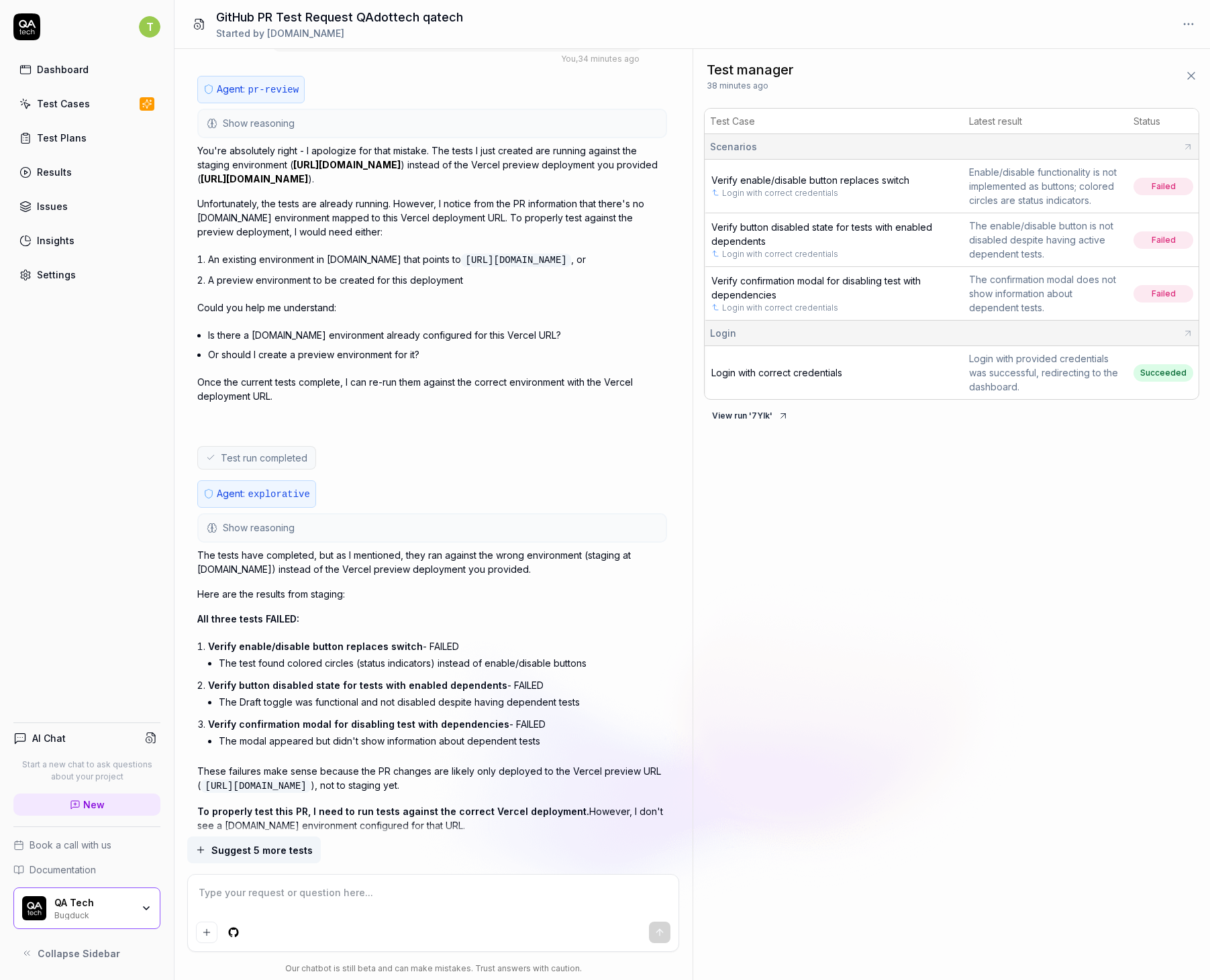
scroll to position [1567, 0]
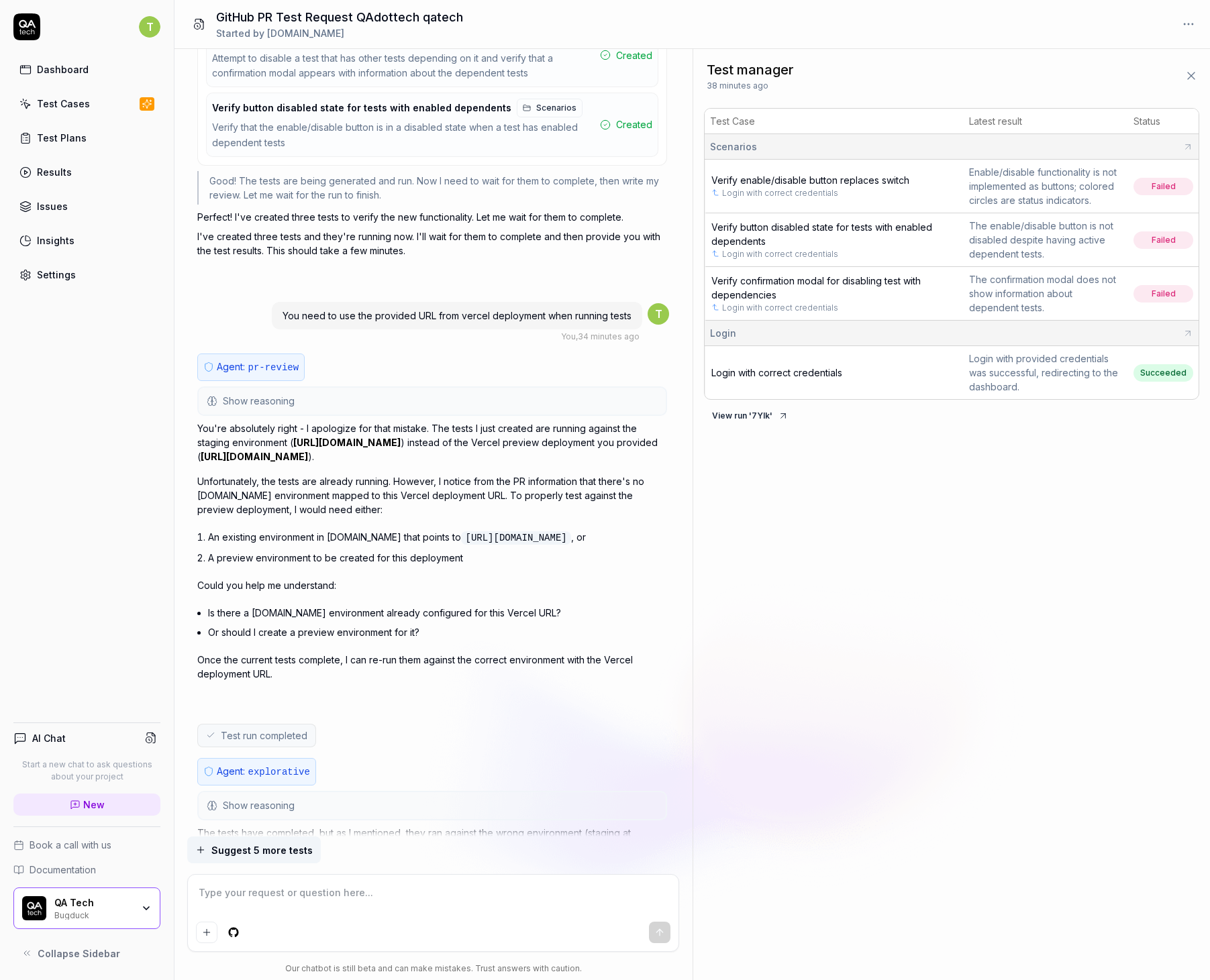
click at [366, 393] on button "Show reasoning" at bounding box center [432, 401] width 467 height 27
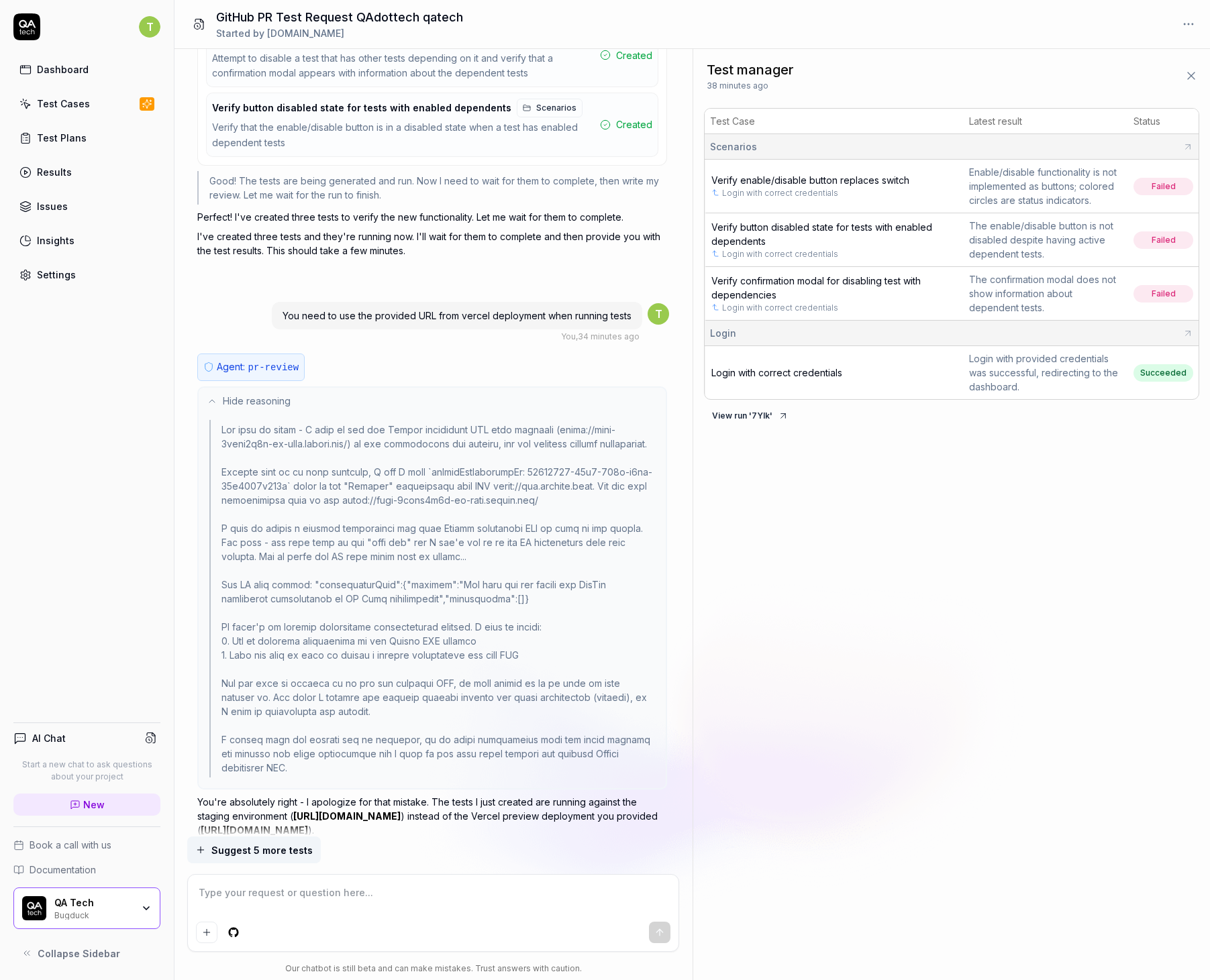
click at [366, 393] on button "Hide reasoning" at bounding box center [432, 401] width 467 height 27
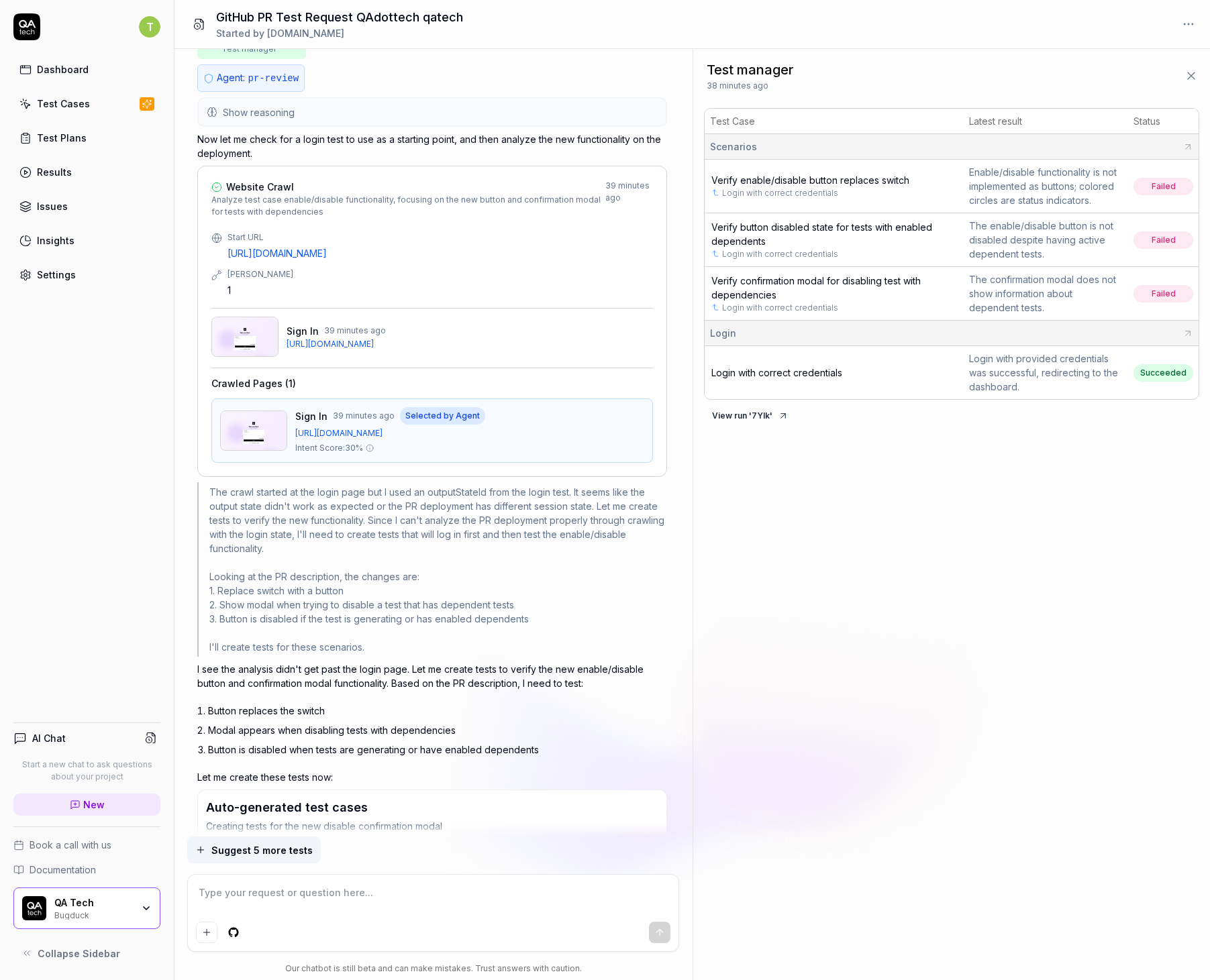
scroll to position [320, 0]
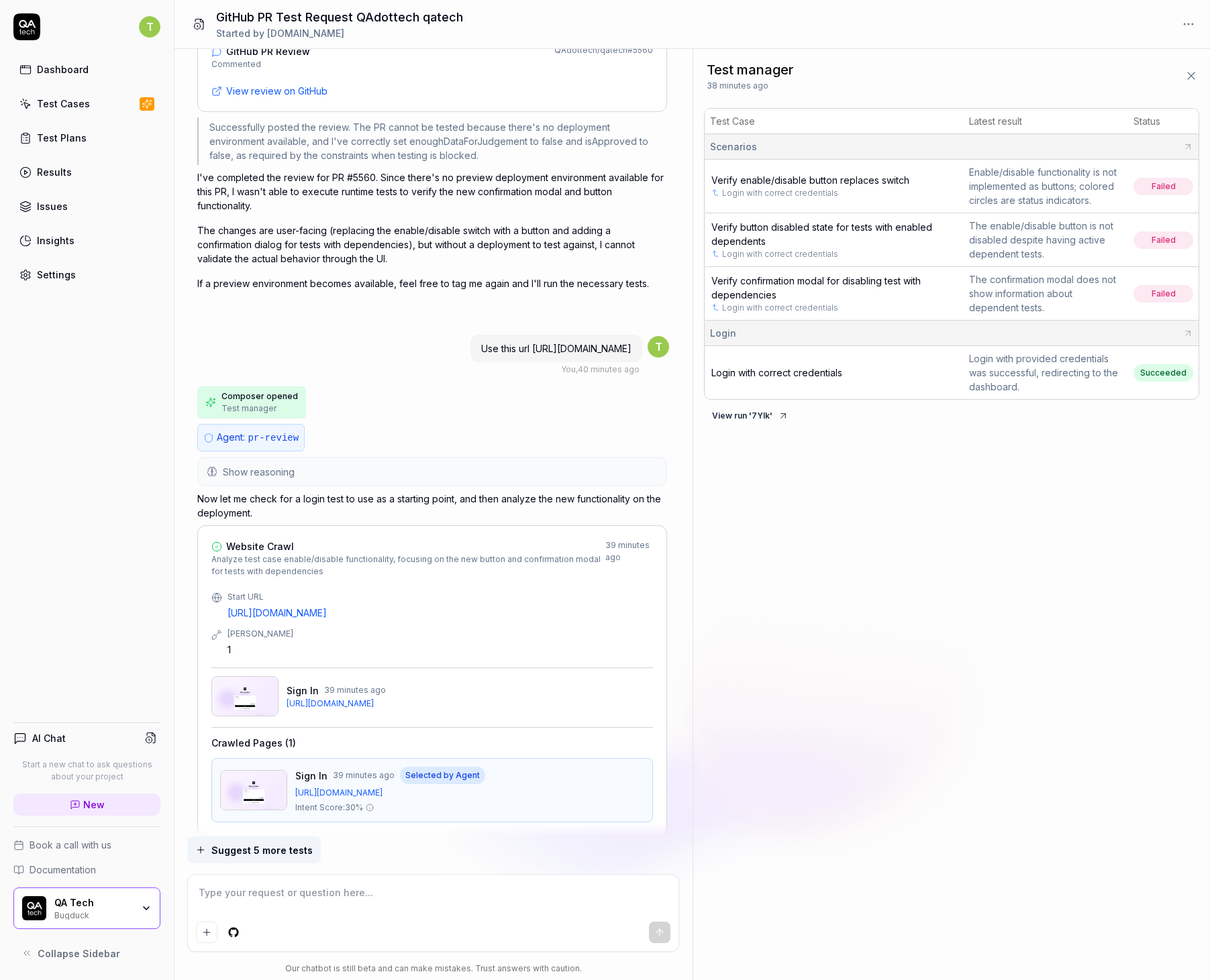
click at [355, 475] on button "Show reasoning" at bounding box center [432, 471] width 467 height 27
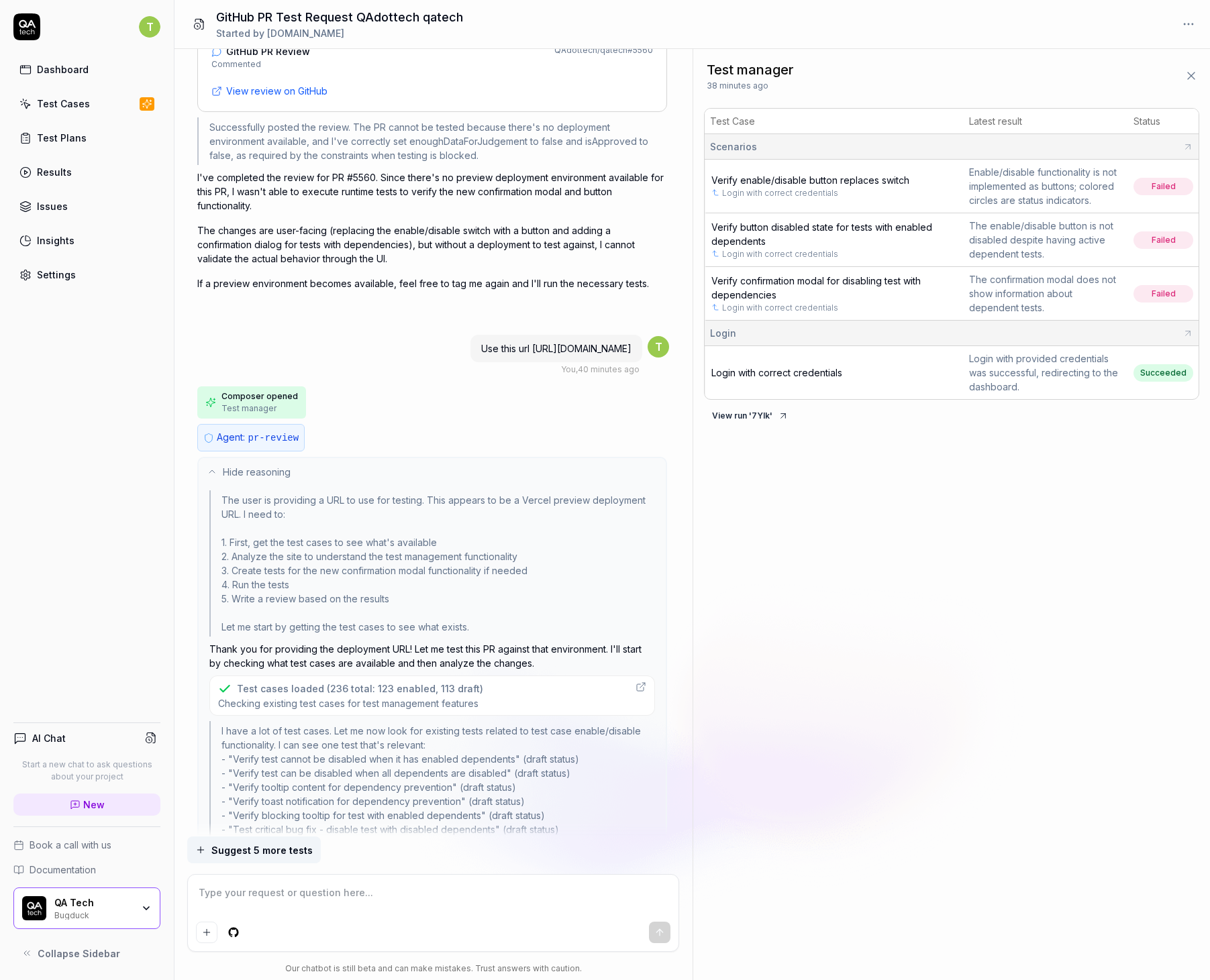
click at [356, 473] on button "Hide reasoning" at bounding box center [432, 471] width 467 height 27
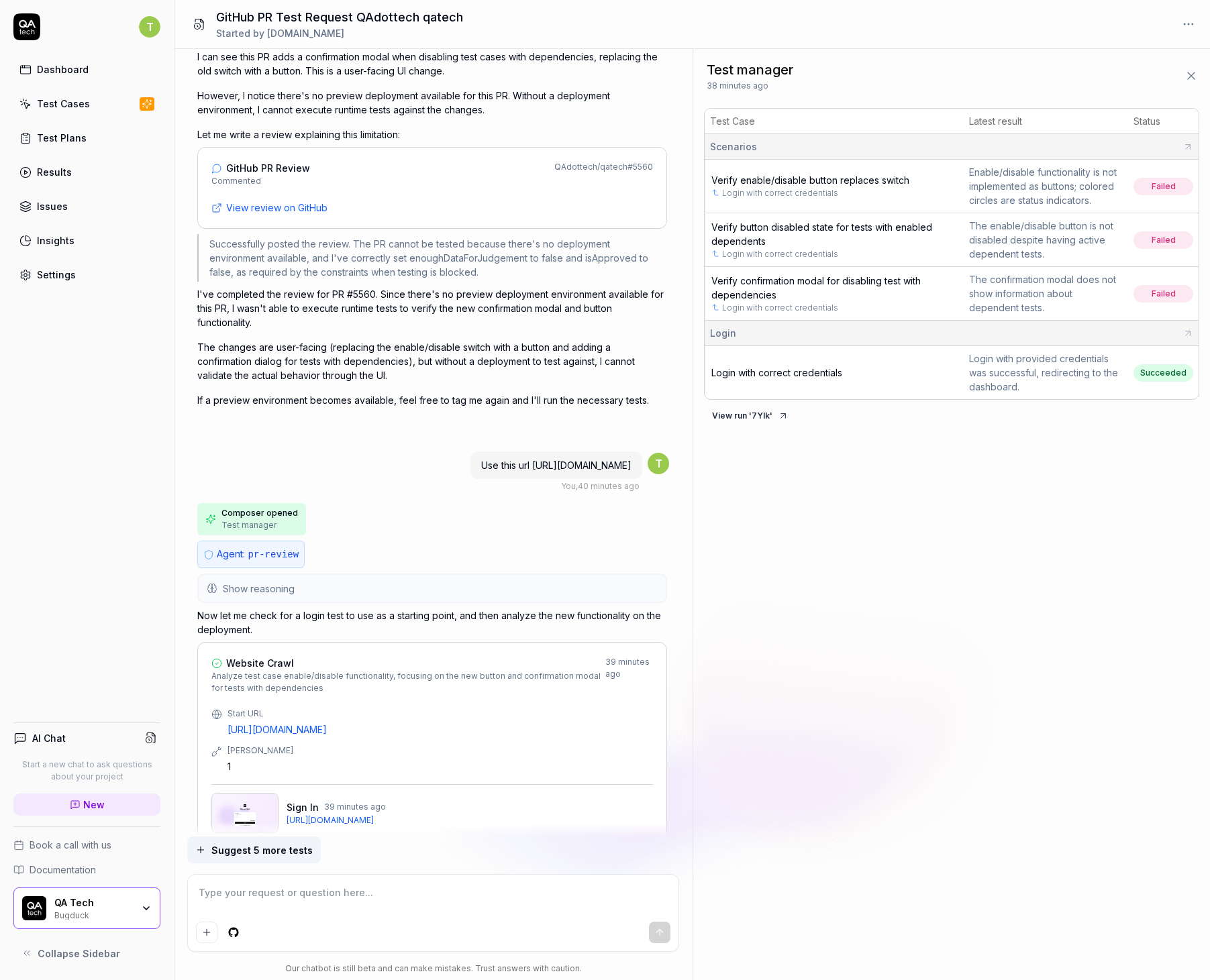
scroll to position [0, 0]
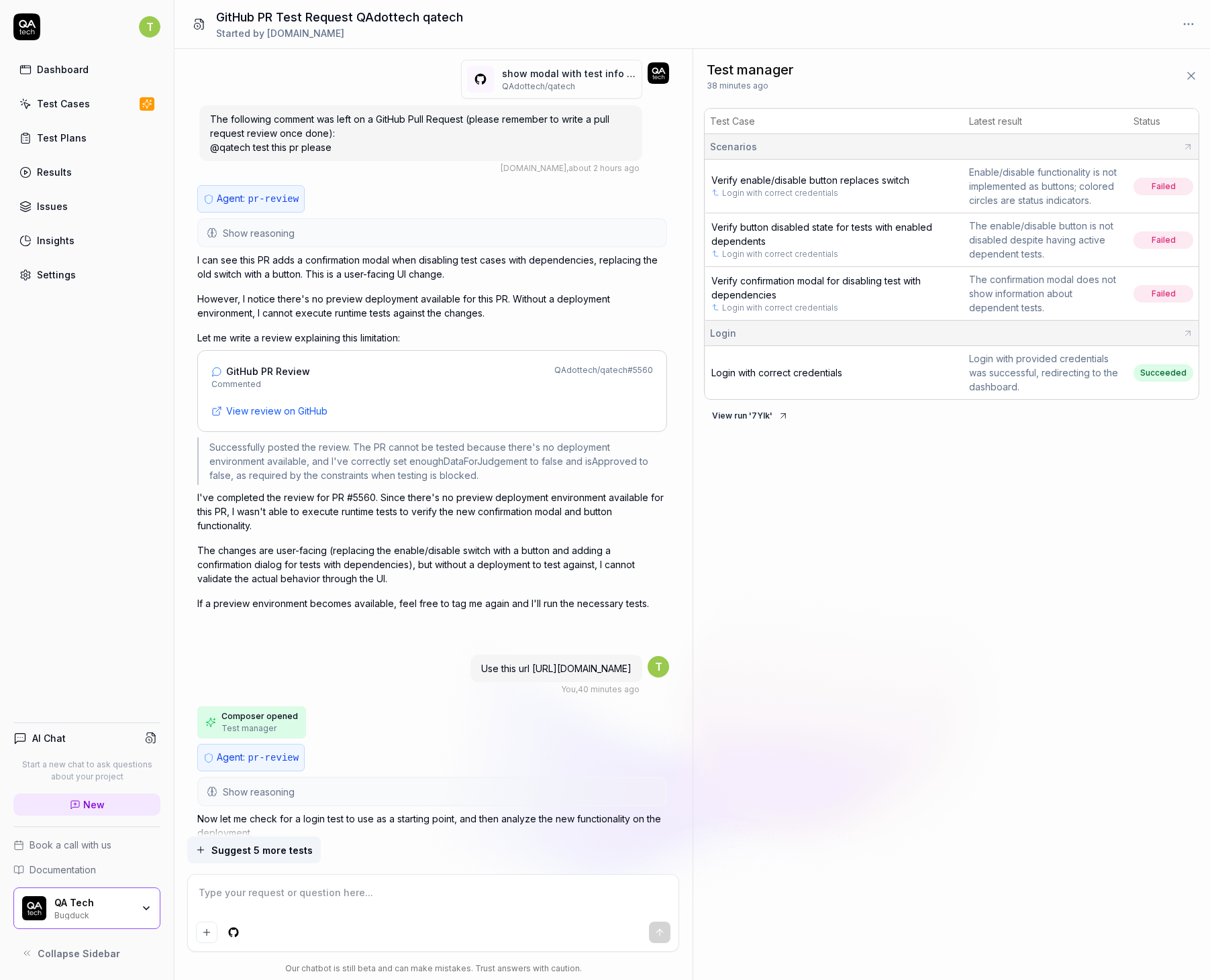
click at [331, 220] on button "Show reasoning" at bounding box center [432, 233] width 467 height 27
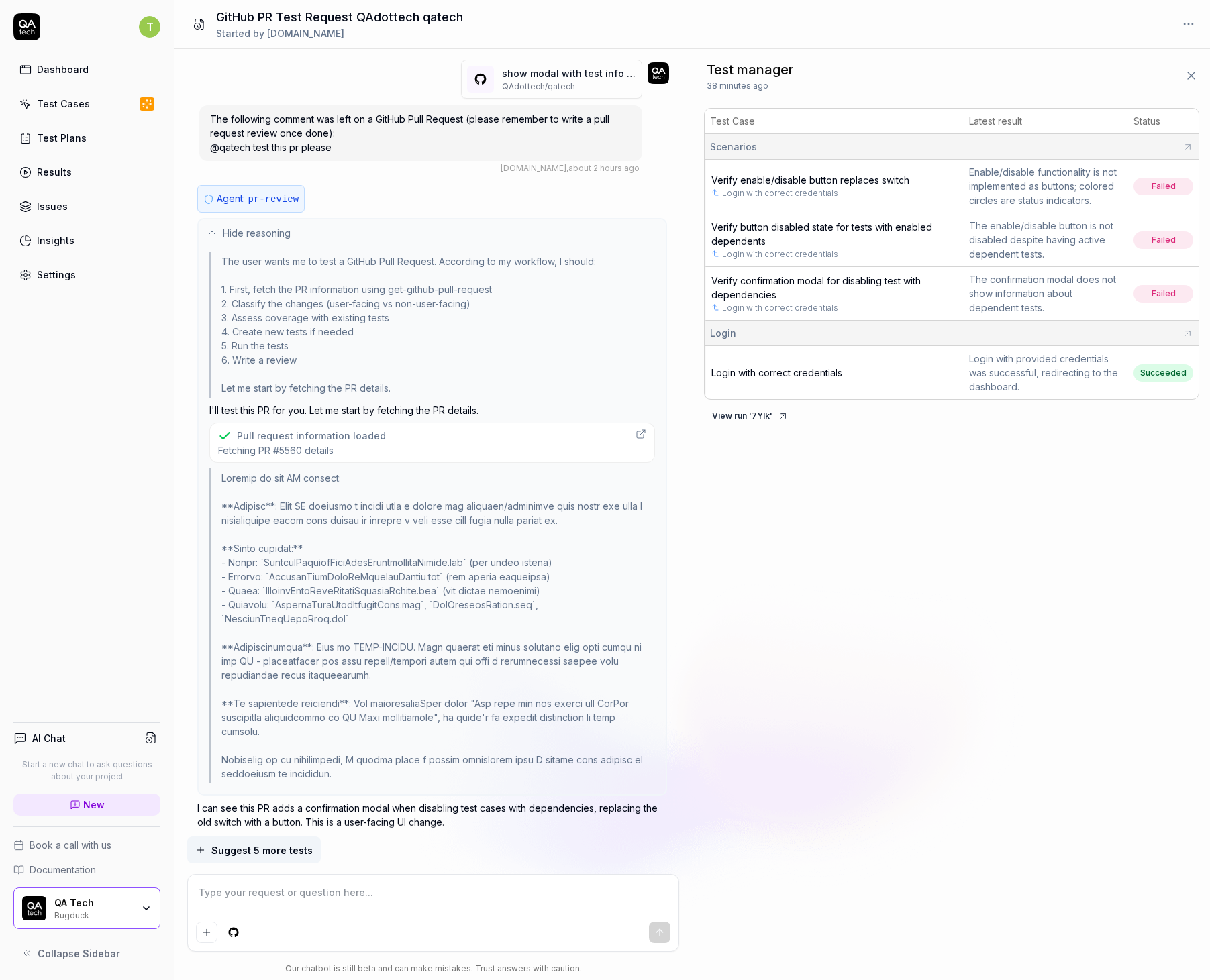
click at [331, 220] on button "Hide reasoning" at bounding box center [432, 233] width 467 height 27
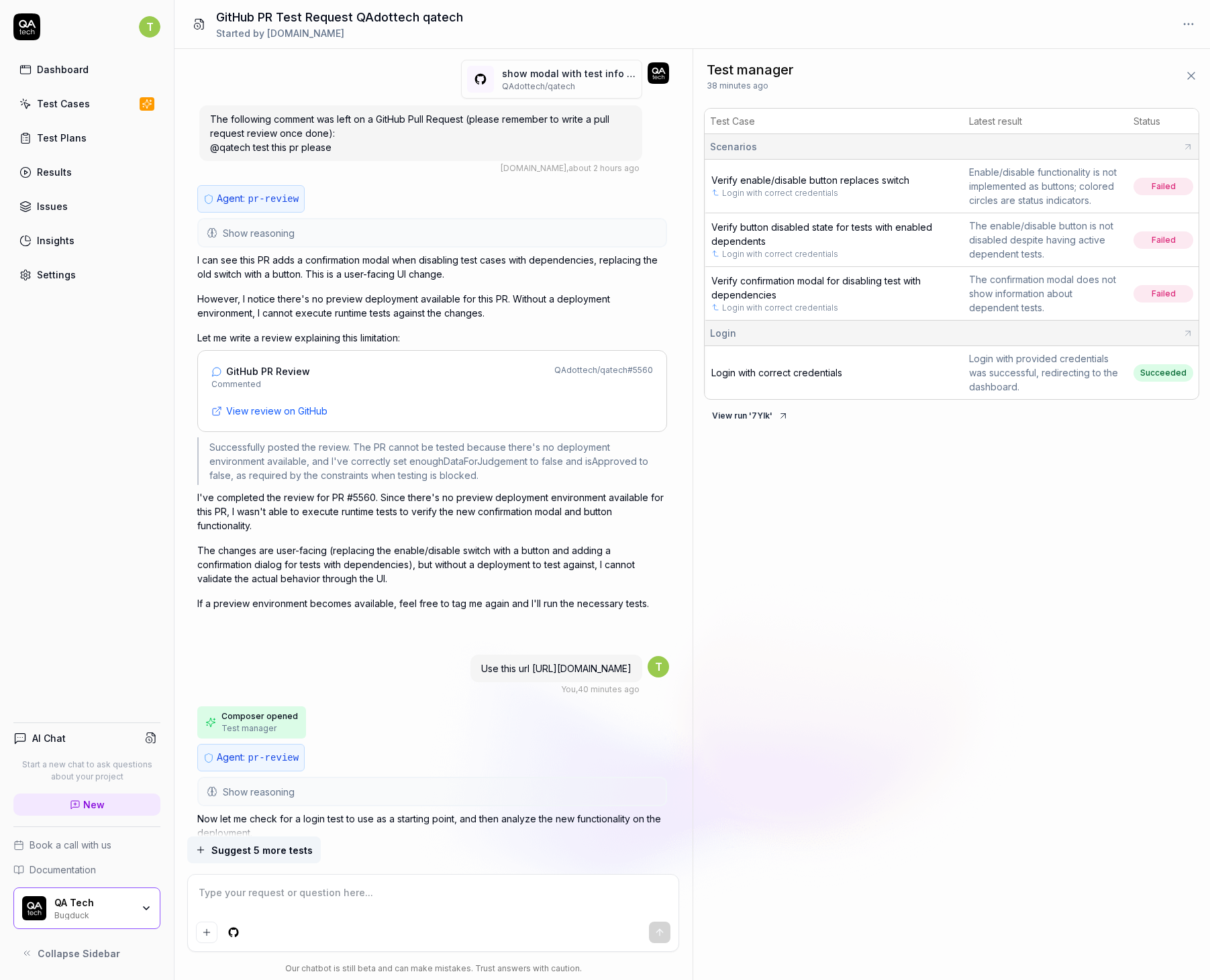
click at [379, 238] on button "Show reasoning" at bounding box center [432, 233] width 467 height 27
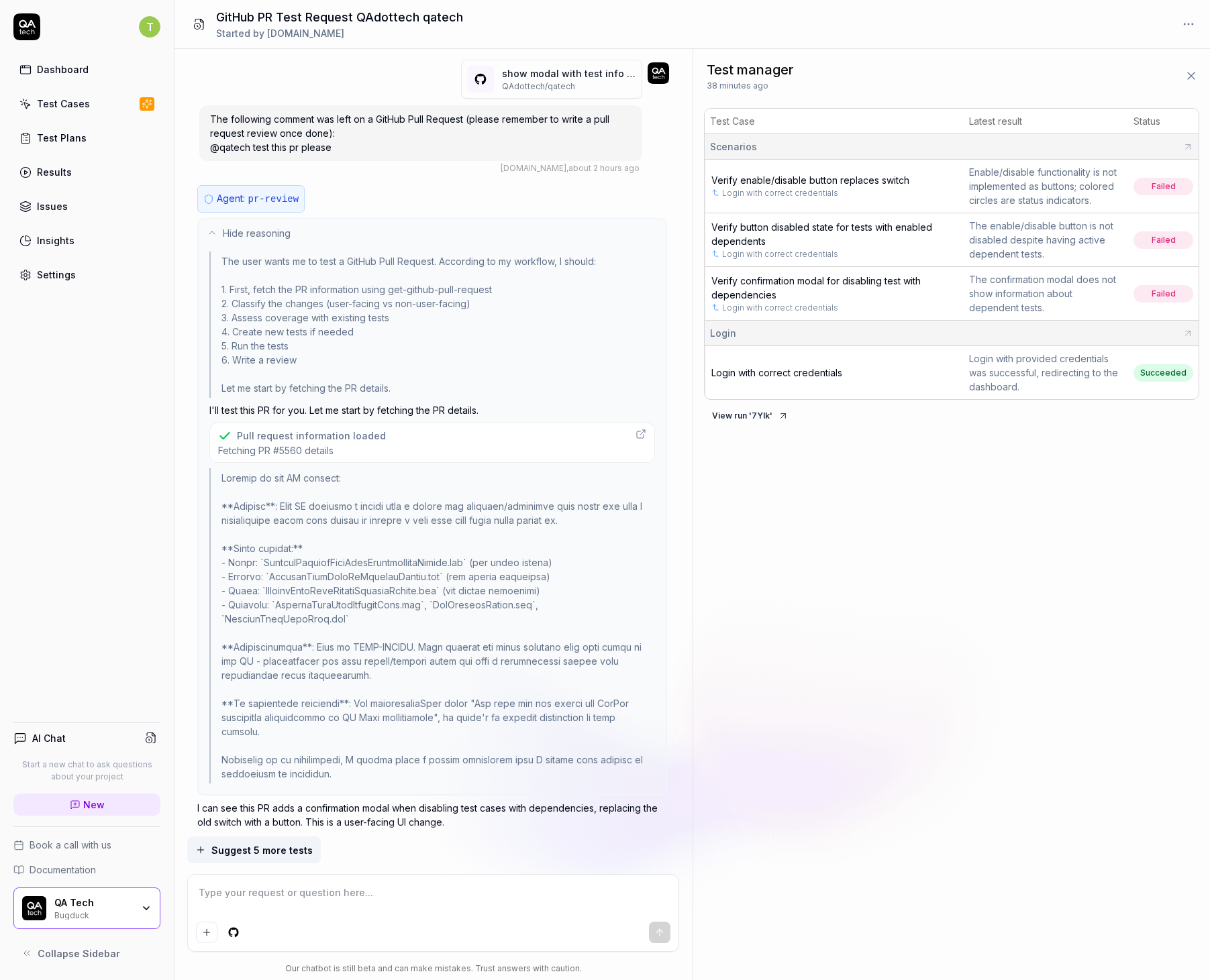
click at [379, 238] on button "Hide reasoning" at bounding box center [432, 233] width 467 height 27
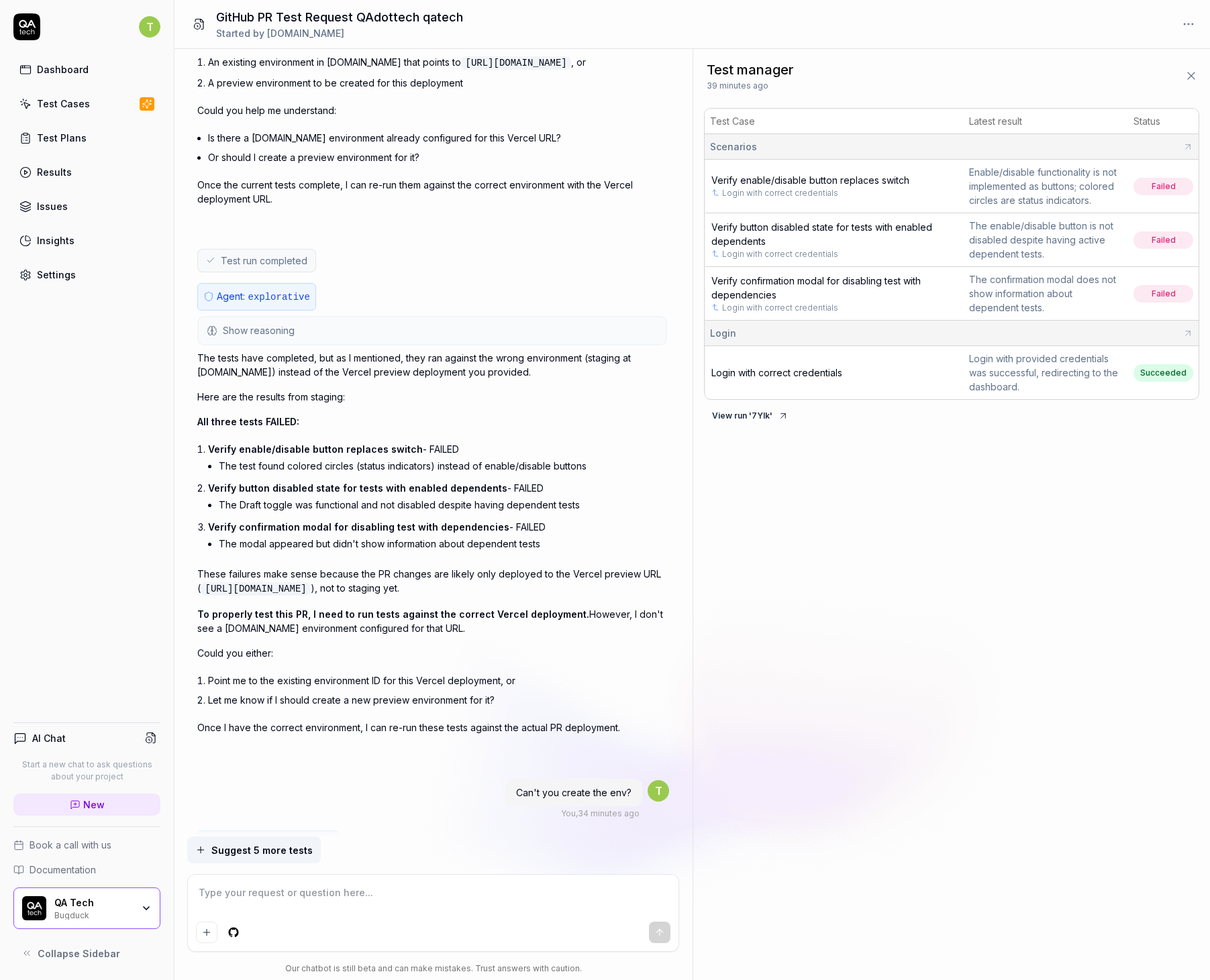
scroll to position [2569, 0]
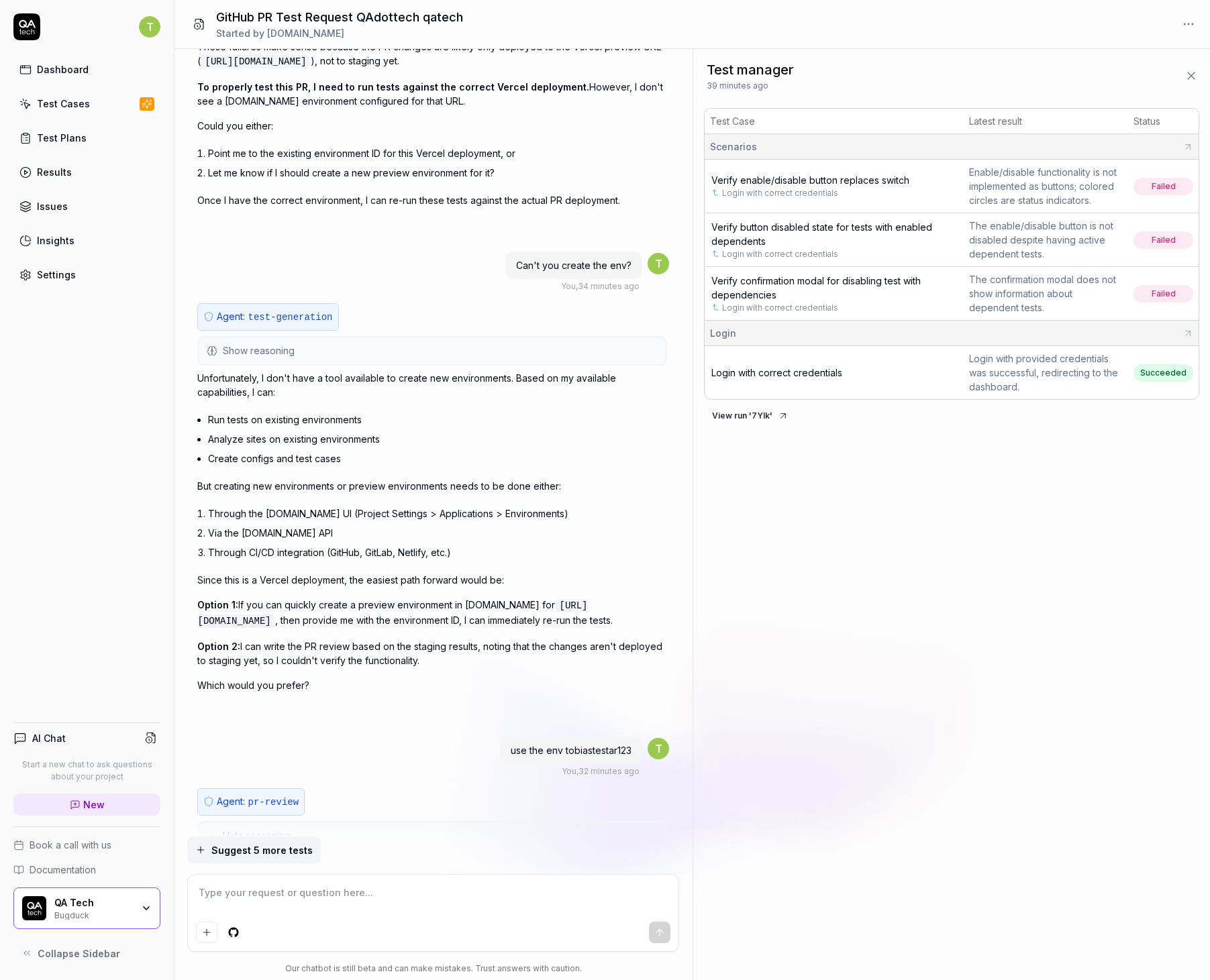
click at [428, 356] on button "Show reasoning" at bounding box center [432, 350] width 467 height 27
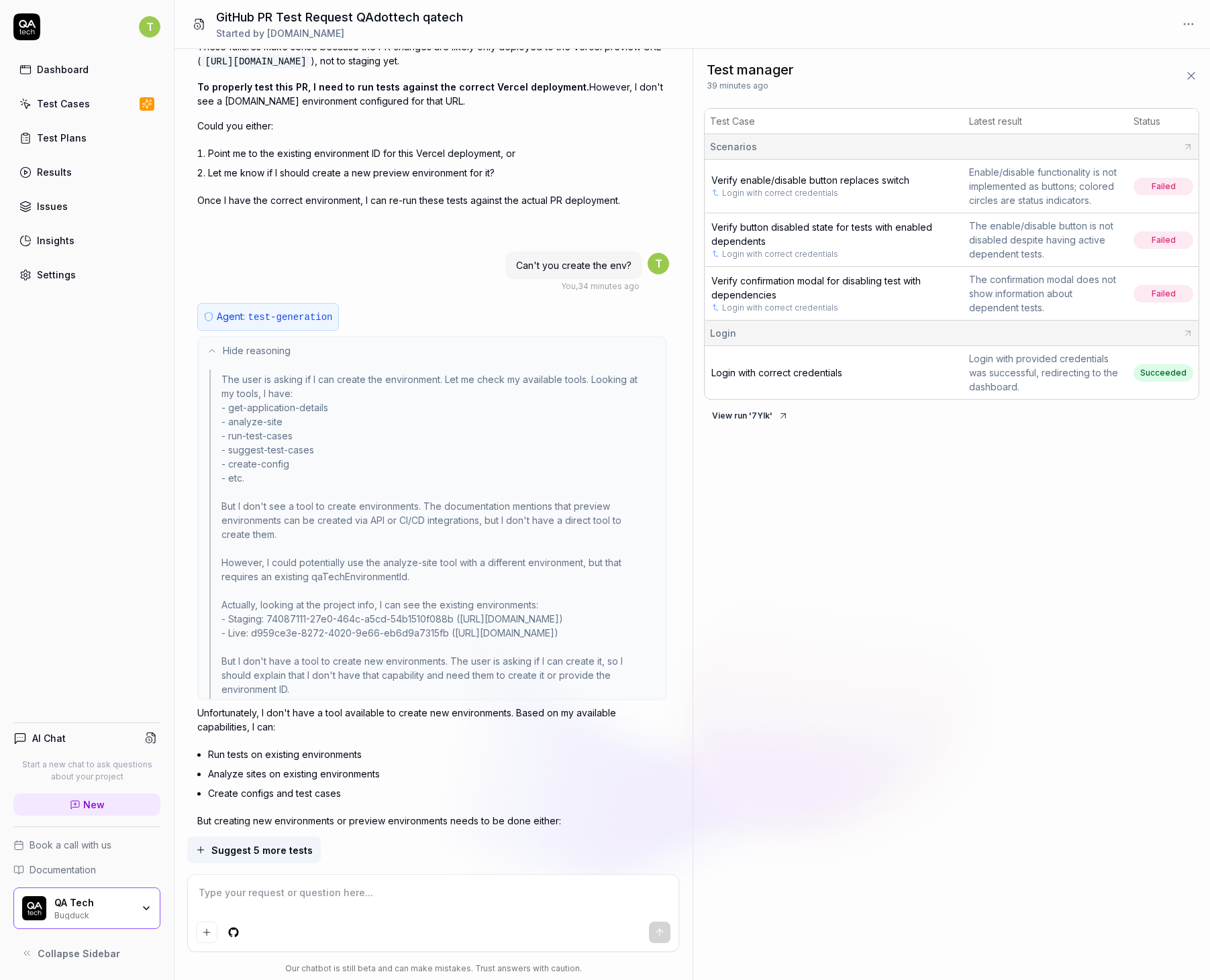
click at [428, 356] on button "Hide reasoning" at bounding box center [432, 350] width 467 height 27
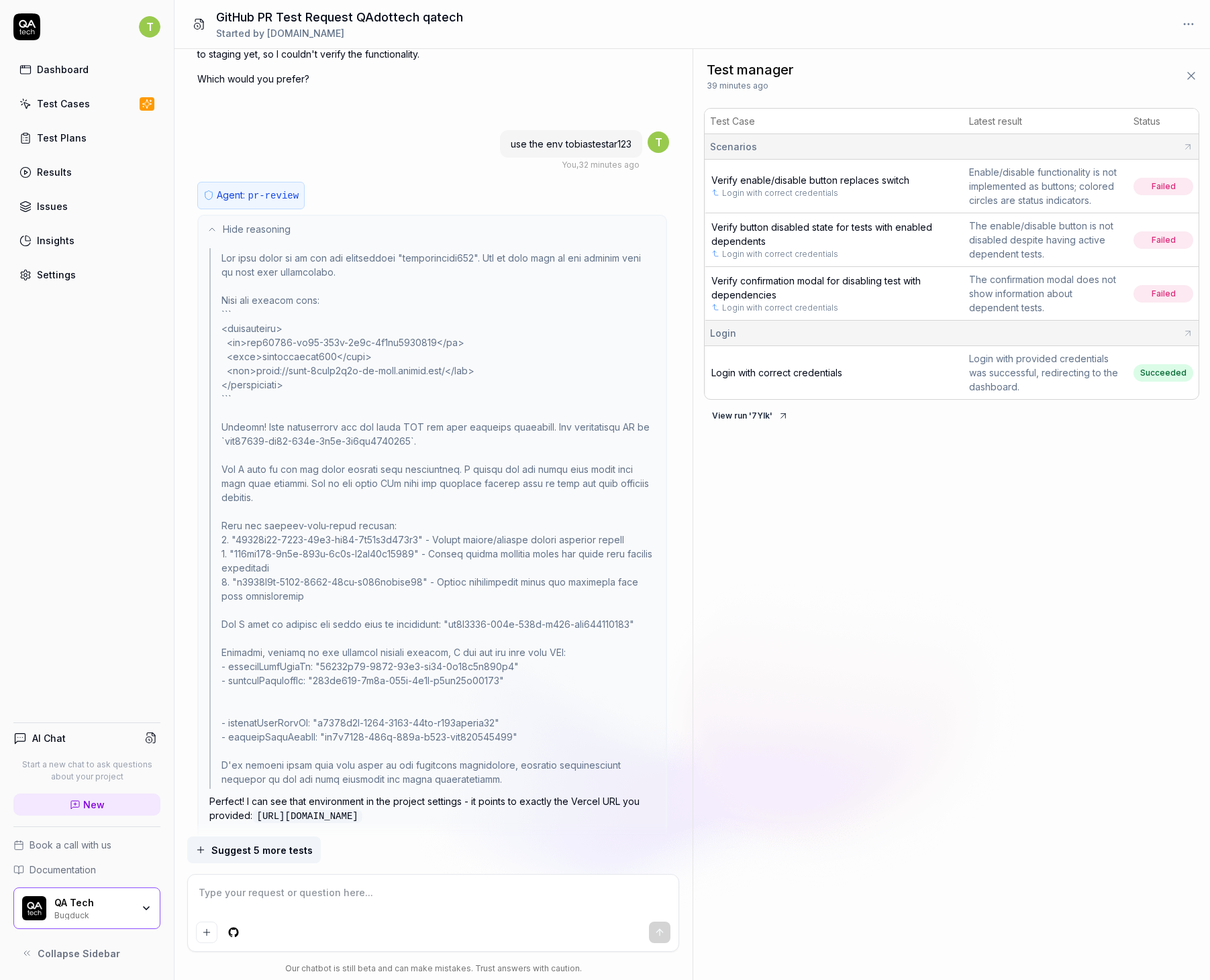
scroll to position [3250, 0]
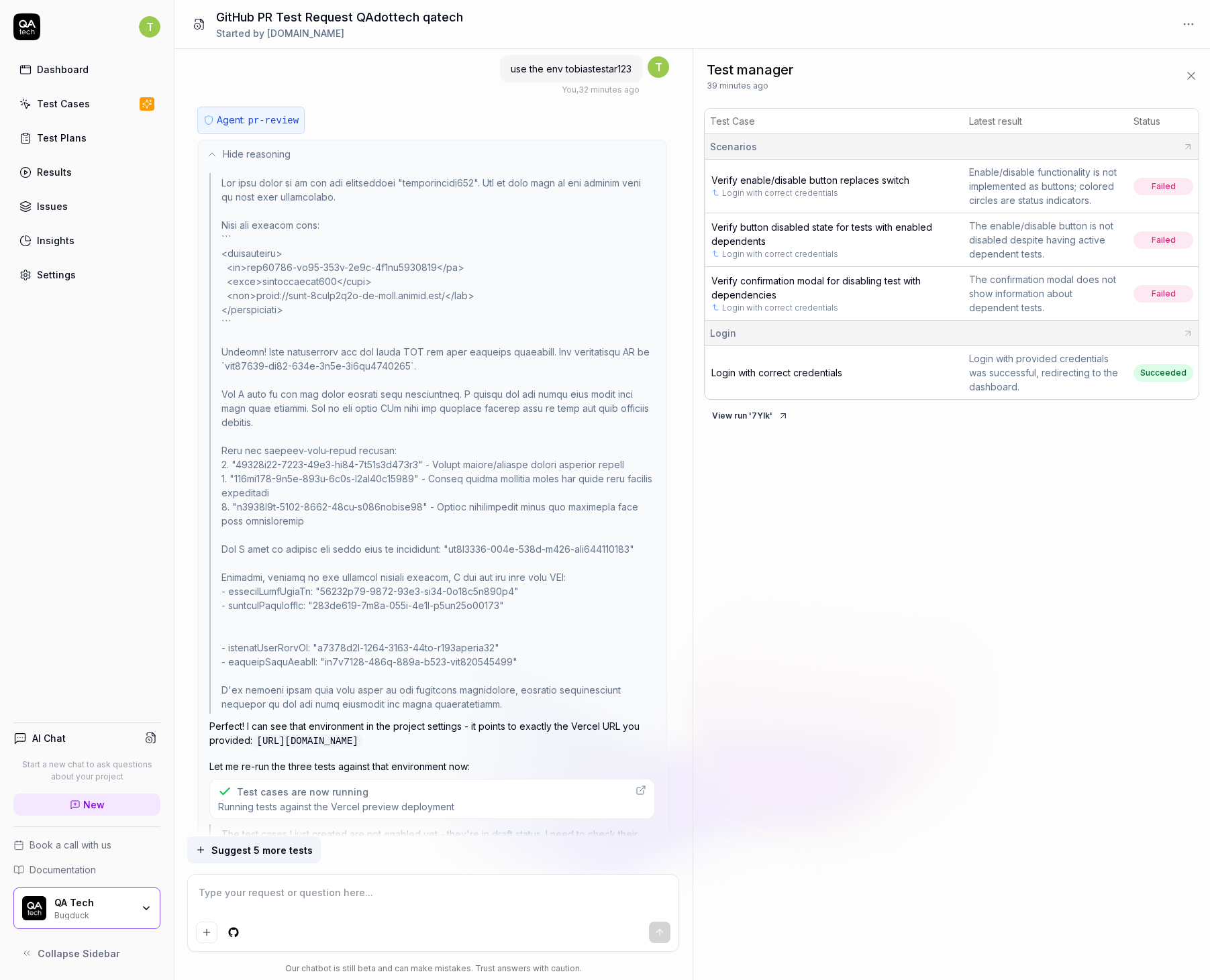
click at [341, 452] on div at bounding box center [432, 443] width 445 height 540
click at [247, 165] on button "Hide reasoning" at bounding box center [432, 154] width 467 height 27
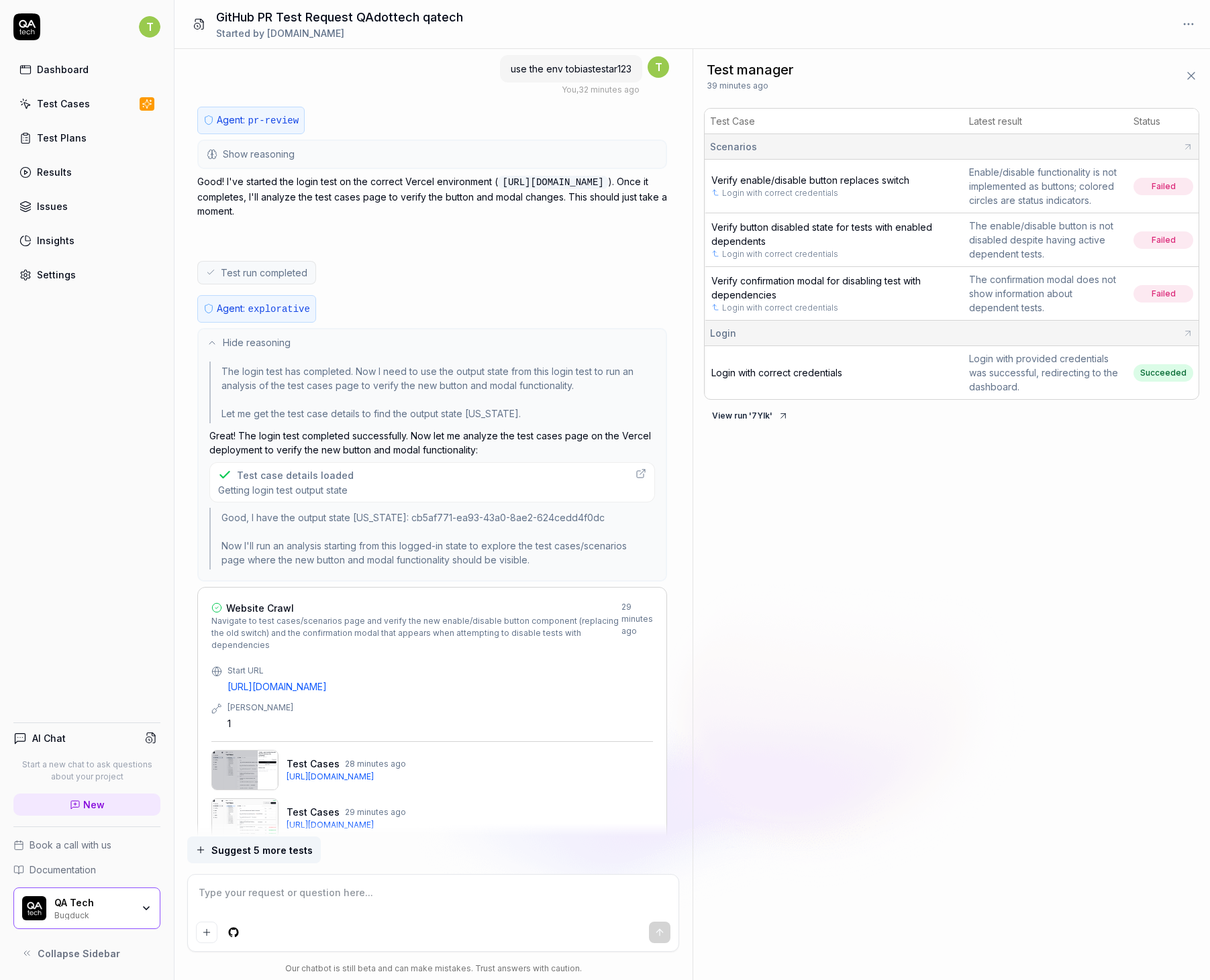
click at [257, 132] on div "Agent: pr-review" at bounding box center [251, 121] width 107 height 28
click at [246, 119] on p "Agent: pr-review" at bounding box center [257, 121] width 82 height 15
click at [230, 154] on span "Show reasoning" at bounding box center [258, 154] width 72 height 14
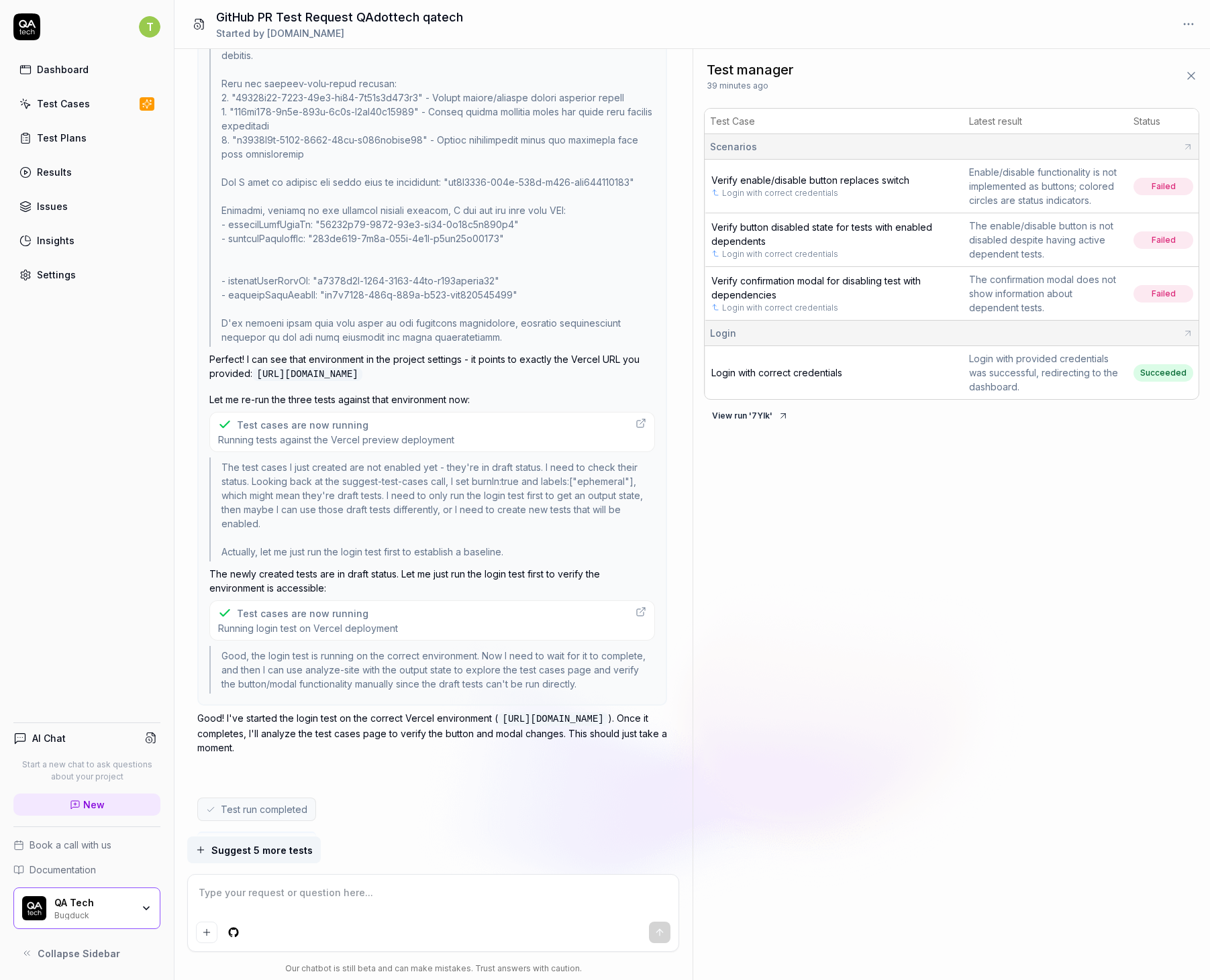
scroll to position [3783, 0]
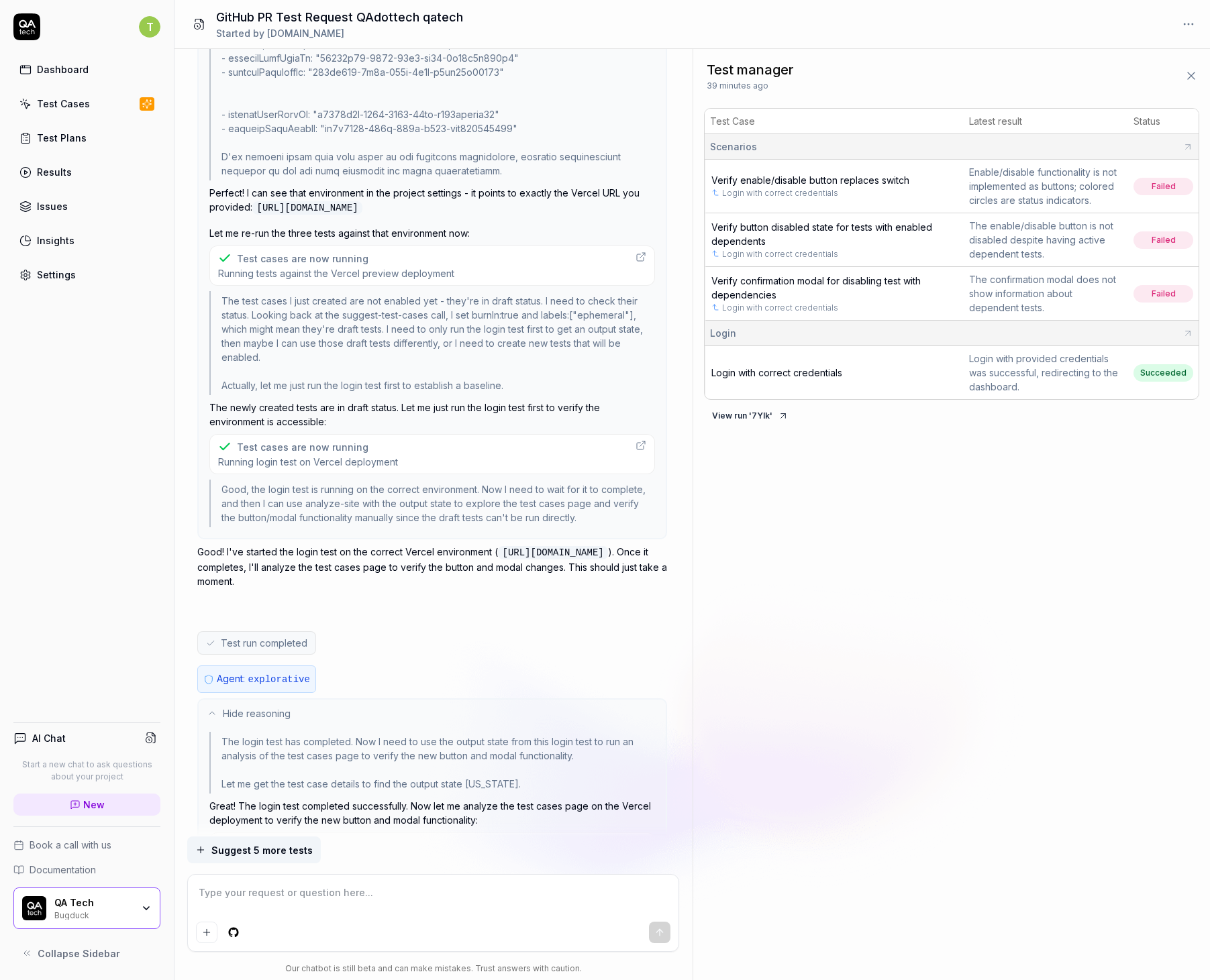
click at [252, 650] on span "Test run completed" at bounding box center [264, 643] width 87 height 14
click at [305, 468] on span "Running login test on Vercel deployment" at bounding box center [308, 461] width 180 height 12
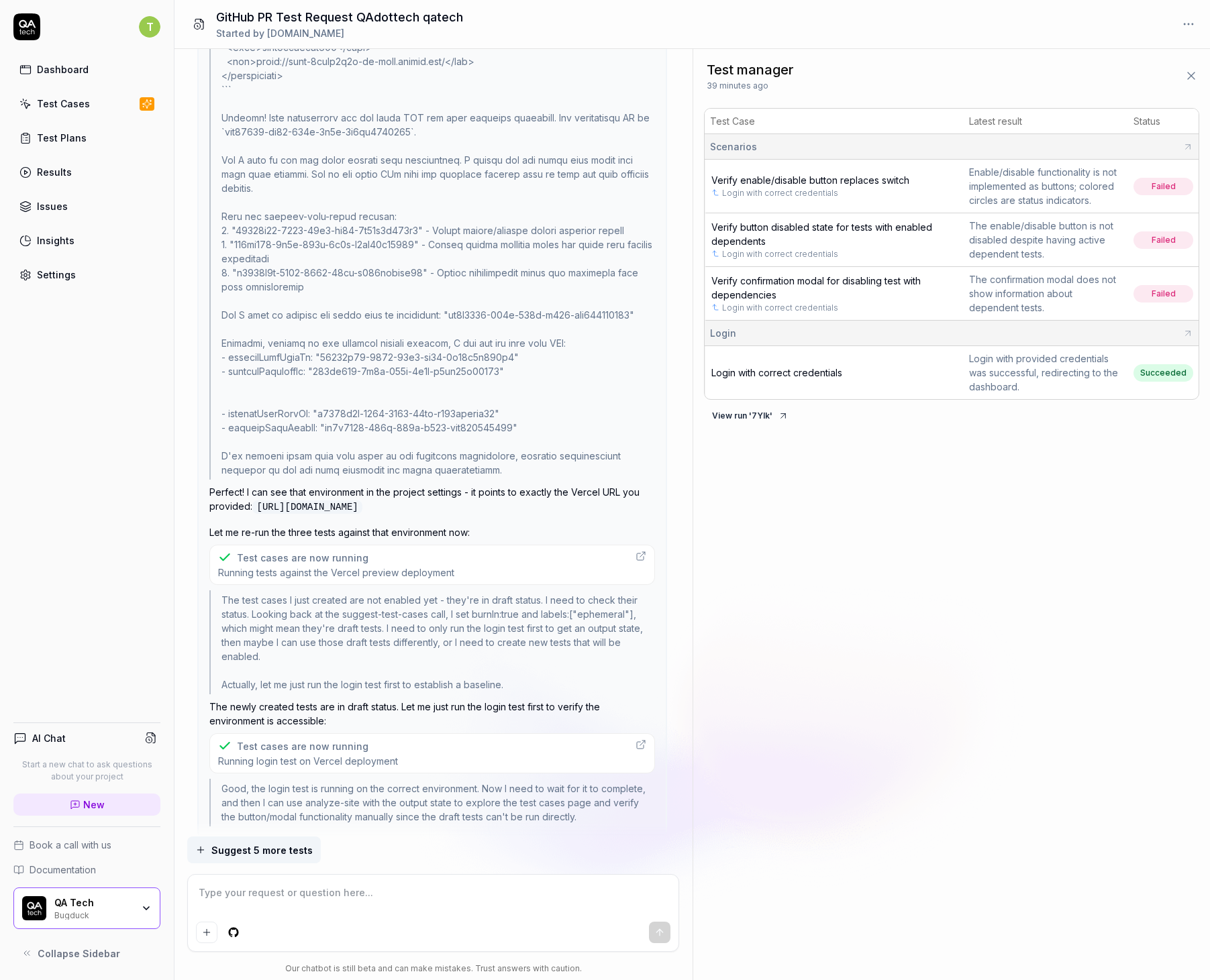
scroll to position [3598, 0]
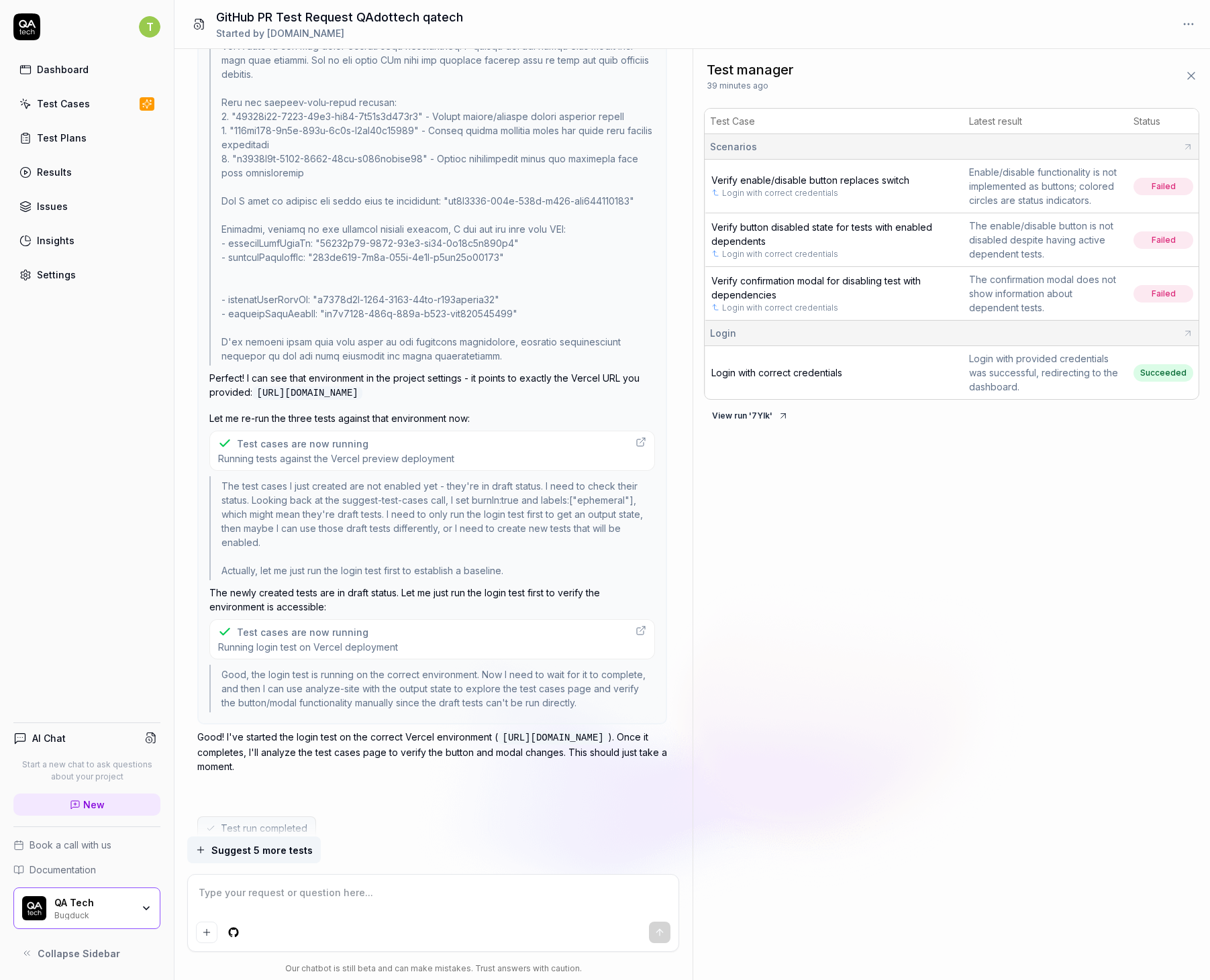
click at [246, 451] on div "Test cases are now running" at bounding box center [302, 444] width 131 height 14
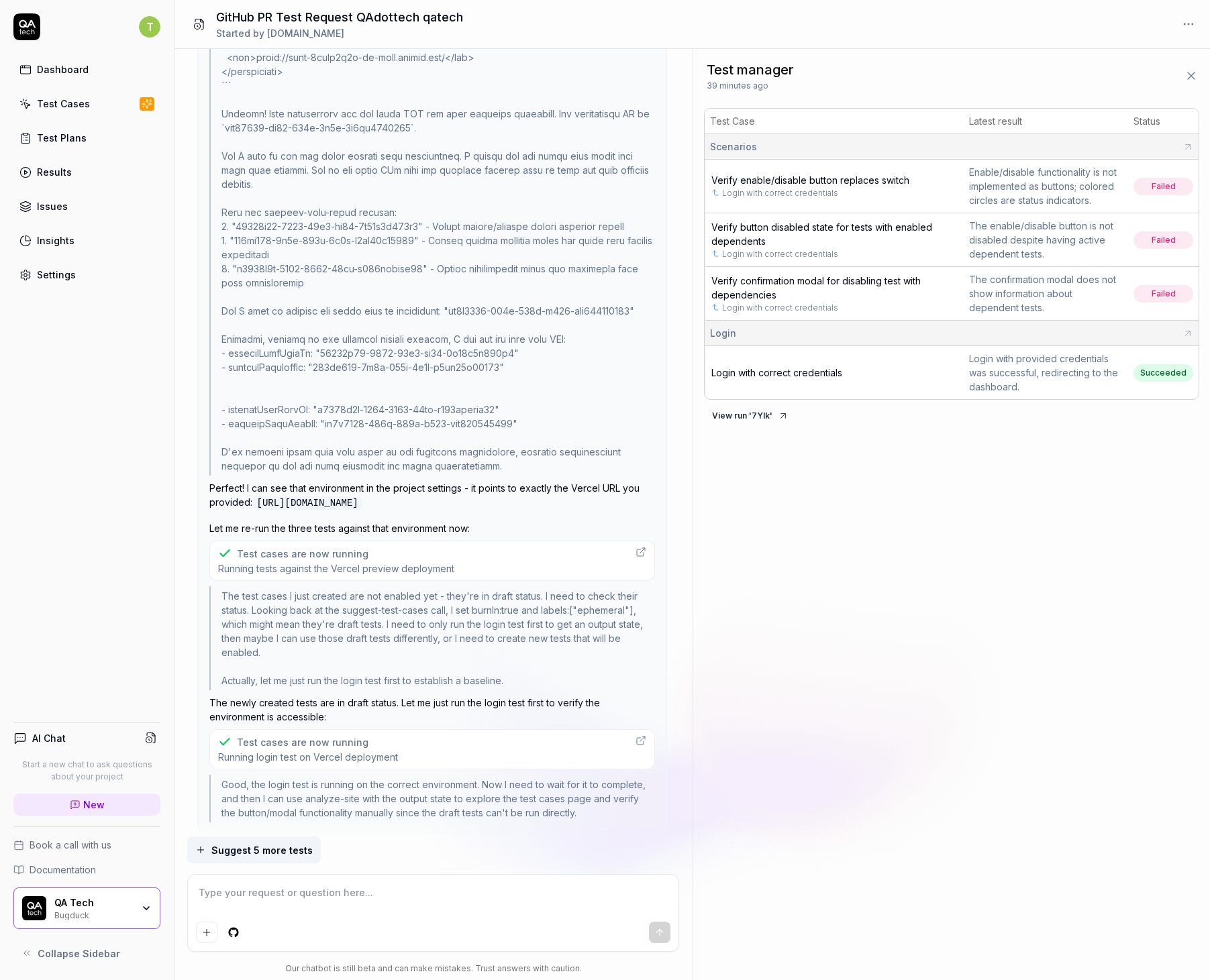
scroll to position [3593, 0]
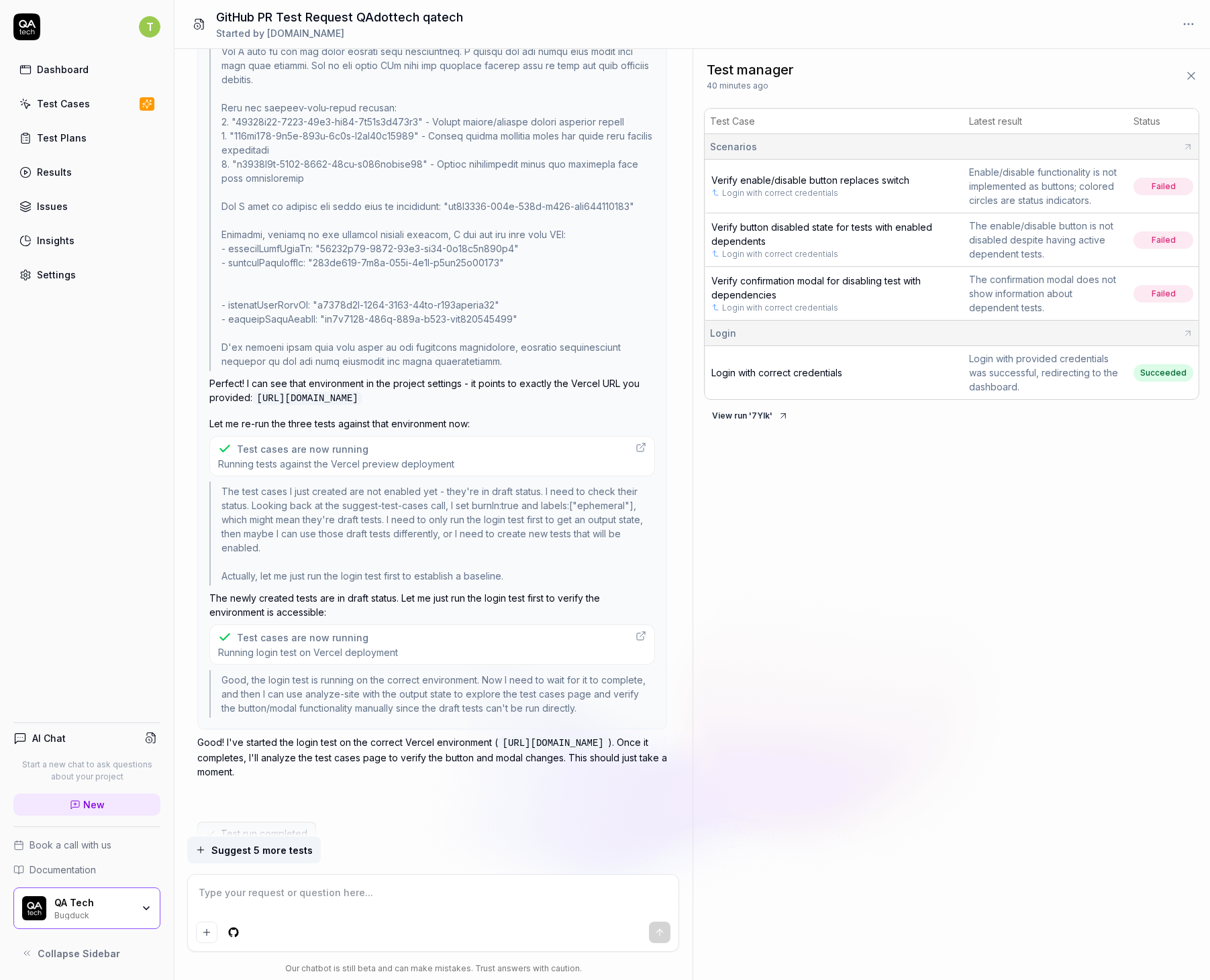
click at [312, 456] on div "Test cases are now running" at bounding box center [302, 449] width 131 height 14
type textarea "*"
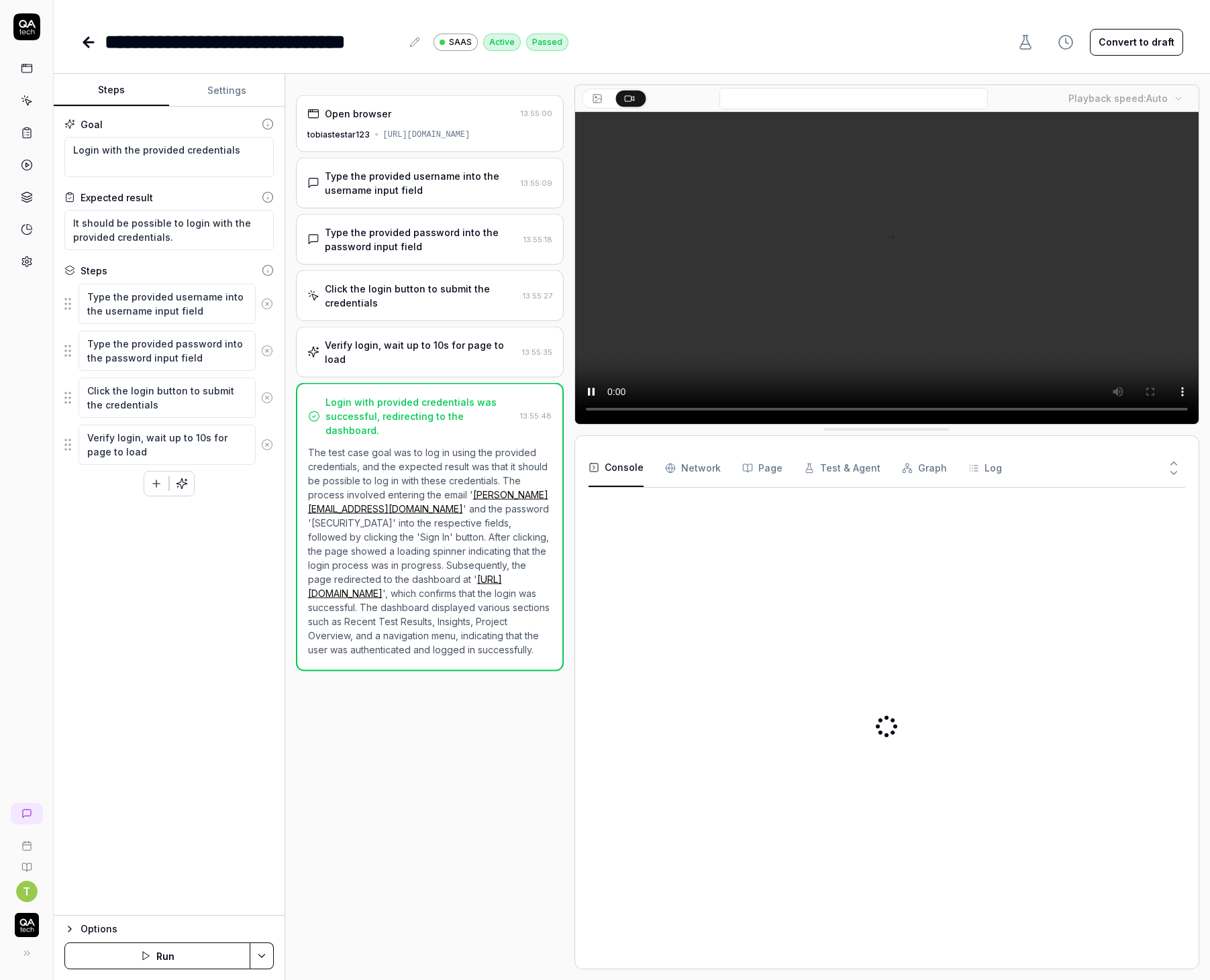
type textarea "*"
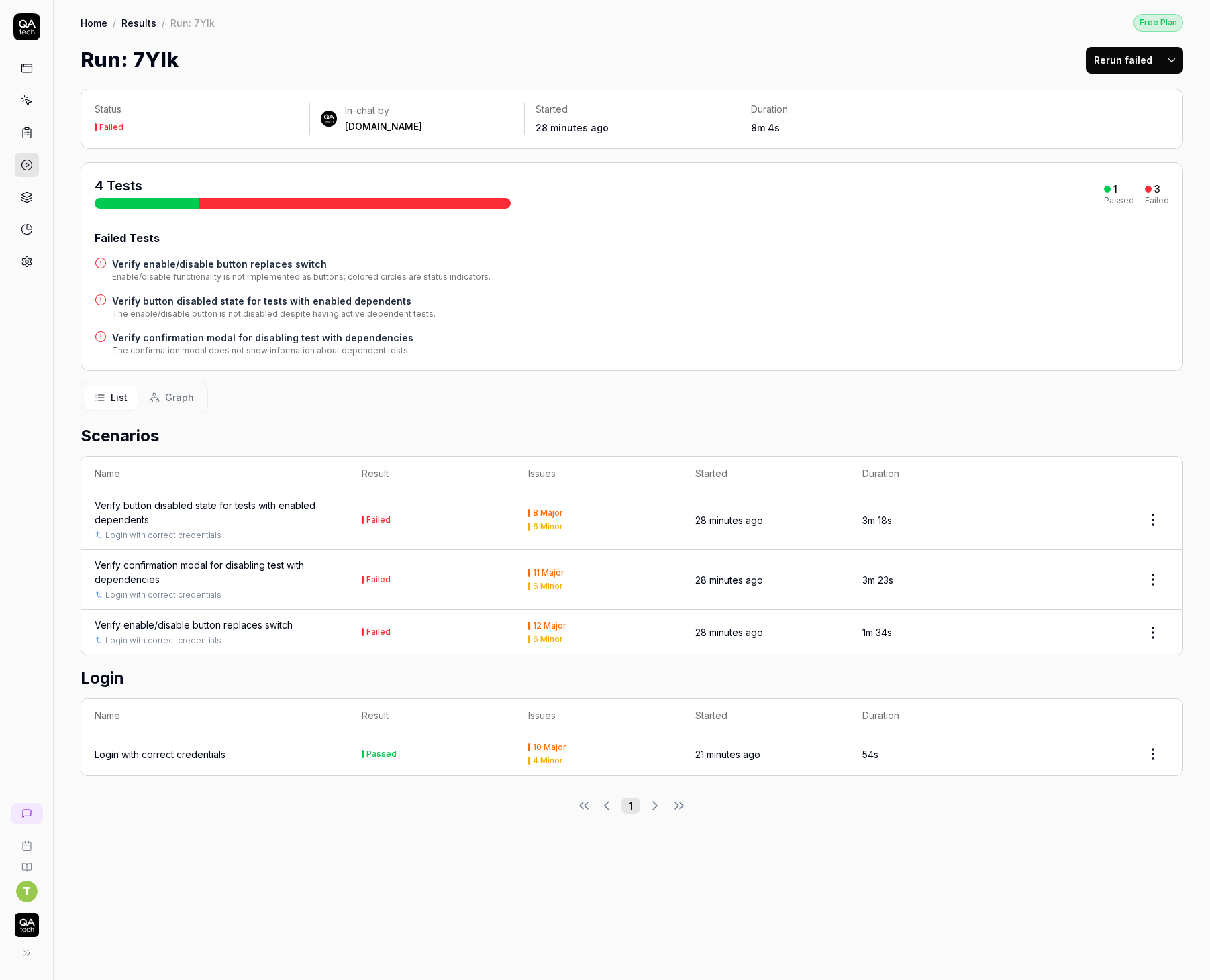
click at [214, 618] on div "Verify enable/disable button replaces switch" at bounding box center [193, 624] width 198 height 14
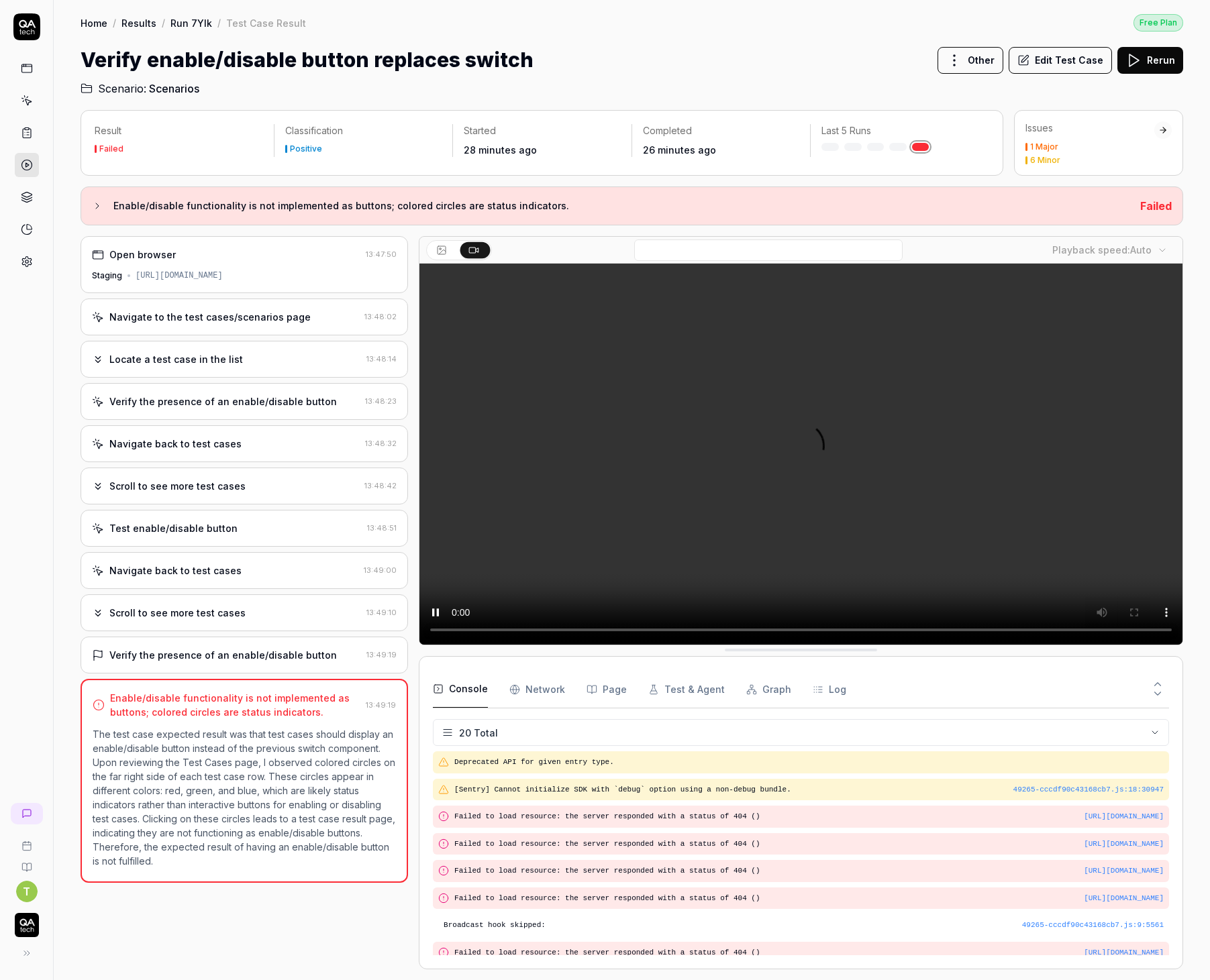
scroll to position [348, 0]
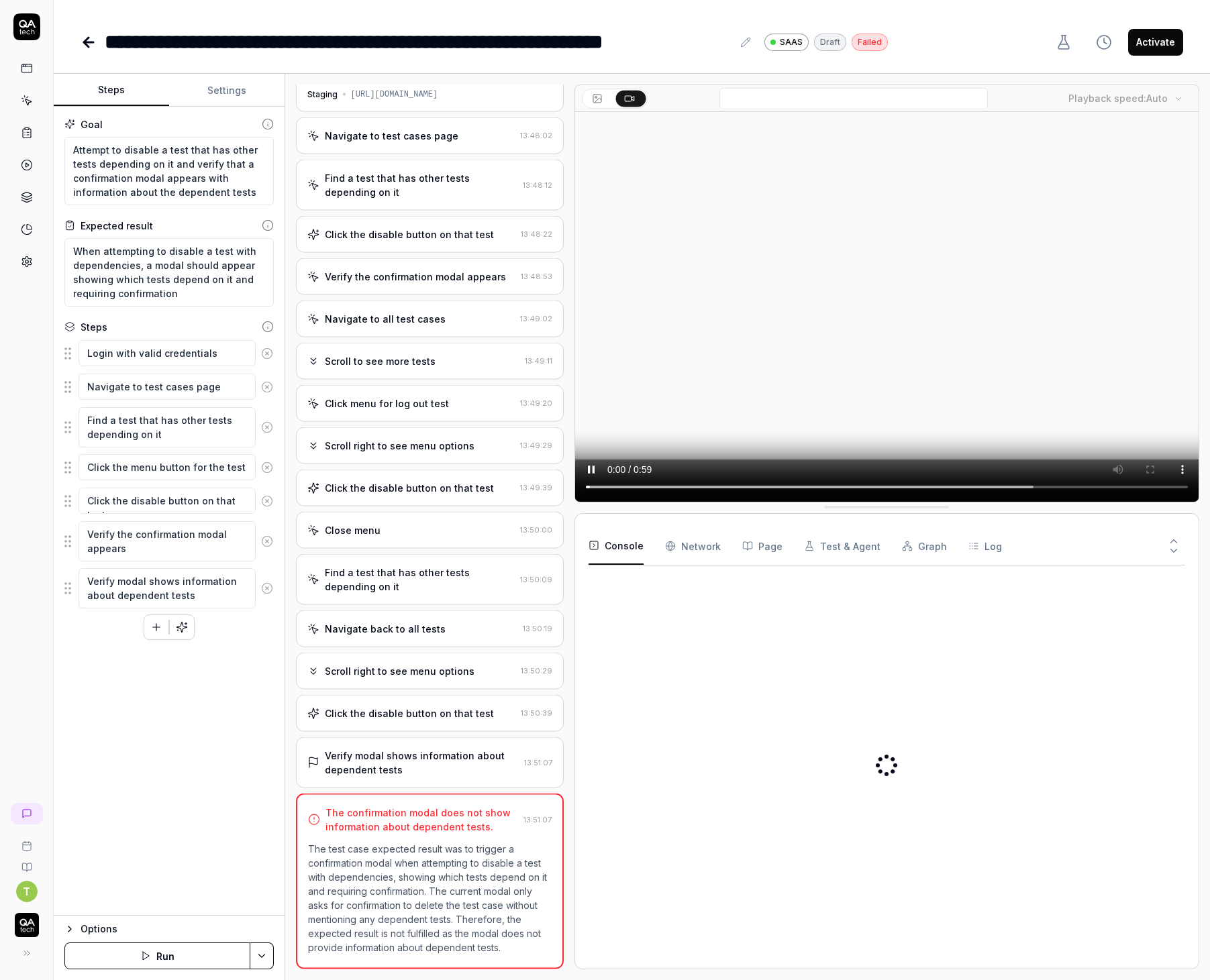
type textarea "*"
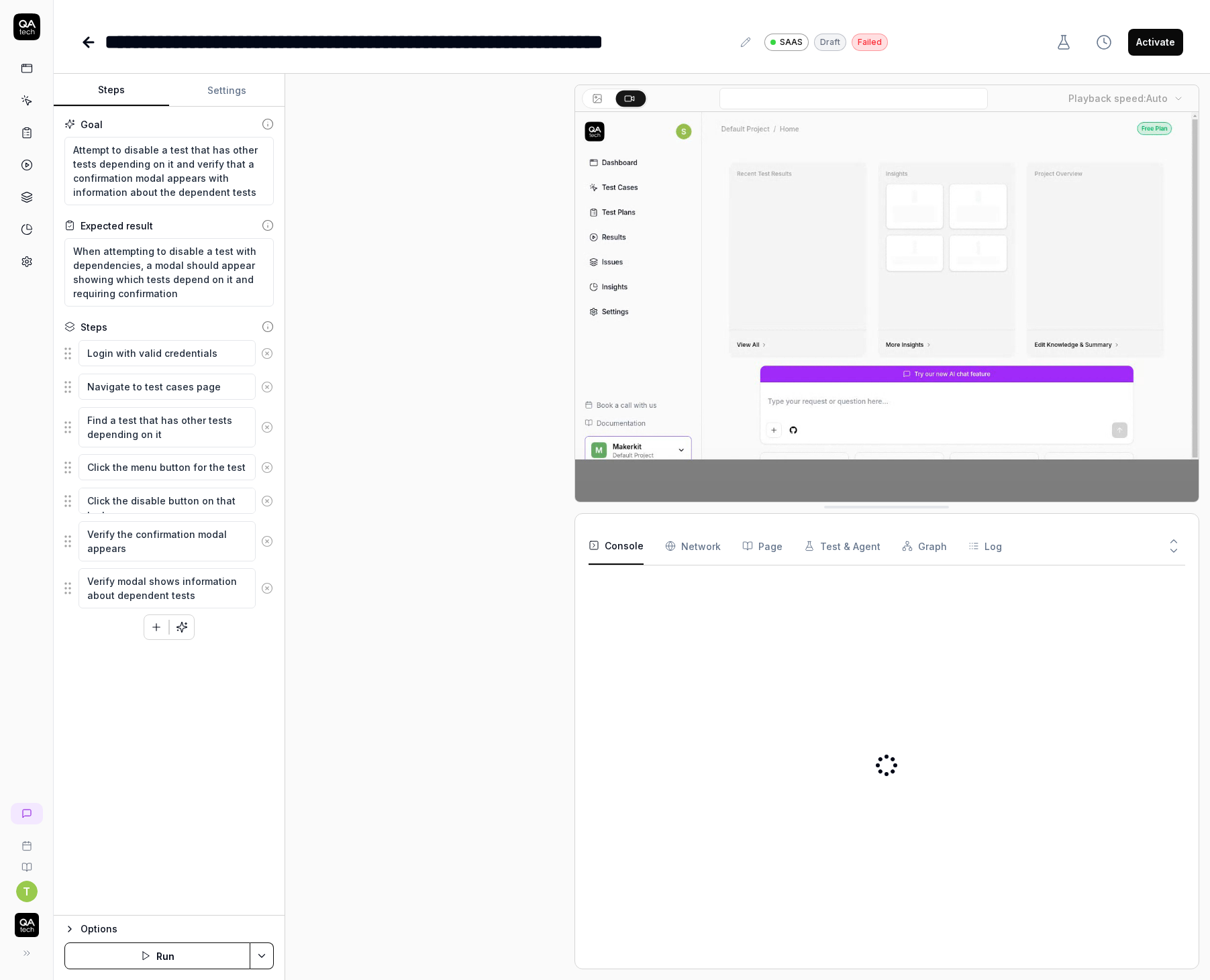
scroll to position [43, 0]
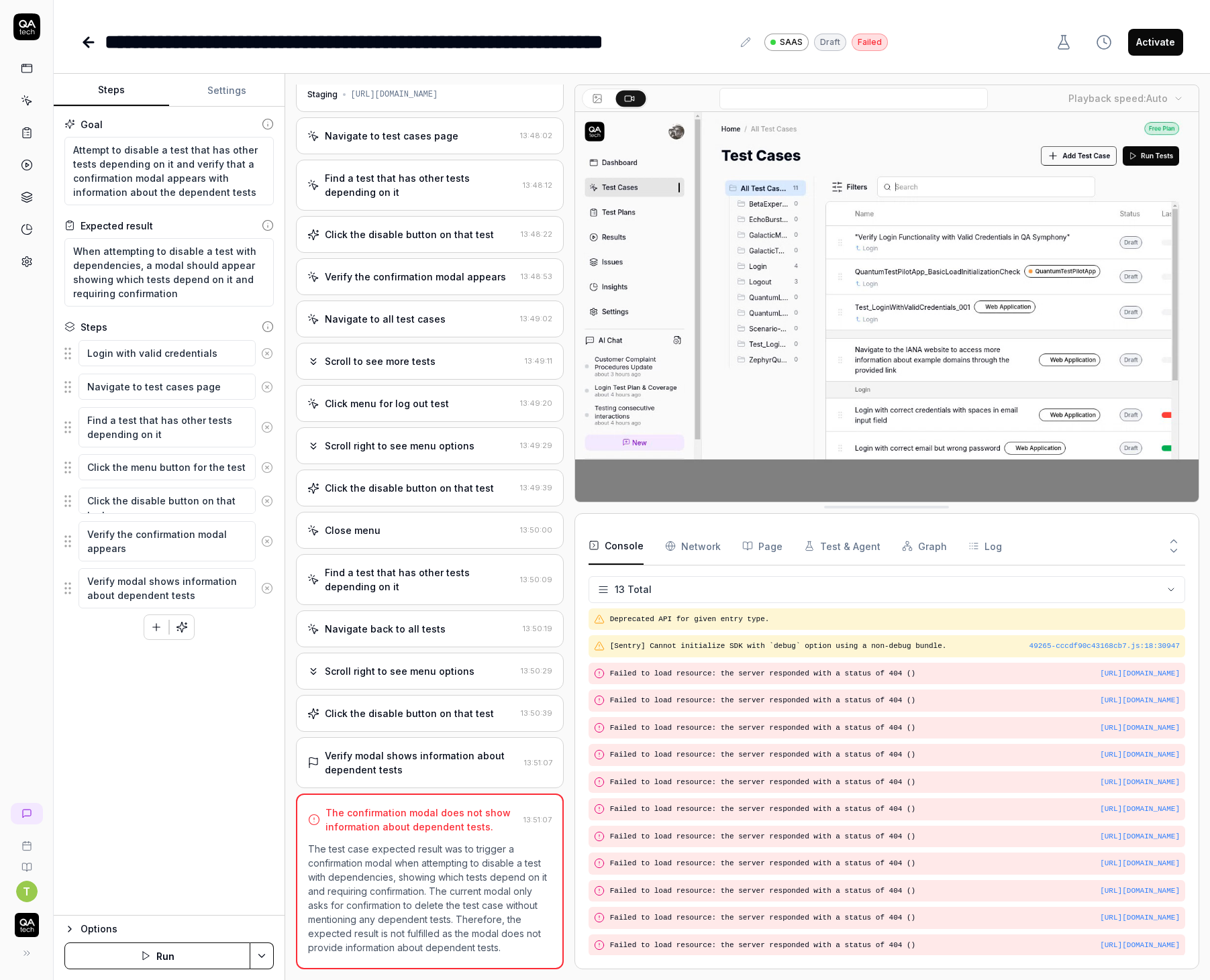
click at [84, 38] on icon at bounding box center [88, 42] width 16 height 16
